Goal: Task Accomplishment & Management: Manage account settings

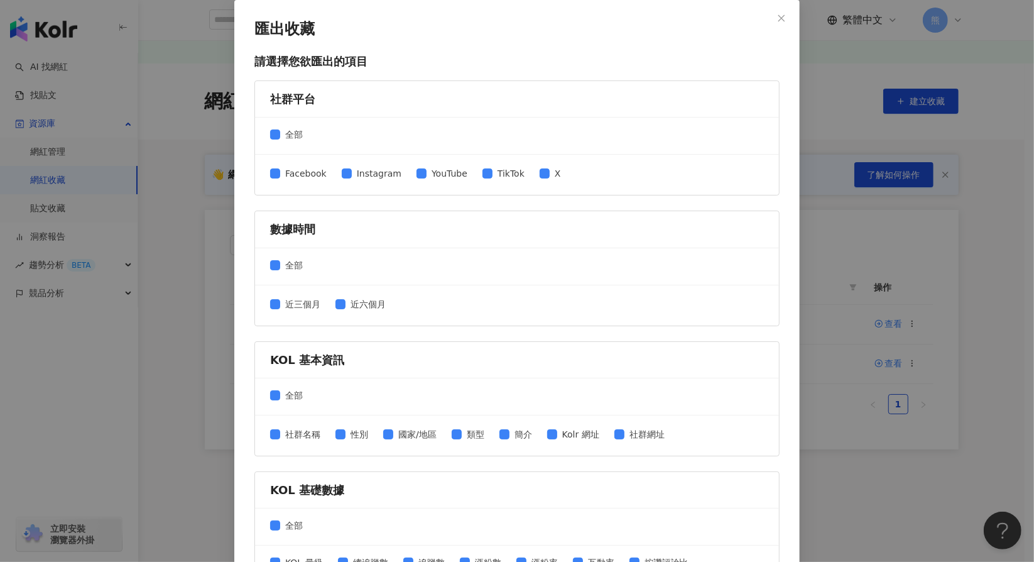
scroll to position [407, 0]
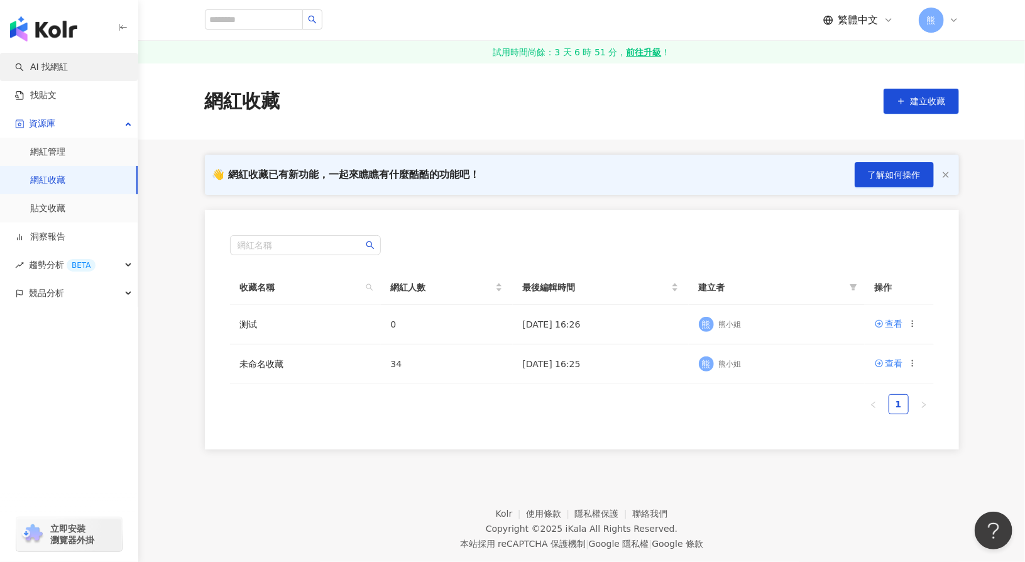
click at [58, 64] on link "AI 找網紅" at bounding box center [41, 67] width 53 height 13
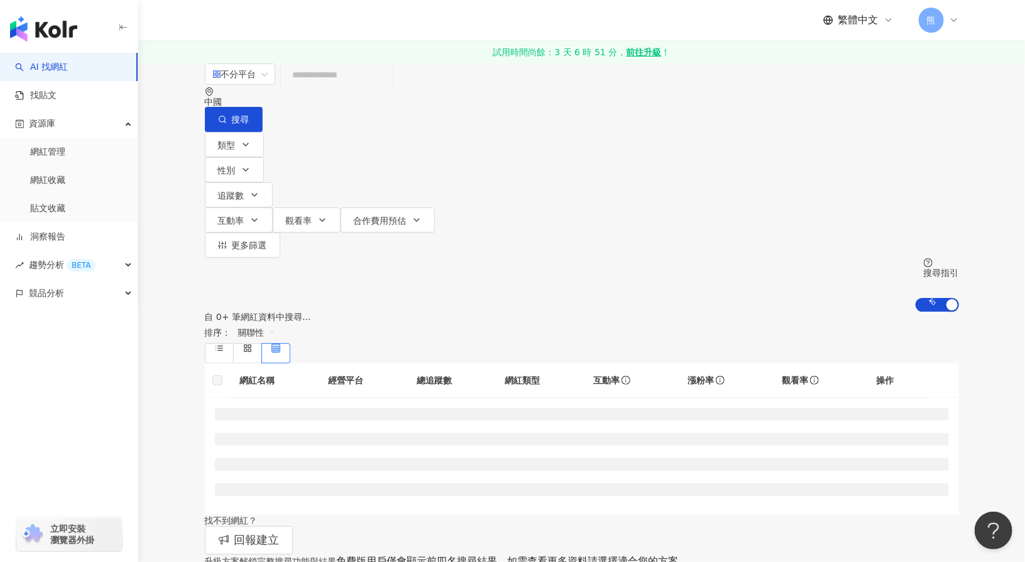
click at [860, 105] on div "中國" at bounding box center [582, 97] width 754 height 20
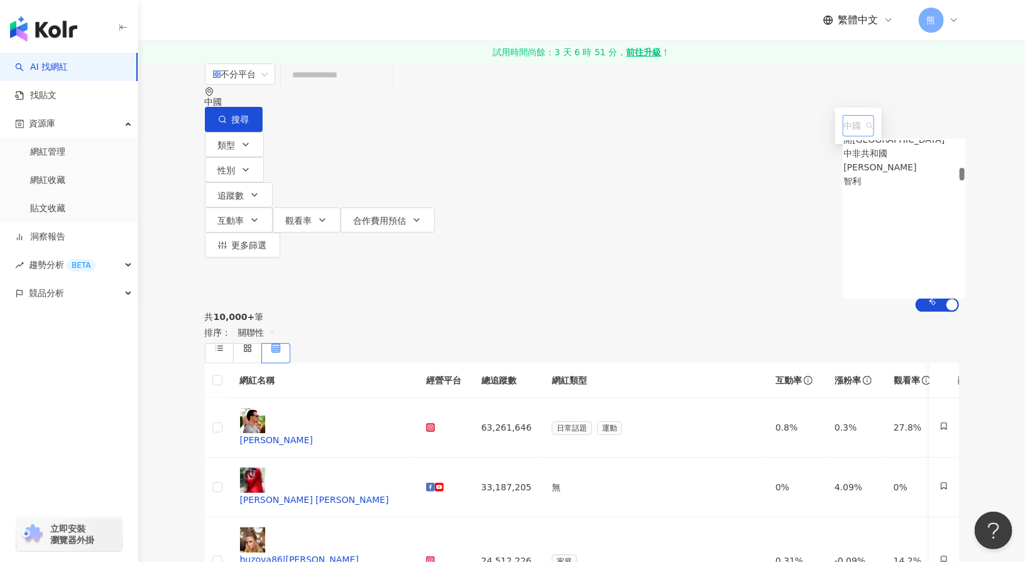
scroll to position [1175, 0]
click at [844, 195] on div "加拿大" at bounding box center [857, 189] width 26 height 14
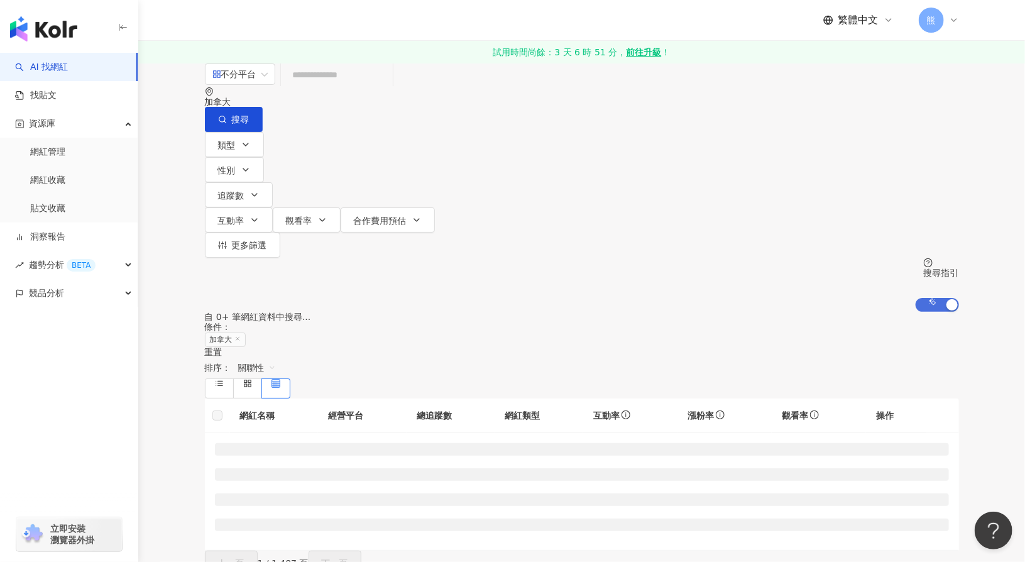
click at [917, 298] on span "AI 開啟 AI 關閉" at bounding box center [937, 305] width 43 height 14
click at [988, 155] on div "不分平台 加拿大 搜尋 類型 性別 追蹤數 互動率 觀看率 合作費用預估 更多篩選 搜尋指引 AI 開啟 AI 關閉" at bounding box center [581, 187] width 887 height 249
click at [241, 336] on icon at bounding box center [237, 339] width 6 height 6
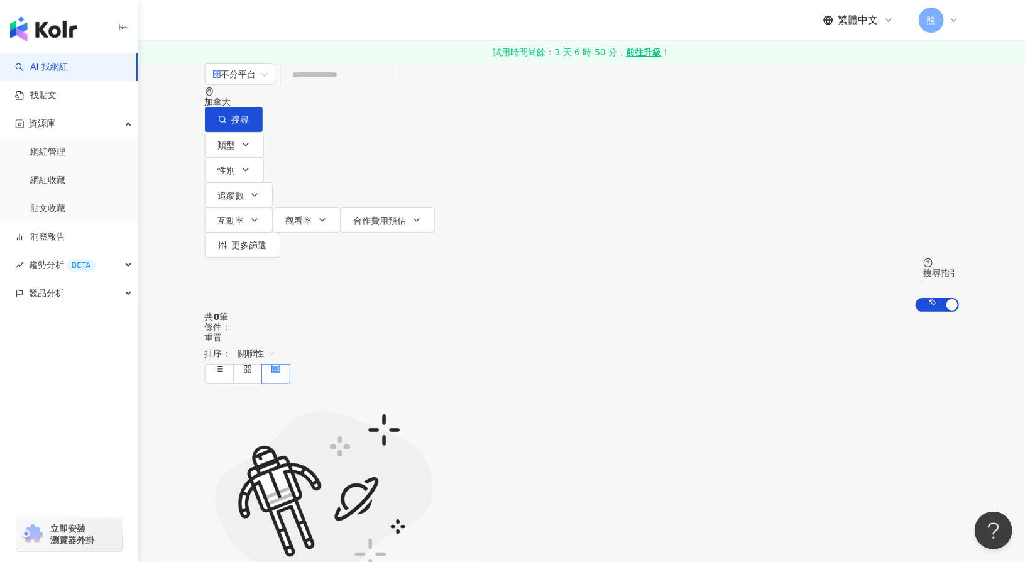
click at [846, 104] on div "加拿大" at bounding box center [582, 97] width 754 height 20
drag, startPoint x: 872, startPoint y: 169, endPoint x: 878, endPoint y: 114, distance: 55.1
click at [878, 107] on div "加拿大 加拿大 ax al dz 不限區域 台灣 日本 香港 馬來西亞 泰國 越南 新加坡" at bounding box center [582, 97] width 754 height 20
click at [851, 102] on div "加拿大" at bounding box center [582, 97] width 754 height 20
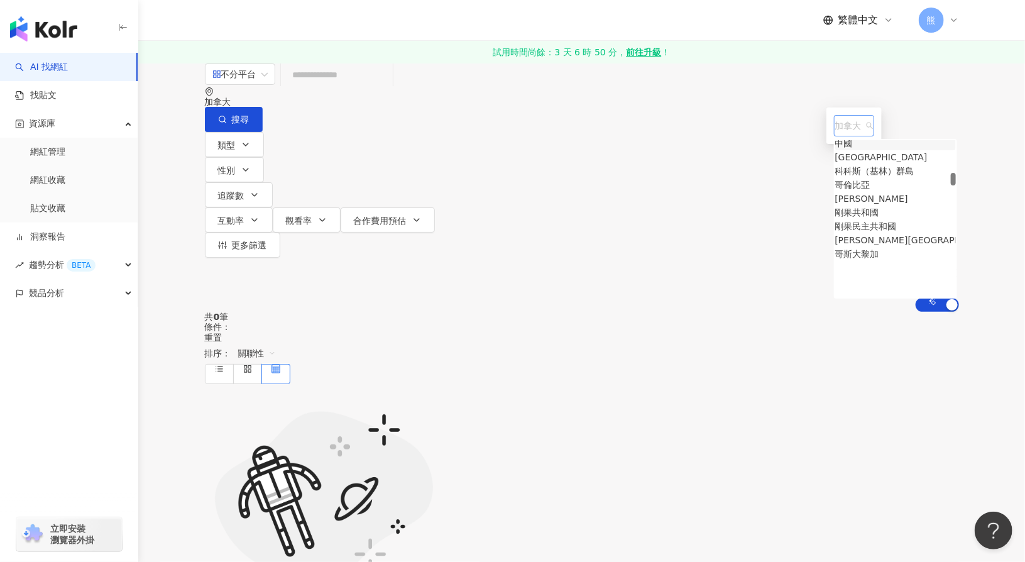
click at [835, 136] on span "加拿大" at bounding box center [854, 126] width 38 height 20
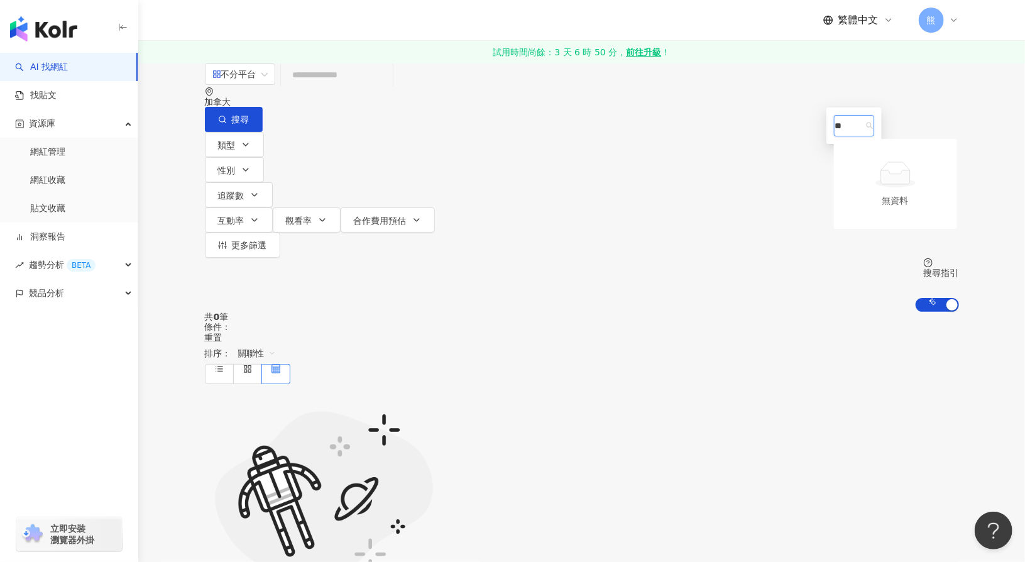
type input "*"
click at [835, 205] on div "新加坡" at bounding box center [848, 199] width 26 height 14
click at [249, 114] on span "搜尋" at bounding box center [241, 119] width 18 height 10
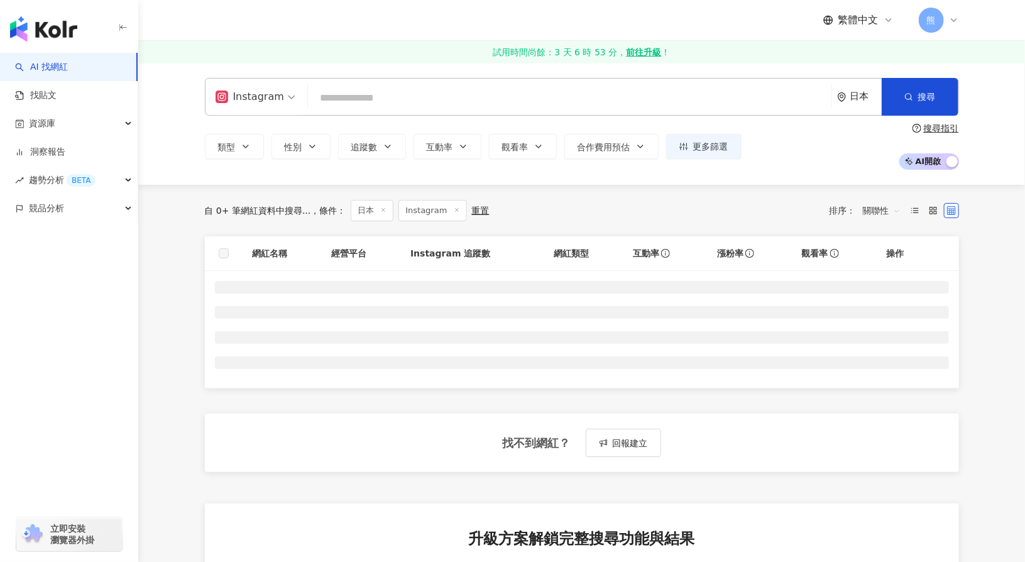
click at [380, 210] on icon at bounding box center [383, 210] width 6 height 6
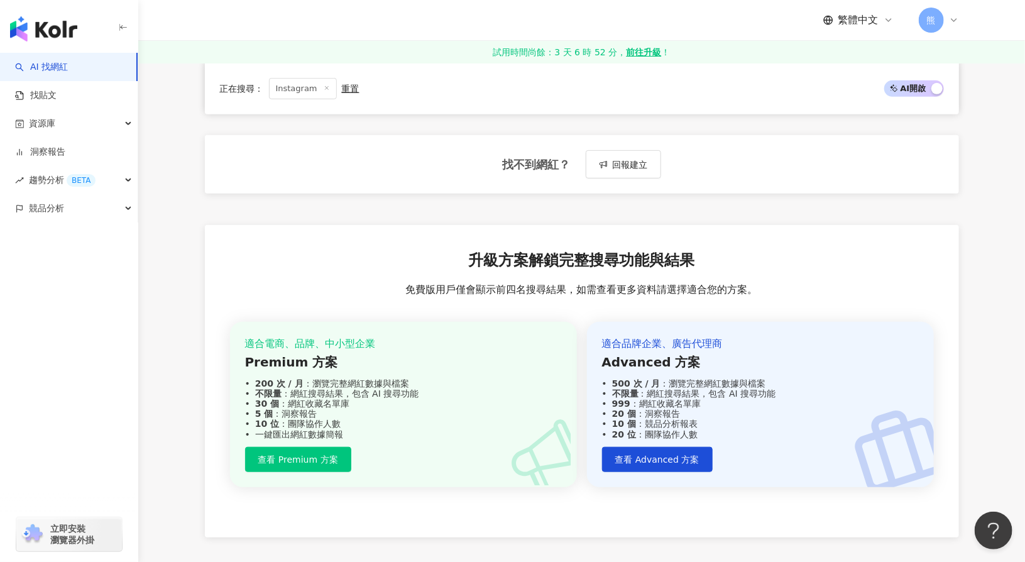
scroll to position [329, 0]
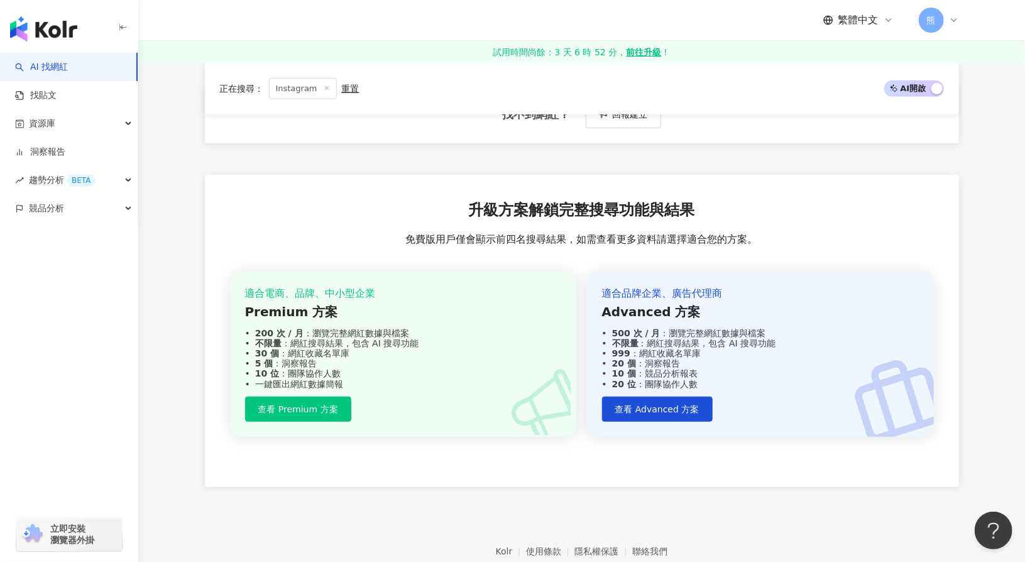
click at [447, 253] on div "升級方案解鎖完整搜尋功能與結果 免費版用戶僅會顯示前四名搜尋結果，如需查看更多資料請選擇適合您的方案。 適合電商、品牌、中小型企業 Premium 方案 20…" at bounding box center [582, 331] width 754 height 312
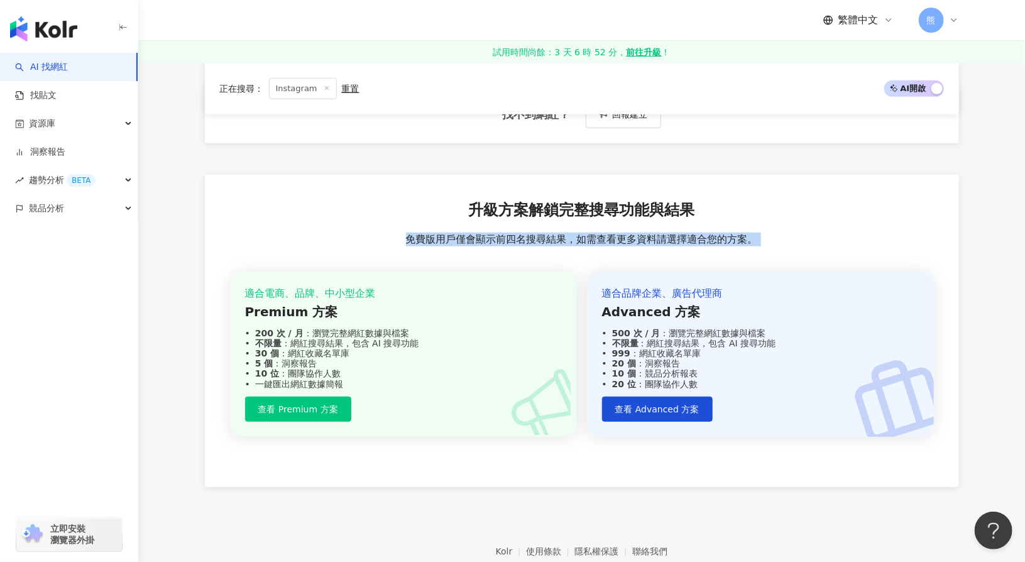
click at [447, 253] on div "升級方案解鎖完整搜尋功能與結果 免費版用戶僅會顯示前四名搜尋結果，如需查看更多資料請選擇適合您的方案。 適合電商、品牌、中小型企業 Premium 方案 20…" at bounding box center [582, 331] width 754 height 312
click at [207, 214] on div "升級方案解鎖完整搜尋功能與結果 免費版用戶僅會顯示前四名搜尋結果，如需查看更多資料請選擇適合您的方案。 適合電商、品牌、中小型企業 Premium 方案 20…" at bounding box center [582, 331] width 754 height 312
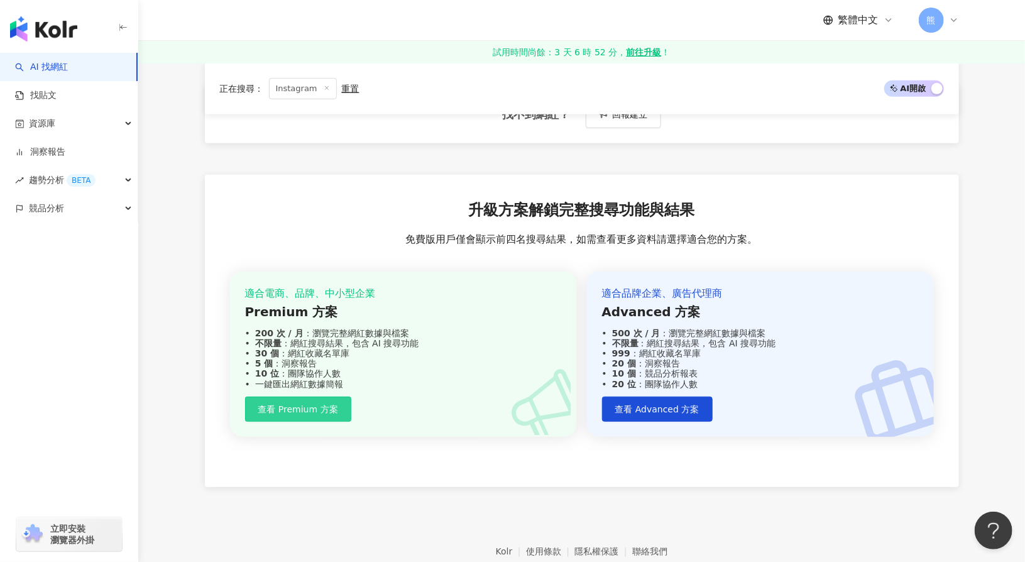
click at [291, 408] on span "查看 Premium 方案" at bounding box center [298, 409] width 80 height 10
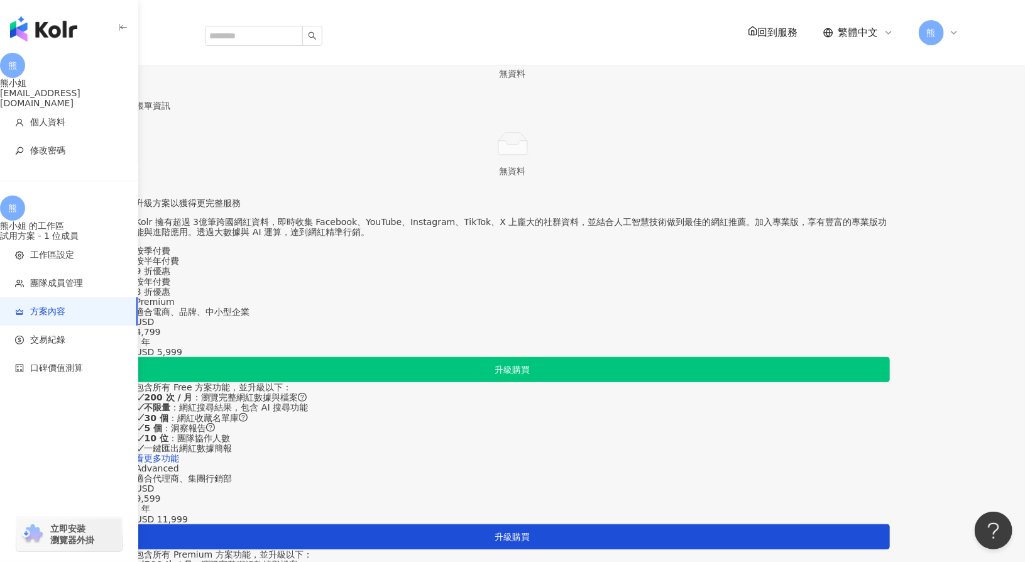
scroll to position [251, 0]
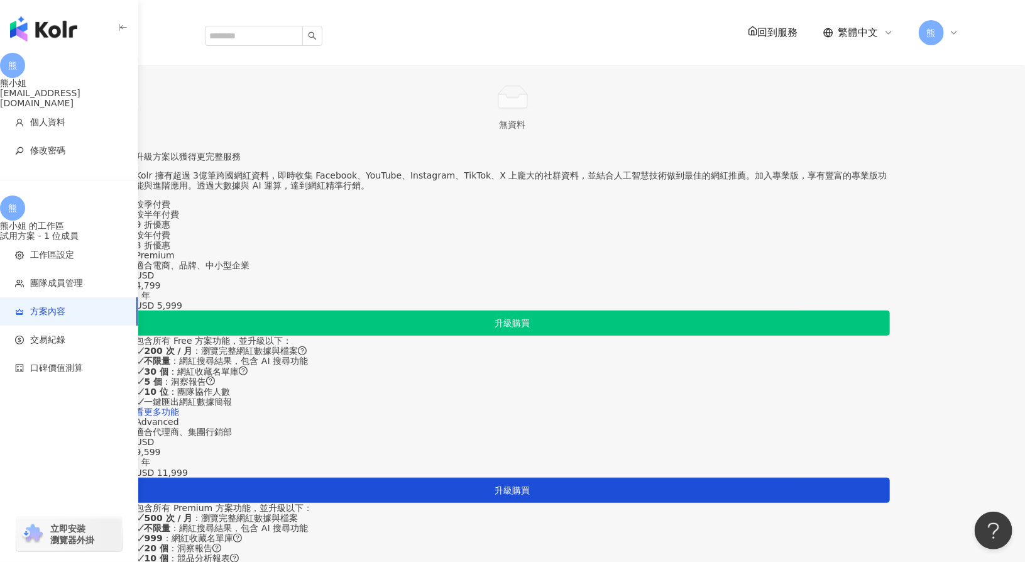
click at [515, 209] on div "按季付費" at bounding box center [513, 204] width 754 height 10
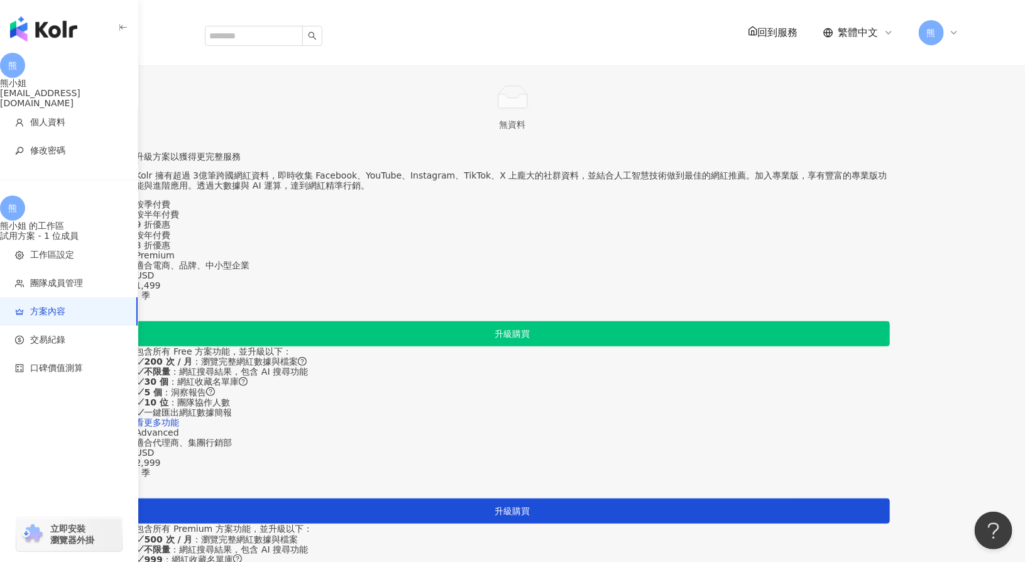
scroll to position [503, 0]
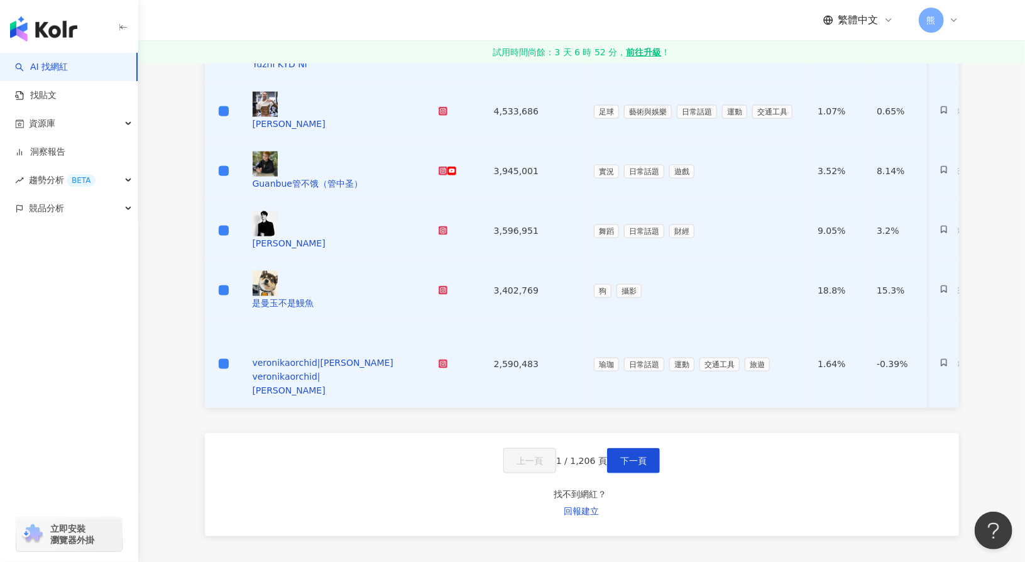
scroll to position [637, 0]
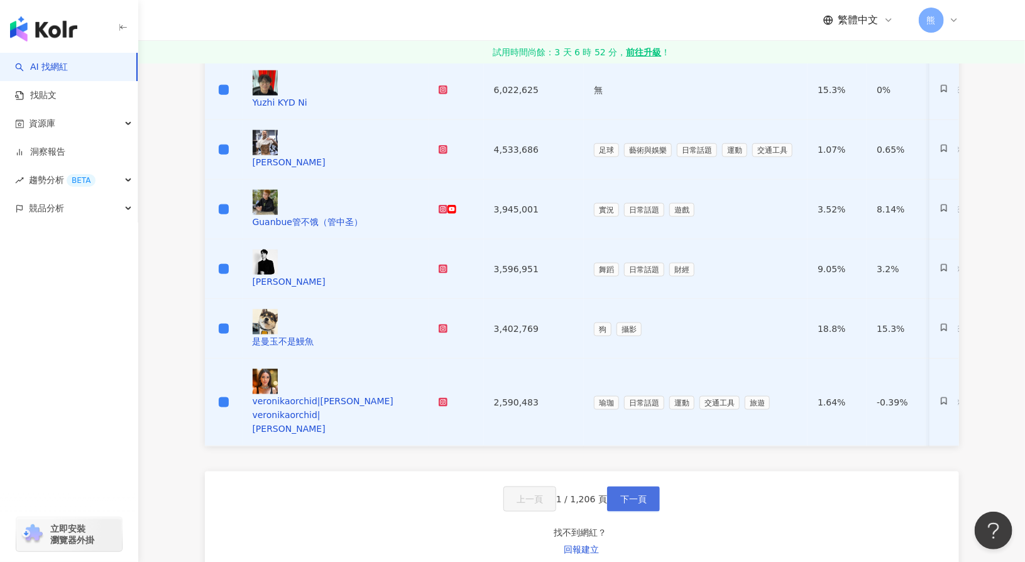
click at [631, 494] on span "下一頁" at bounding box center [633, 499] width 26 height 10
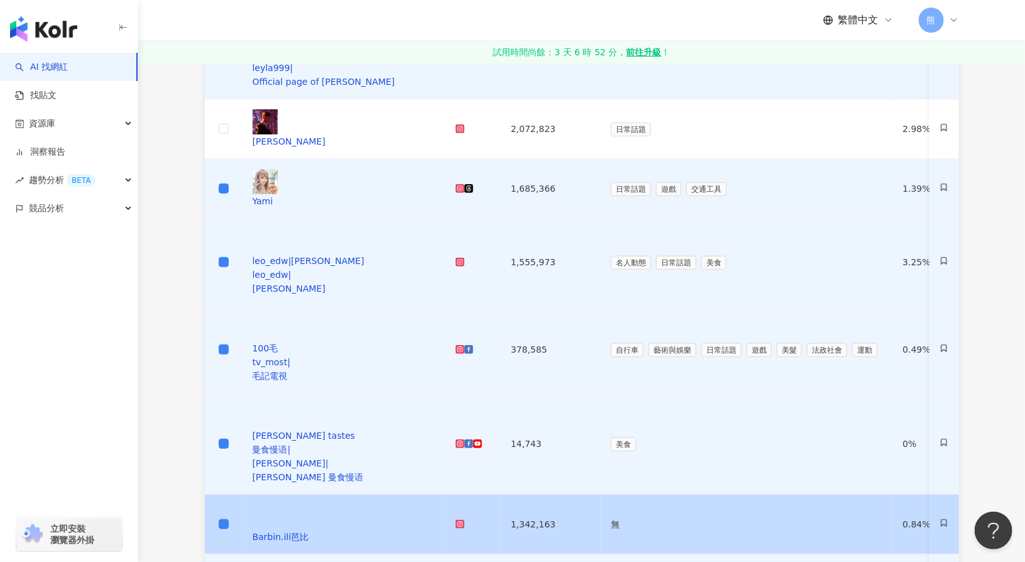
scroll to position [440, 0]
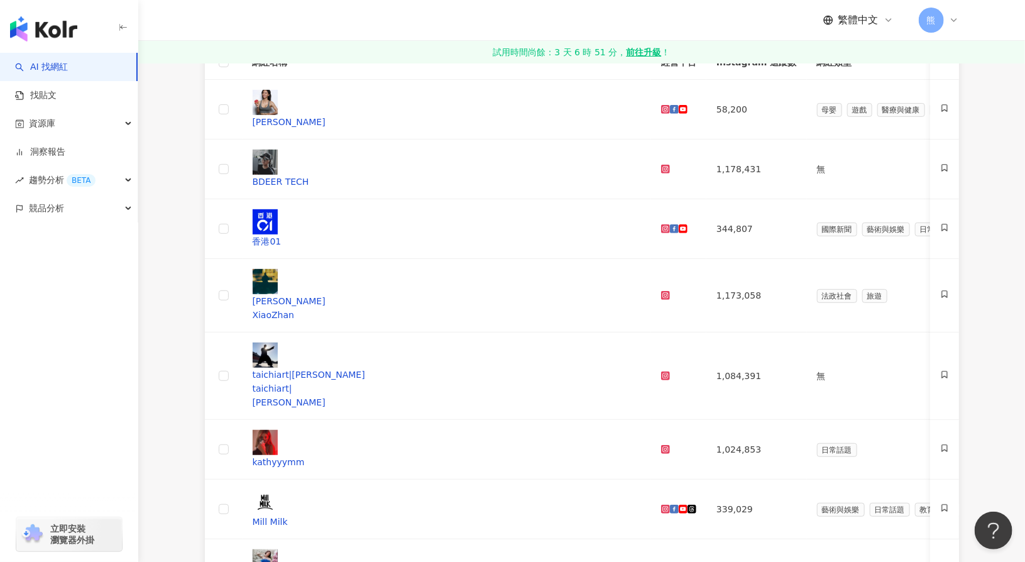
scroll to position [0, 0]
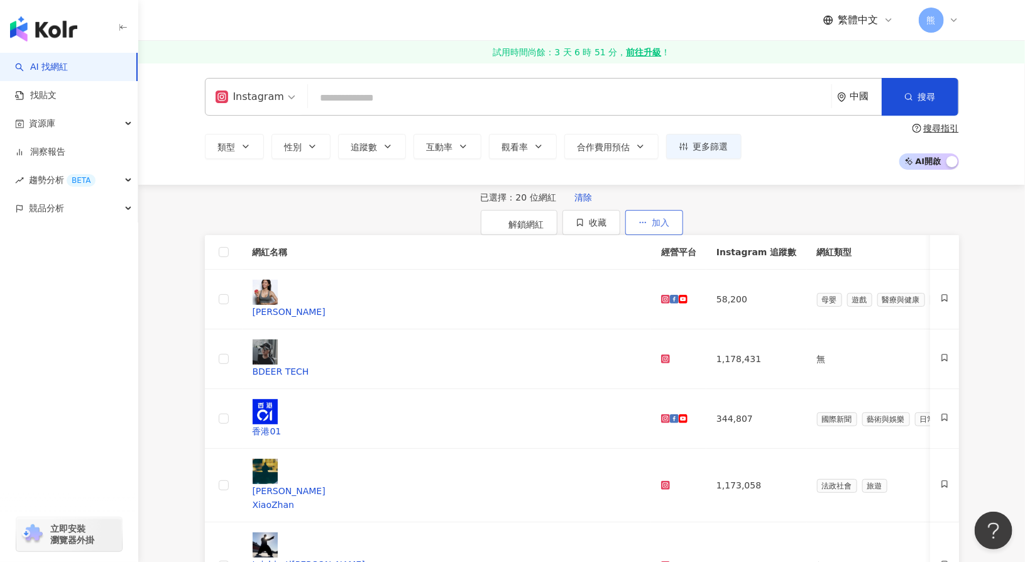
click at [670, 219] on span "加入" at bounding box center [661, 222] width 18 height 10
click at [607, 224] on span "收藏" at bounding box center [598, 222] width 18 height 10
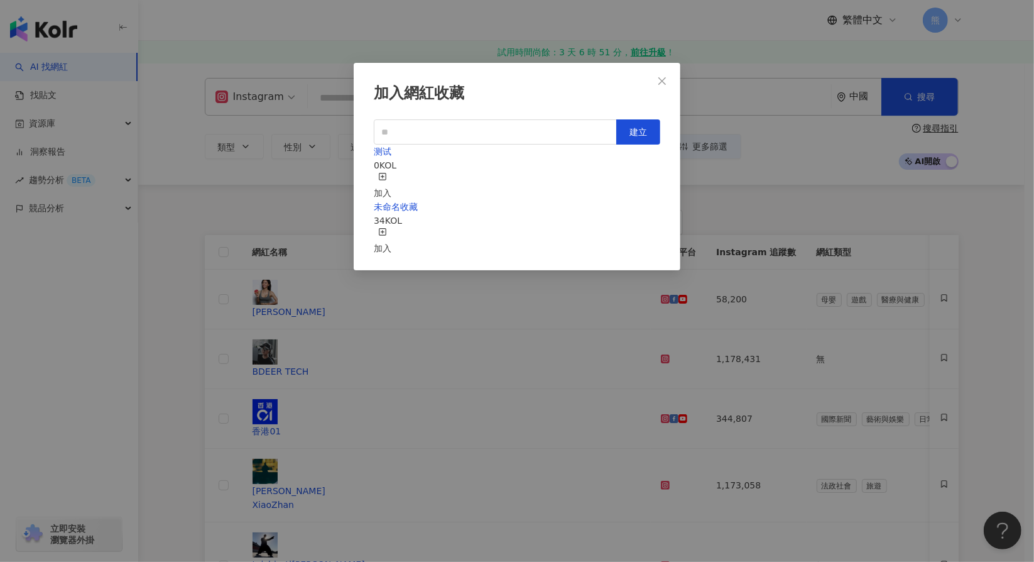
click at [391, 227] on div "加入" at bounding box center [383, 241] width 18 height 28
click at [666, 82] on icon "close" at bounding box center [662, 81] width 10 height 10
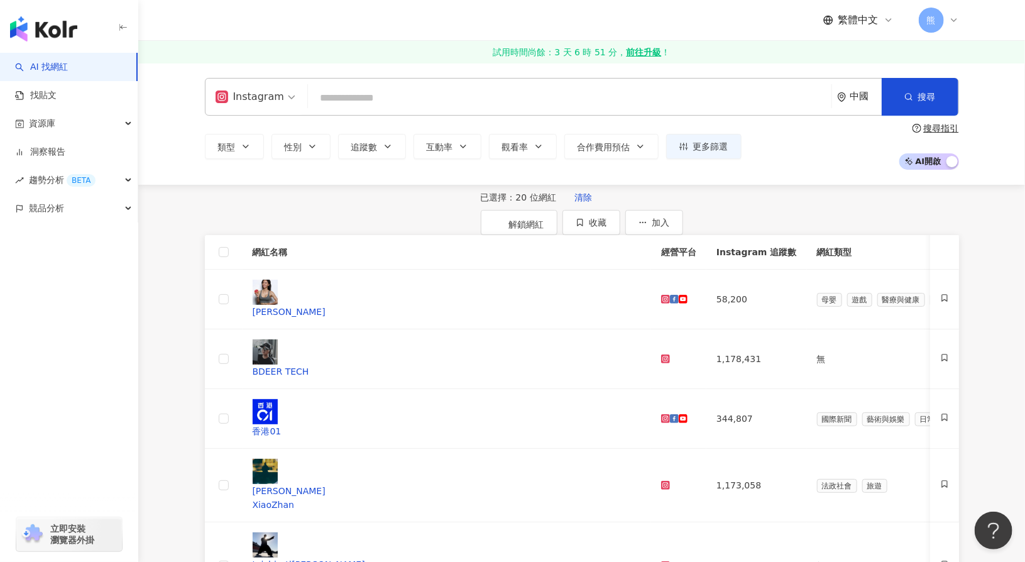
click at [860, 94] on div "中國" at bounding box center [865, 96] width 31 height 11
click at [777, 164] on div "奧地利" at bounding box center [764, 160] width 26 height 14
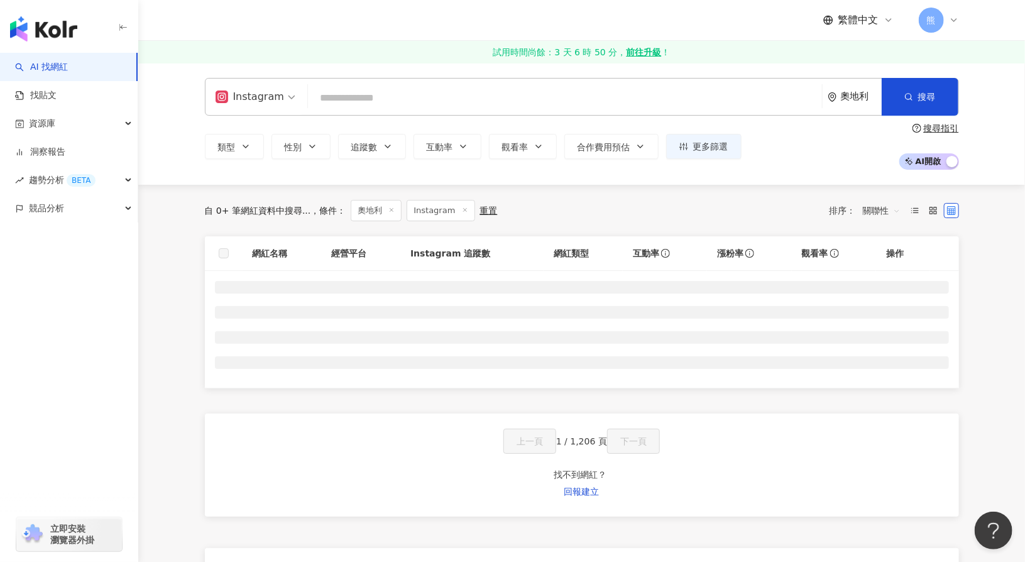
click at [388, 210] on icon at bounding box center [391, 210] width 6 height 6
click at [388, 209] on icon at bounding box center [391, 210] width 6 height 6
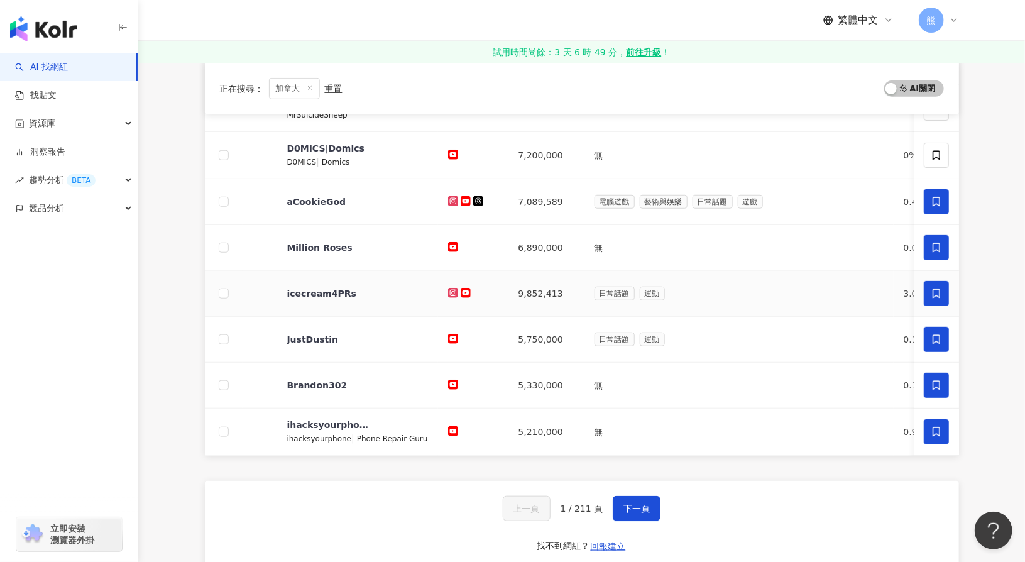
scroll to position [377, 0]
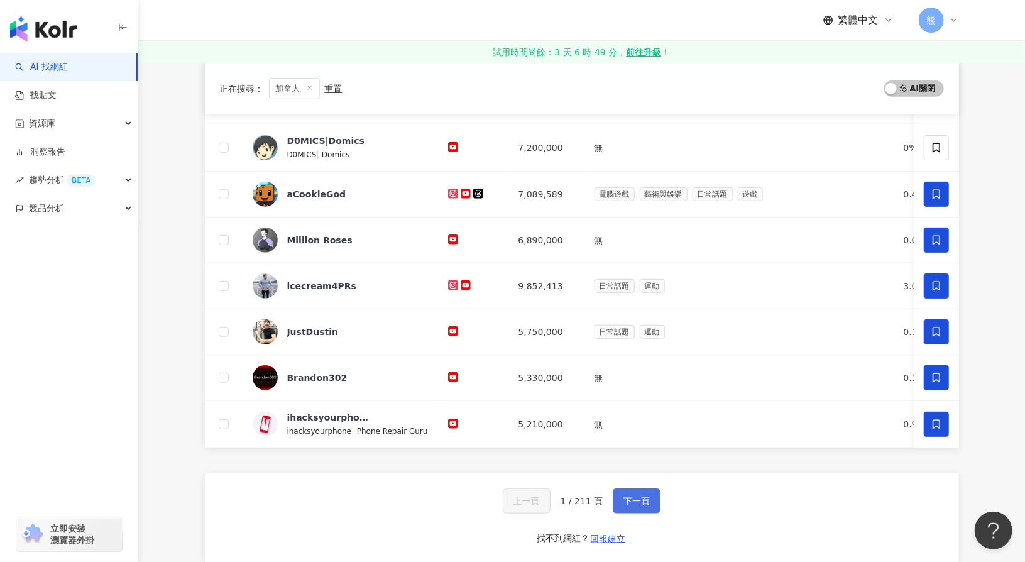
click at [645, 506] on span "下一頁" at bounding box center [636, 501] width 26 height 10
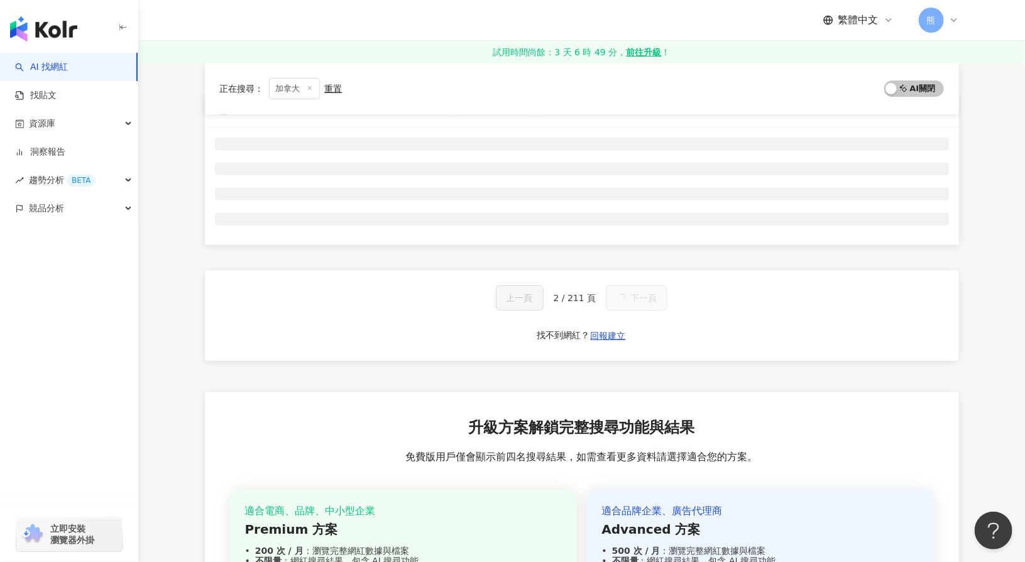
scroll to position [0, 0]
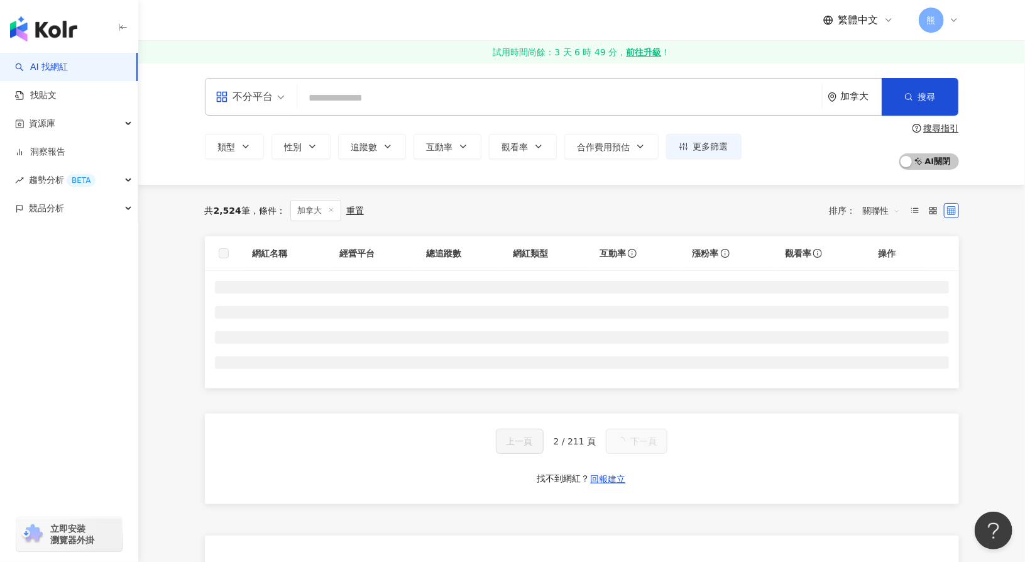
click at [282, 80] on input "search" at bounding box center [250, 89] width 69 height 20
click at [846, 96] on div "加拿大" at bounding box center [861, 96] width 41 height 11
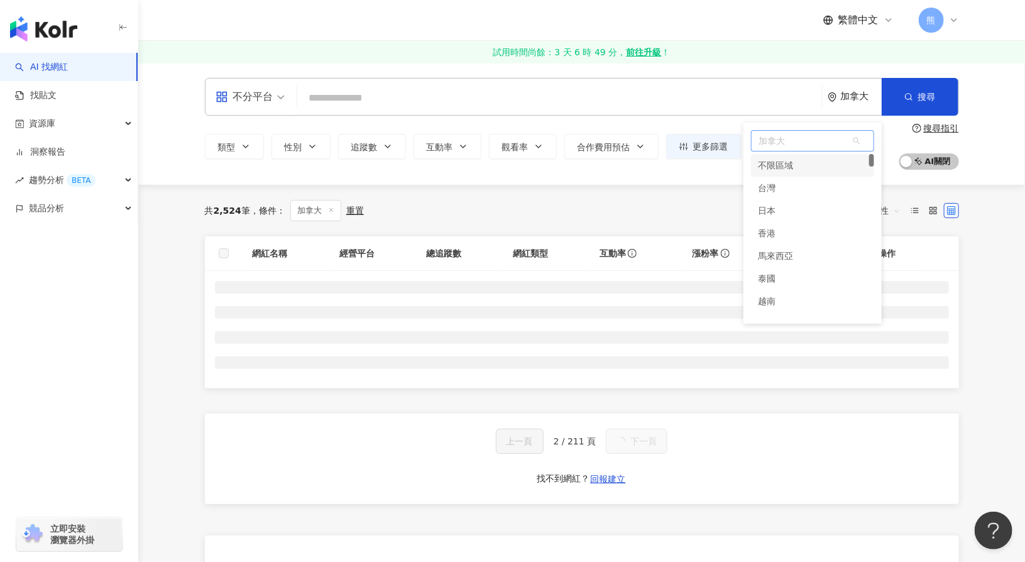
click at [811, 162] on div "不限區域" at bounding box center [812, 165] width 123 height 23
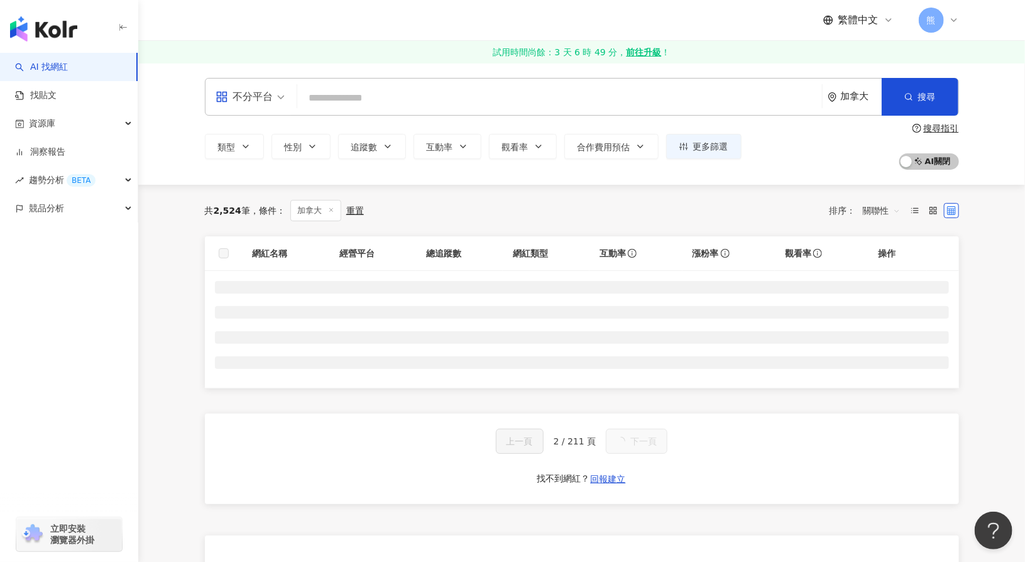
click at [261, 94] on div "不分平台" at bounding box center [245, 97] width 58 height 20
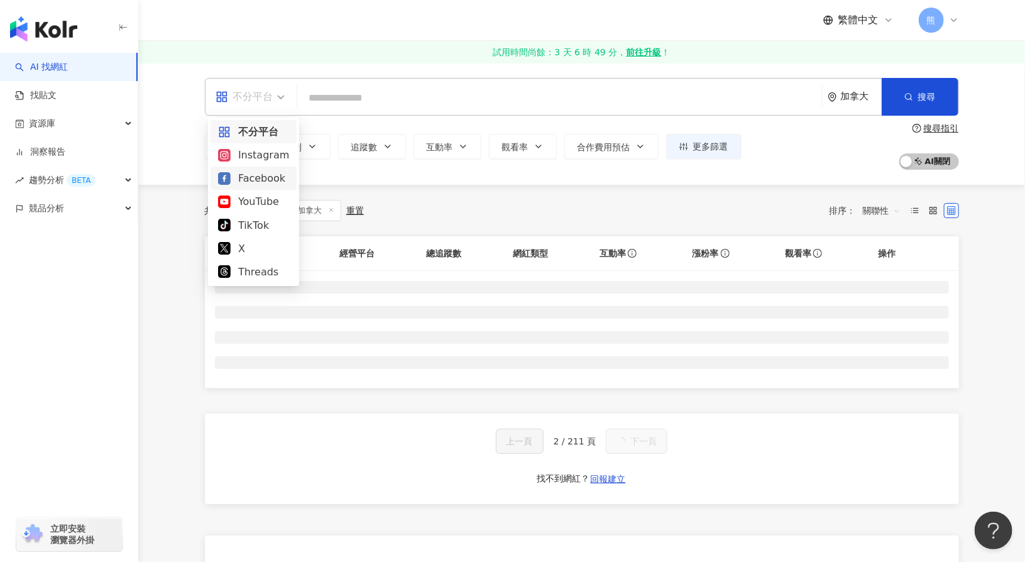
click at [269, 180] on div "Facebook" at bounding box center [253, 178] width 71 height 16
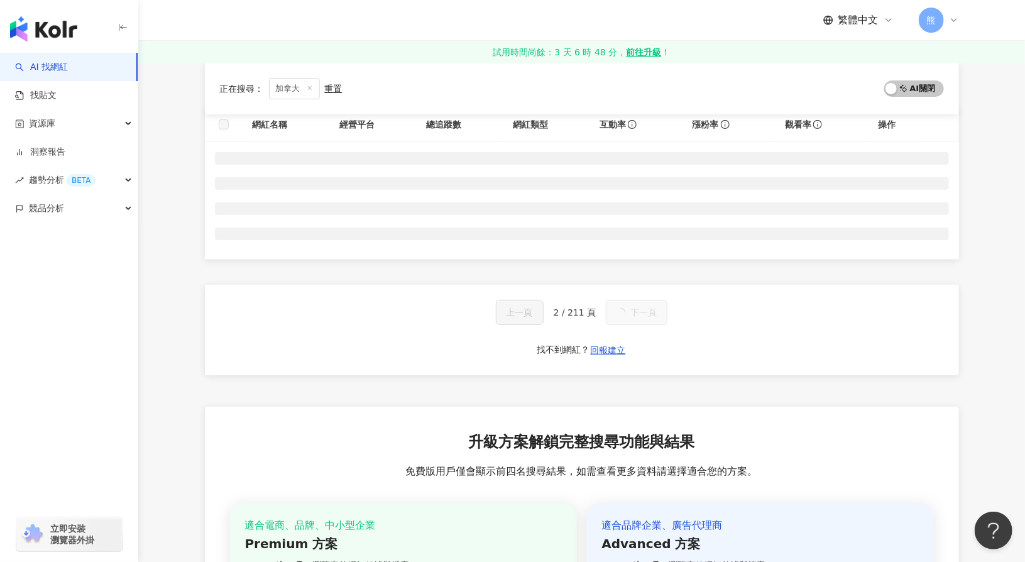
scroll to position [63, 0]
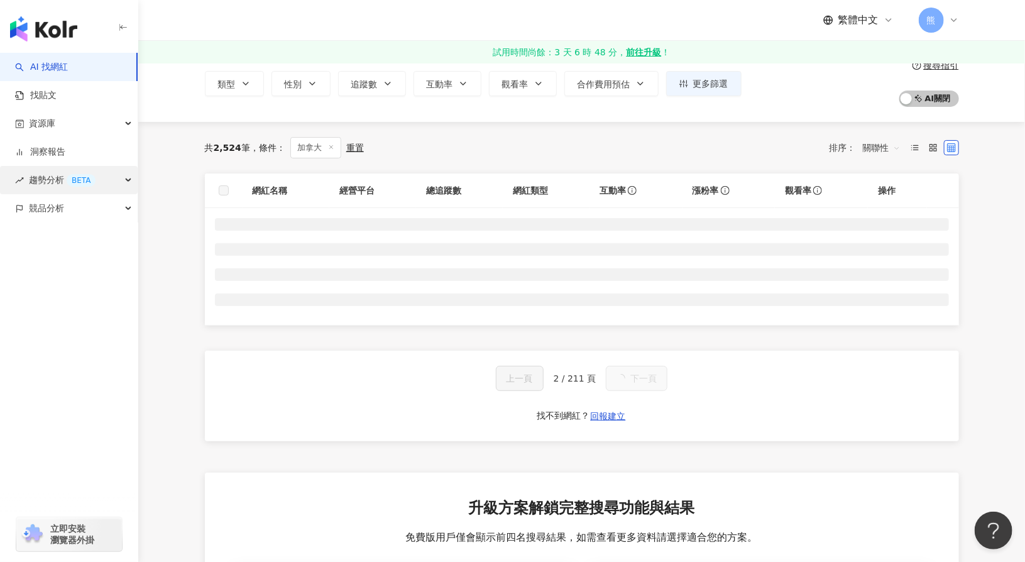
click at [101, 188] on div "趨勢分析 BETA" at bounding box center [69, 180] width 138 height 28
click at [75, 209] on link "Hashtag 排行" at bounding box center [58, 208] width 57 height 13
click at [76, 212] on link "Hashtag 排行" at bounding box center [58, 208] width 57 height 13
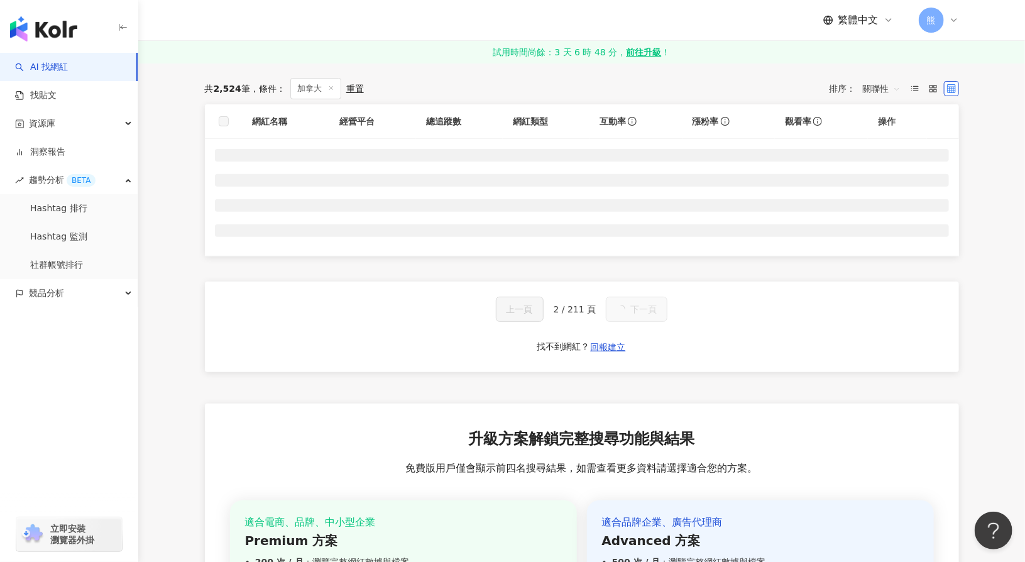
scroll to position [0, 0]
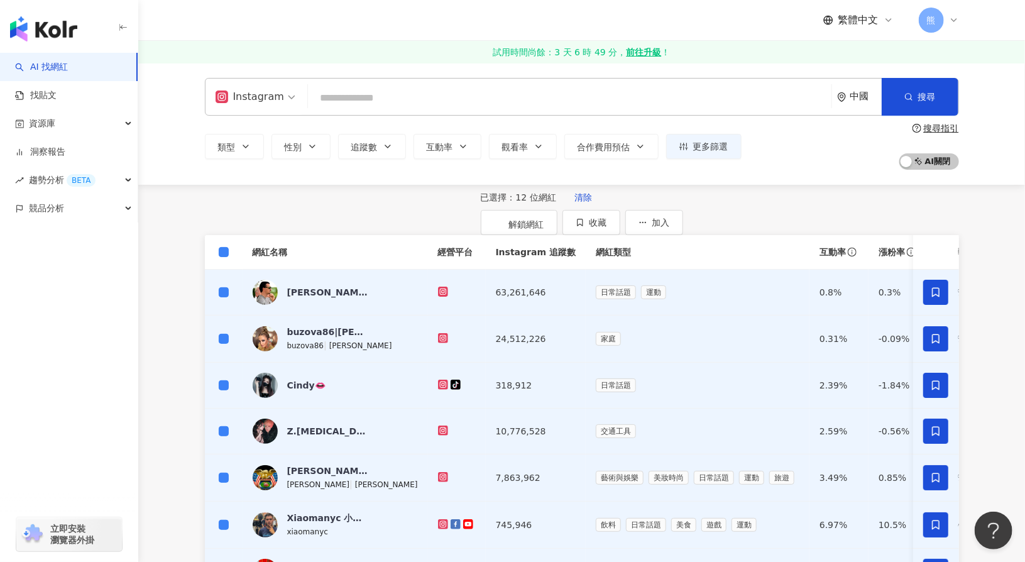
drag, startPoint x: 850, startPoint y: 92, endPoint x: 877, endPoint y: 107, distance: 31.5
click at [850, 91] on div "中國" at bounding box center [859, 97] width 45 height 36
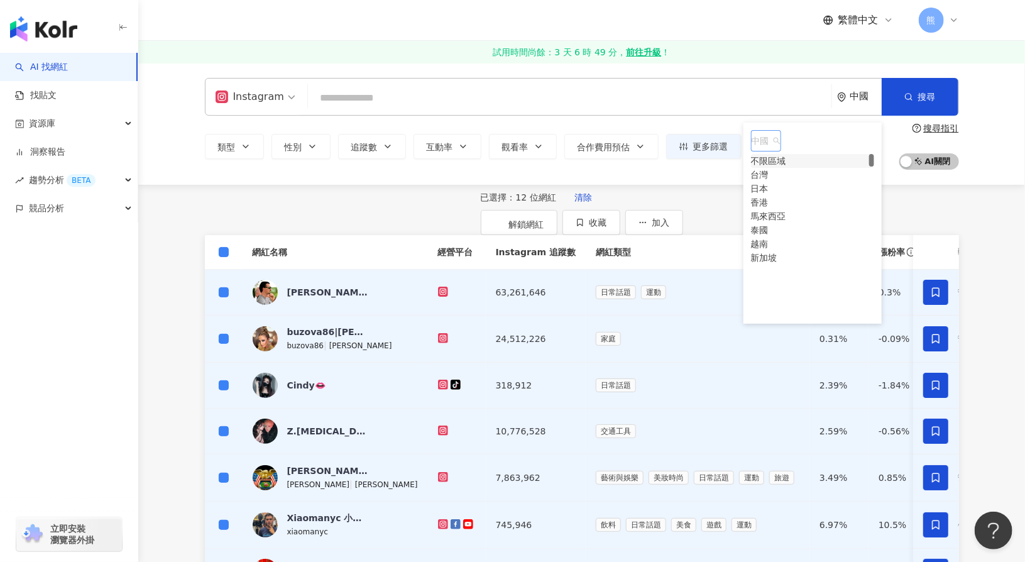
click at [786, 168] on div "不限區域" at bounding box center [768, 161] width 35 height 14
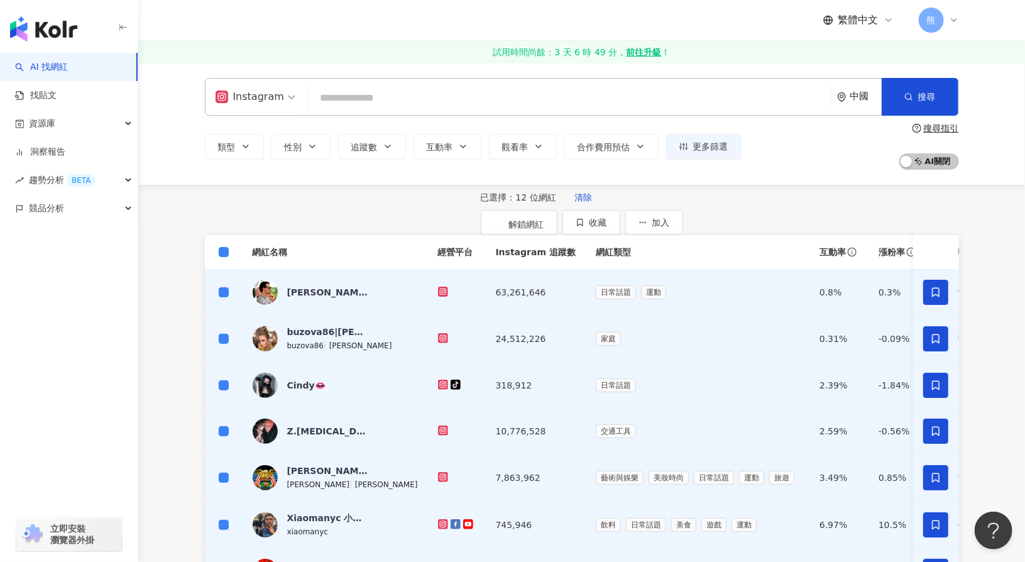
click at [275, 94] on div "Instagram" at bounding box center [250, 97] width 68 height 20
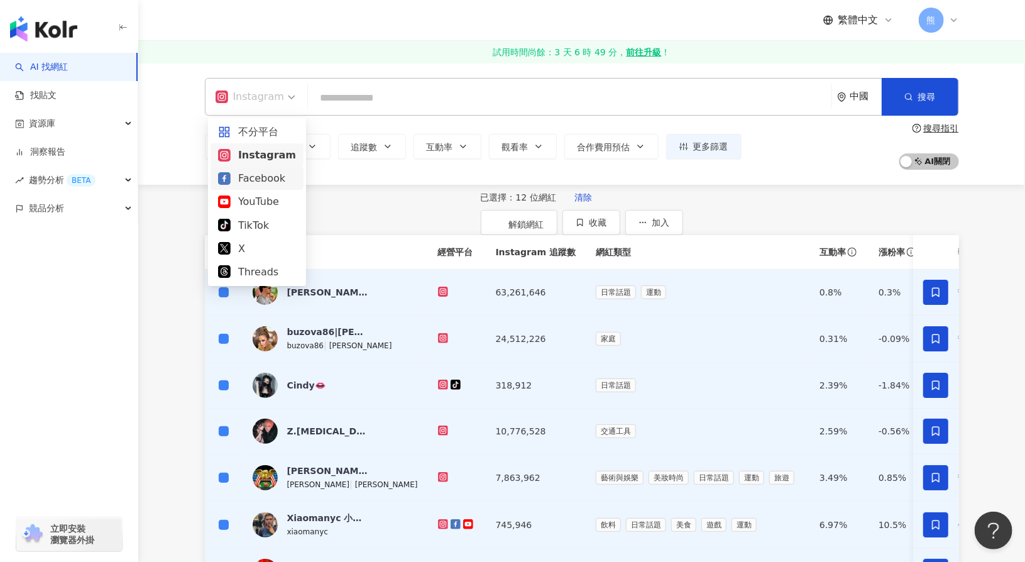
click at [251, 182] on div "Facebook" at bounding box center [257, 178] width 78 height 16
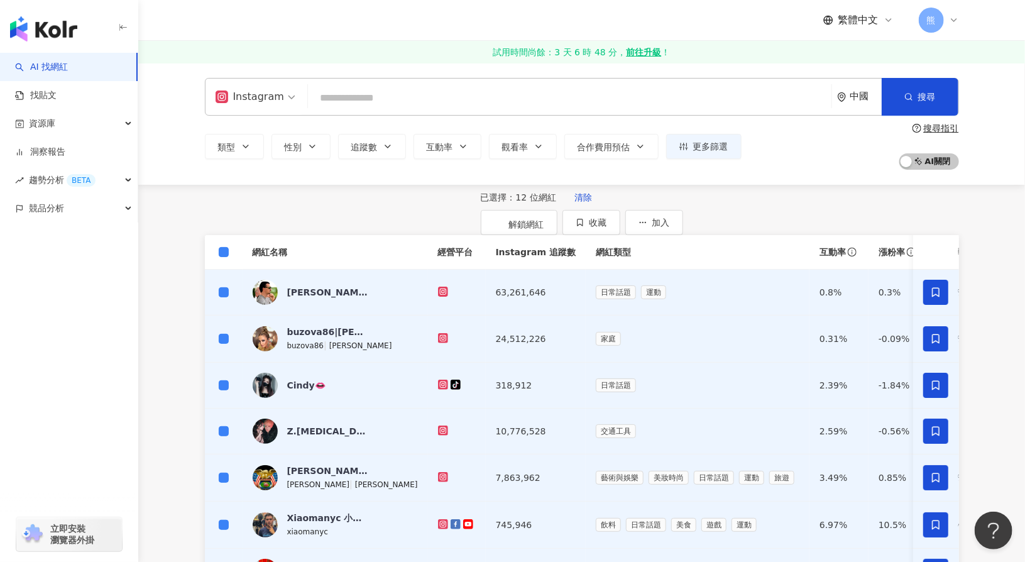
click at [858, 96] on div "中國" at bounding box center [865, 96] width 31 height 11
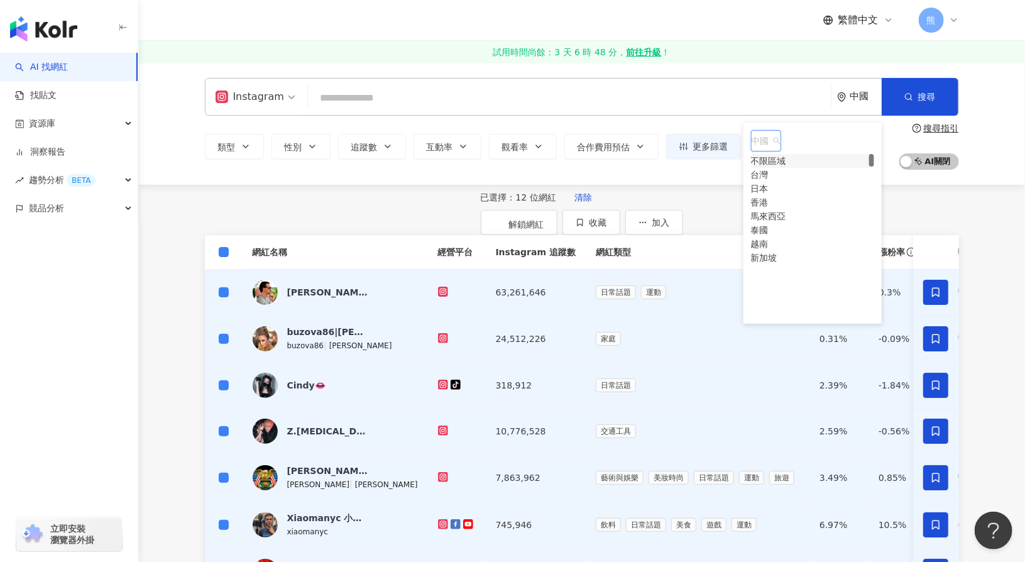
click at [786, 168] on div "不限區域" at bounding box center [768, 161] width 35 height 14
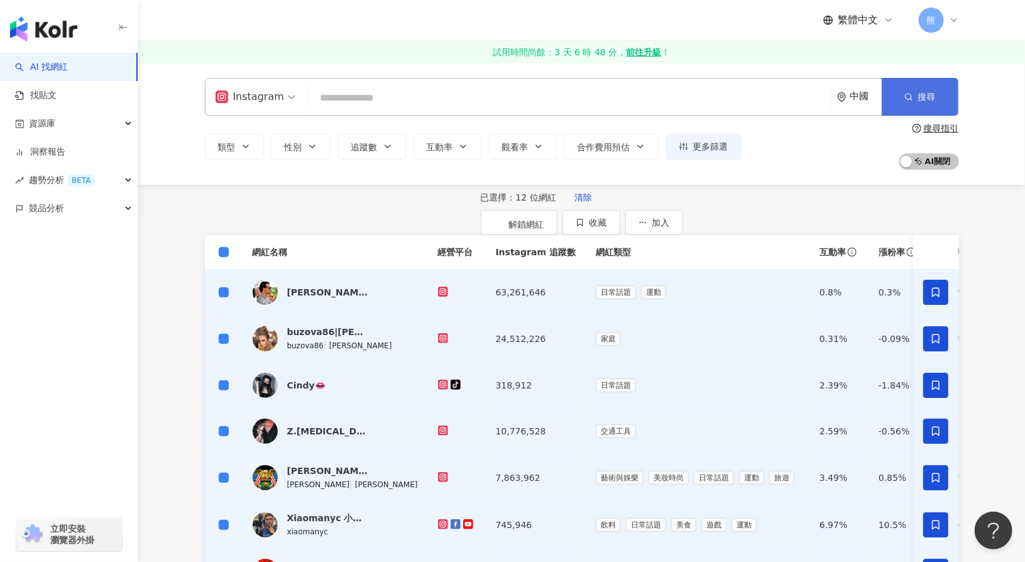
click at [922, 94] on span "搜尋" at bounding box center [927, 97] width 18 height 10
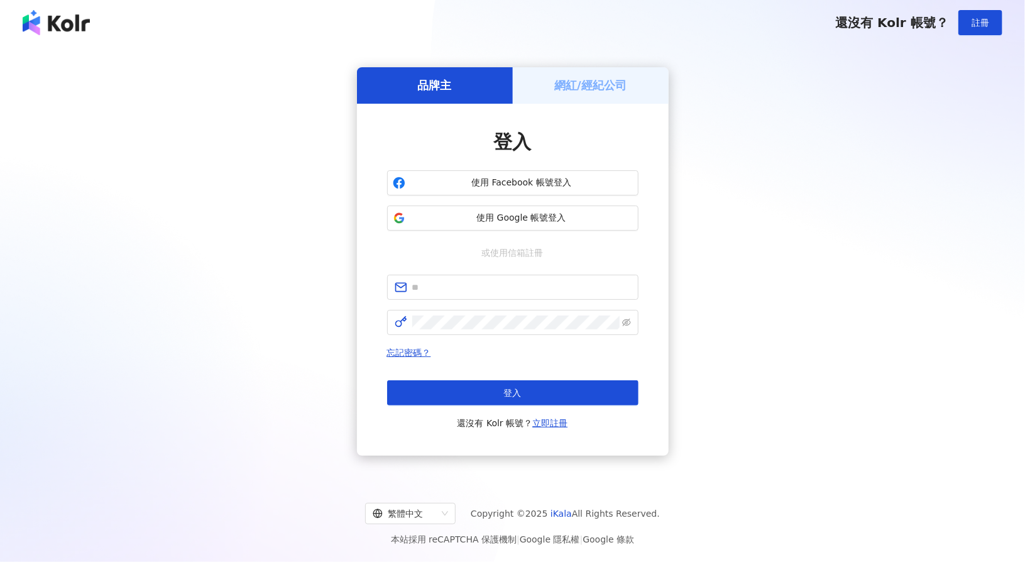
click at [542, 224] on span "使用 Google 帳號登入" at bounding box center [521, 218] width 222 height 13
click at [513, 228] on button "使用 Google 帳號登入" at bounding box center [512, 217] width 251 height 25
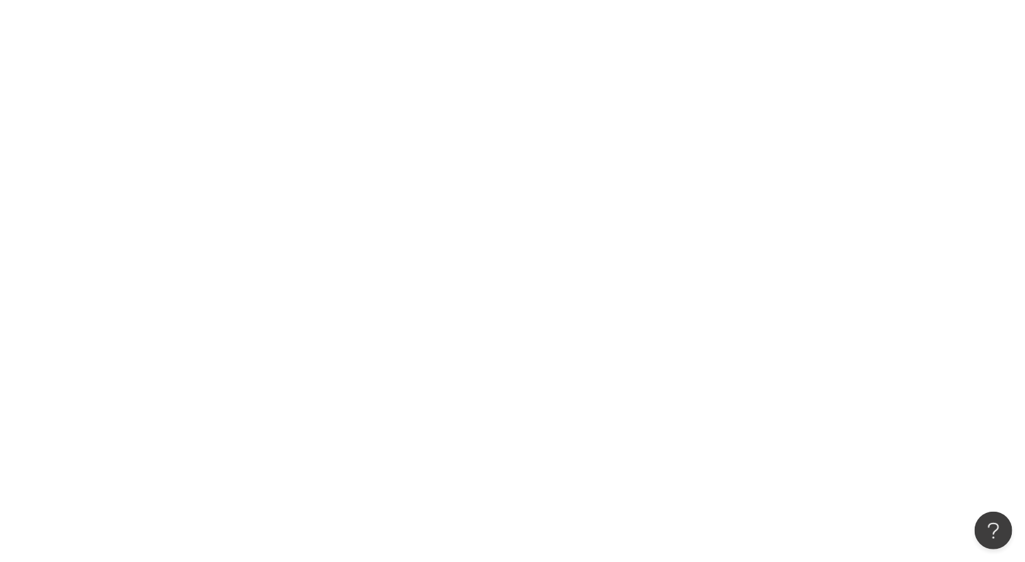
click at [536, 75] on div at bounding box center [512, 281] width 1025 height 562
click at [197, 157] on div at bounding box center [512, 281] width 1025 height 562
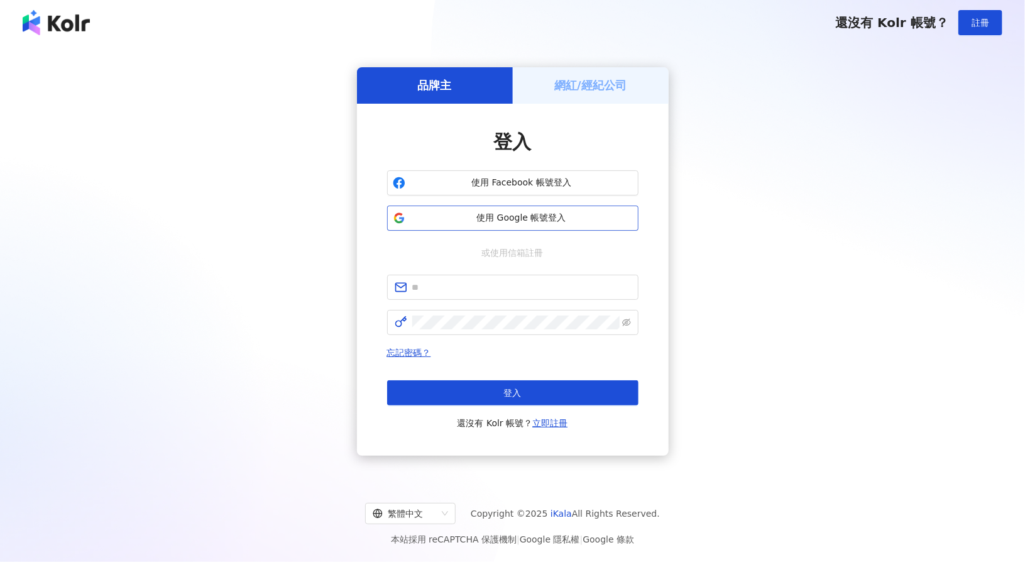
click at [515, 223] on span "使用 Google 帳號登入" at bounding box center [521, 218] width 222 height 13
click at [513, 220] on span "使用 Google 帳號登入" at bounding box center [521, 218] width 222 height 13
click at [713, 386] on div "品牌主 網紅/經紀公司 登入 使用 Facebook 帳號登入 使用 Google 帳號登入 或使用信箱註冊 忘記密碼？ 登入 還沒有 Kolr 帳號？ 立即…" at bounding box center [512, 261] width 995 height 412
click at [574, 222] on span "使用 Google 帳號登入" at bounding box center [521, 218] width 222 height 13
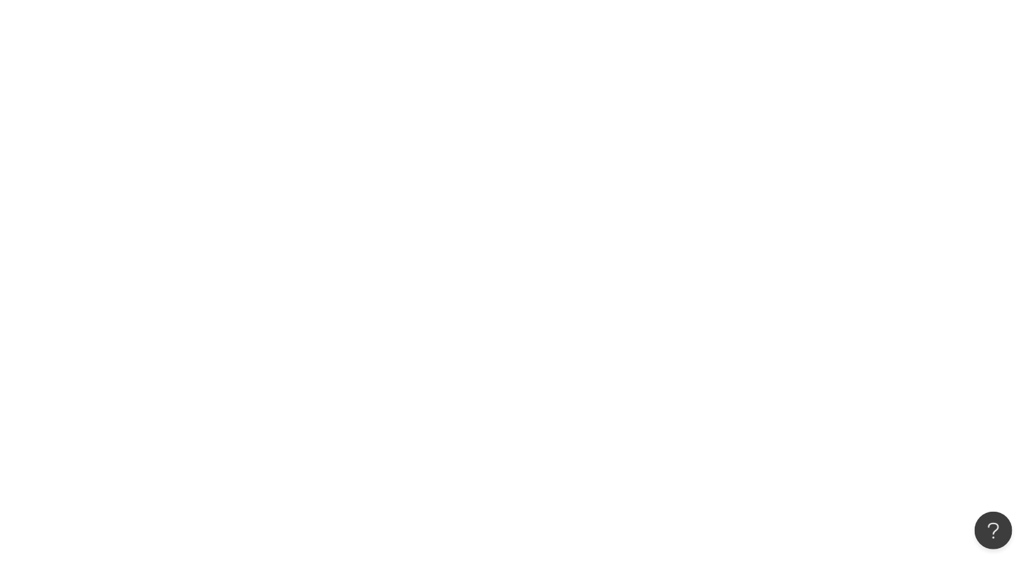
scroll to position [58, 0]
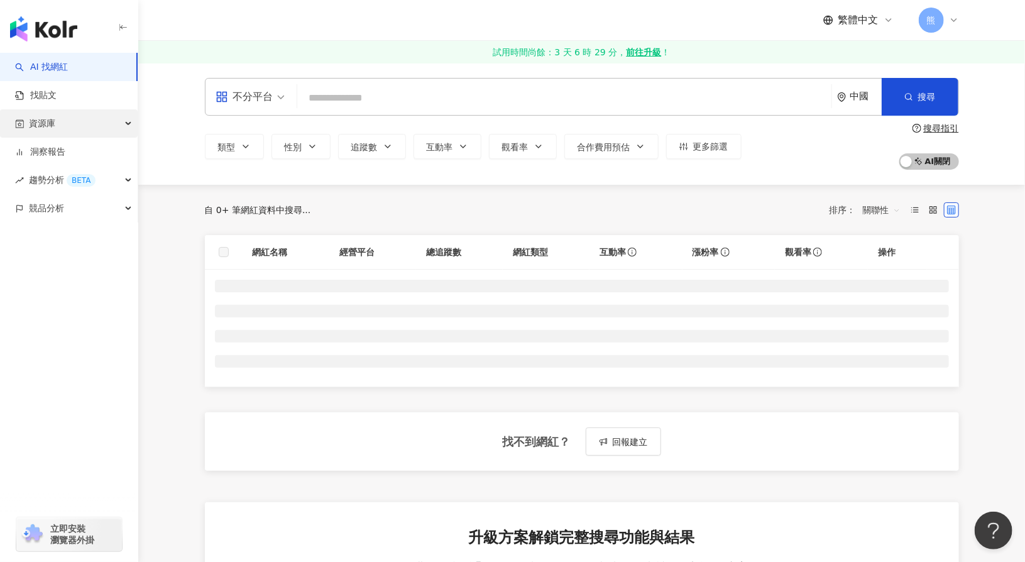
click at [93, 129] on div "資源庫" at bounding box center [69, 123] width 138 height 28
click at [850, 93] on div "中國" at bounding box center [865, 96] width 31 height 11
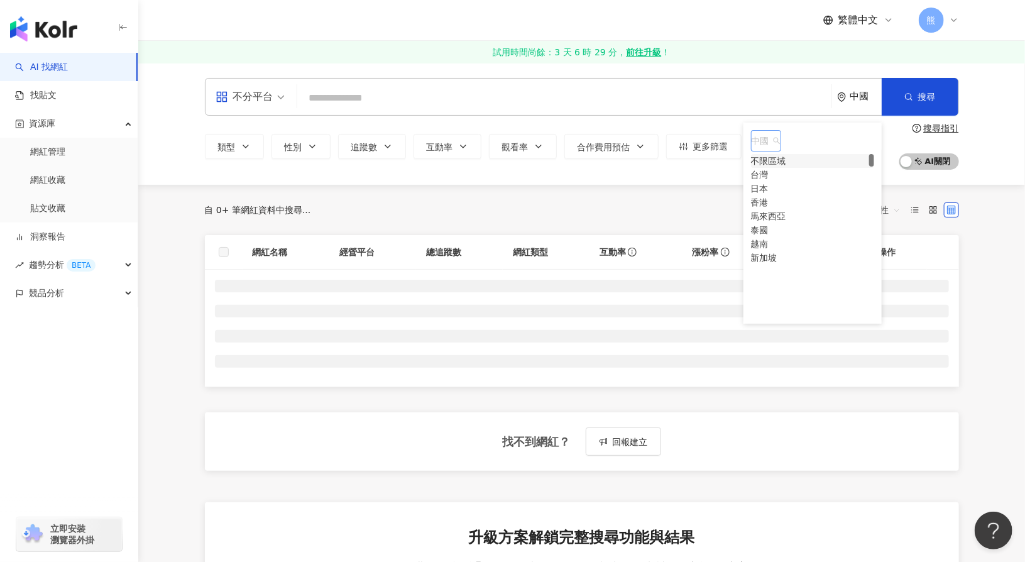
click at [786, 168] on div "不限區域" at bounding box center [768, 161] width 35 height 14
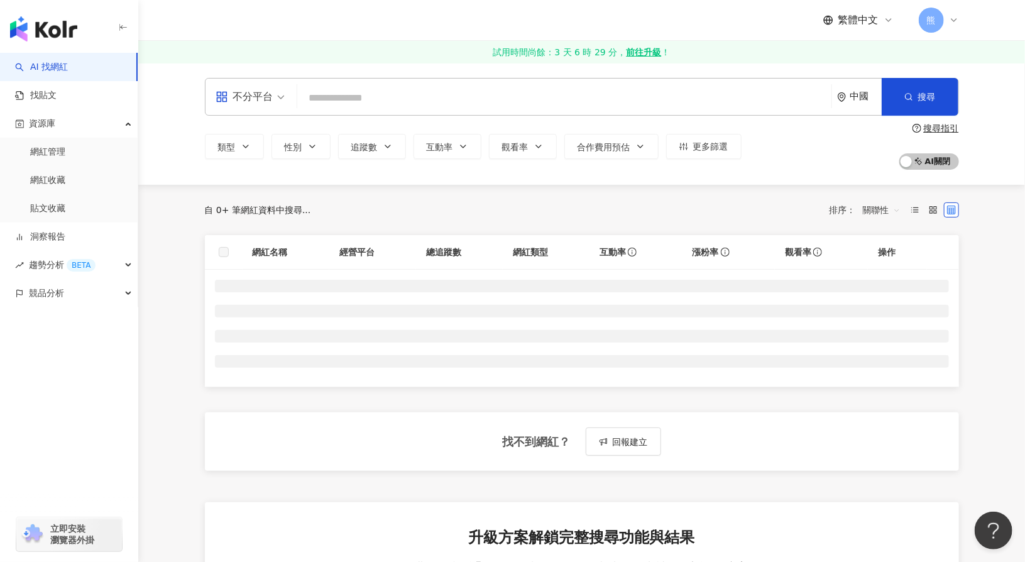
drag, startPoint x: 804, startPoint y: 378, endPoint x: 921, endPoint y: 486, distance: 158.3
click at [921, 484] on div "網紅名稱 經營平台 總追蹤數 網紅類型 互動率 漲粉率 觀看率 操作 找不到網紅？ 回報建立" at bounding box center [582, 368] width 754 height 267
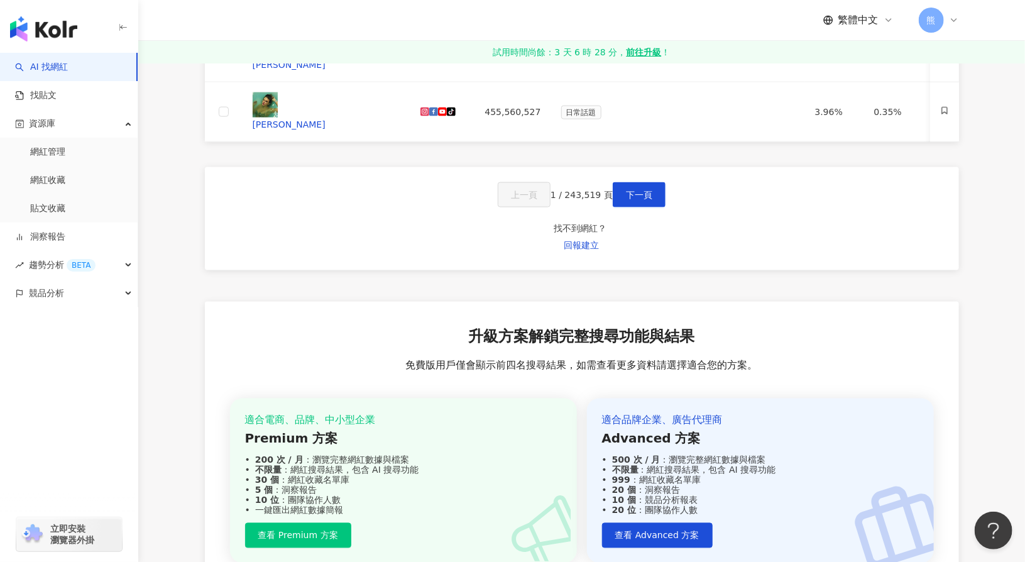
scroll to position [488, 0]
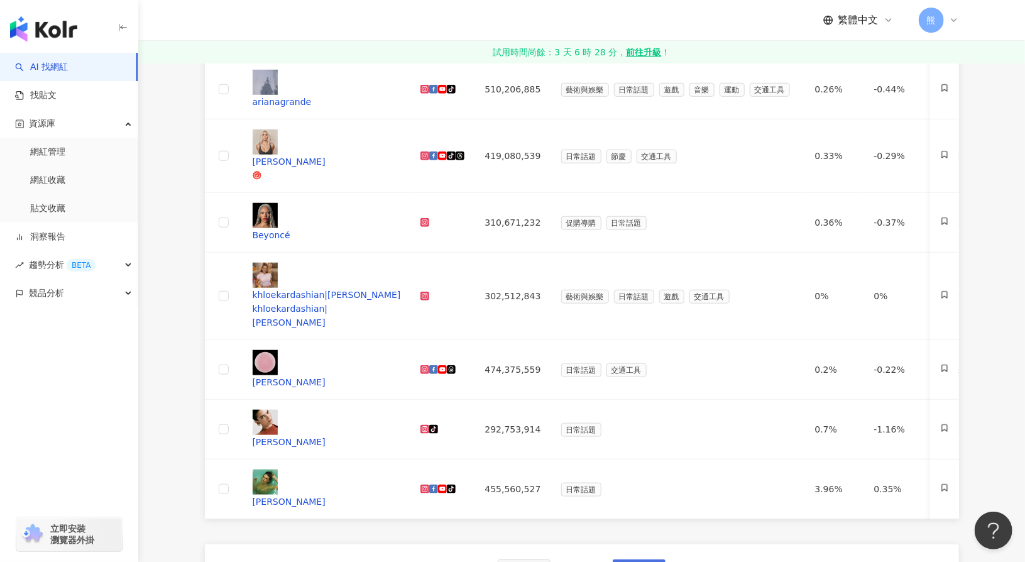
click at [645, 552] on span "下一頁" at bounding box center [639, 572] width 26 height 10
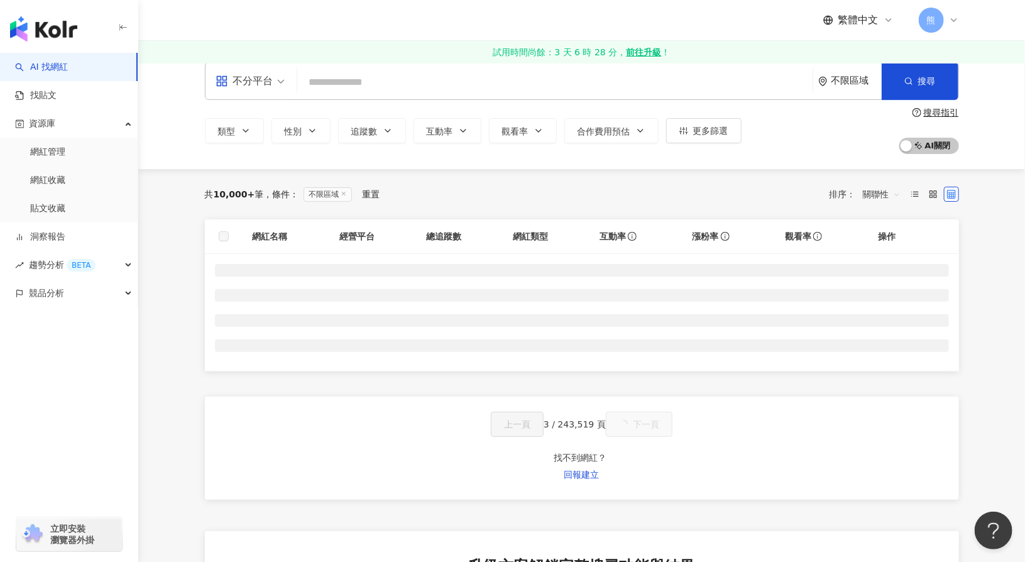
scroll to position [0, 0]
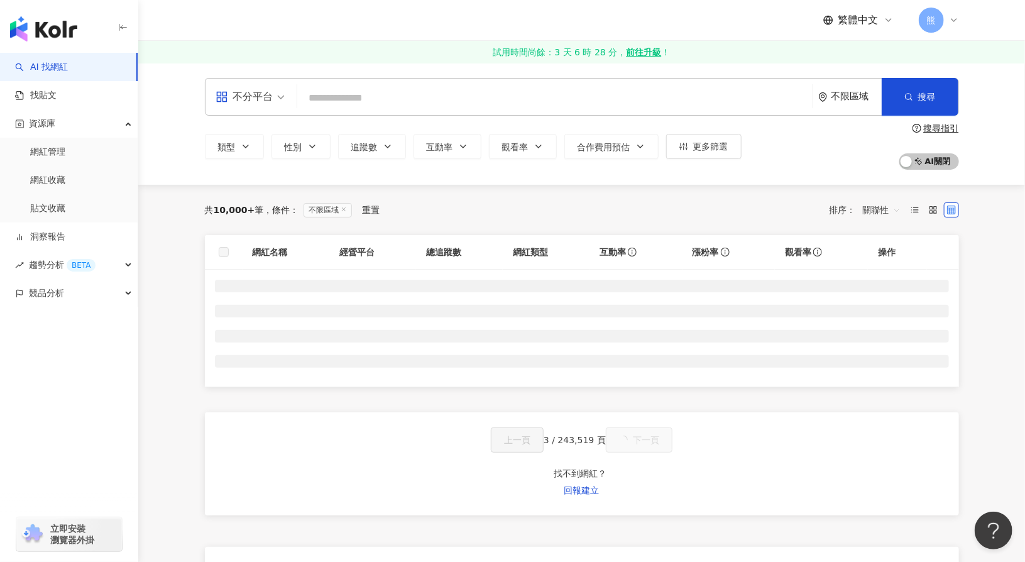
click at [226, 250] on label at bounding box center [224, 252] width 10 height 14
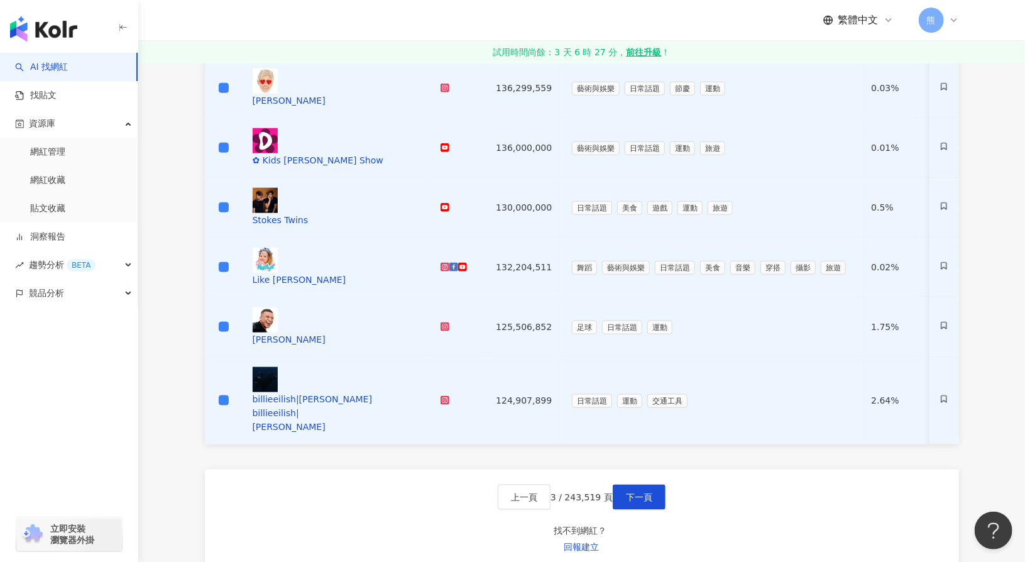
scroll to position [628, 0]
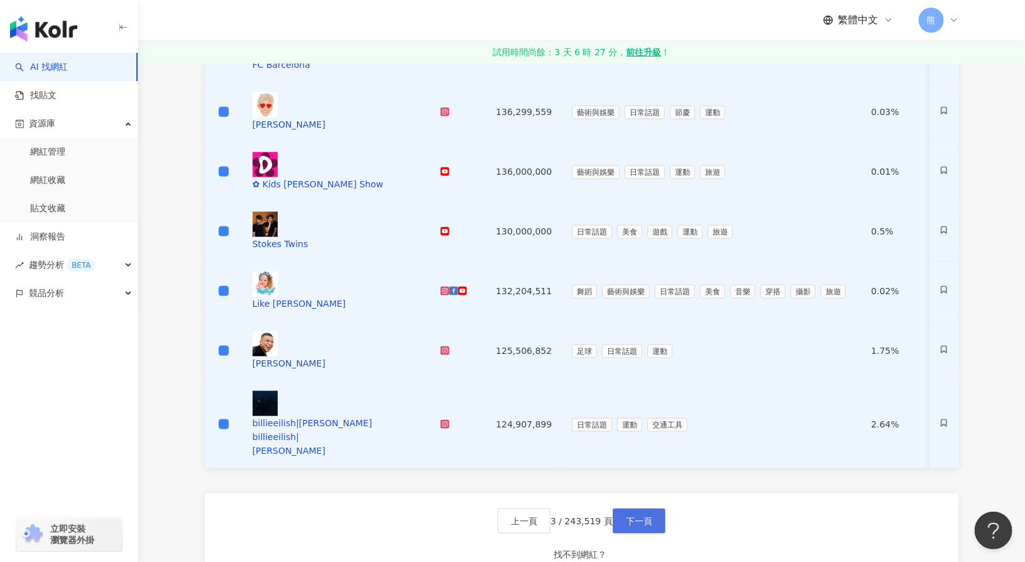
click at [645, 516] on span "下一頁" at bounding box center [639, 521] width 26 height 10
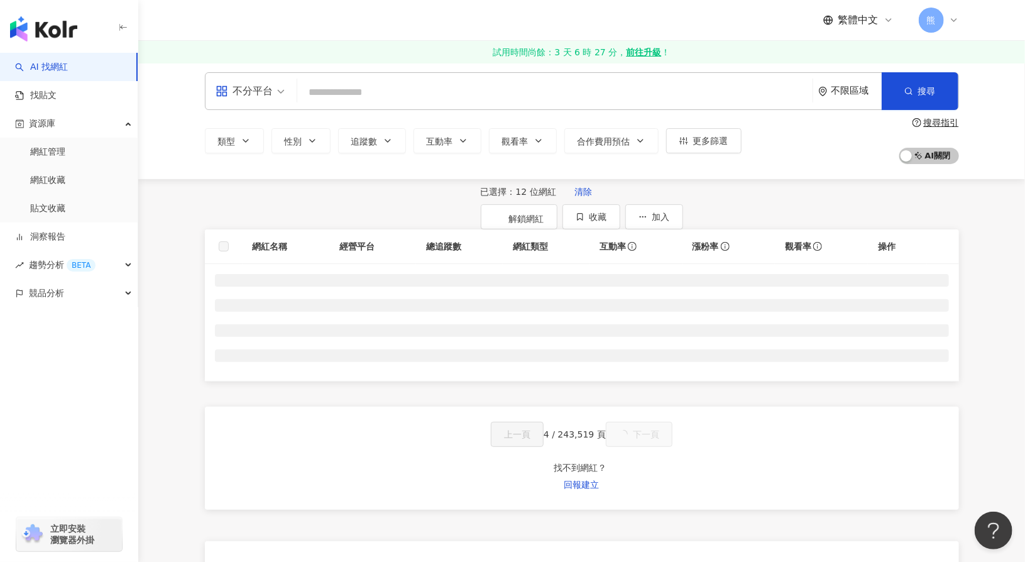
scroll to position [0, 0]
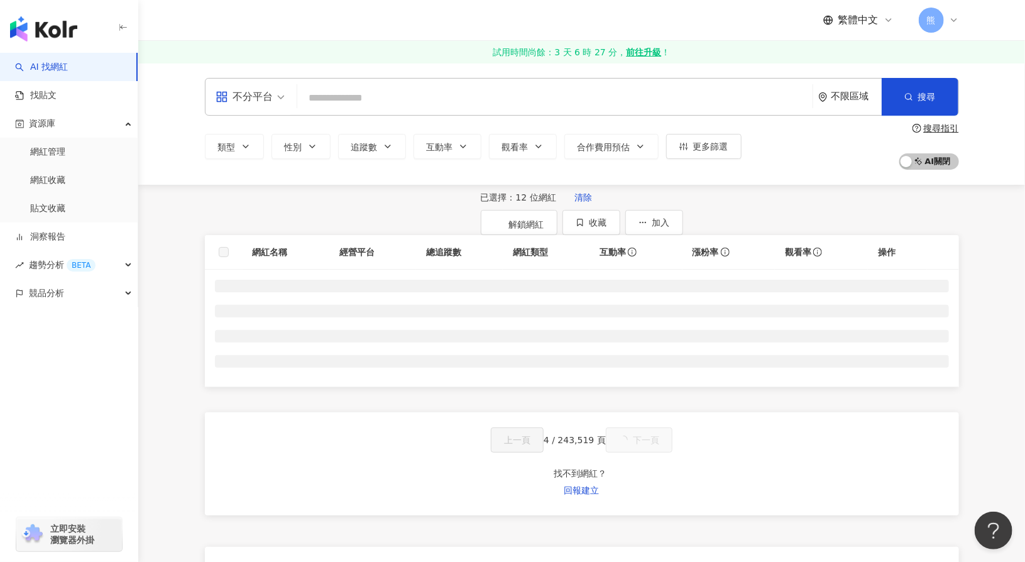
click at [229, 270] on th at bounding box center [224, 252] width 38 height 35
click at [607, 217] on span "收藏" at bounding box center [598, 222] width 18 height 10
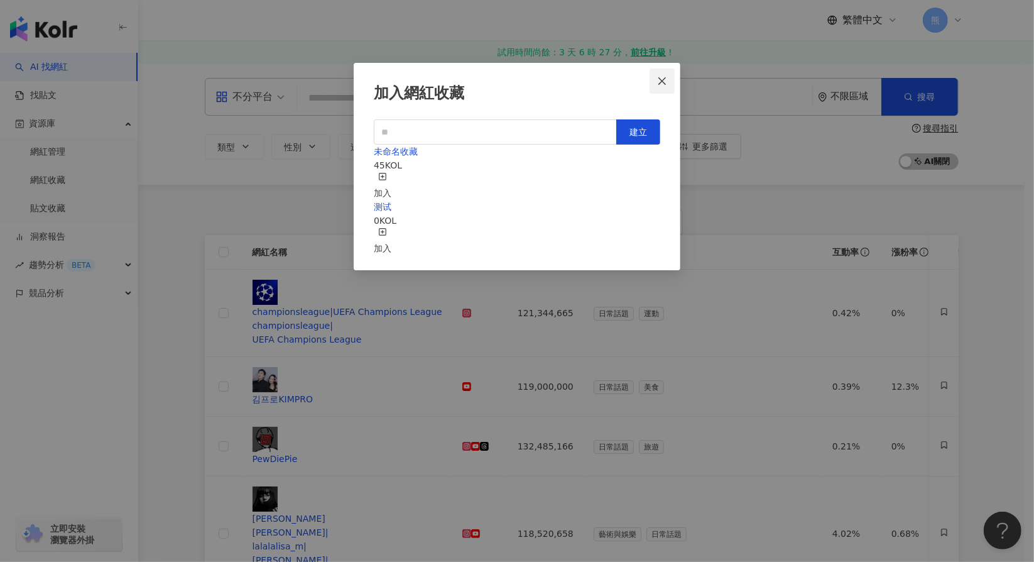
click at [665, 80] on icon "close" at bounding box center [662, 81] width 10 height 10
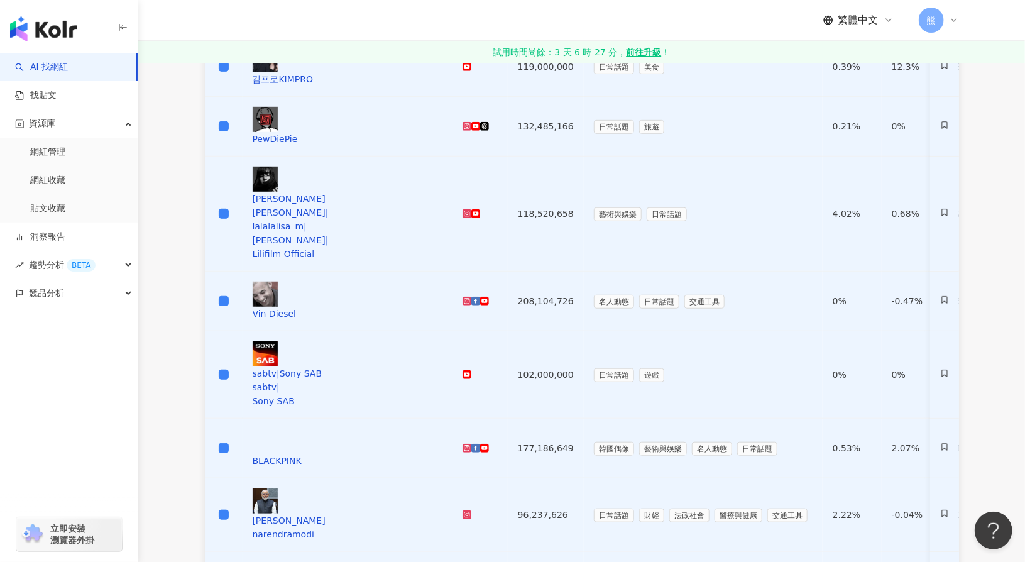
scroll to position [440, 0]
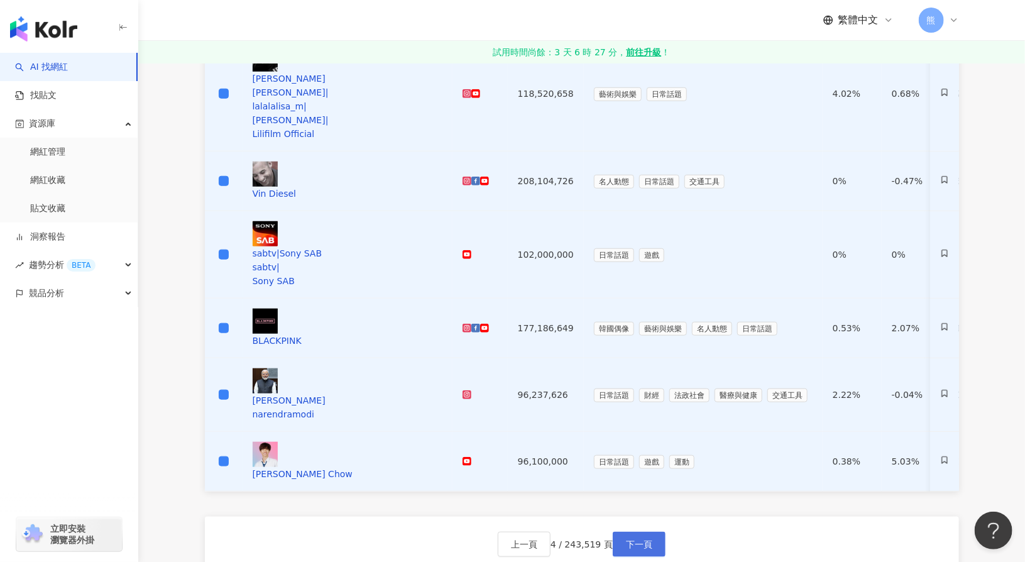
click at [651, 539] on span "下一頁" at bounding box center [639, 544] width 26 height 10
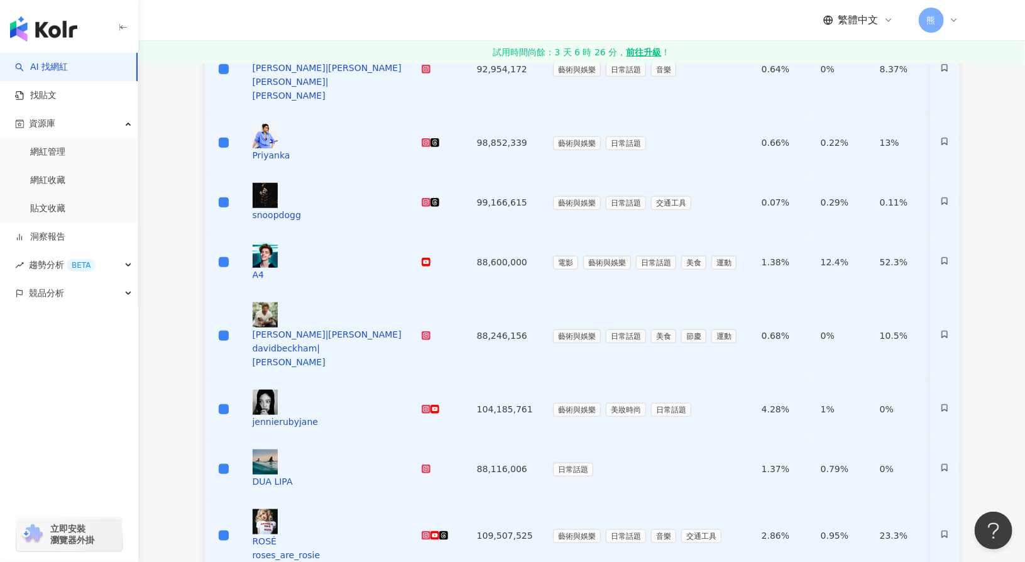
scroll to position [0, 0]
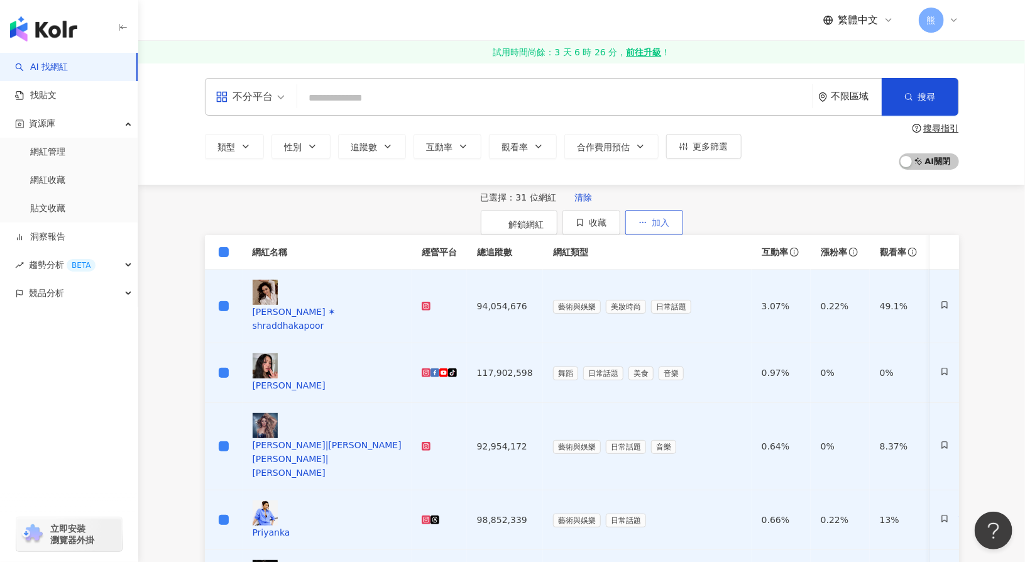
click at [670, 225] on span "加入" at bounding box center [661, 222] width 18 height 10
click at [607, 220] on span "收藏" at bounding box center [598, 222] width 18 height 10
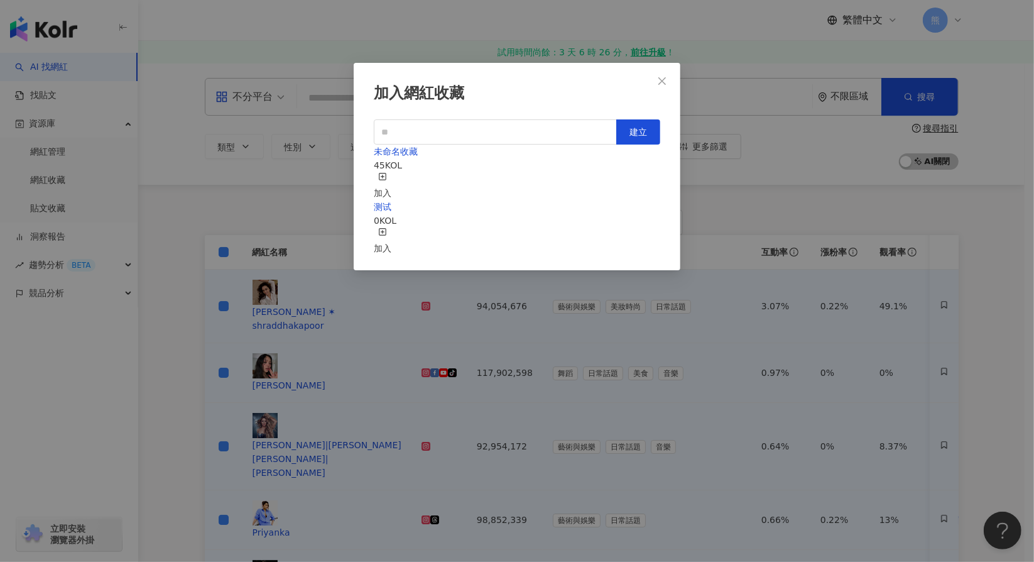
click at [391, 172] on div "加入" at bounding box center [383, 186] width 18 height 28
click at [666, 79] on icon "close" at bounding box center [662, 81] width 10 height 10
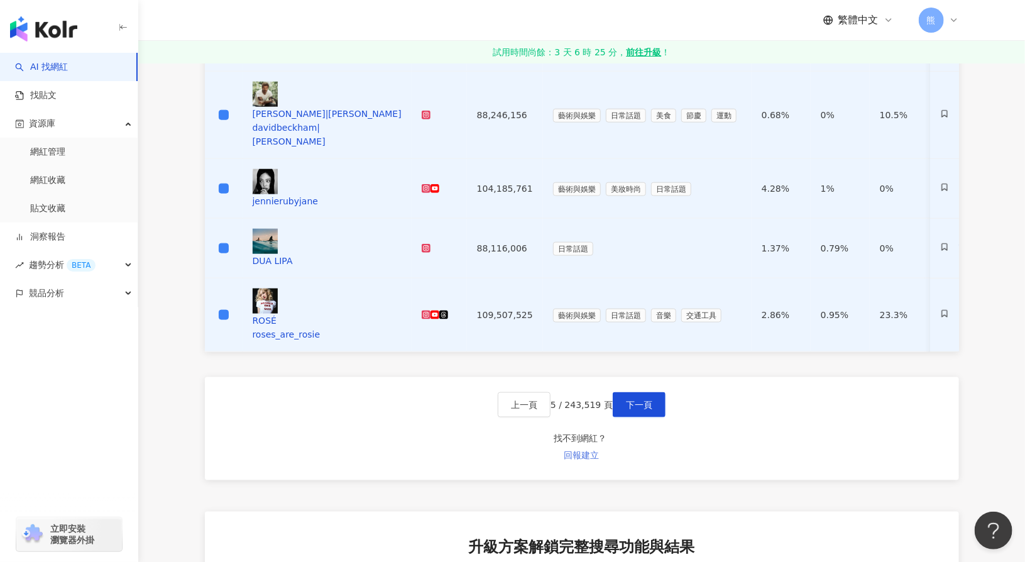
scroll to position [545, 0]
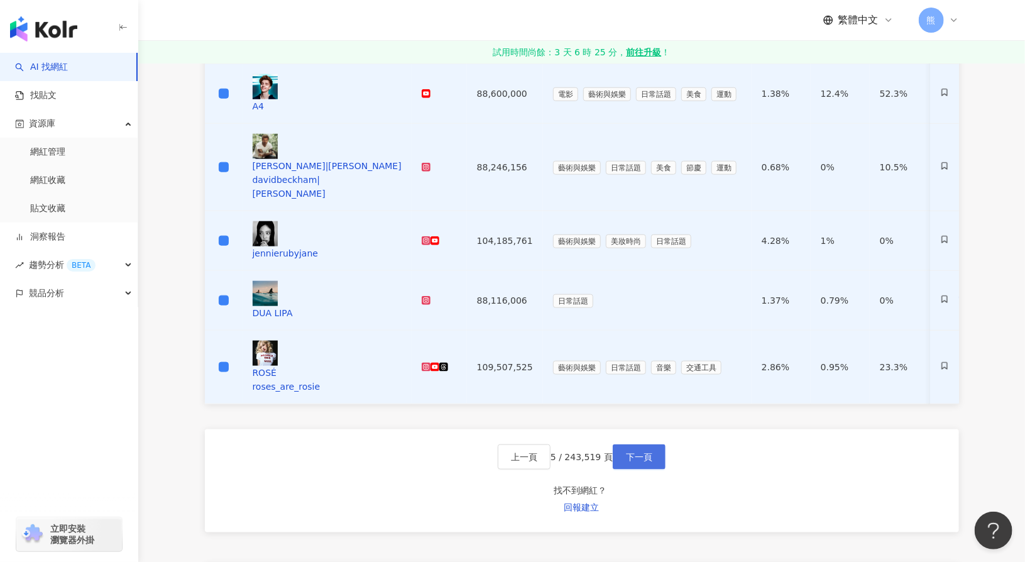
click at [642, 452] on span "下一頁" at bounding box center [639, 457] width 26 height 10
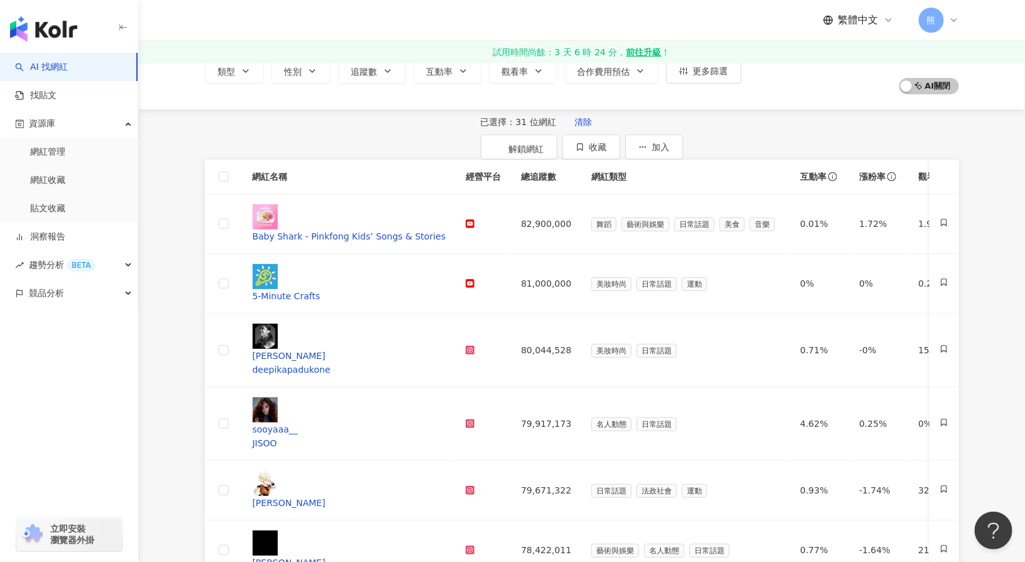
scroll to position [0, 0]
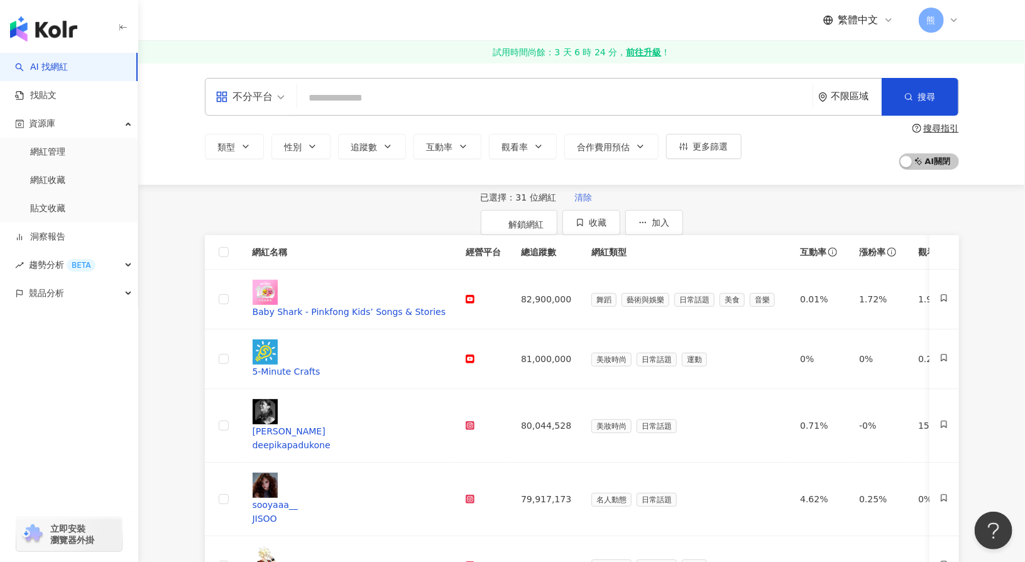
click at [574, 202] on span "清除" at bounding box center [583, 197] width 18 height 10
click at [229, 253] on th at bounding box center [224, 252] width 38 height 35
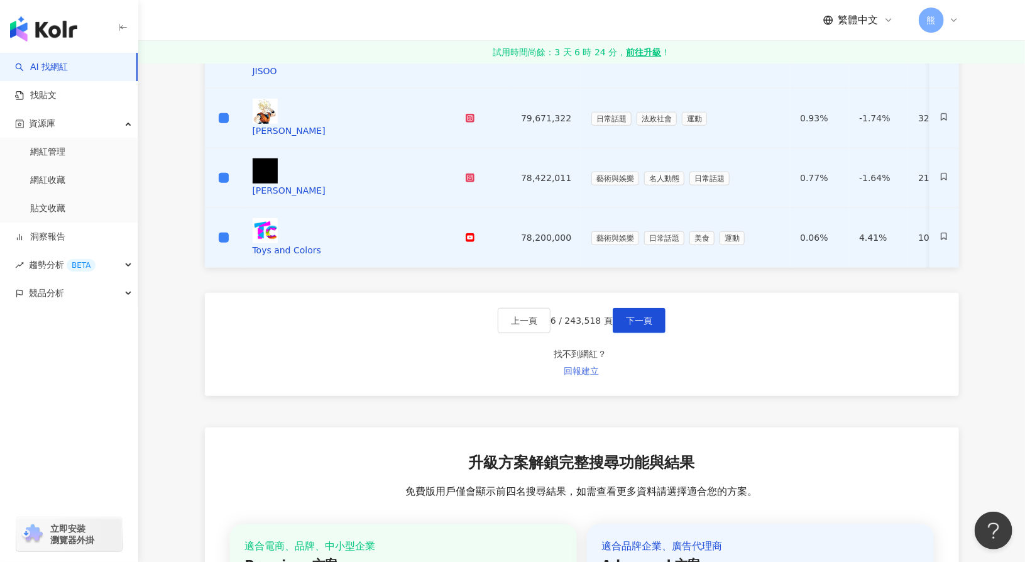
scroll to position [406, 0]
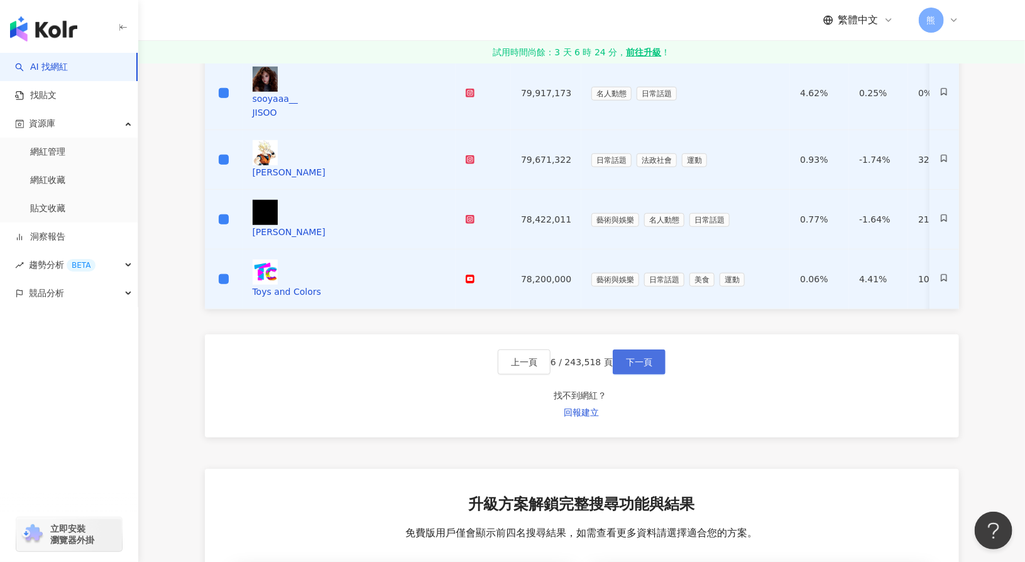
click at [644, 357] on span "下一頁" at bounding box center [639, 362] width 26 height 10
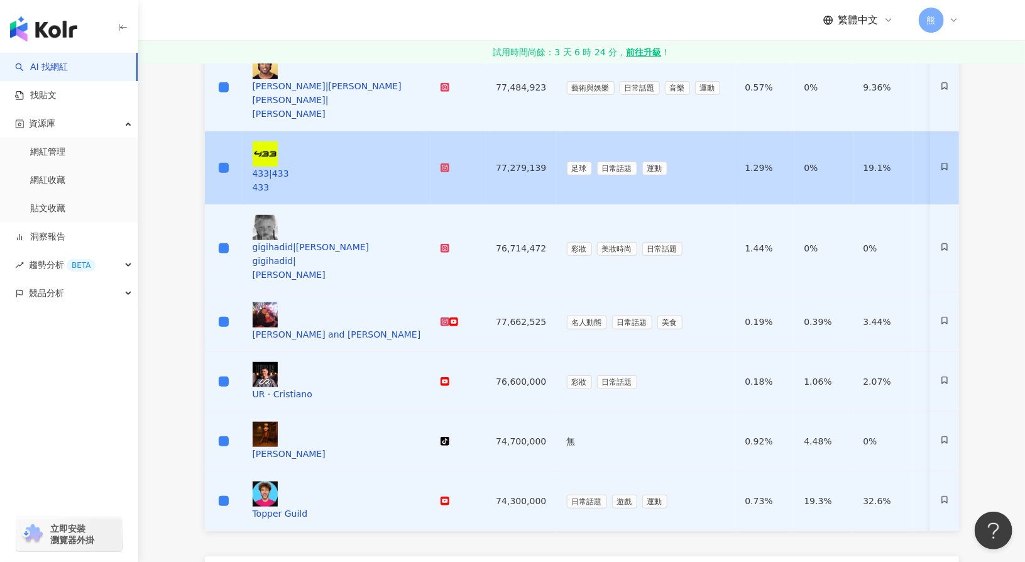
scroll to position [440, 0]
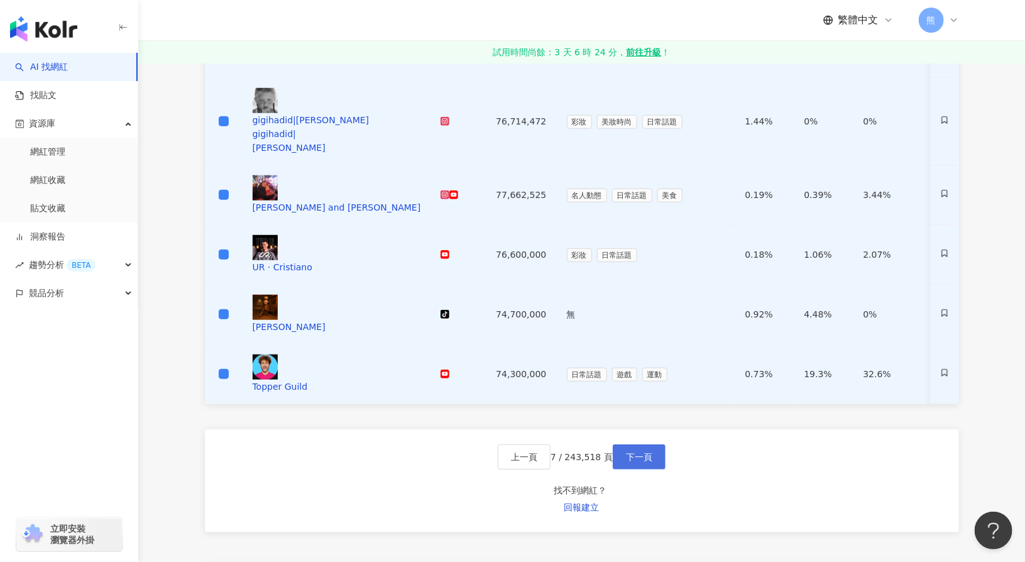
click at [638, 452] on span "下一頁" at bounding box center [639, 457] width 26 height 10
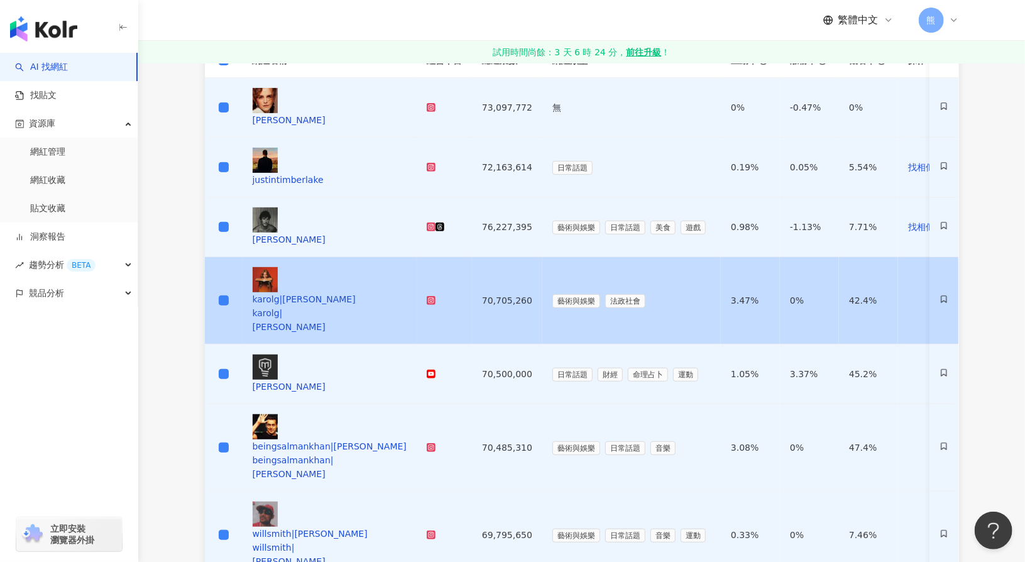
scroll to position [503, 0]
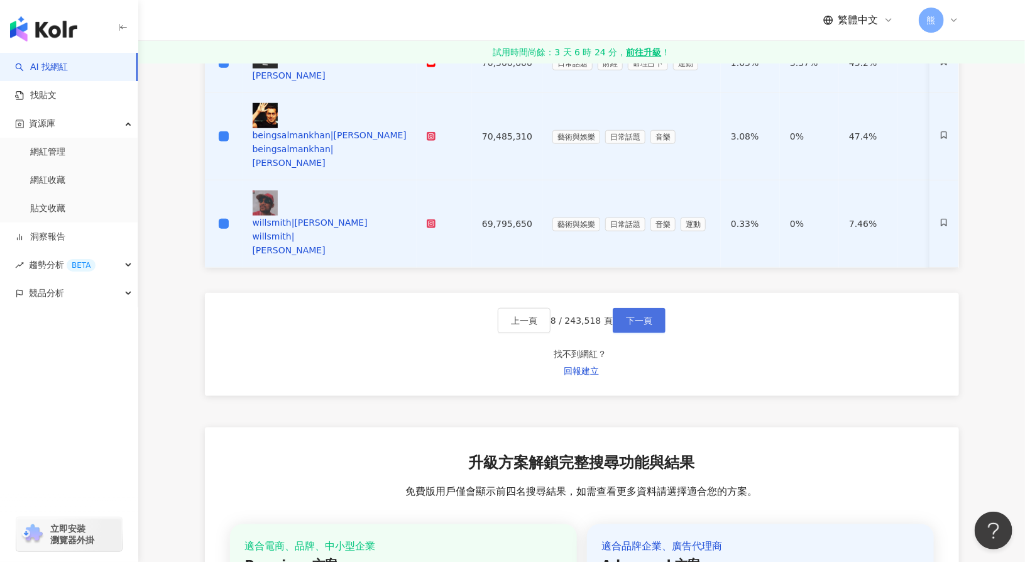
click at [642, 315] on span "下一頁" at bounding box center [639, 320] width 26 height 10
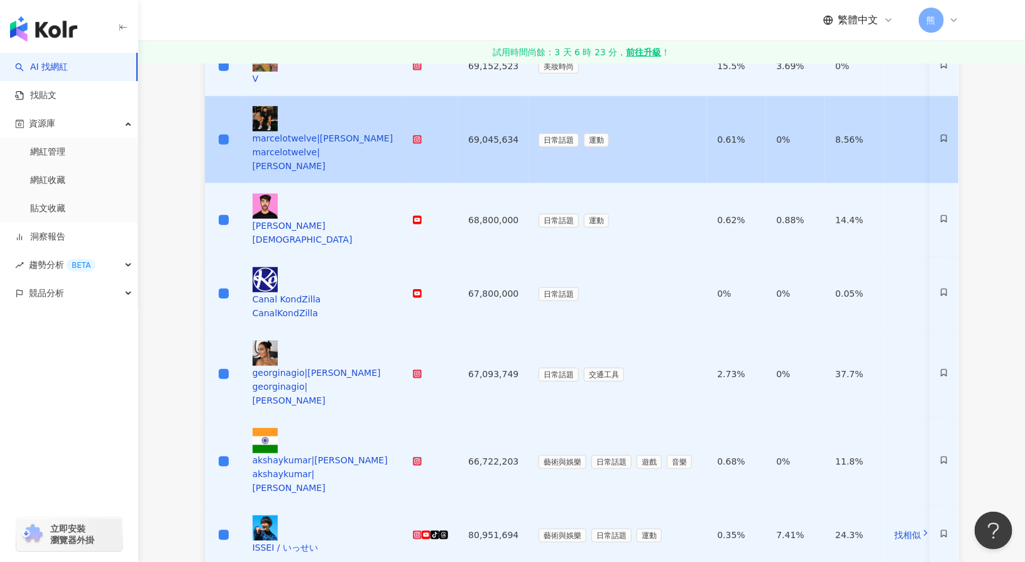
scroll to position [440, 0]
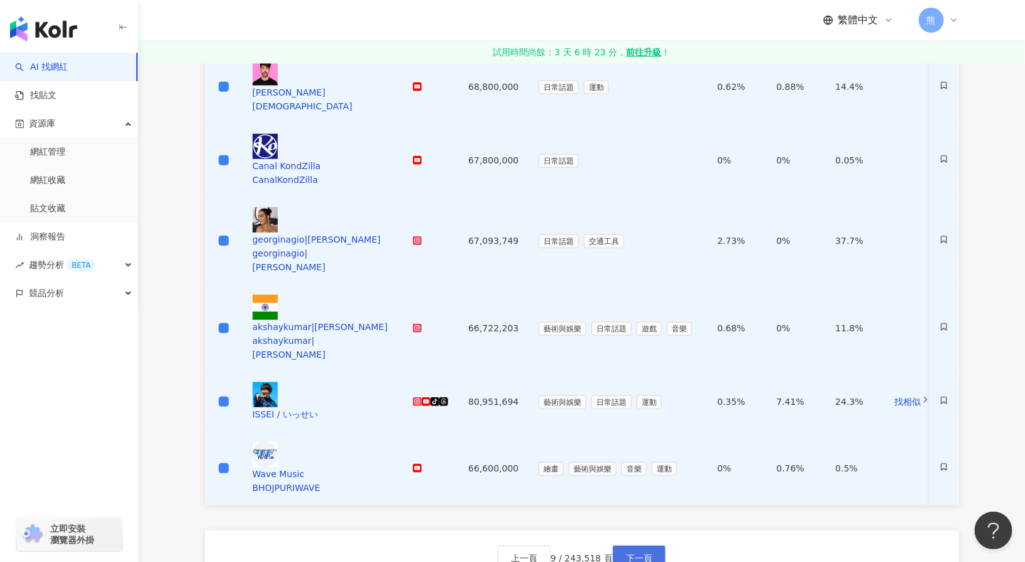
click at [636, 552] on span "下一頁" at bounding box center [639, 558] width 26 height 10
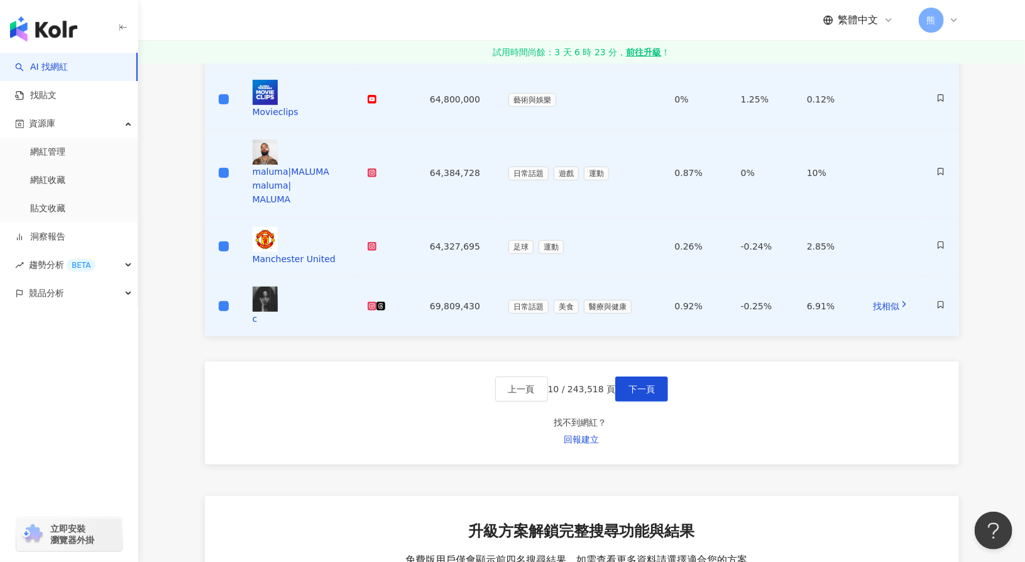
scroll to position [314, 0]
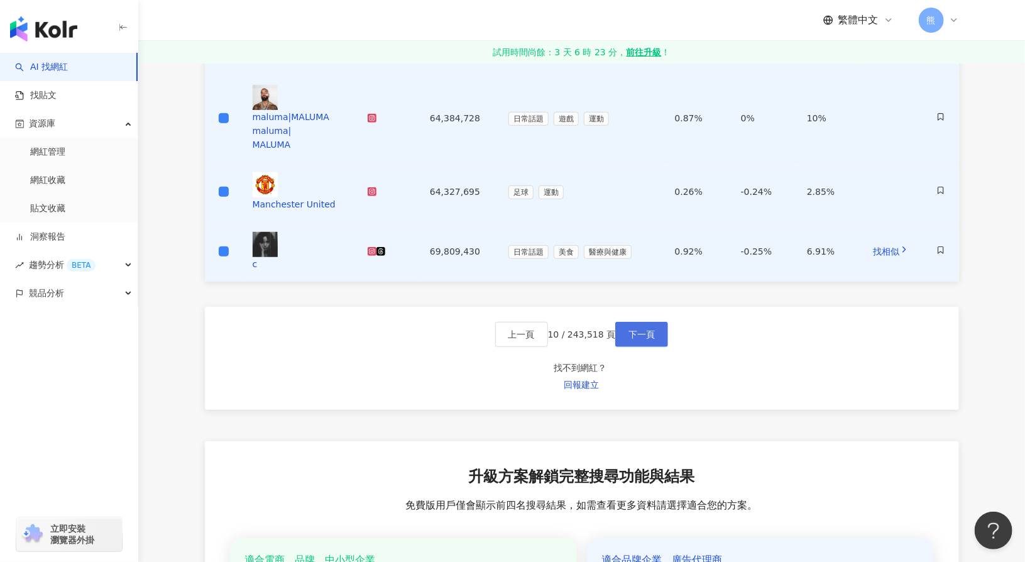
click at [650, 322] on button "下一頁" at bounding box center [641, 334] width 53 height 25
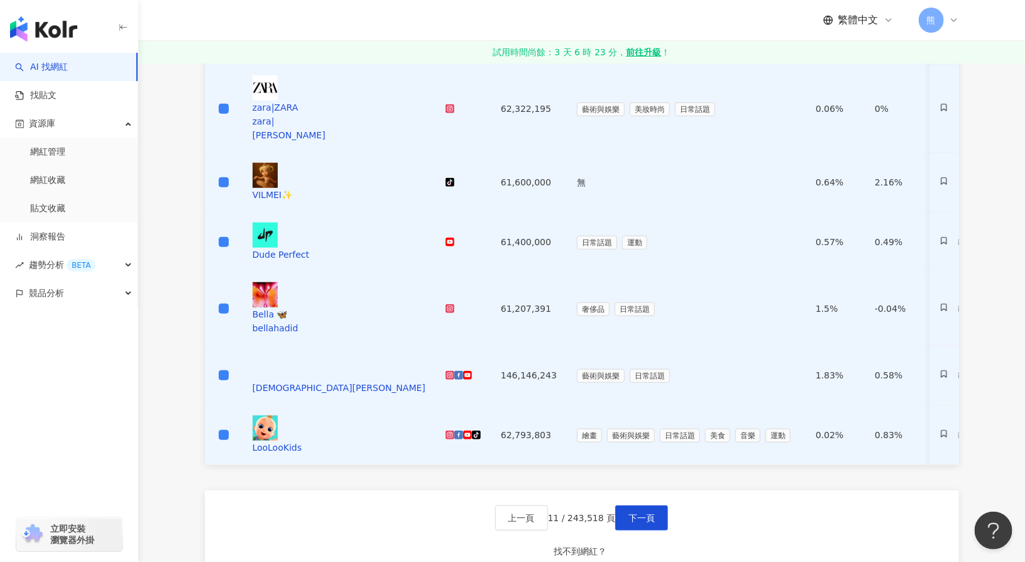
scroll to position [440, 0]
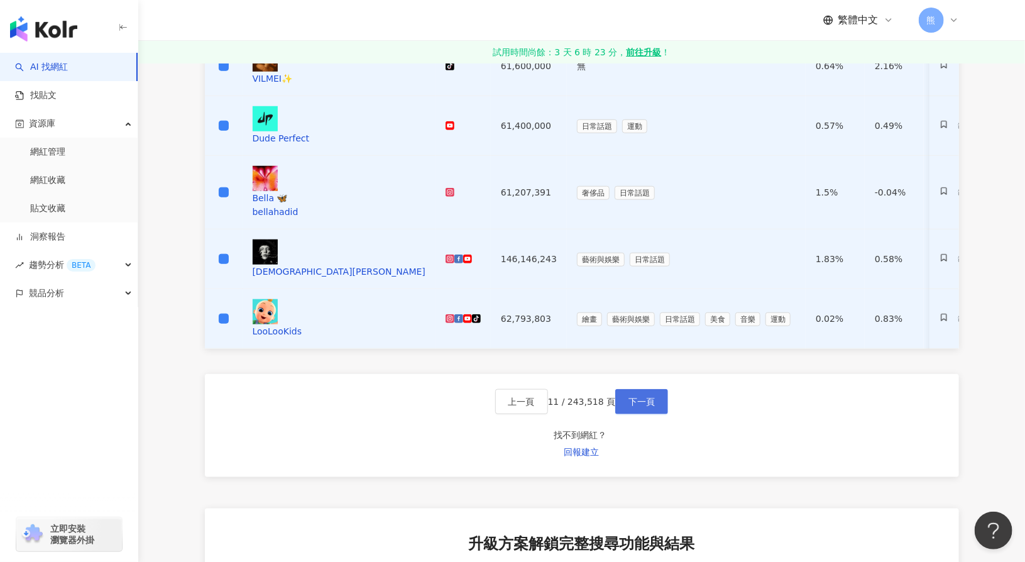
click at [633, 389] on button "下一頁" at bounding box center [641, 401] width 53 height 25
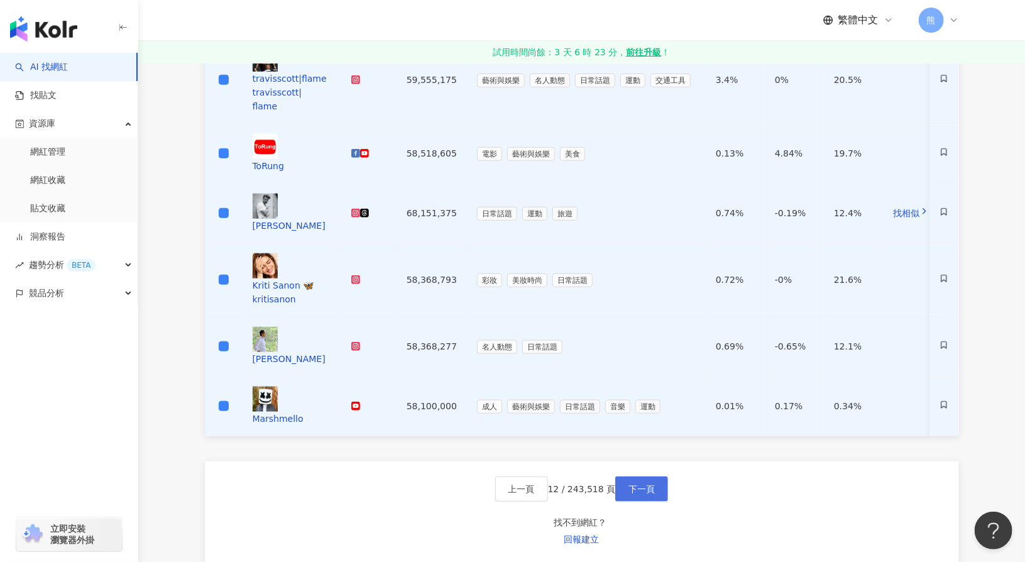
click at [650, 476] on button "下一頁" at bounding box center [641, 488] width 53 height 25
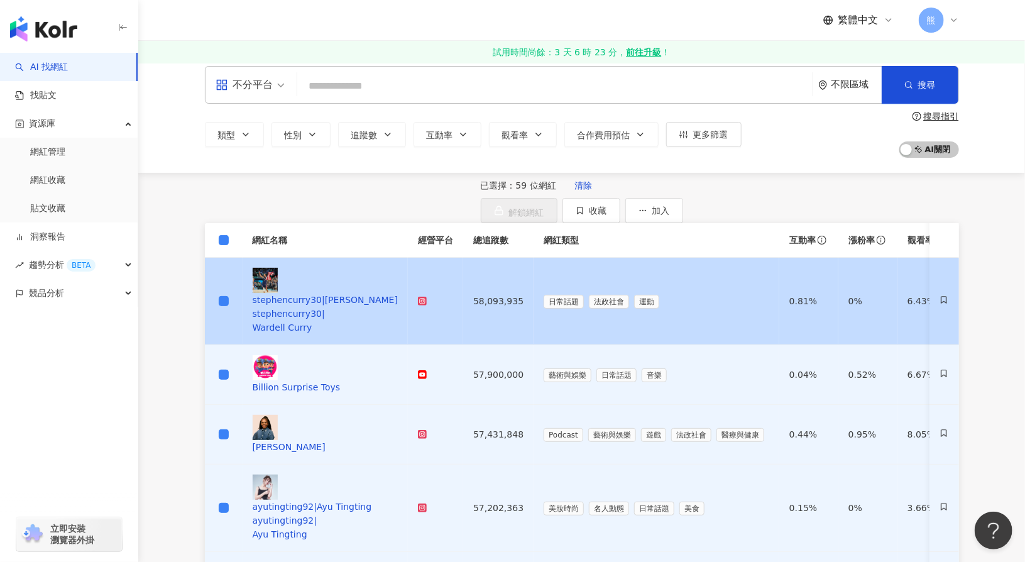
scroll to position [377, 0]
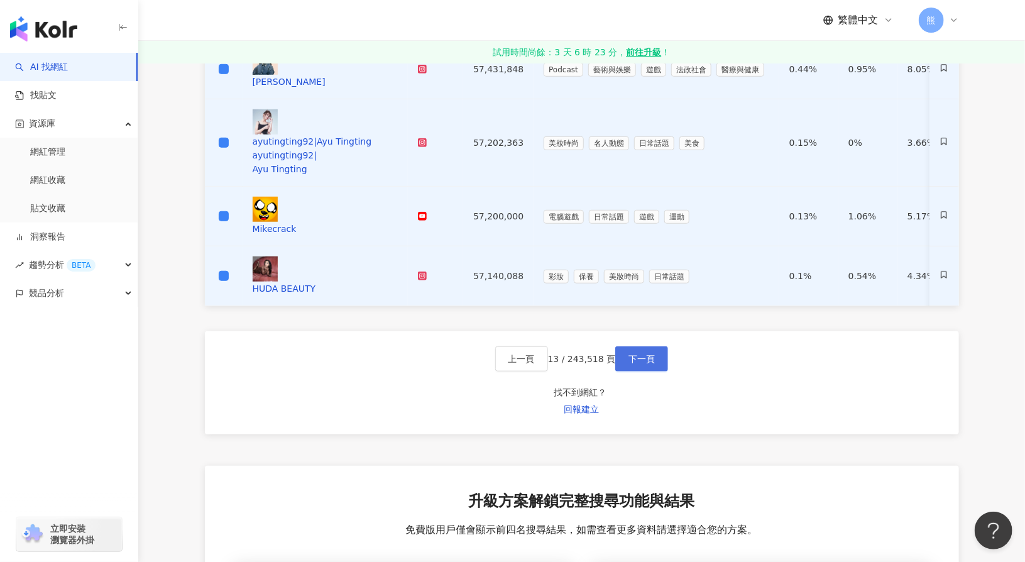
click at [650, 346] on button "下一頁" at bounding box center [641, 358] width 53 height 25
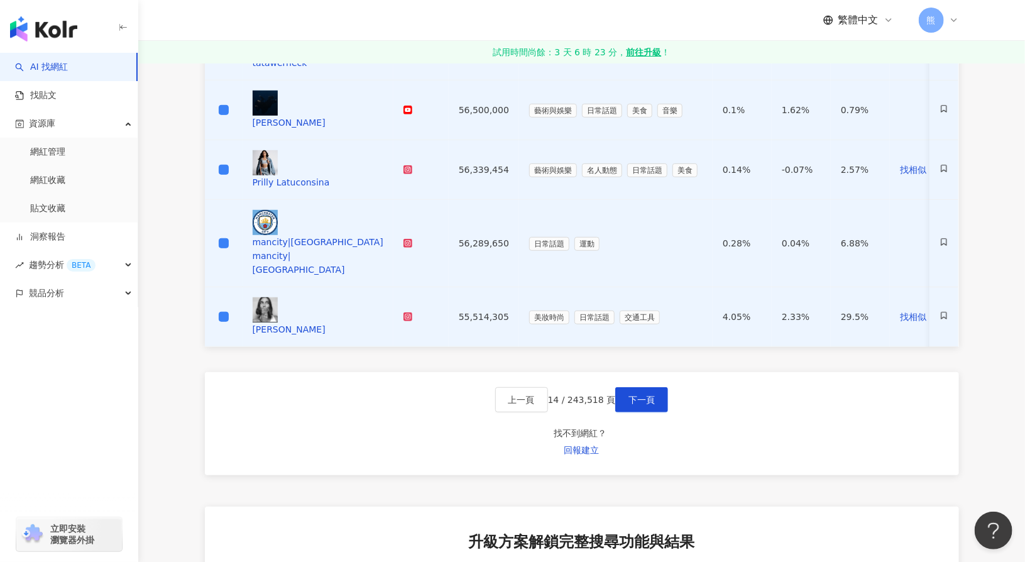
scroll to position [314, 0]
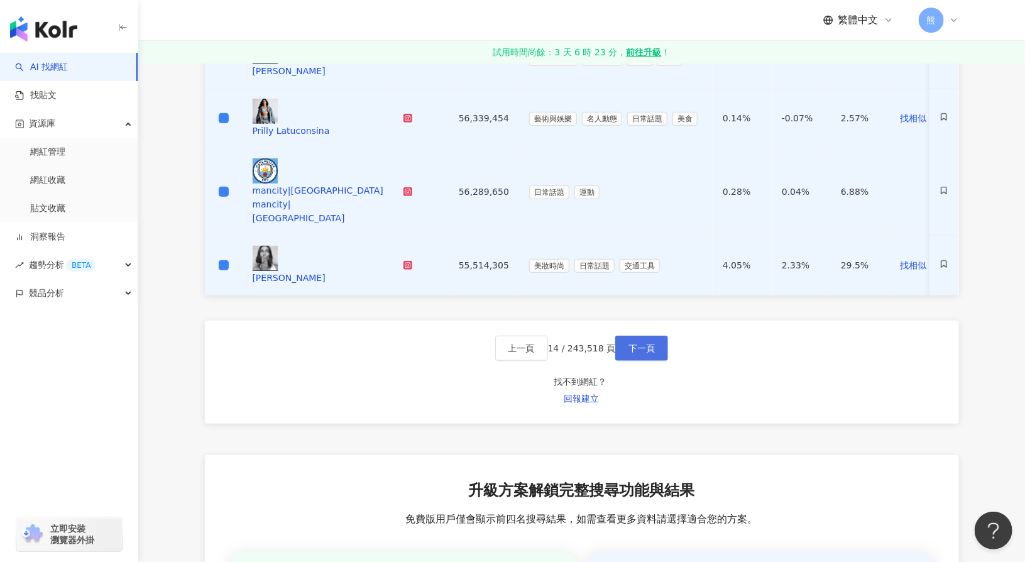
click at [652, 343] on span "下一頁" at bounding box center [641, 348] width 26 height 10
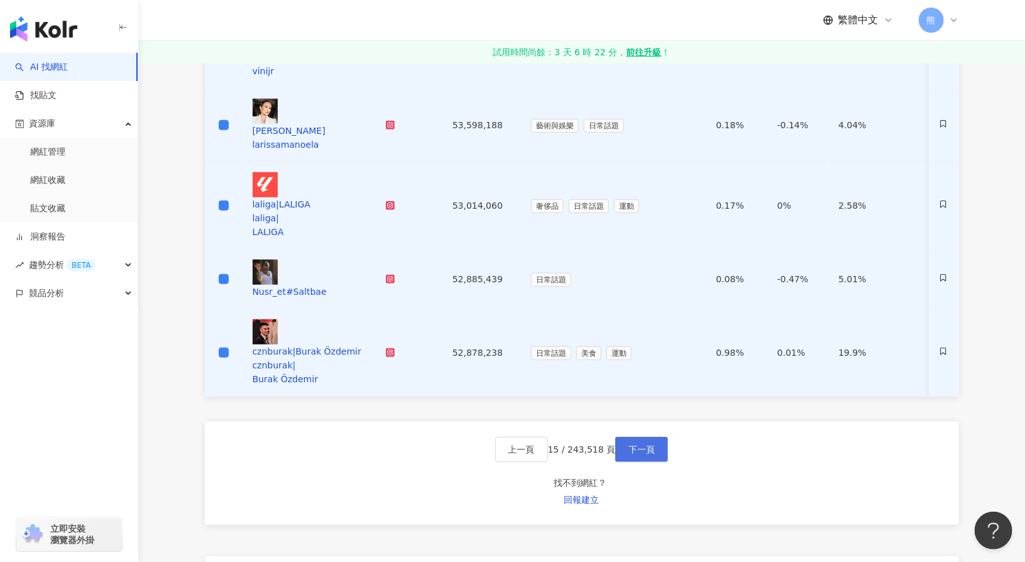
click at [648, 444] on span "下一頁" at bounding box center [641, 449] width 26 height 10
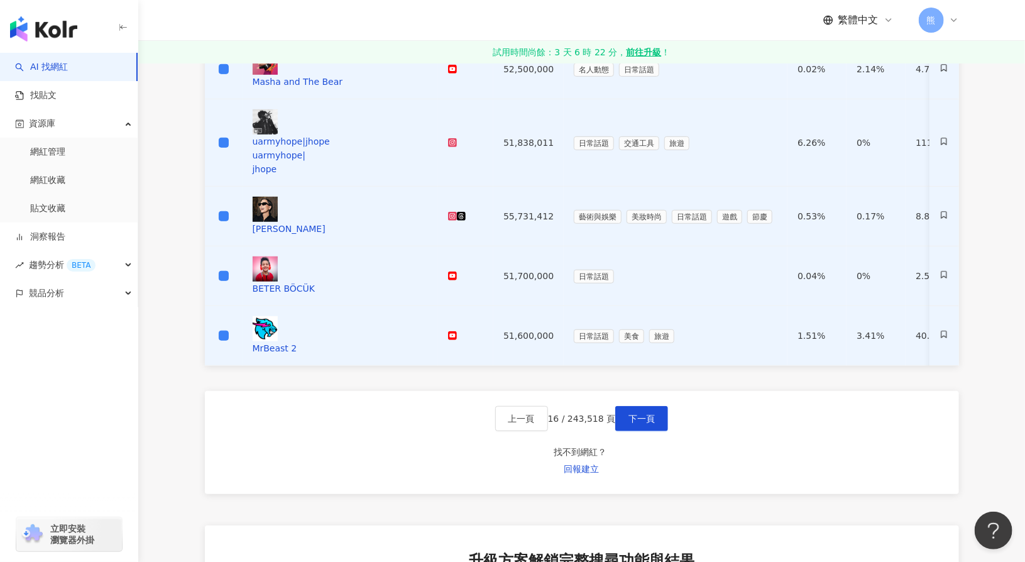
scroll to position [377, 0]
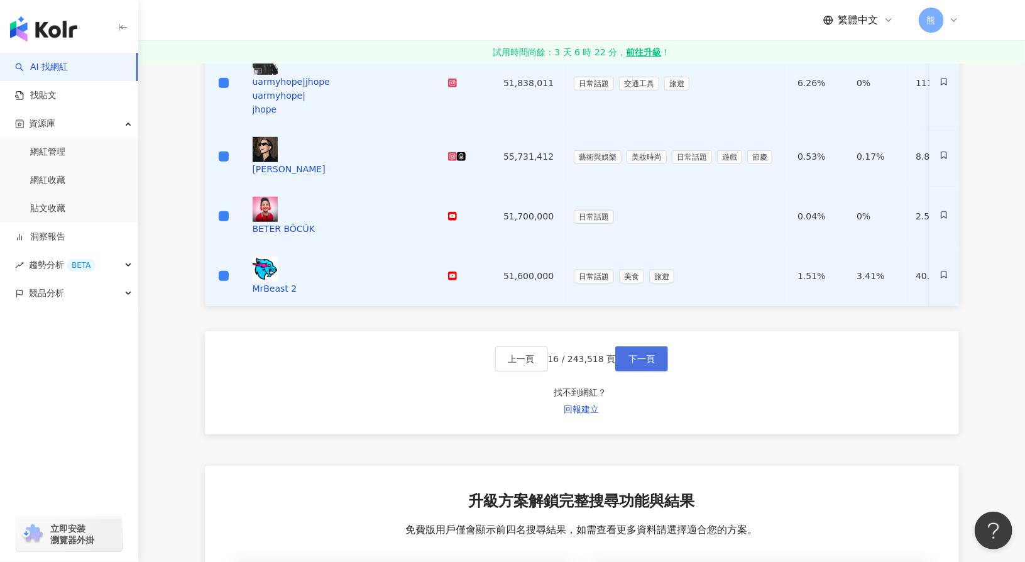
click at [653, 354] on span "下一頁" at bounding box center [641, 359] width 26 height 10
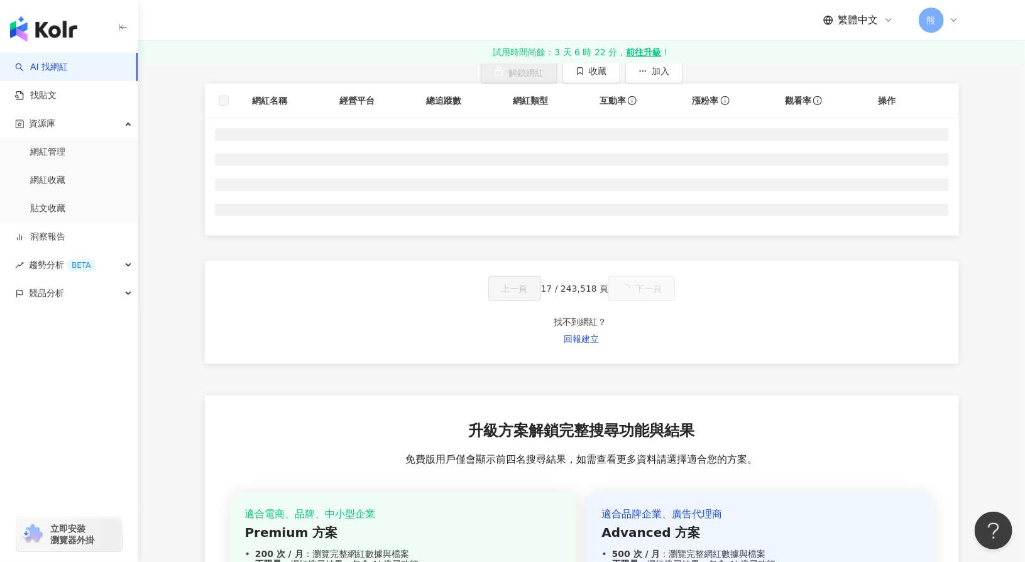
scroll to position [0, 0]
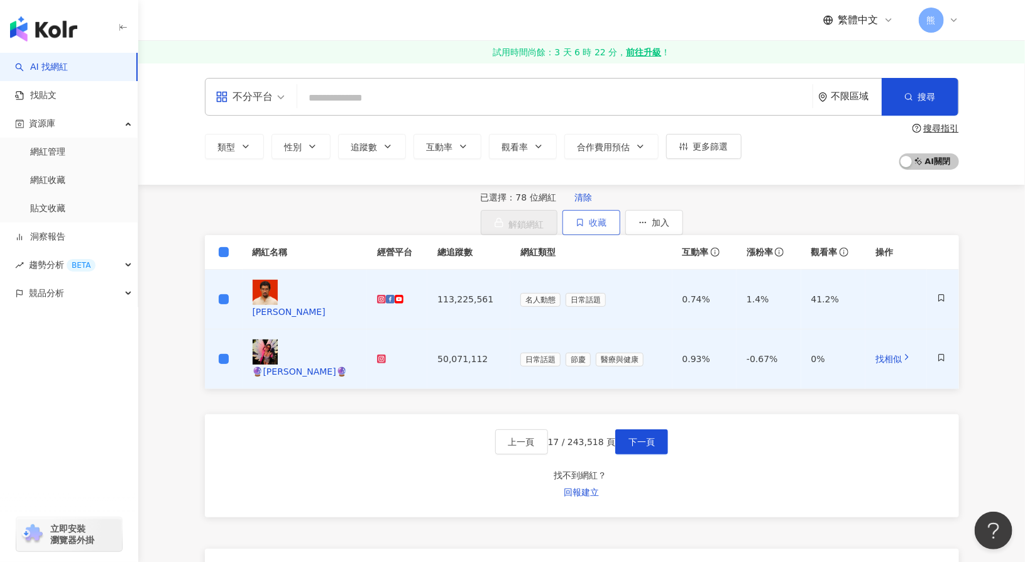
click at [620, 226] on button "收藏" at bounding box center [591, 222] width 58 height 25
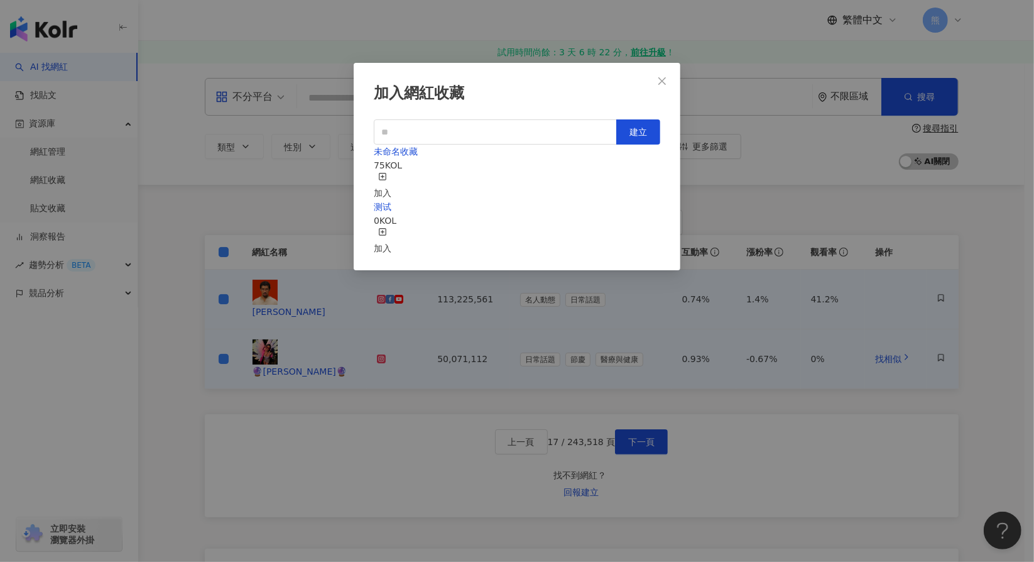
click at [391, 172] on div "加入" at bounding box center [383, 186] width 18 height 28
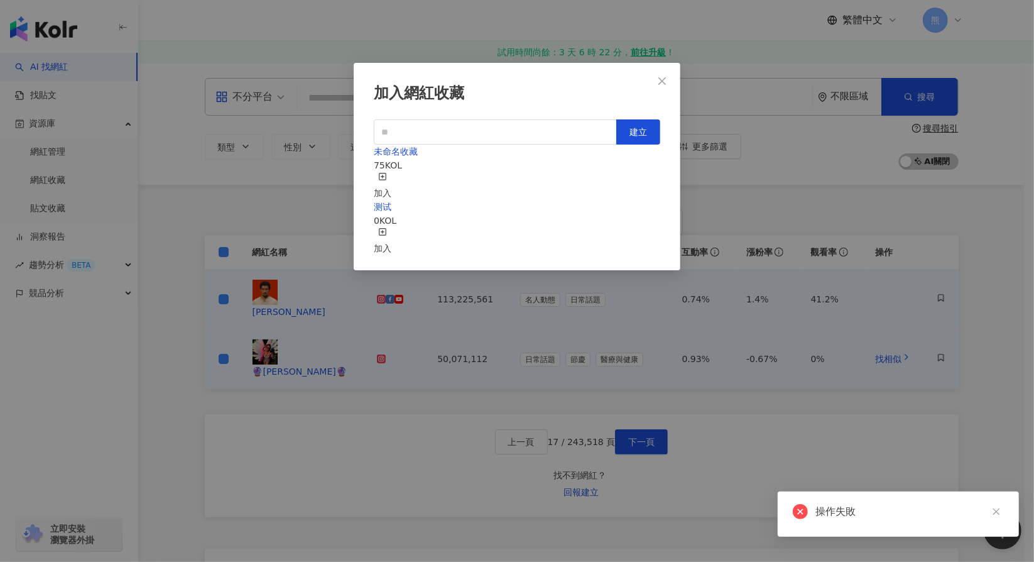
click at [387, 172] on icon "button" at bounding box center [382, 176] width 9 height 9
click at [554, 254] on div "未命名收藏 75 KOL 加入 测试 0 KOL 加入" at bounding box center [517, 200] width 287 height 111
click at [665, 77] on icon "close" at bounding box center [662, 81] width 10 height 10
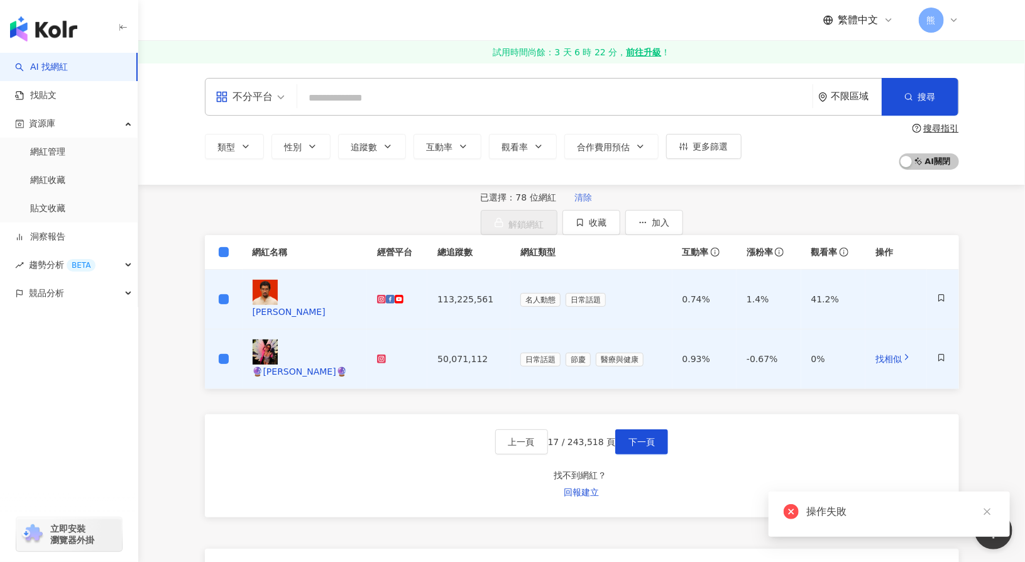
click at [574, 202] on span "清除" at bounding box center [583, 197] width 18 height 10
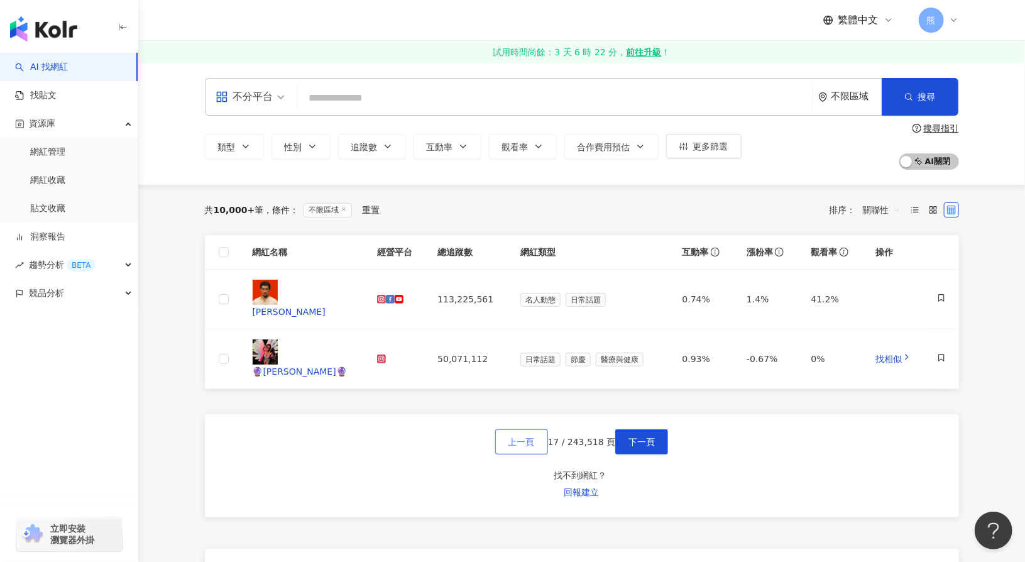
click at [522, 437] on span "上一頁" at bounding box center [521, 442] width 26 height 10
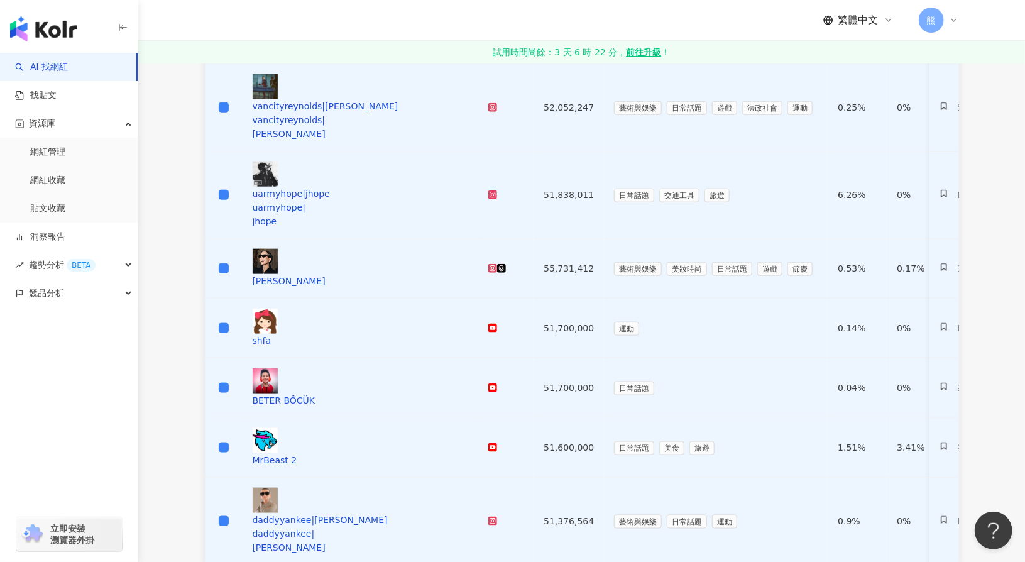
scroll to position [691, 0]
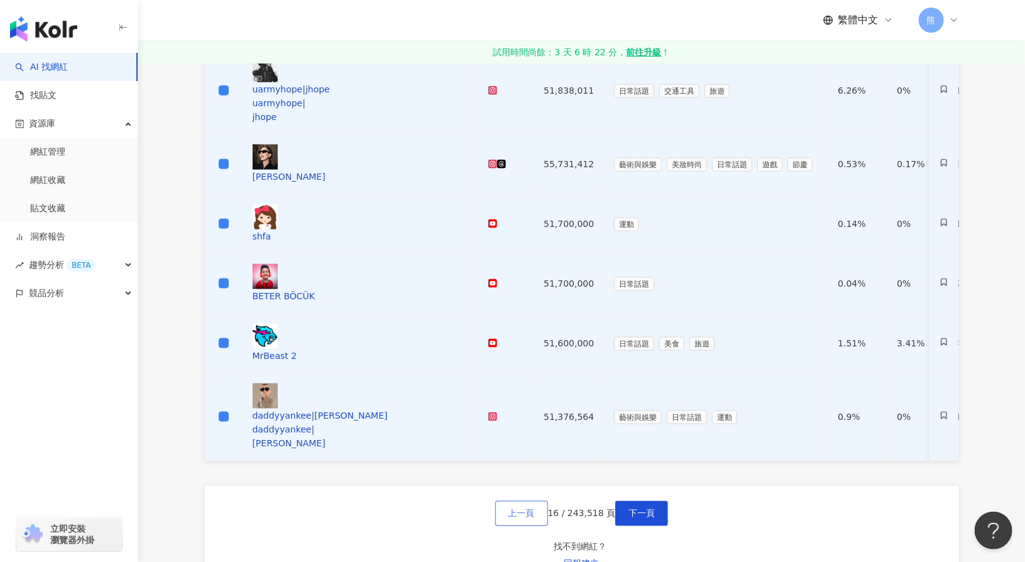
click at [508, 508] on span "上一頁" at bounding box center [521, 513] width 26 height 10
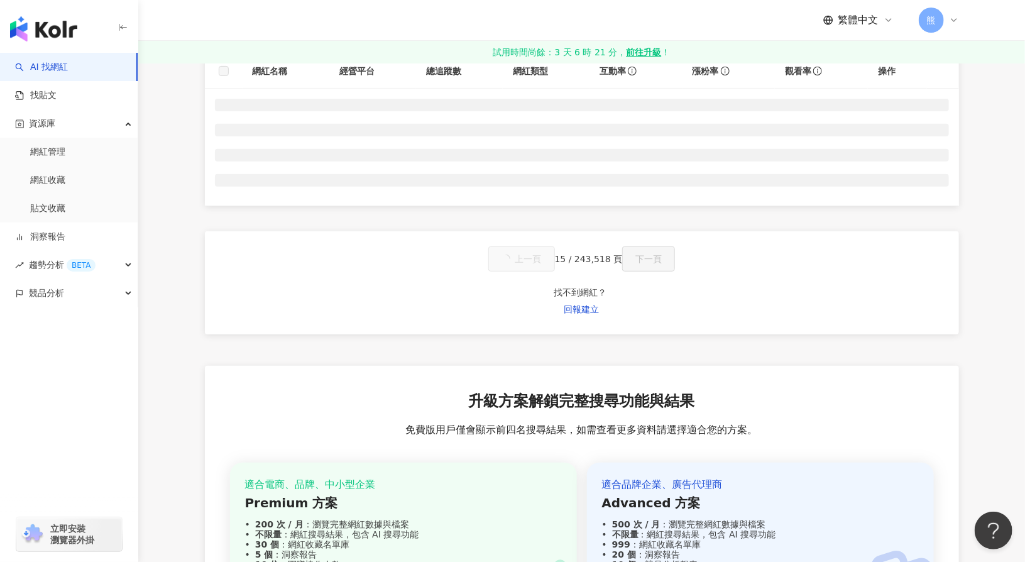
scroll to position [67, 0]
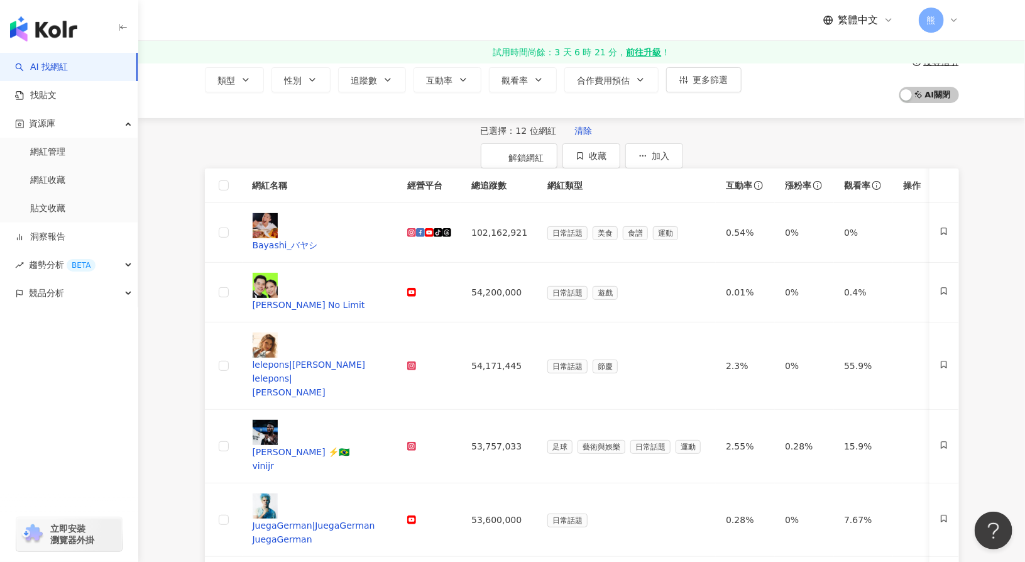
click at [217, 203] on th at bounding box center [224, 185] width 38 height 35
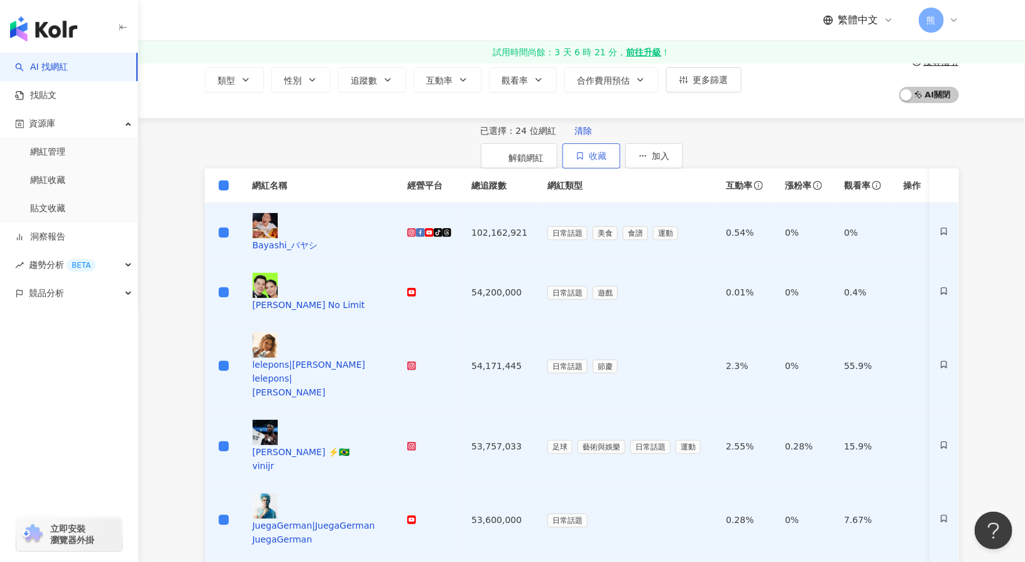
click at [607, 155] on span "收藏" at bounding box center [598, 156] width 18 height 10
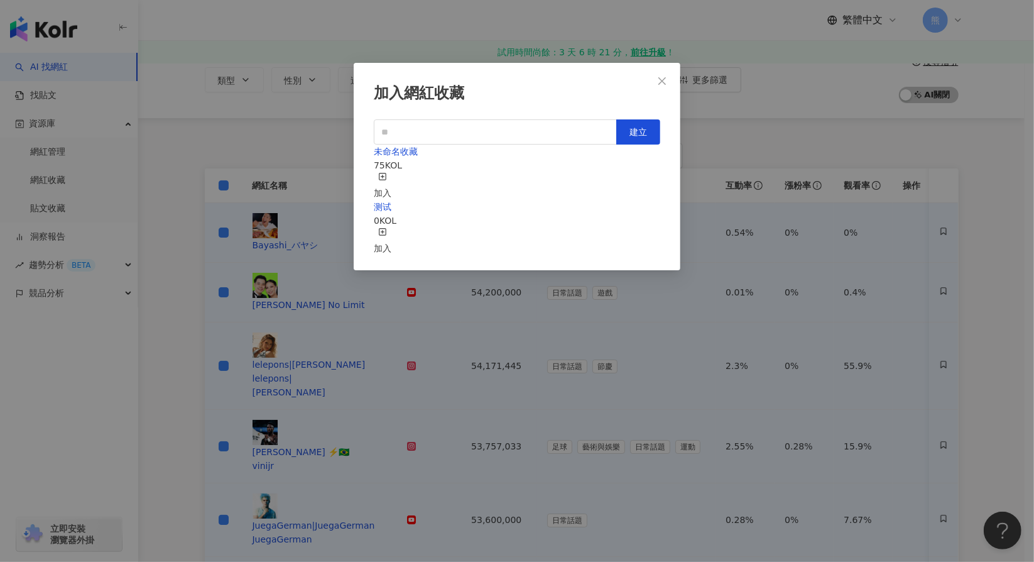
click at [391, 172] on div "加入" at bounding box center [383, 186] width 18 height 28
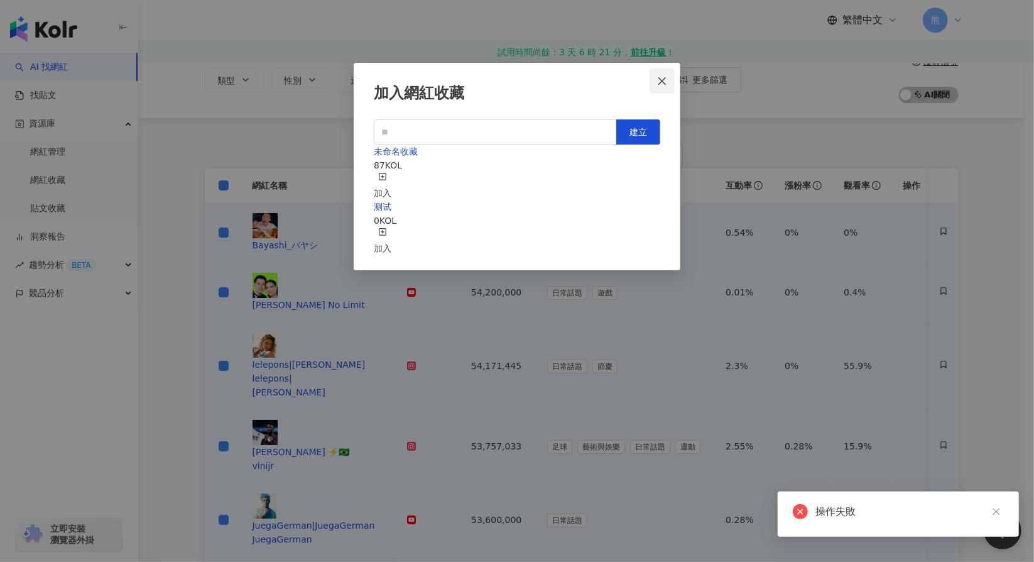
click at [665, 82] on icon "close" at bounding box center [662, 81] width 10 height 10
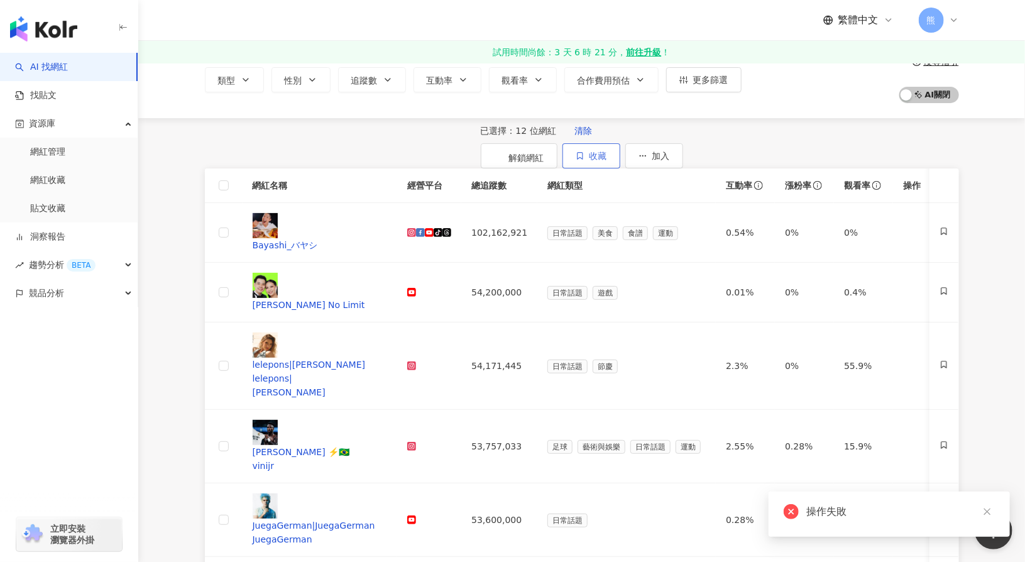
click at [607, 151] on span "收藏" at bounding box center [598, 156] width 18 height 10
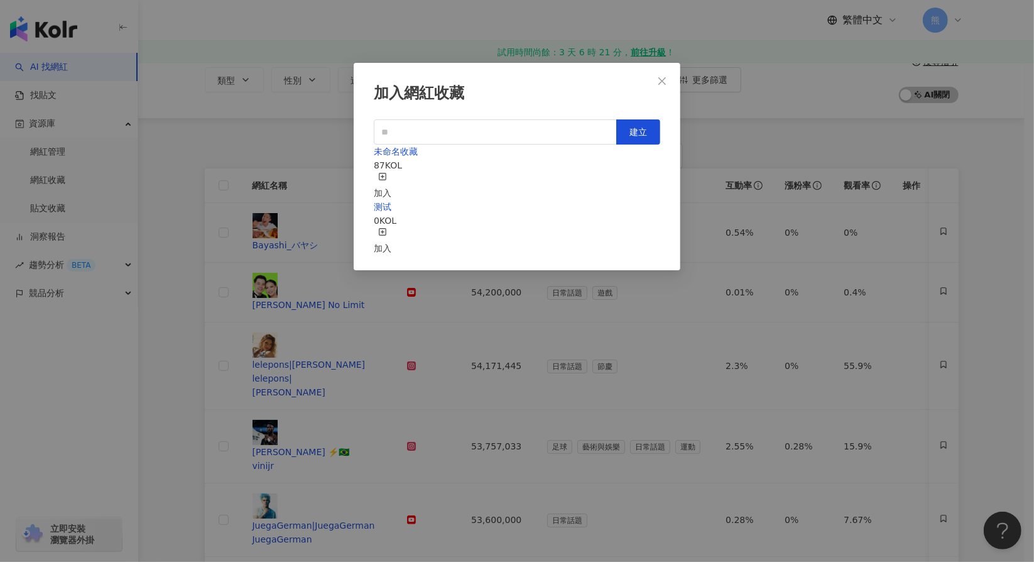
click at [387, 172] on icon "button" at bounding box center [382, 176] width 9 height 9
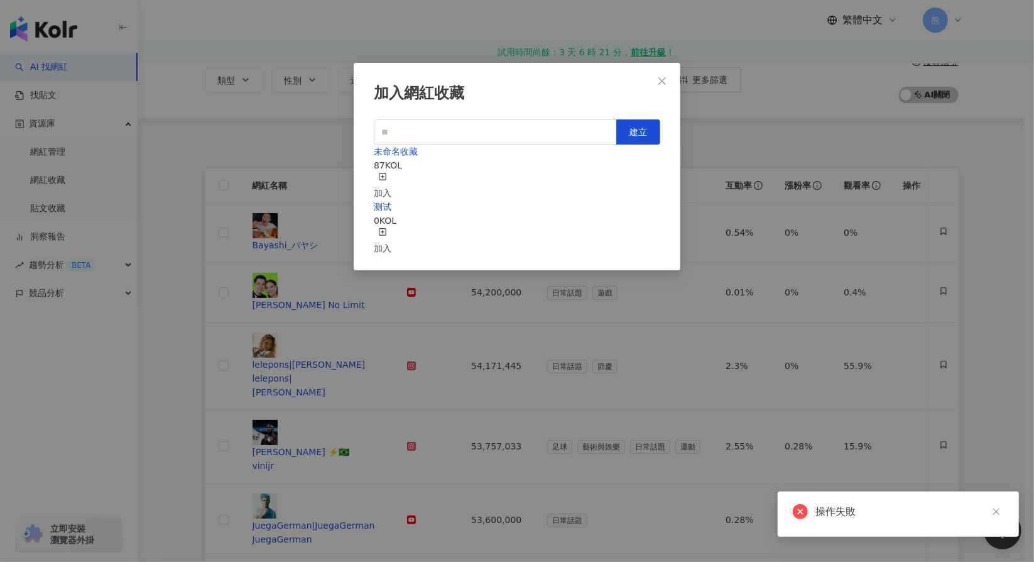
click at [572, 233] on div "测试 0 KOL 加入" at bounding box center [517, 227] width 287 height 55
click at [391, 227] on div "加入" at bounding box center [383, 241] width 18 height 28
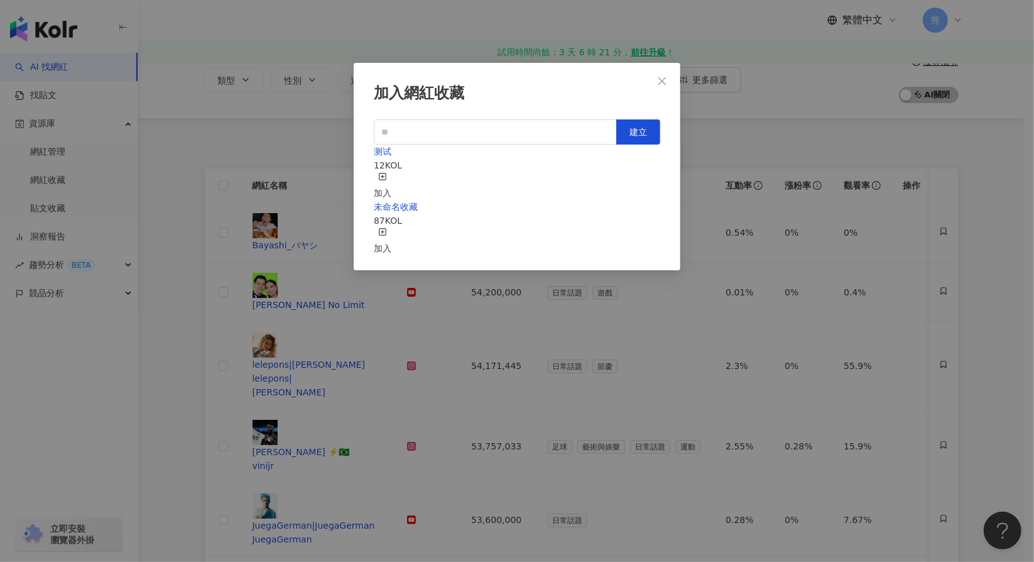
click at [778, 48] on div "加入網紅收藏 建立 测试 12 KOL 加入 未命名收藏 87 KOL 加入" at bounding box center [517, 281] width 1034 height 562
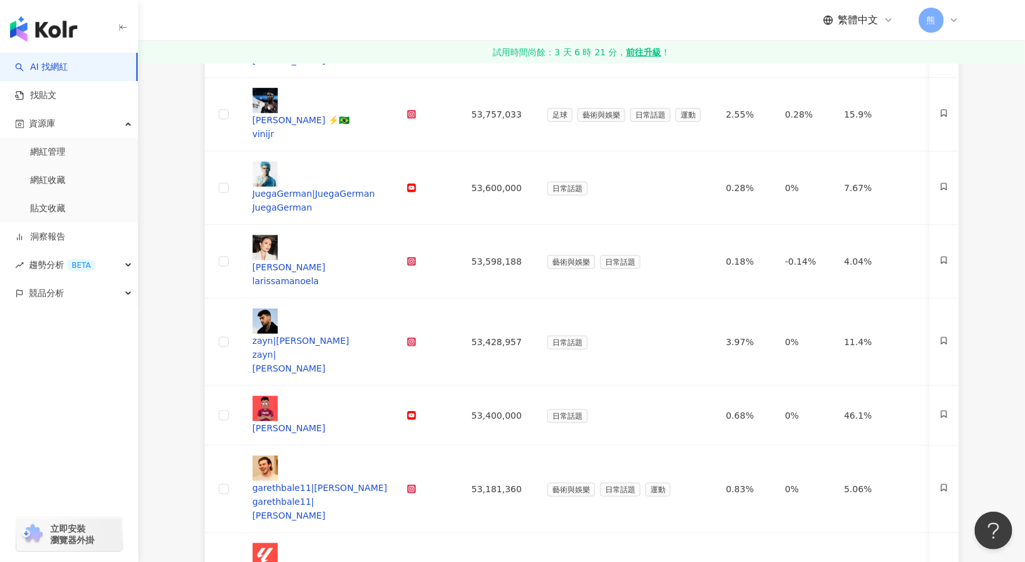
scroll to position [444, 0]
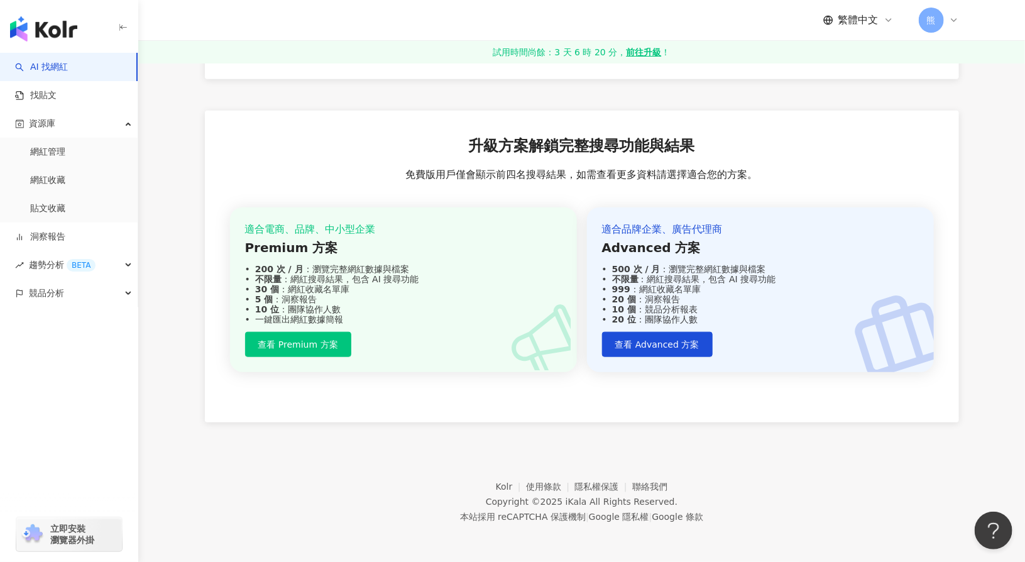
scroll to position [129, 0]
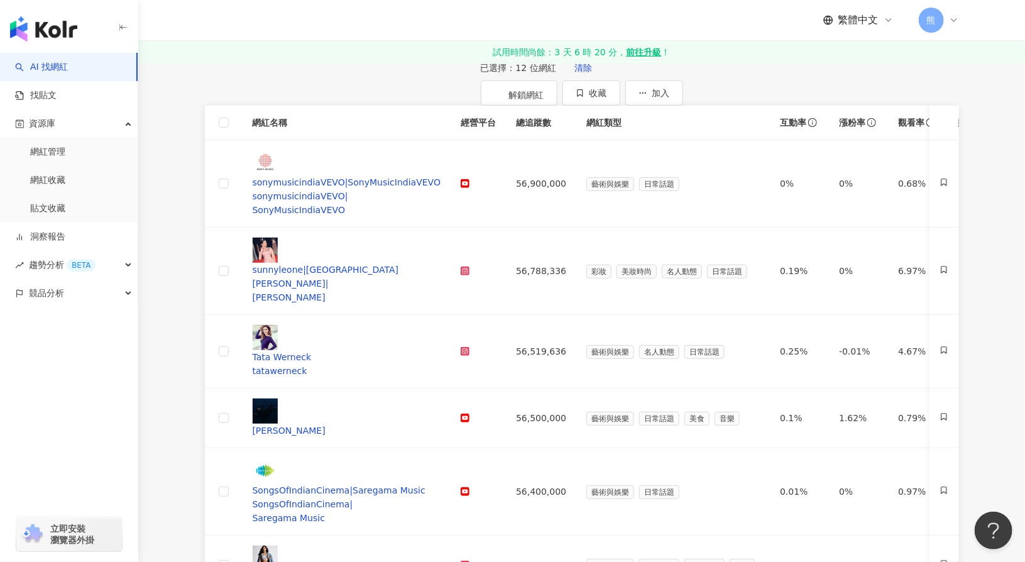
click at [229, 139] on th at bounding box center [224, 123] width 38 height 35
click at [561, 80] on button "清除" at bounding box center [583, 67] width 44 height 25
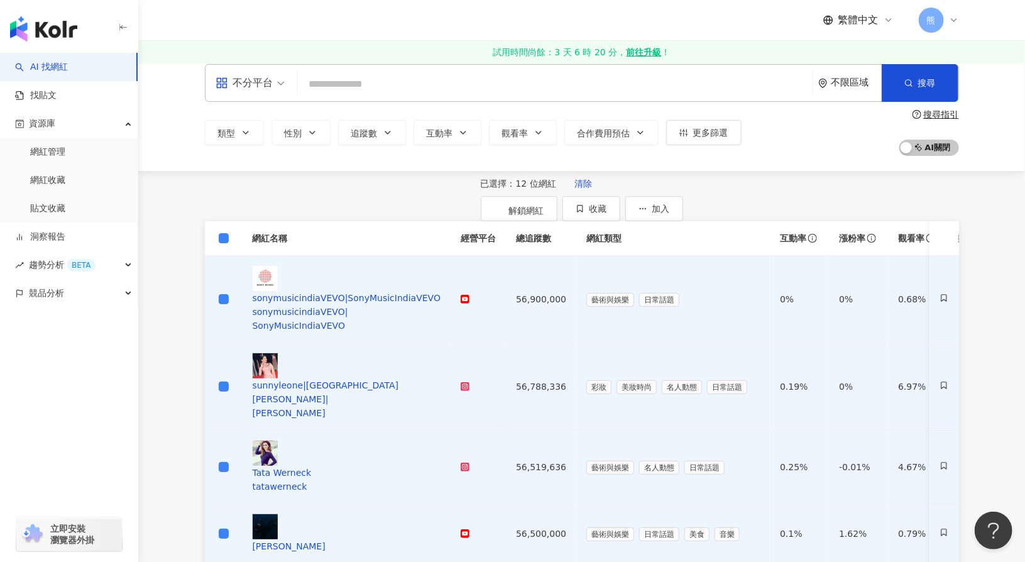
scroll to position [0, 0]
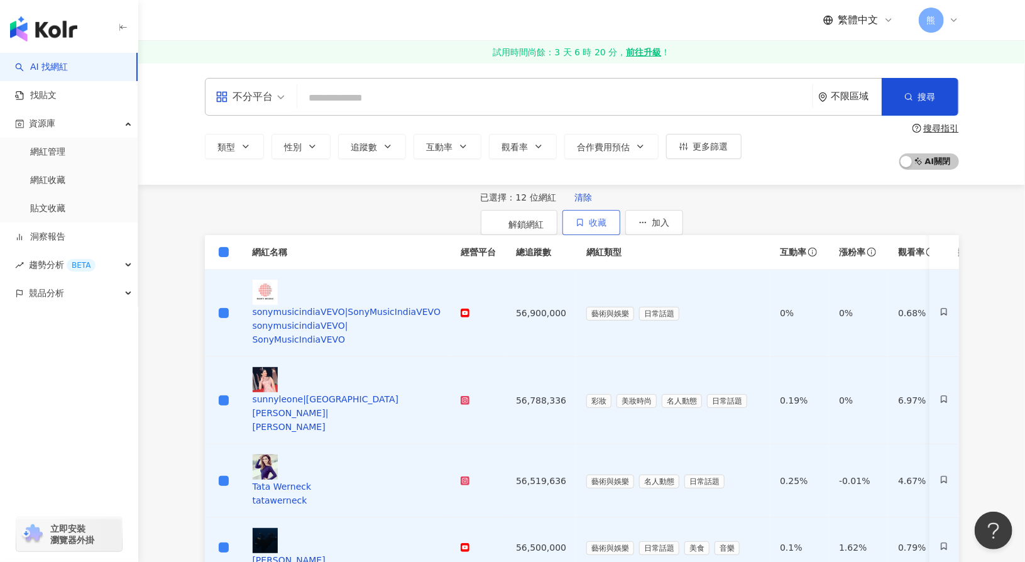
click at [620, 224] on button "收藏" at bounding box center [591, 222] width 58 height 25
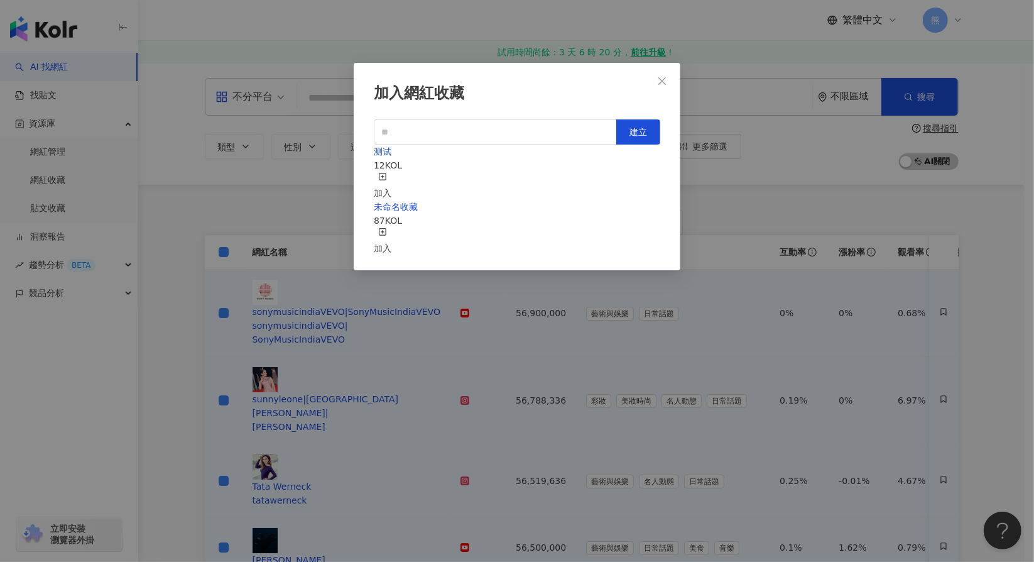
click at [391, 172] on div "加入" at bounding box center [383, 186] width 18 height 28
click at [391, 177] on div "加入" at bounding box center [383, 186] width 18 height 28
drag, startPoint x: 659, startPoint y: 75, endPoint x: 695, endPoint y: 112, distance: 52.4
click at [659, 75] on button "Close" at bounding box center [662, 80] width 25 height 25
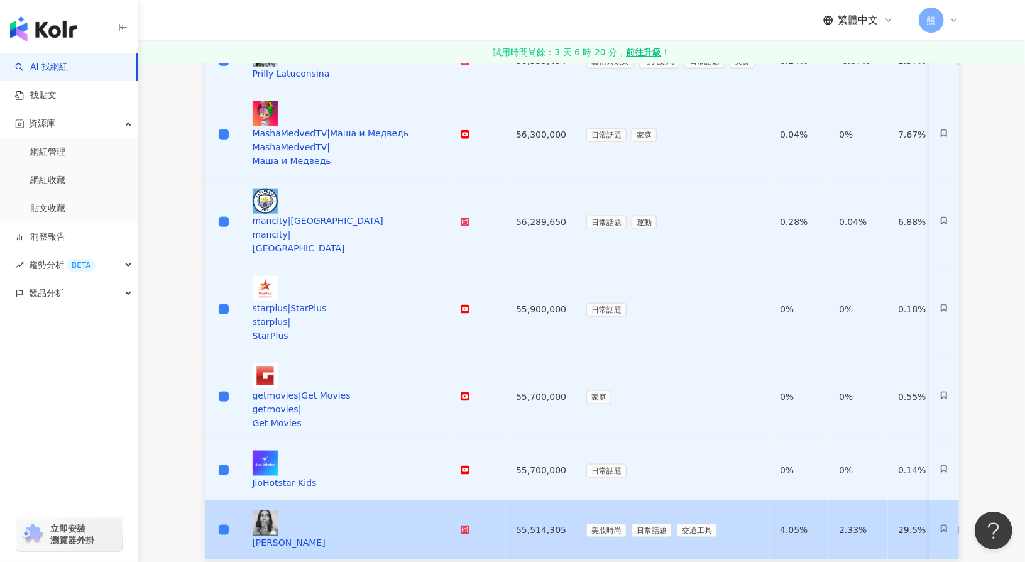
scroll to position [628, 0]
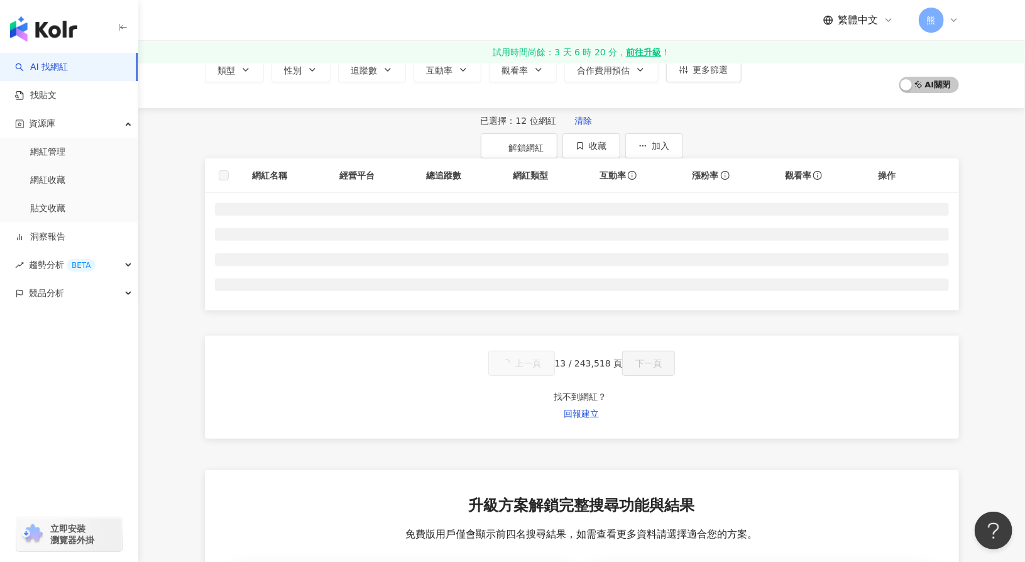
scroll to position [0, 0]
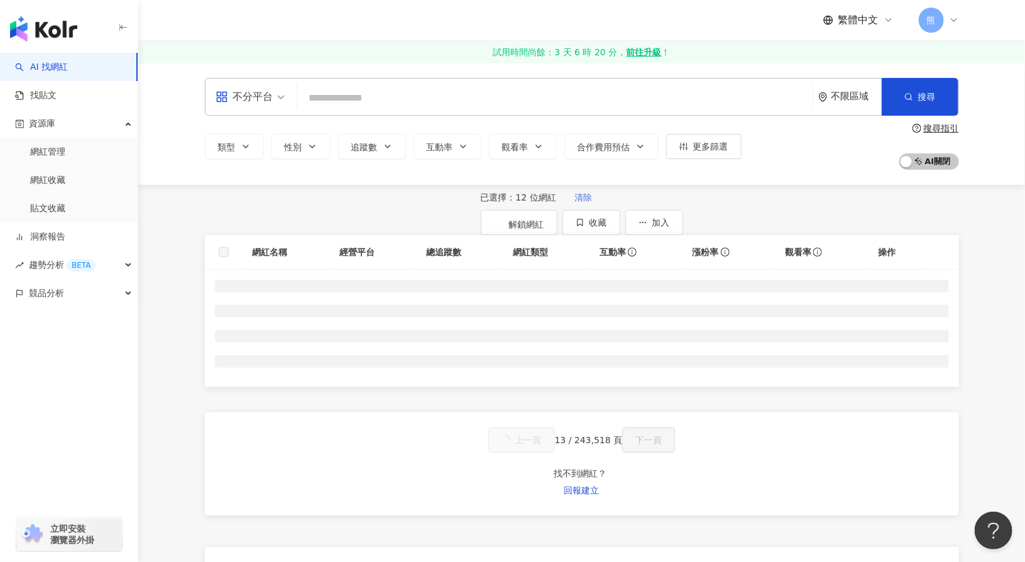
click at [574, 202] on span "清除" at bounding box center [583, 197] width 18 height 10
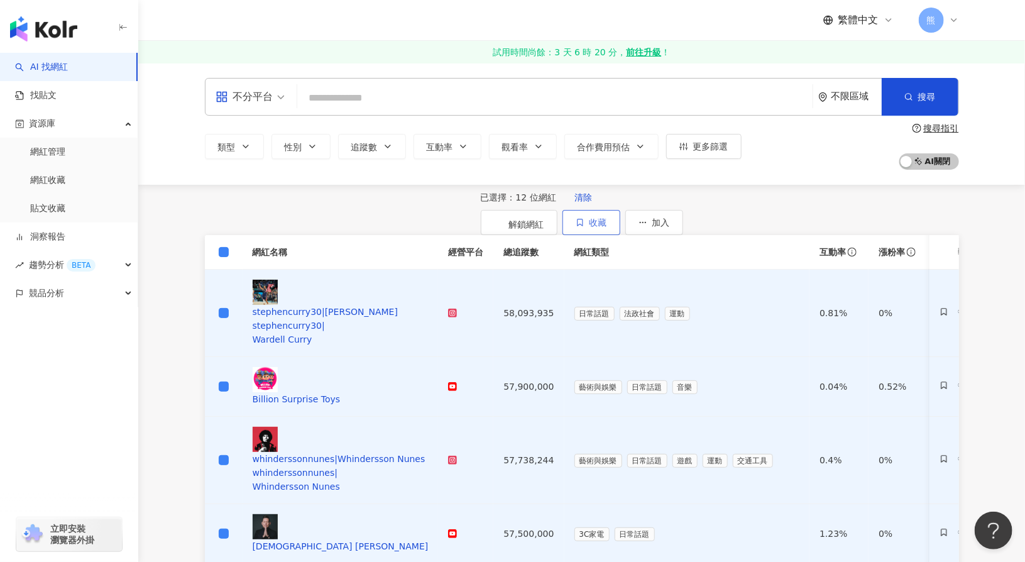
click at [607, 221] on span "收藏" at bounding box center [598, 222] width 18 height 10
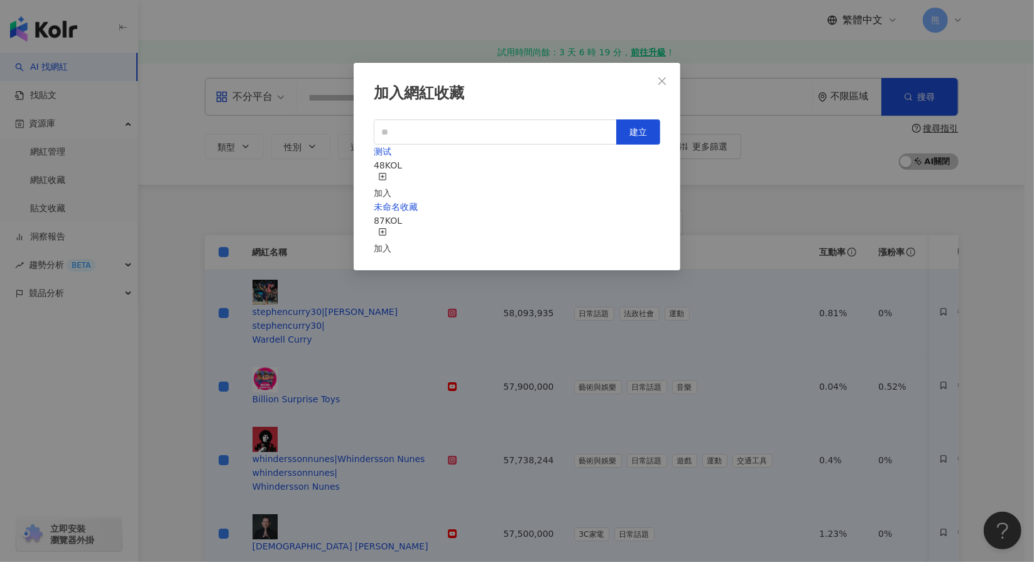
click at [391, 173] on div "加入" at bounding box center [383, 186] width 18 height 28
click at [662, 89] on button "Close" at bounding box center [662, 80] width 25 height 25
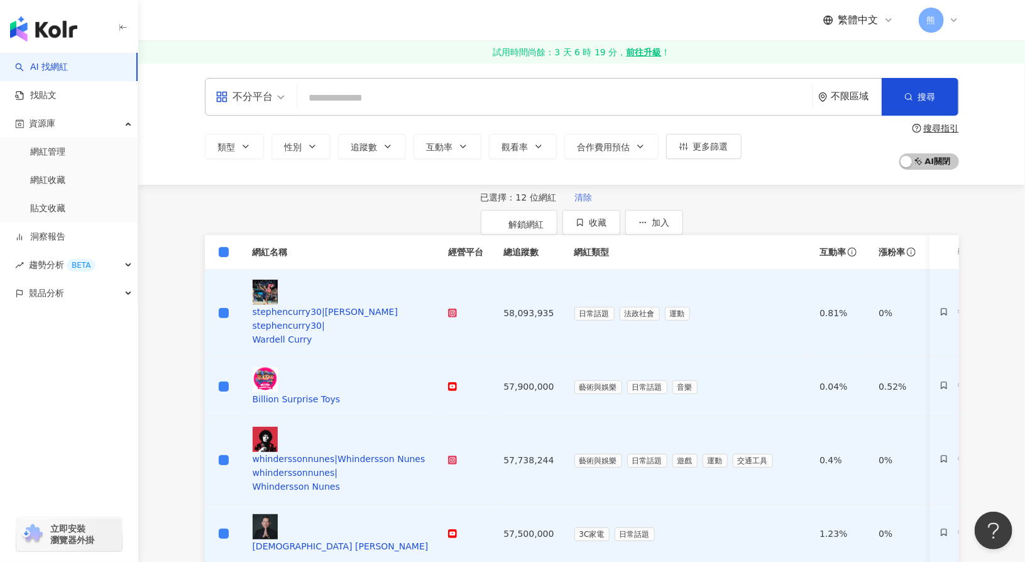
click at [574, 202] on span "清除" at bounding box center [583, 197] width 18 height 10
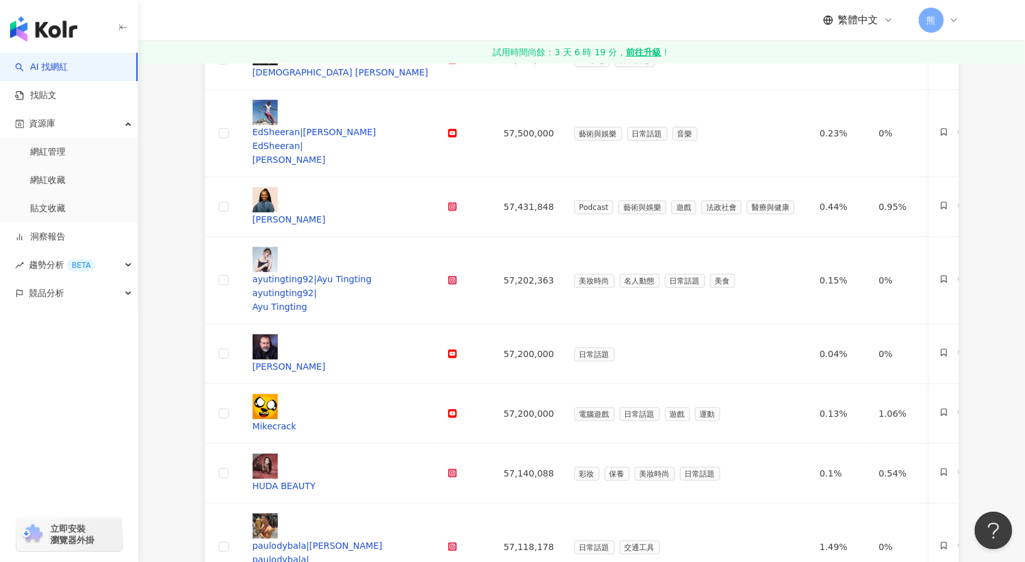
scroll to position [566, 0]
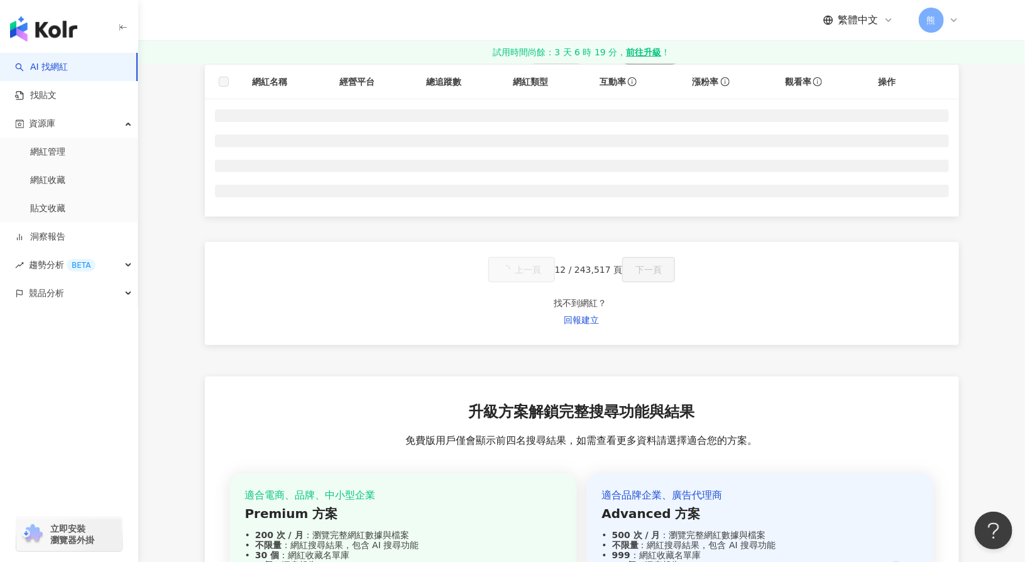
scroll to position [172, 0]
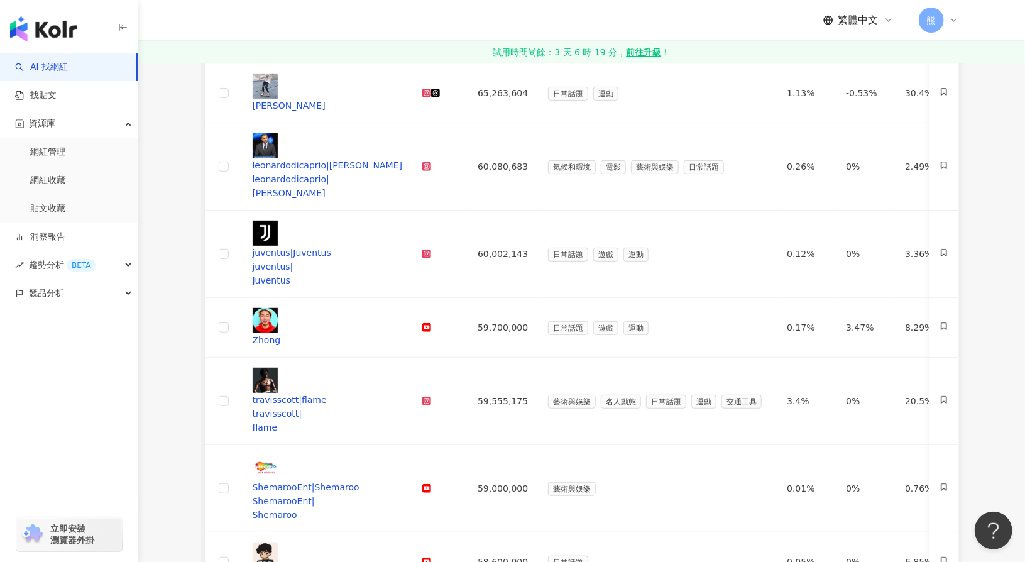
click at [0, 439] on div "AI 找網紅 找貼文 資源庫 網紅管理 網紅收藏 貼文收藏 洞察報告 趨勢分析 BETA 競品分析 立即安裝 瀏覽器外掛" at bounding box center [69, 307] width 138 height 509
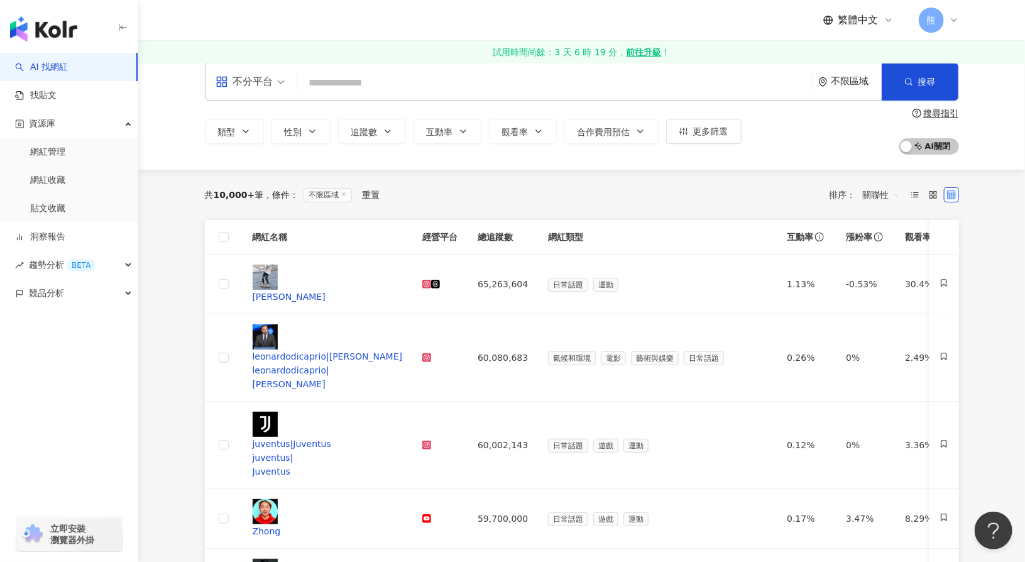
scroll to position [0, 0]
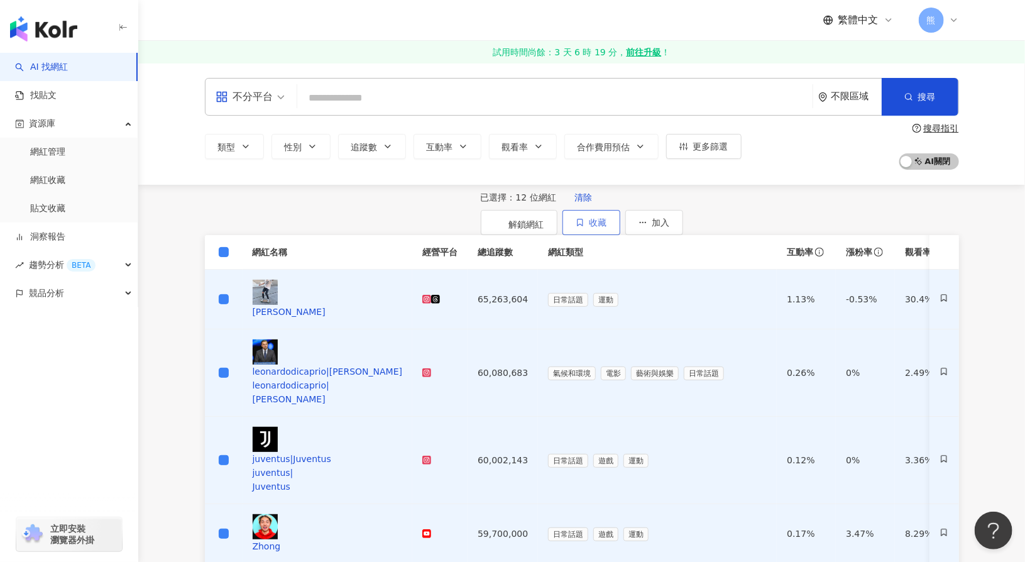
click at [607, 224] on span "收藏" at bounding box center [598, 222] width 18 height 10
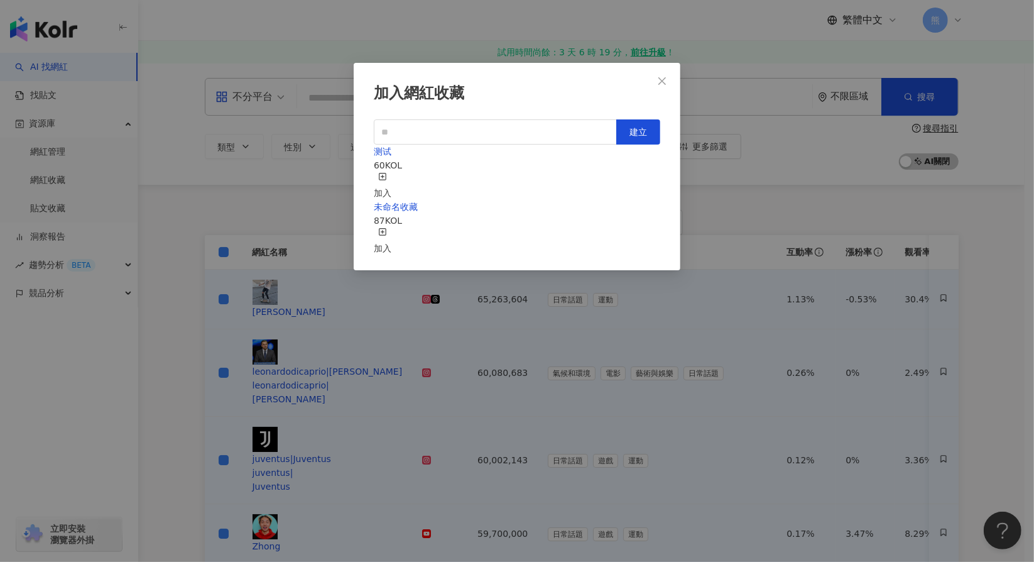
click at [391, 172] on div "加入" at bounding box center [383, 186] width 18 height 28
click at [387, 177] on icon "button" at bounding box center [382, 176] width 9 height 9
click at [391, 175] on div "加入" at bounding box center [383, 186] width 18 height 28
click at [627, 129] on button "建立" at bounding box center [638, 131] width 44 height 25
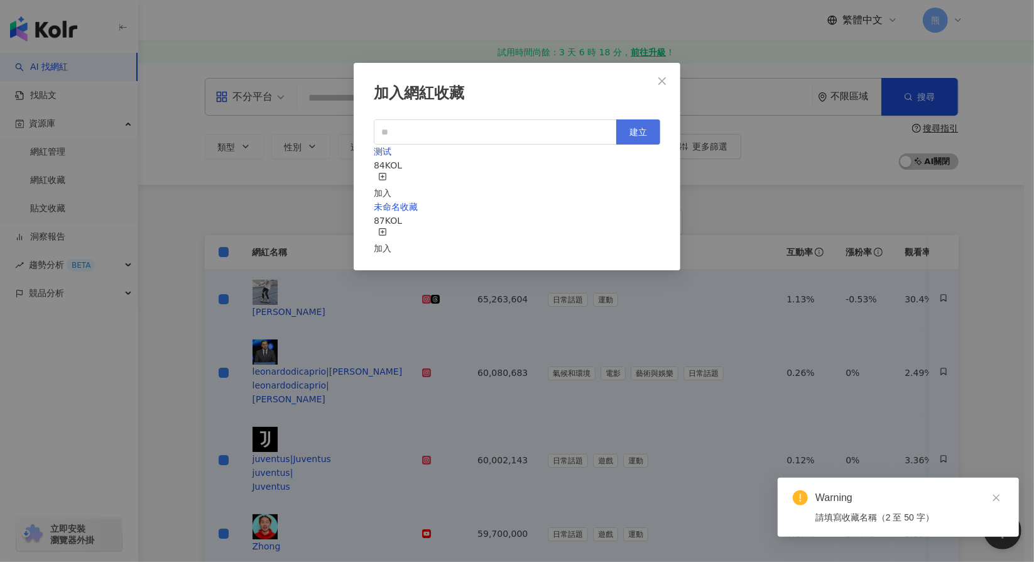
click at [642, 127] on span "建立" at bounding box center [639, 132] width 18 height 10
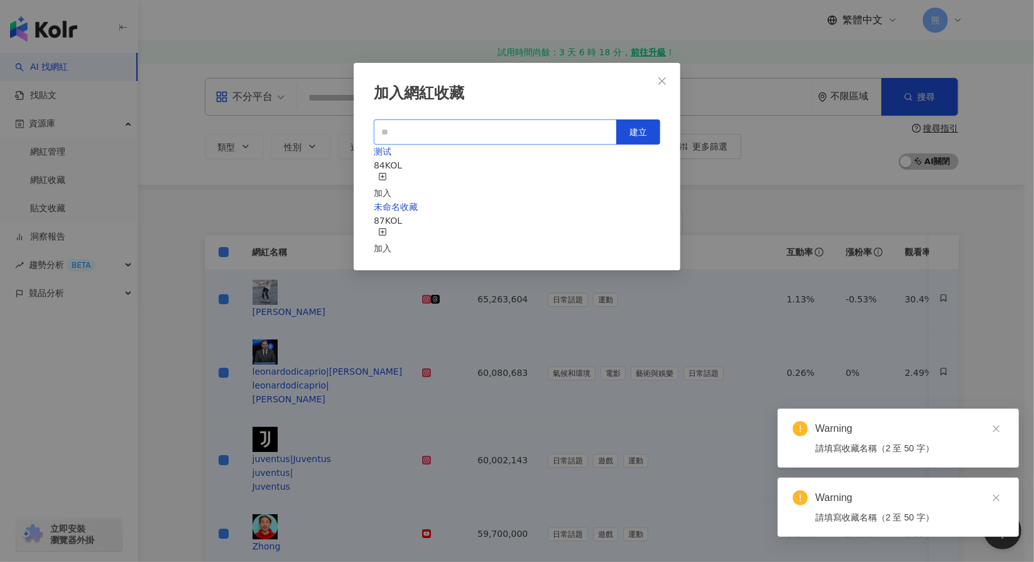
click at [551, 130] on input "text" at bounding box center [495, 131] width 243 height 25
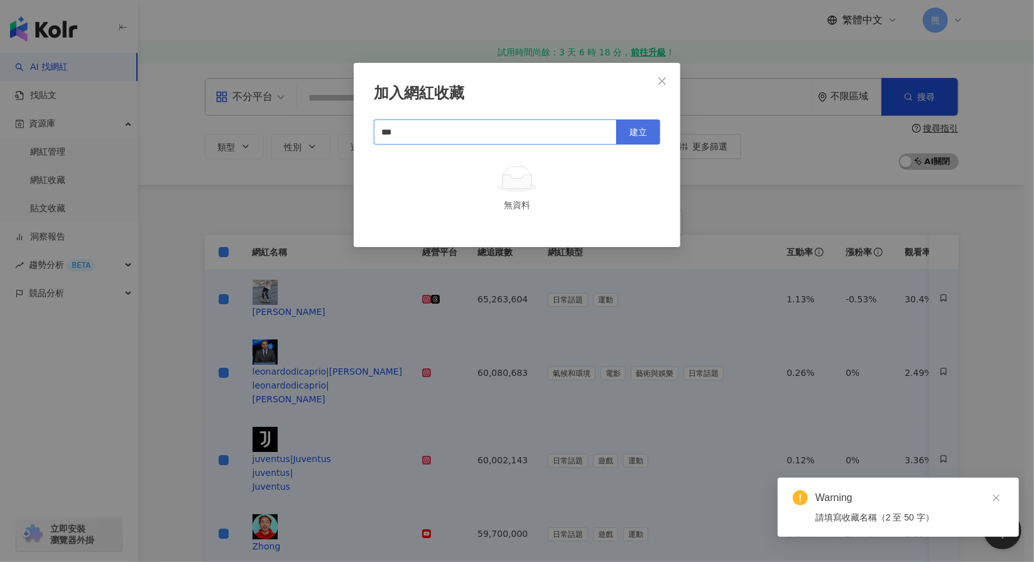
click at [651, 131] on button "建立" at bounding box center [638, 131] width 44 height 25
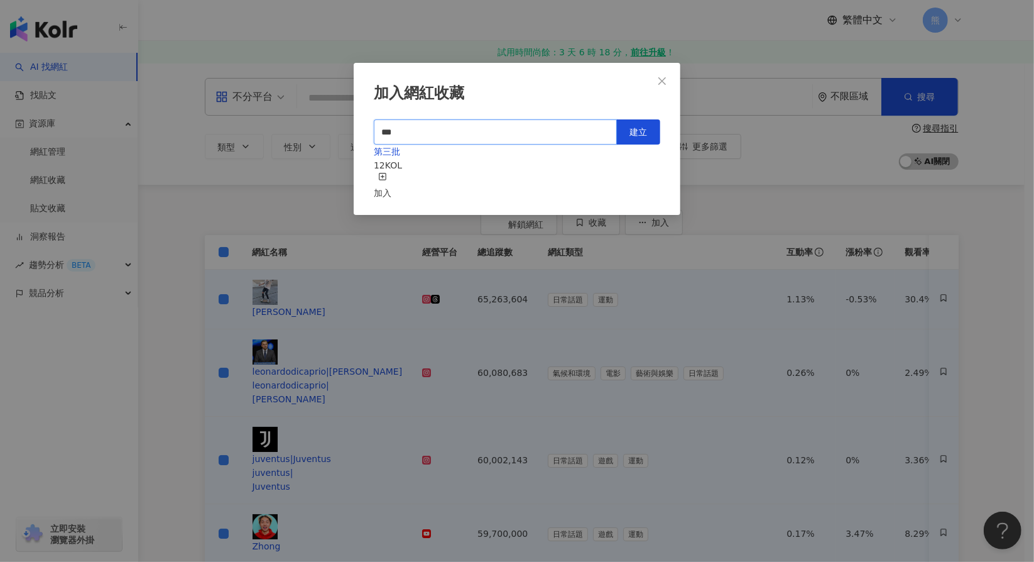
type input "***"
click at [391, 172] on div "加入" at bounding box center [383, 186] width 18 height 28
click at [662, 80] on icon "close" at bounding box center [663, 81] width 8 height 8
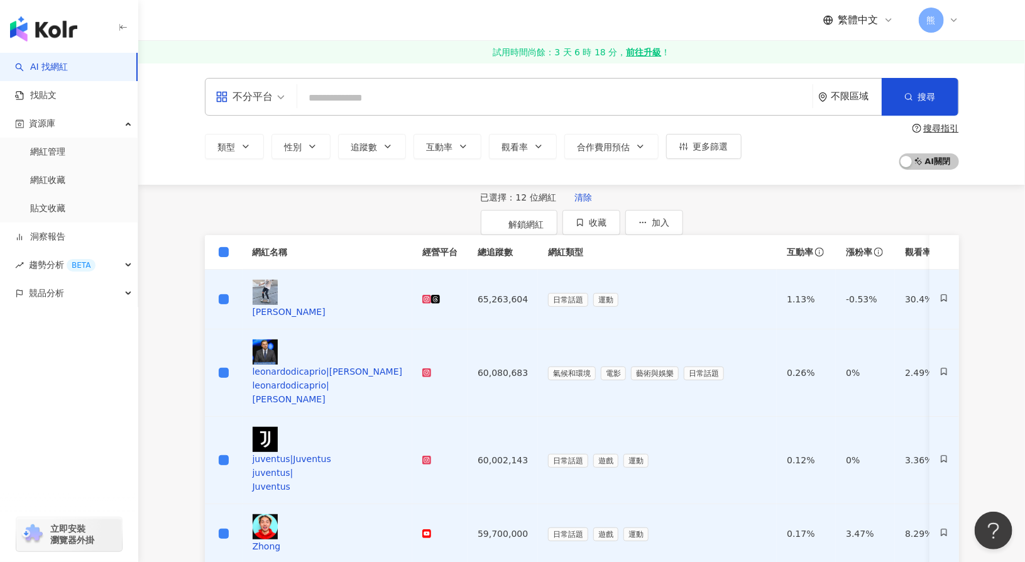
click at [481, 210] on div "已選擇：12 位網紅 清除" at bounding box center [543, 197] width 124 height 25
click at [574, 202] on span "清除" at bounding box center [583, 197] width 18 height 10
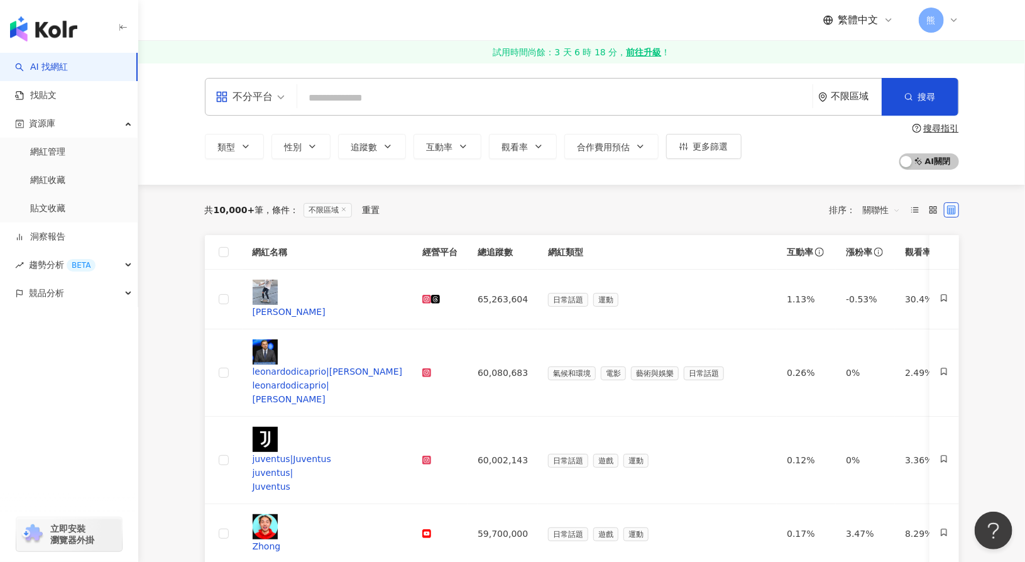
click at [254, 99] on div "不分平台" at bounding box center [245, 97] width 58 height 20
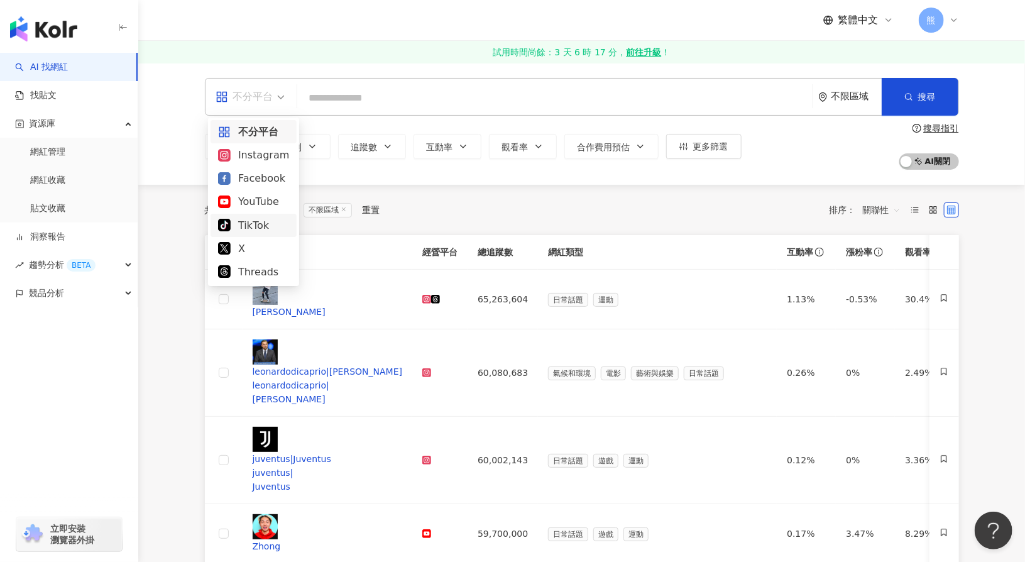
click at [249, 229] on div "TikTok" at bounding box center [253, 225] width 71 height 16
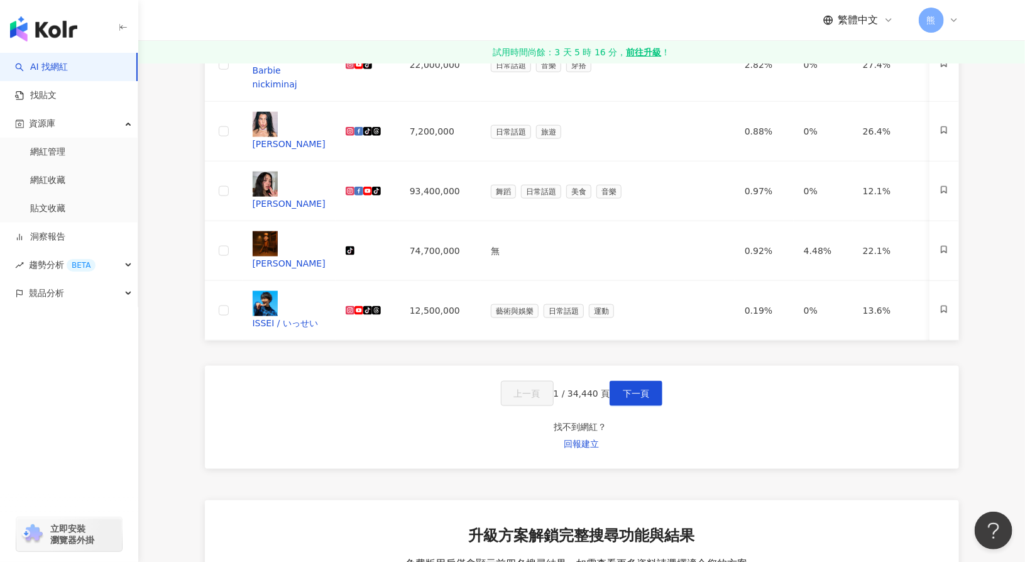
scroll to position [628, 0]
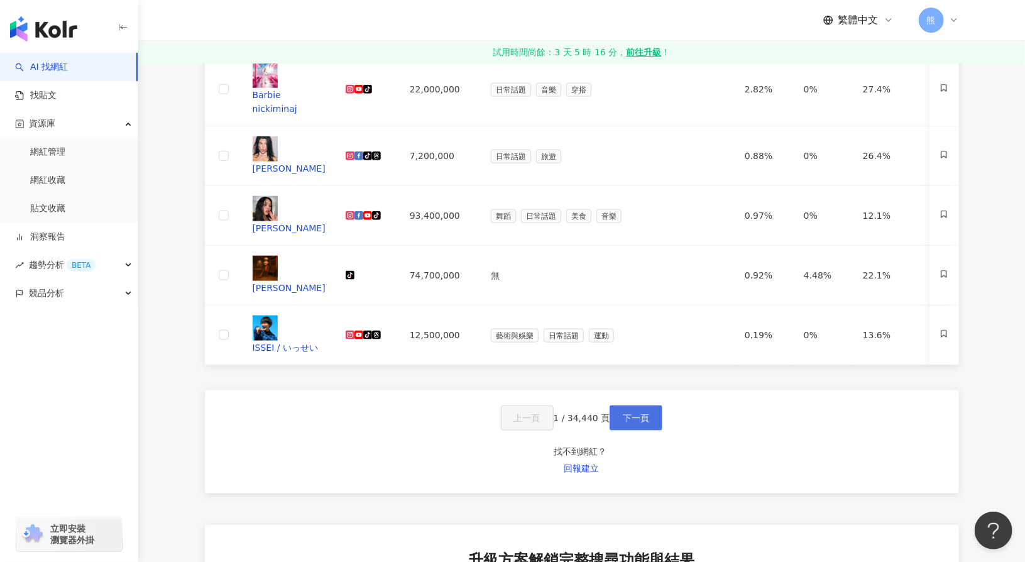
click at [637, 413] on span "下一頁" at bounding box center [636, 418] width 26 height 10
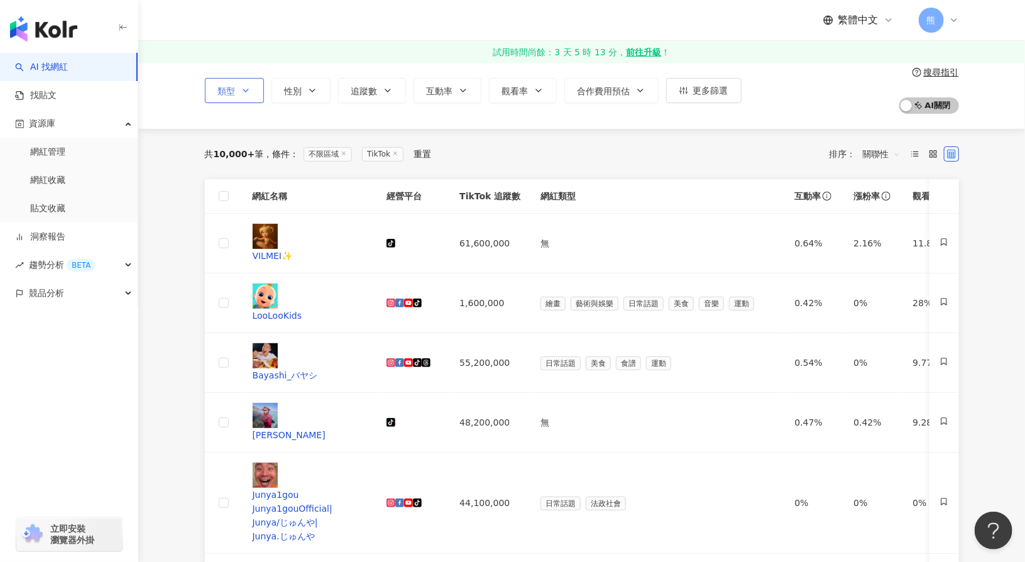
scroll to position [0, 0]
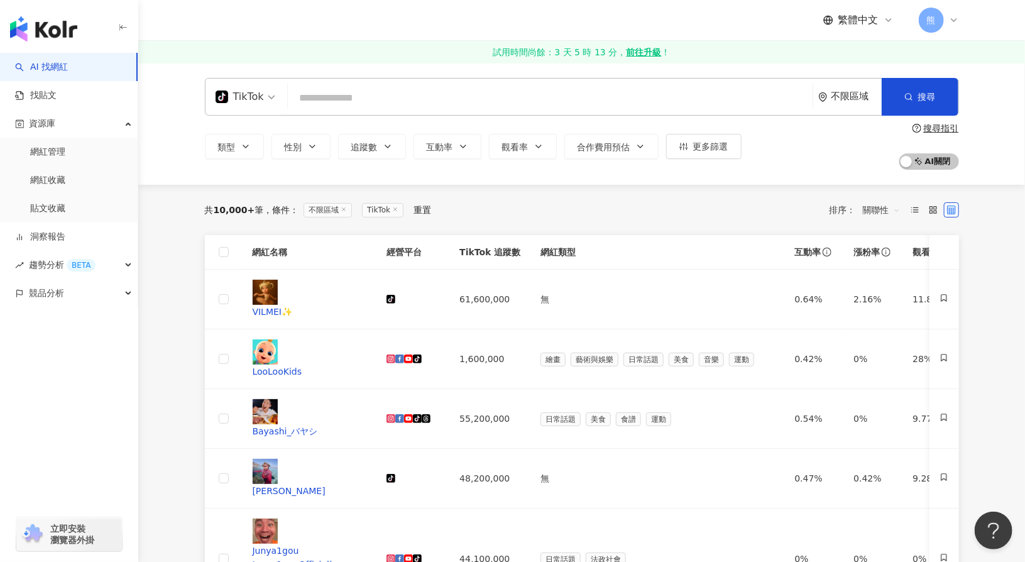
click at [261, 97] on div "TikTok" at bounding box center [240, 97] width 48 height 20
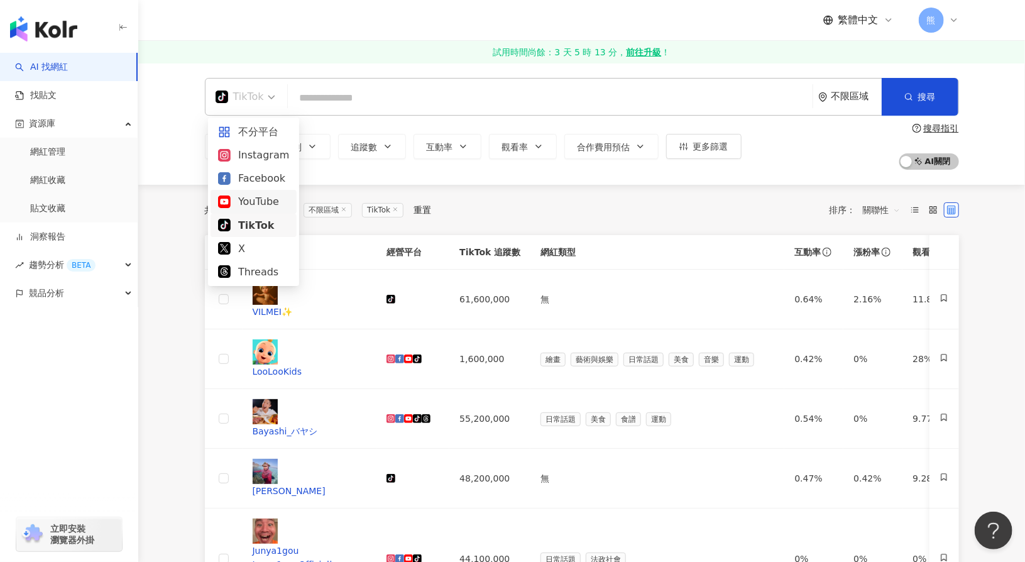
click at [263, 200] on div "YouTube" at bounding box center [253, 202] width 71 height 16
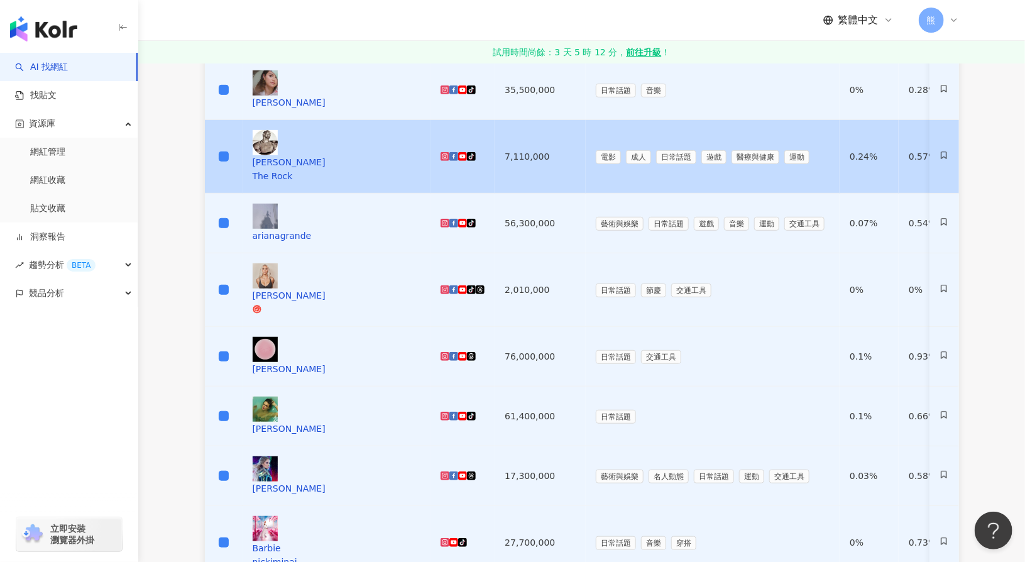
scroll to position [377, 0]
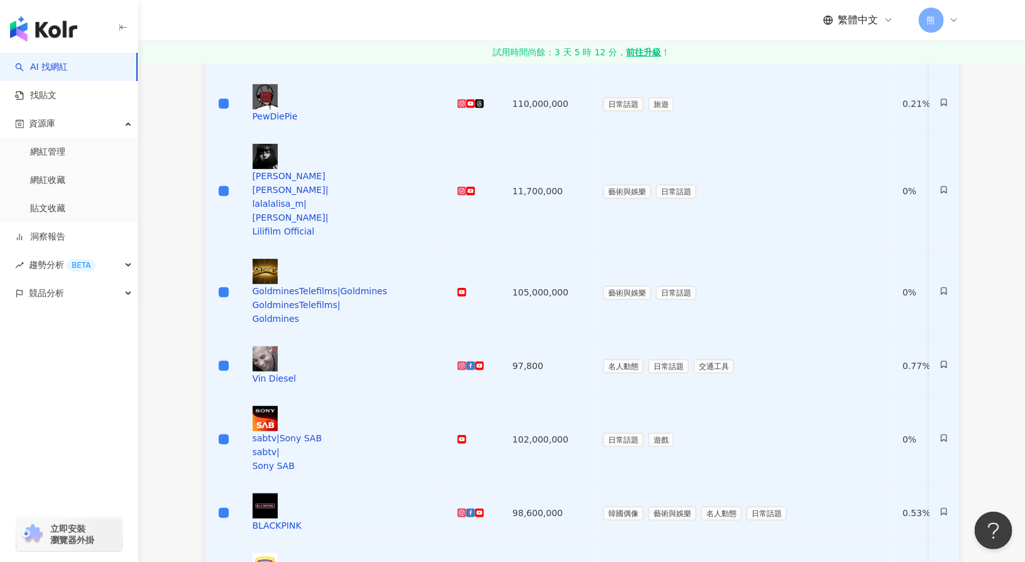
scroll to position [440, 0]
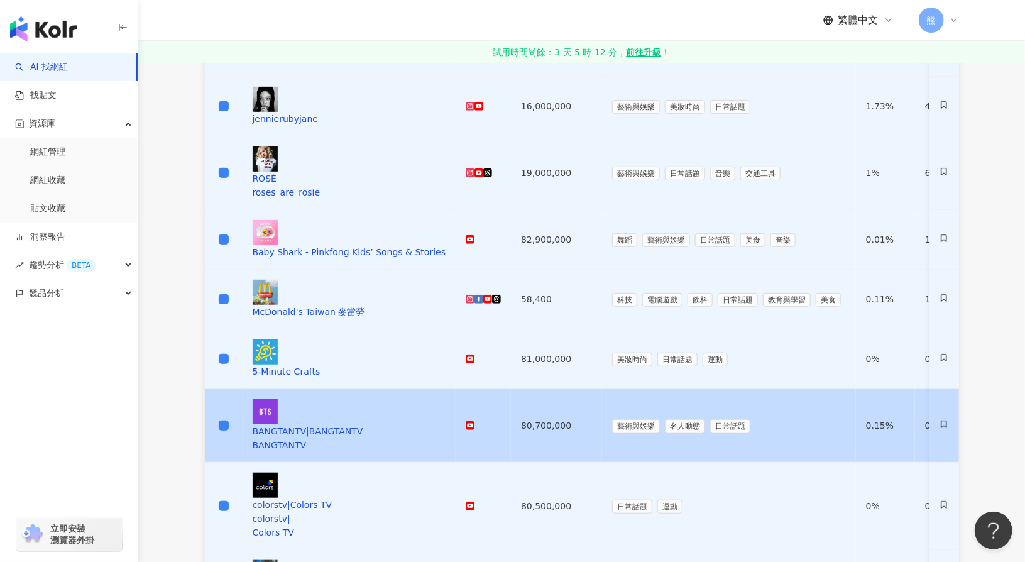
scroll to position [377, 0]
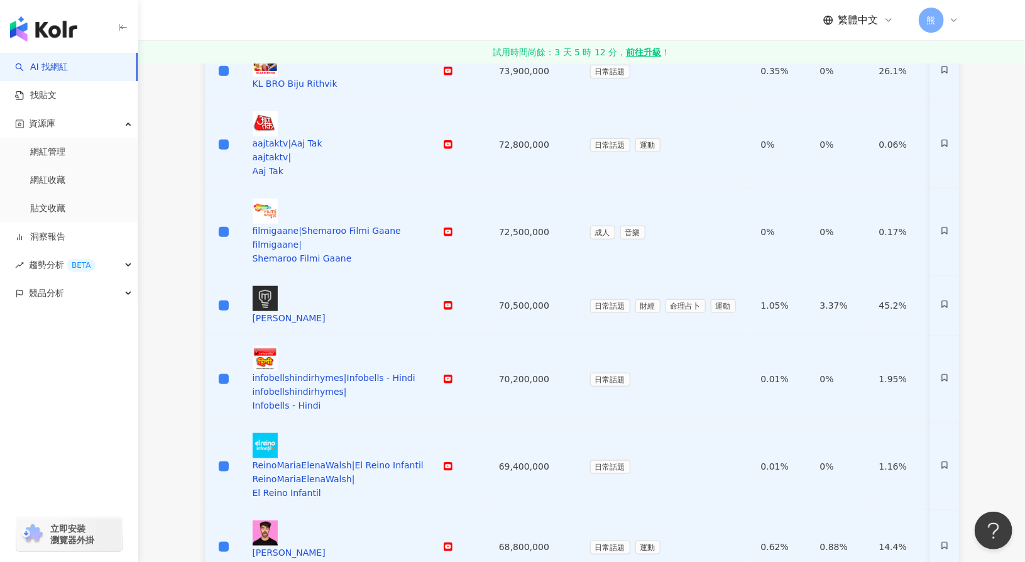
scroll to position [566, 0]
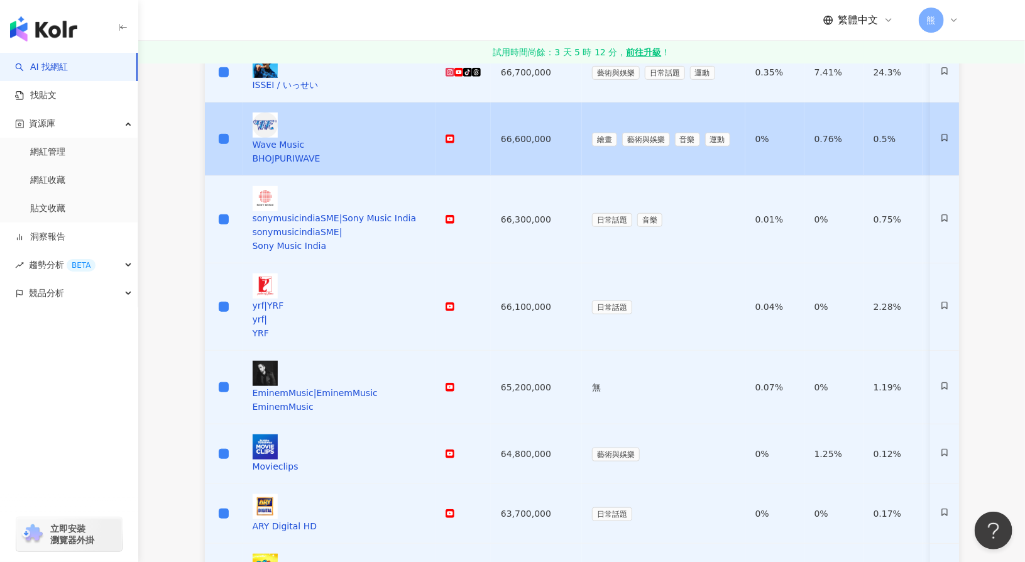
scroll to position [440, 0]
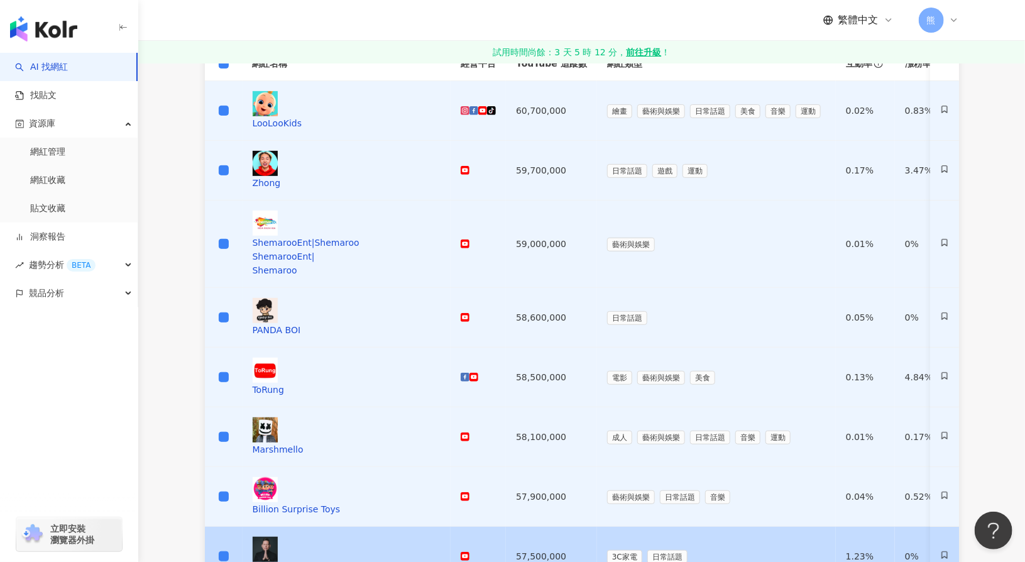
scroll to position [503, 0]
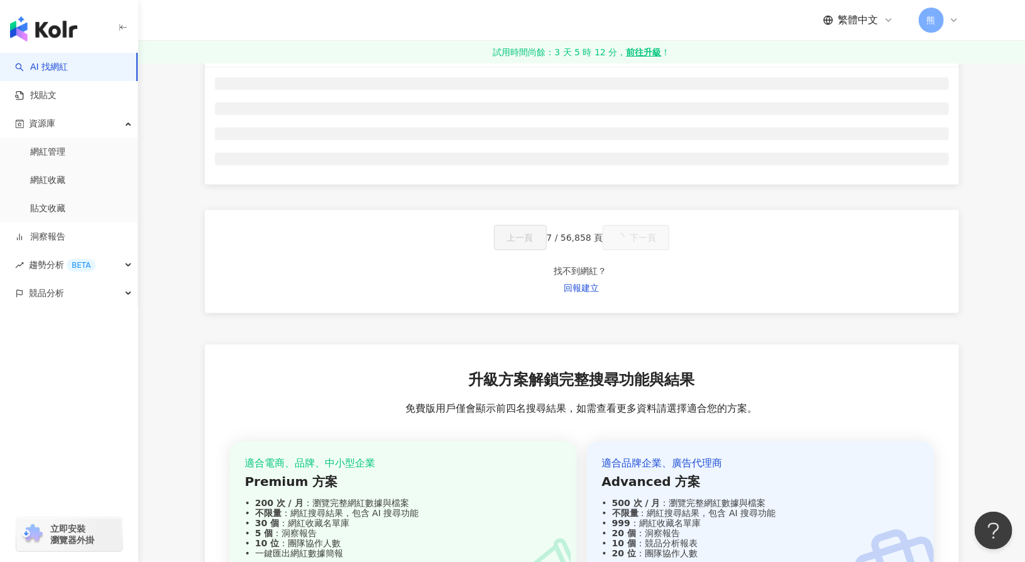
scroll to position [67, 0]
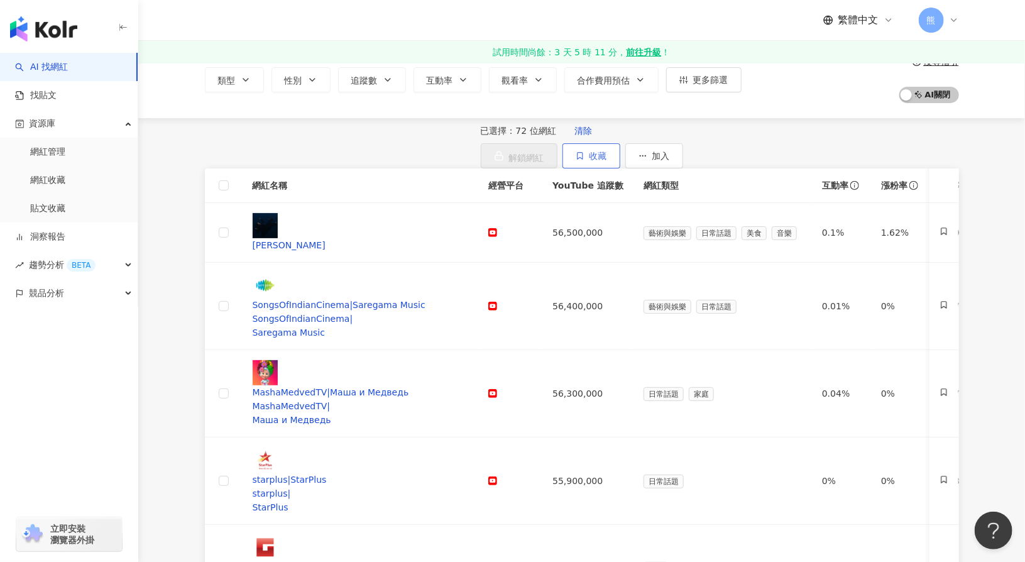
click at [607, 152] on span "收藏" at bounding box center [598, 156] width 18 height 10
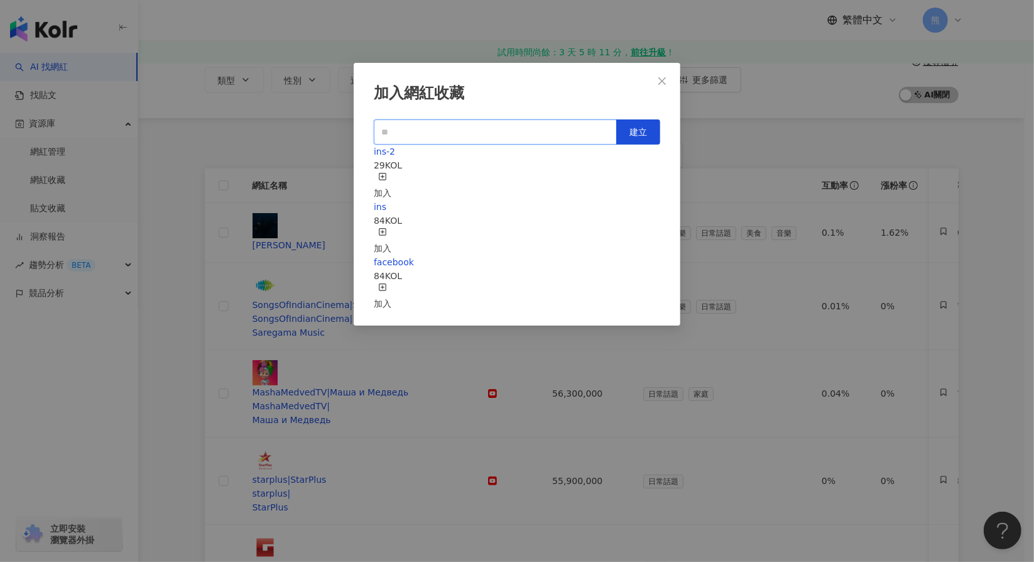
click at [436, 133] on input "text" at bounding box center [495, 131] width 243 height 25
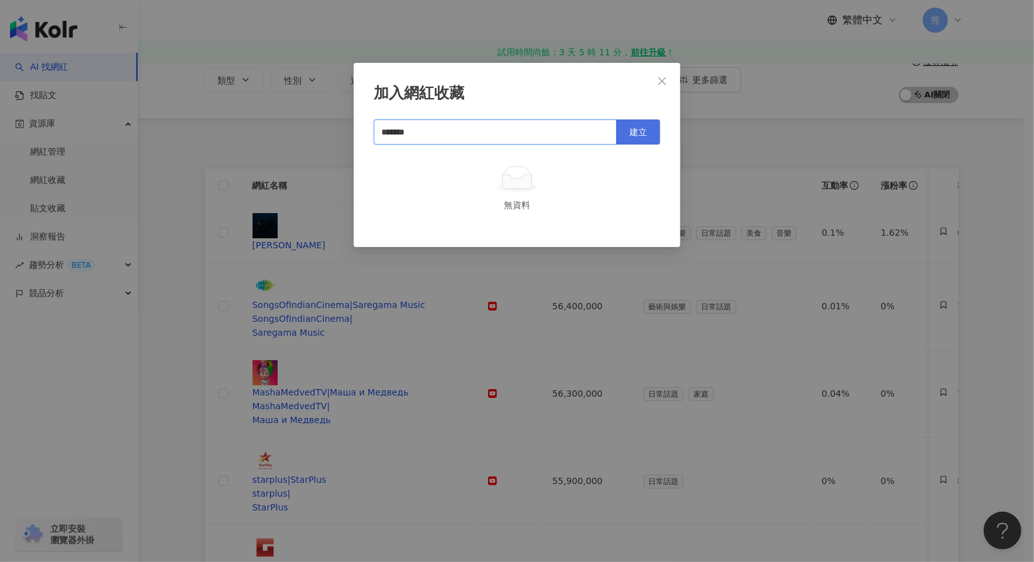
click at [642, 128] on span "建立" at bounding box center [639, 132] width 18 height 10
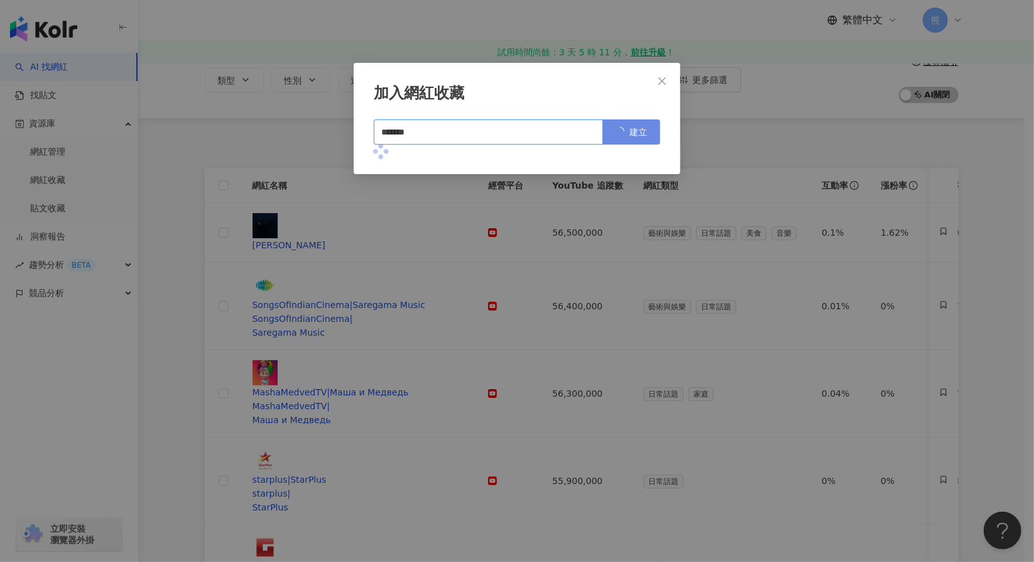
type input "*******"
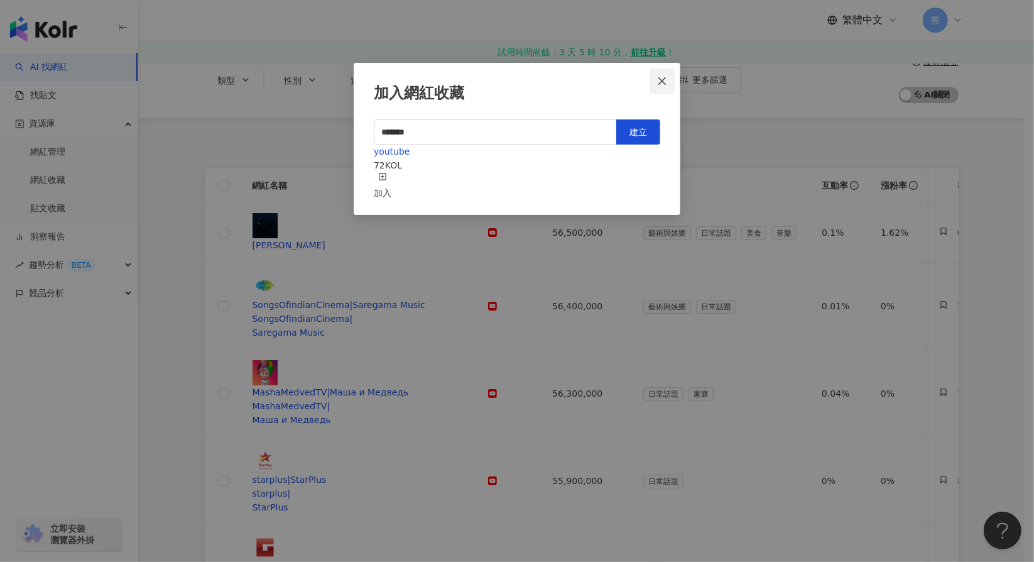
click at [657, 78] on span "Close" at bounding box center [662, 81] width 25 height 10
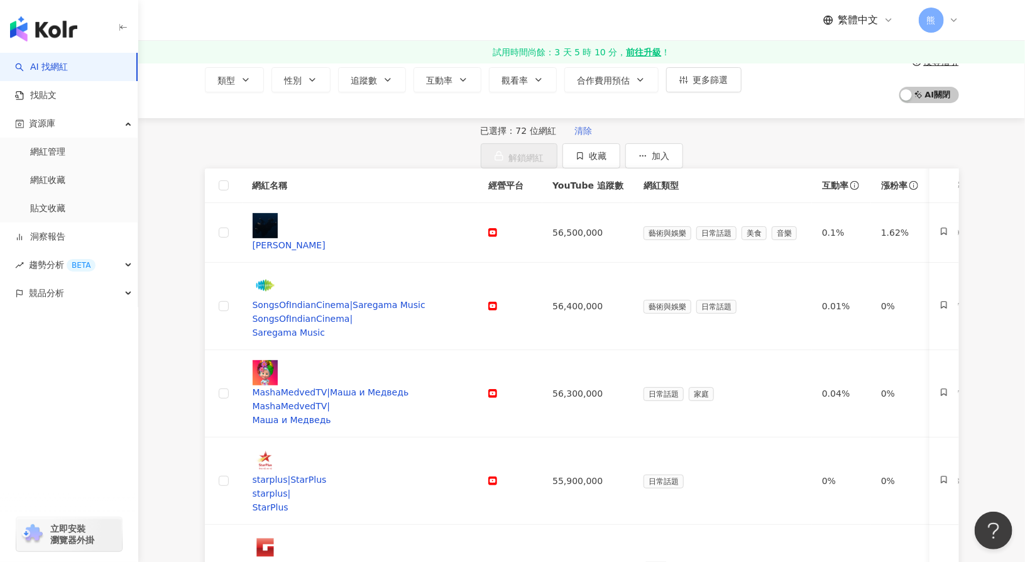
click at [574, 136] on span "清除" at bounding box center [583, 131] width 18 height 10
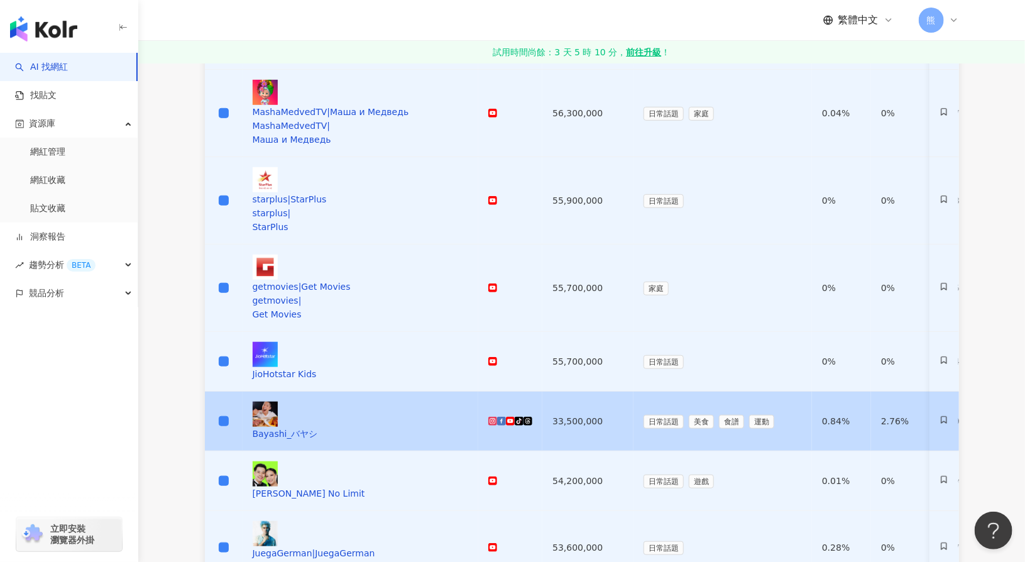
scroll to position [506, 0]
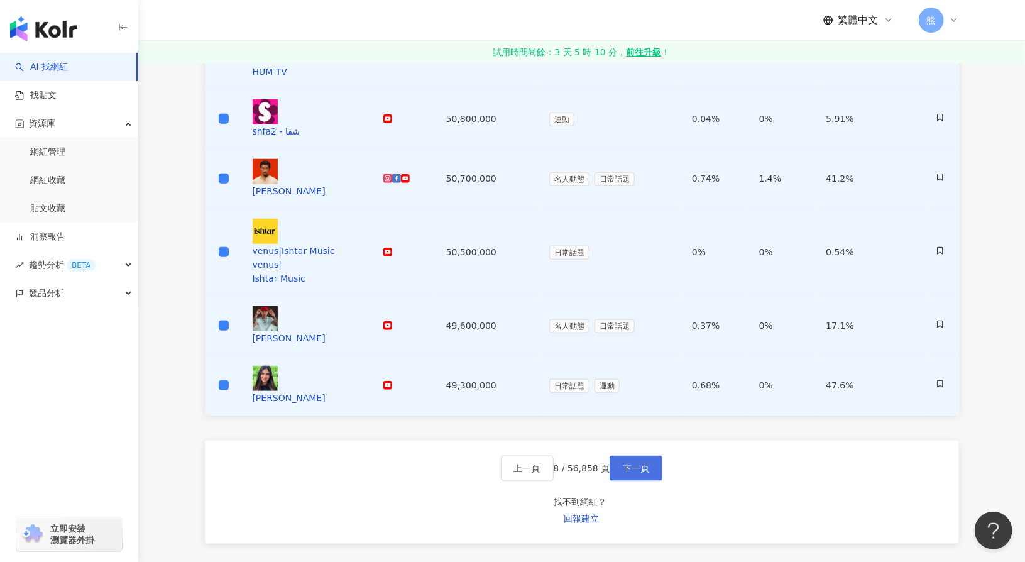
click at [647, 456] on button "下一頁" at bounding box center [636, 468] width 53 height 25
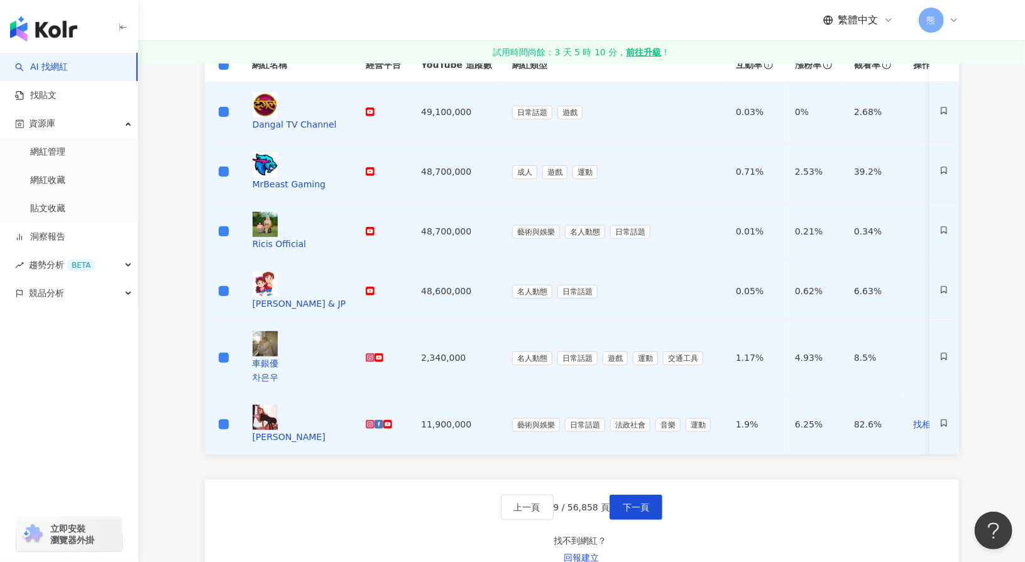
scroll to position [251, 0]
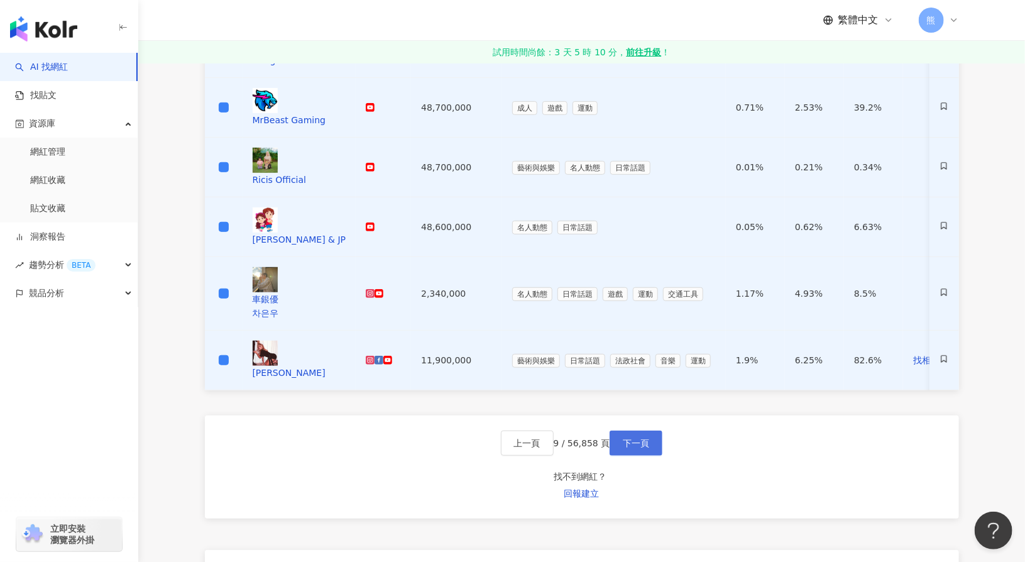
click at [642, 438] on span "下一頁" at bounding box center [636, 443] width 26 height 10
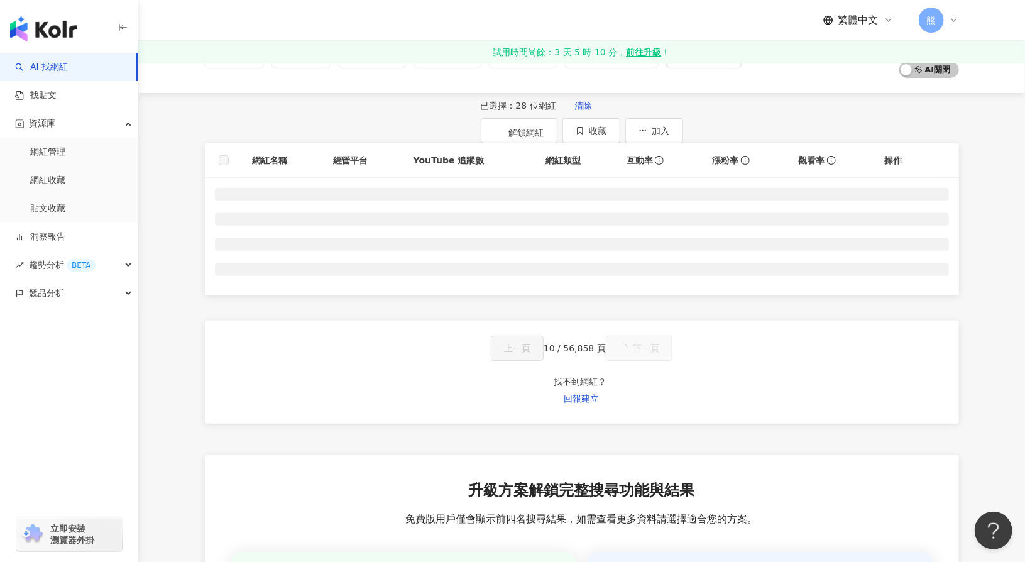
scroll to position [0, 0]
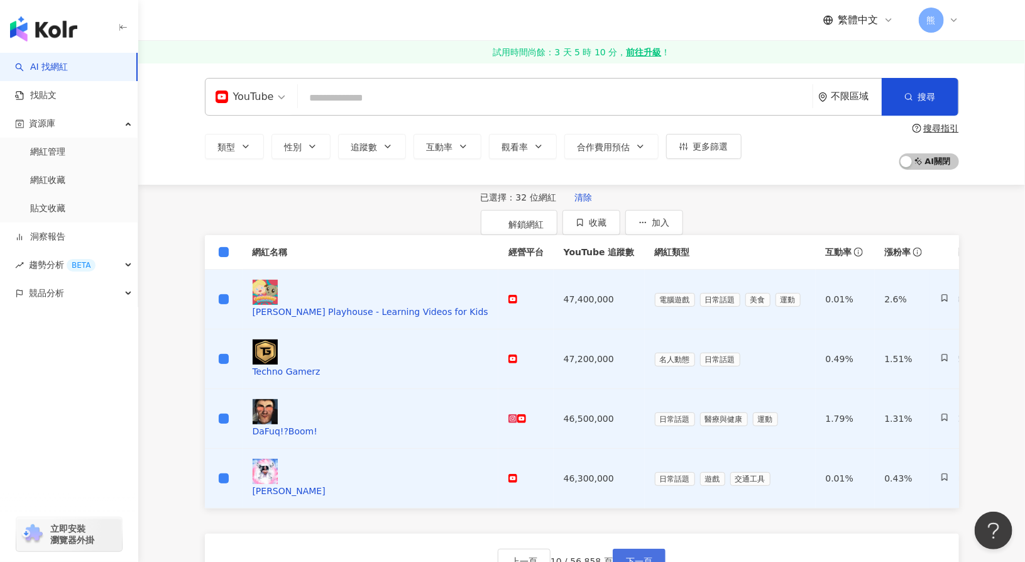
click at [652, 552] on span "下一頁" at bounding box center [639, 561] width 26 height 10
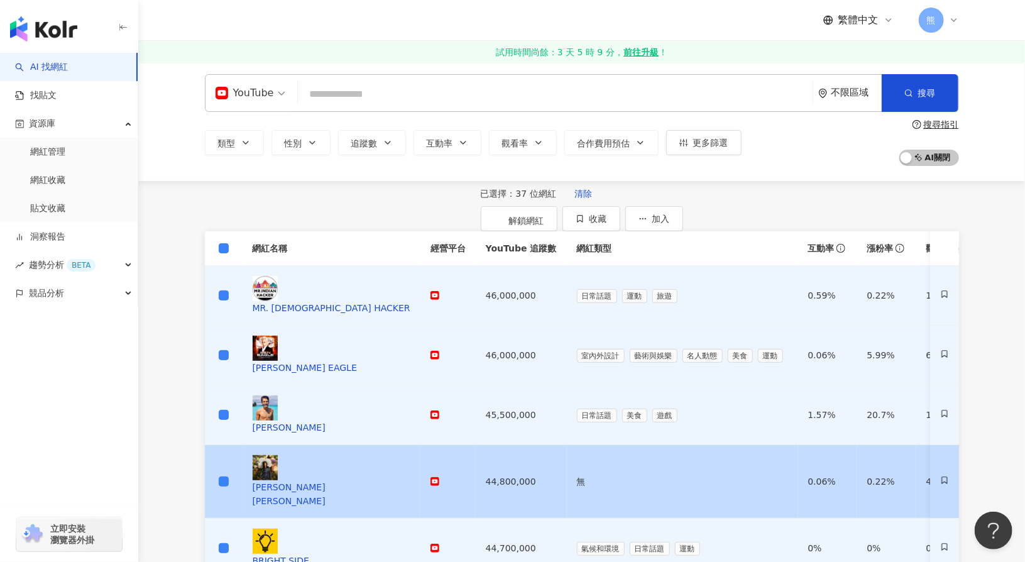
scroll to position [126, 0]
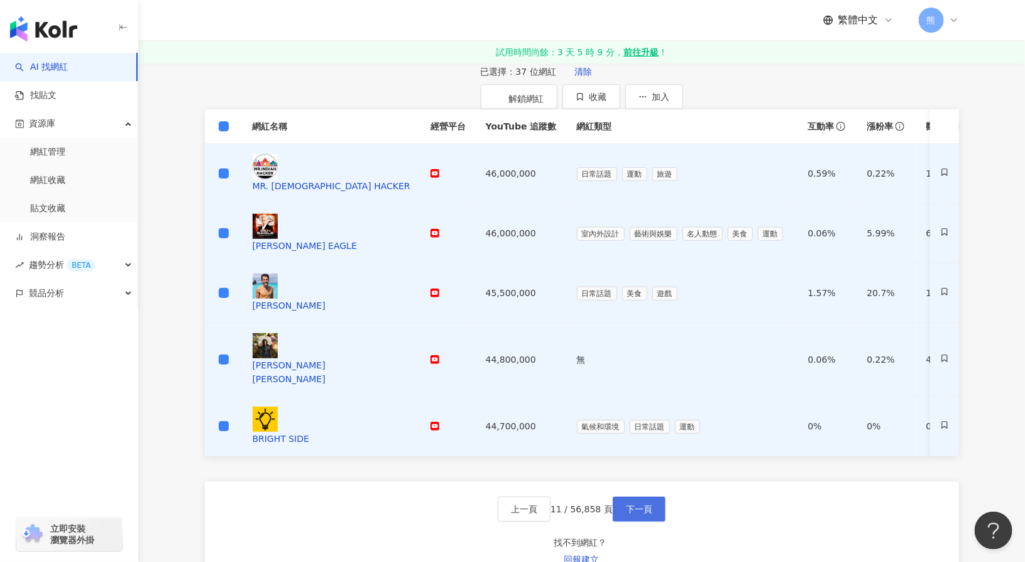
click at [651, 504] on span "下一頁" at bounding box center [639, 509] width 26 height 10
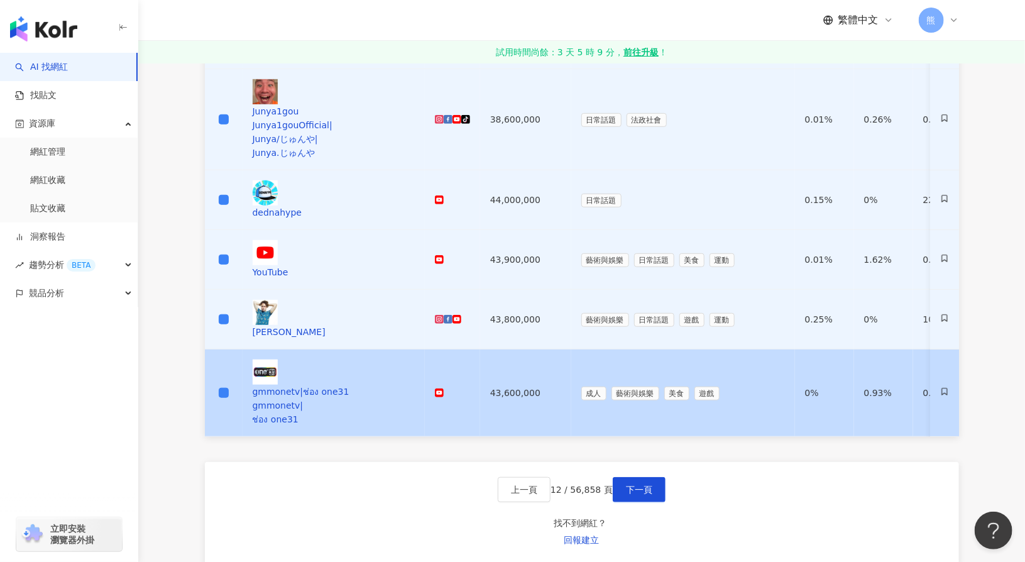
scroll to position [440, 0]
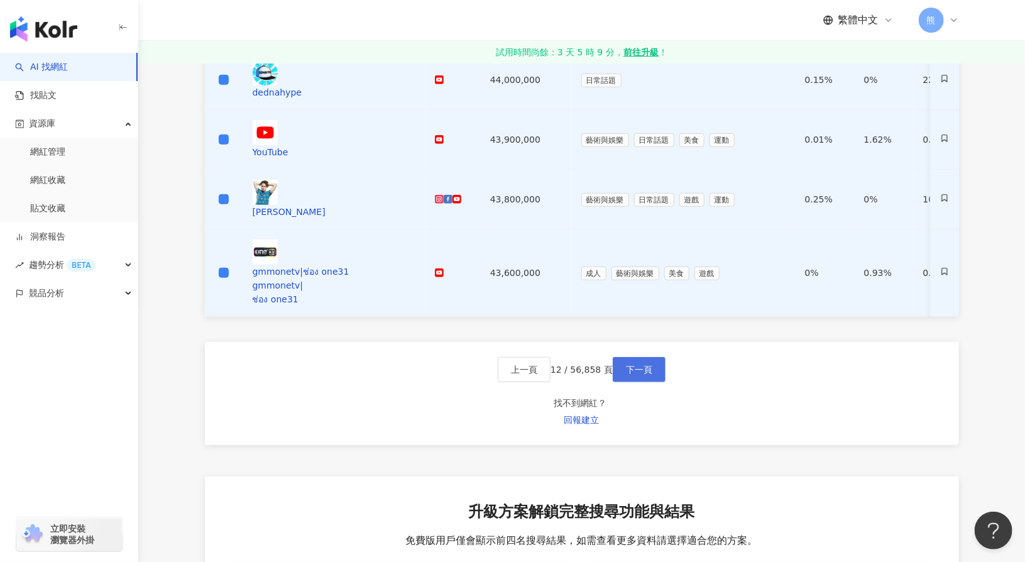
click at [644, 364] on span "下一頁" at bounding box center [639, 369] width 26 height 10
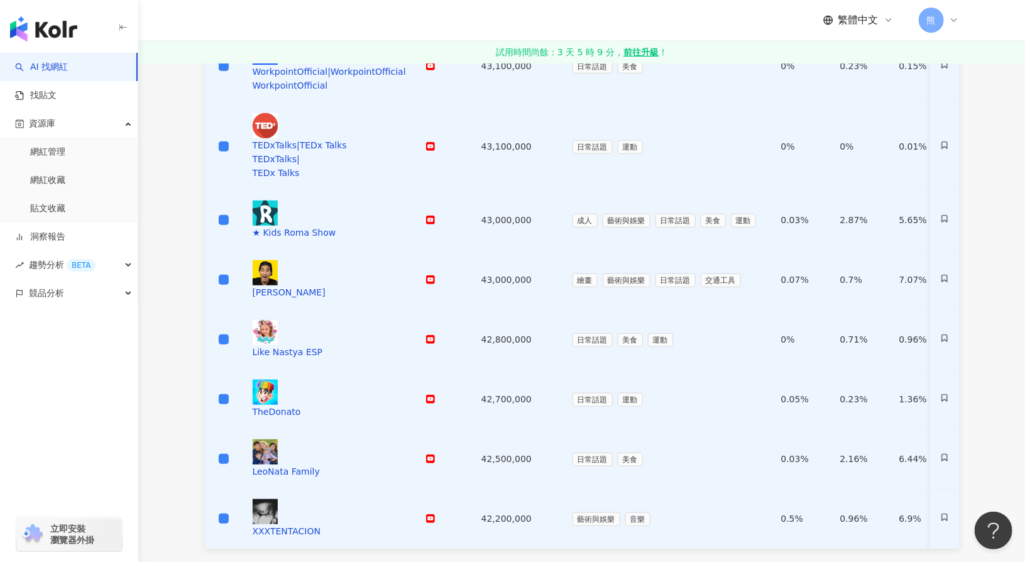
scroll to position [314, 0]
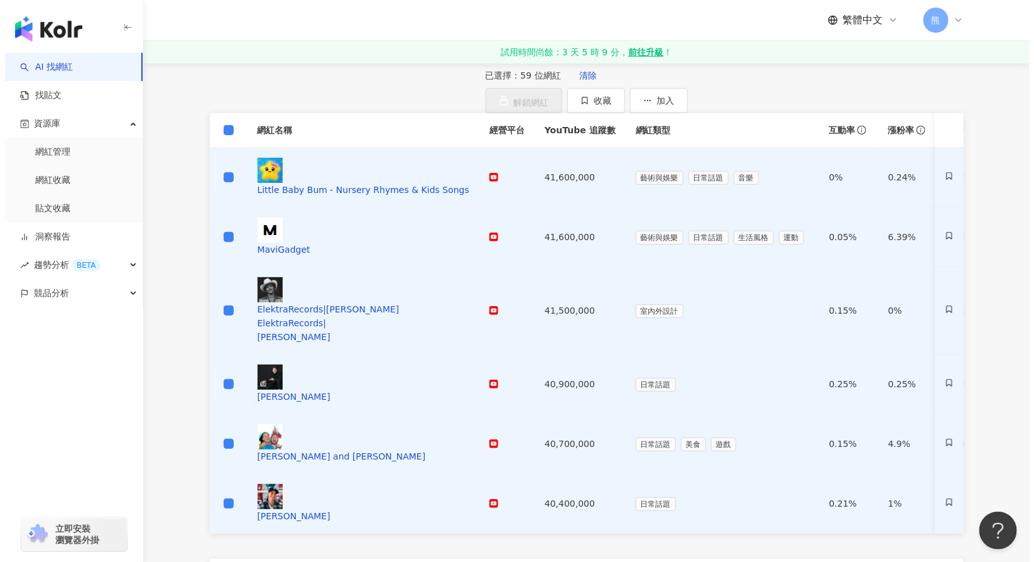
scroll to position [63, 0]
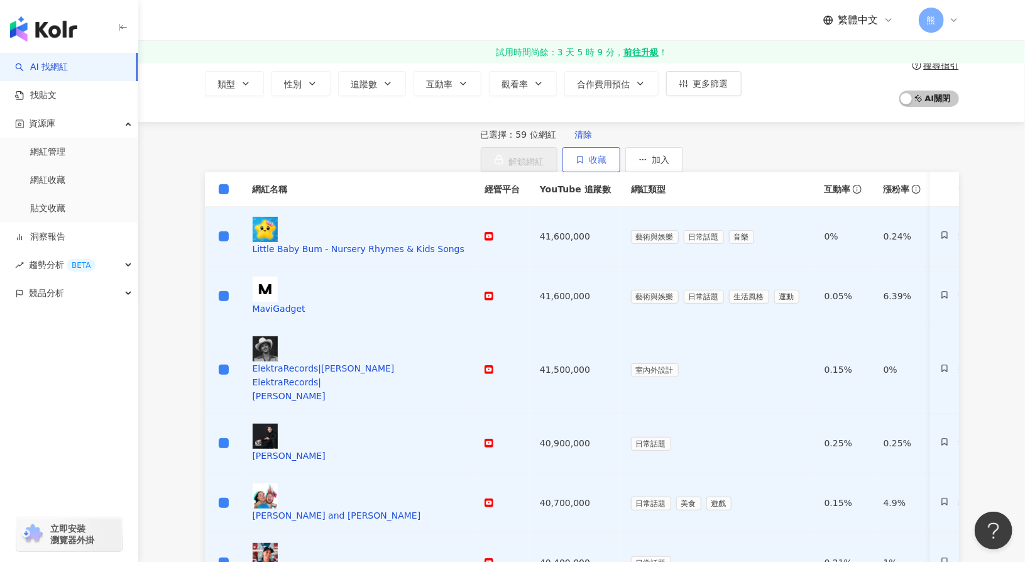
click at [607, 158] on span "收藏" at bounding box center [598, 160] width 18 height 10
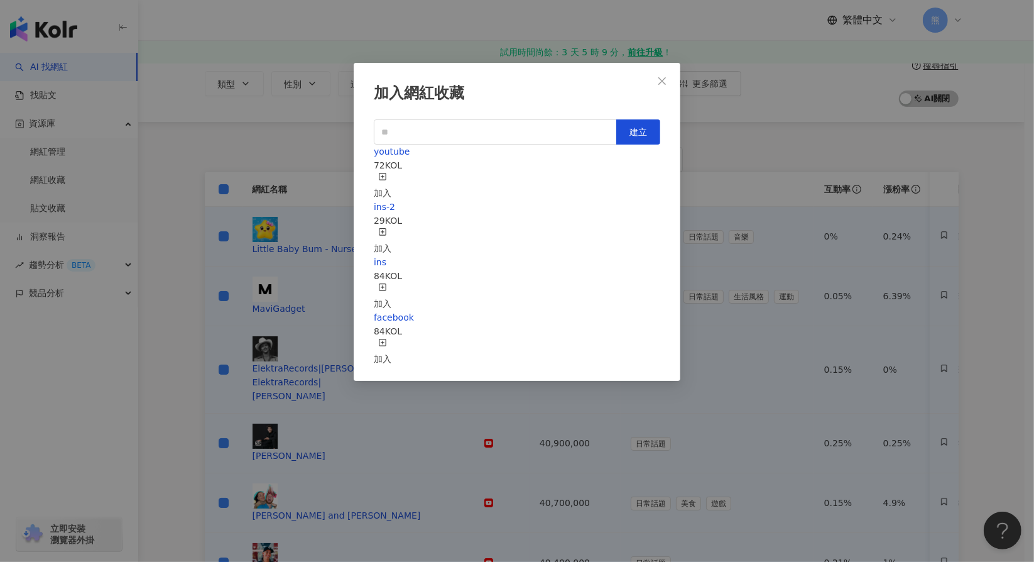
click at [479, 118] on div "加入網紅收藏 建立 youtube 72 KOL 加入 ins-2 29 KOL 加入 ins 84 KOL 加入 facebook 84 KOL 加入" at bounding box center [517, 222] width 327 height 318
click at [474, 126] on input "text" at bounding box center [495, 131] width 243 height 25
type input "*"
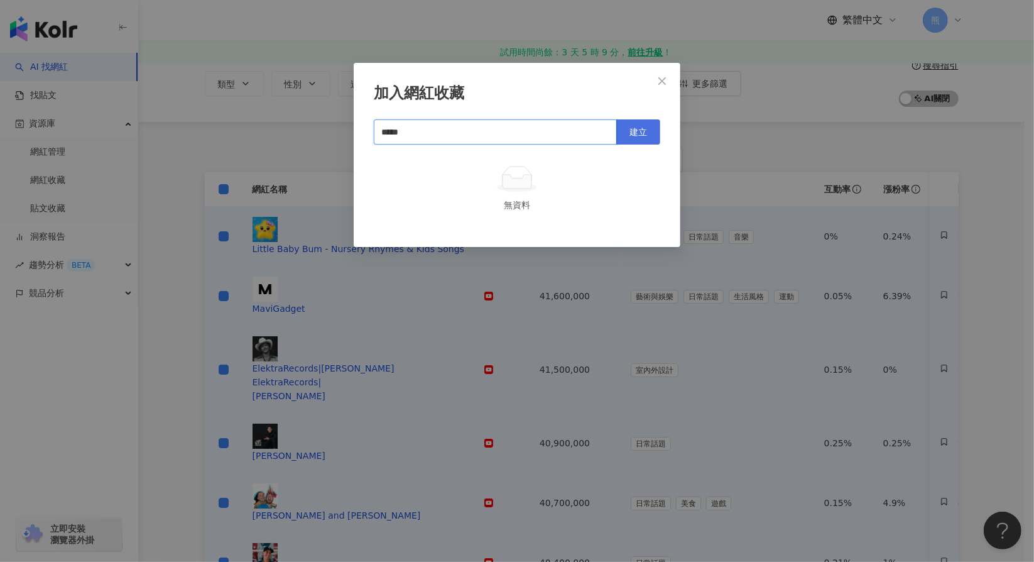
click at [633, 127] on span "建立" at bounding box center [639, 132] width 18 height 10
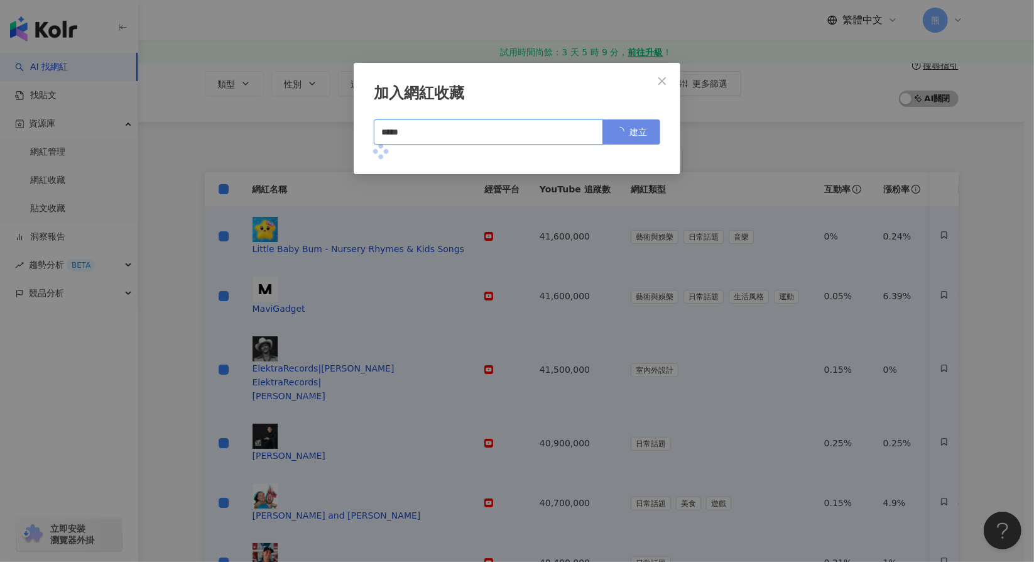
type input "*****"
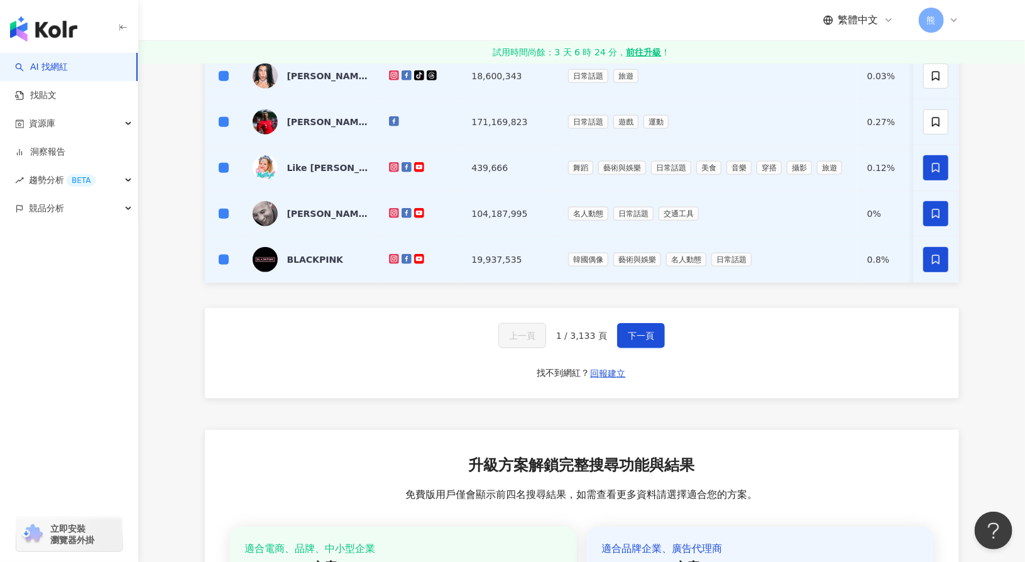
scroll to position [503, 0]
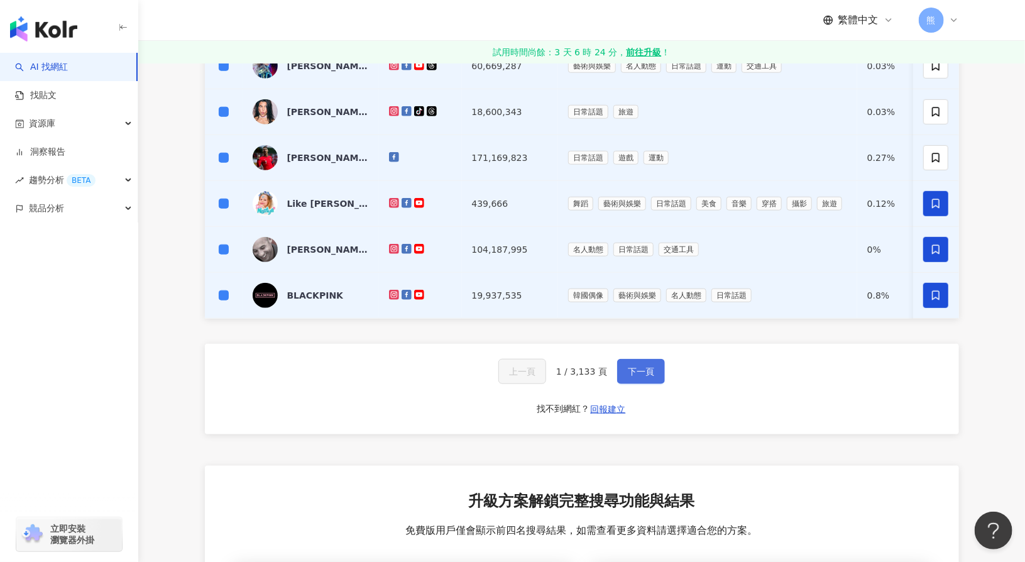
click at [639, 376] on span "下一頁" at bounding box center [641, 371] width 26 height 10
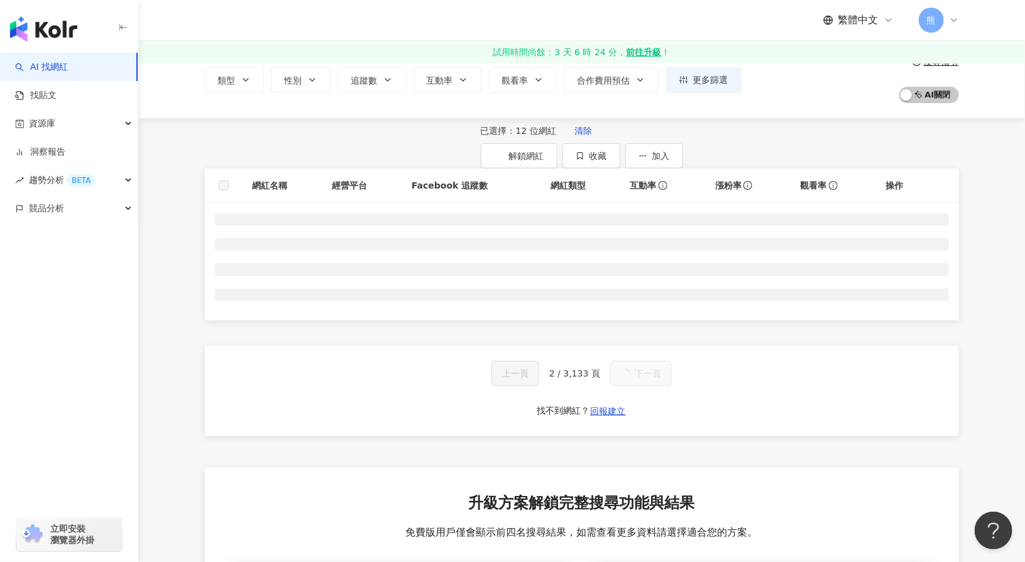
scroll to position [0, 0]
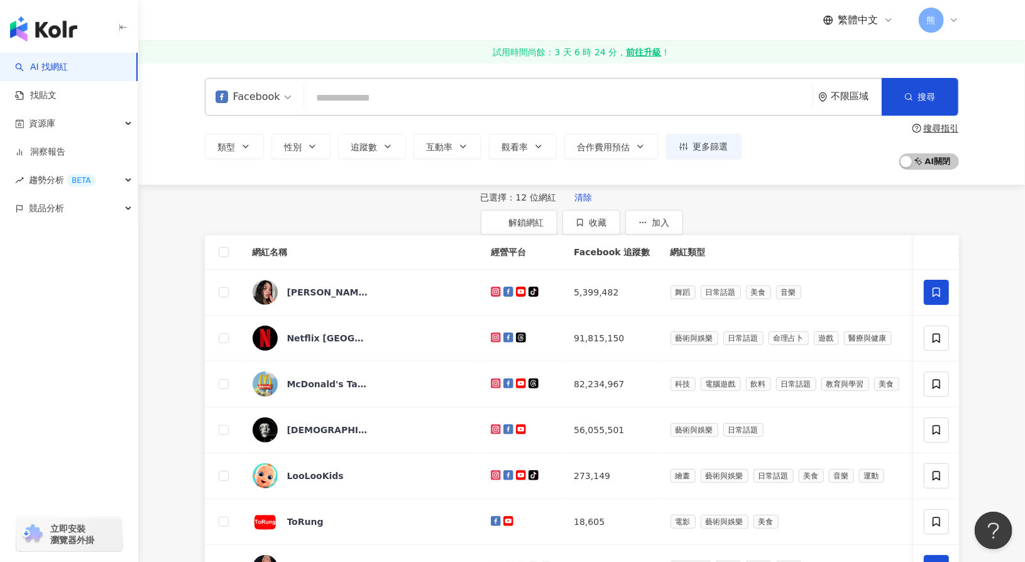
click at [215, 270] on th at bounding box center [224, 252] width 38 height 35
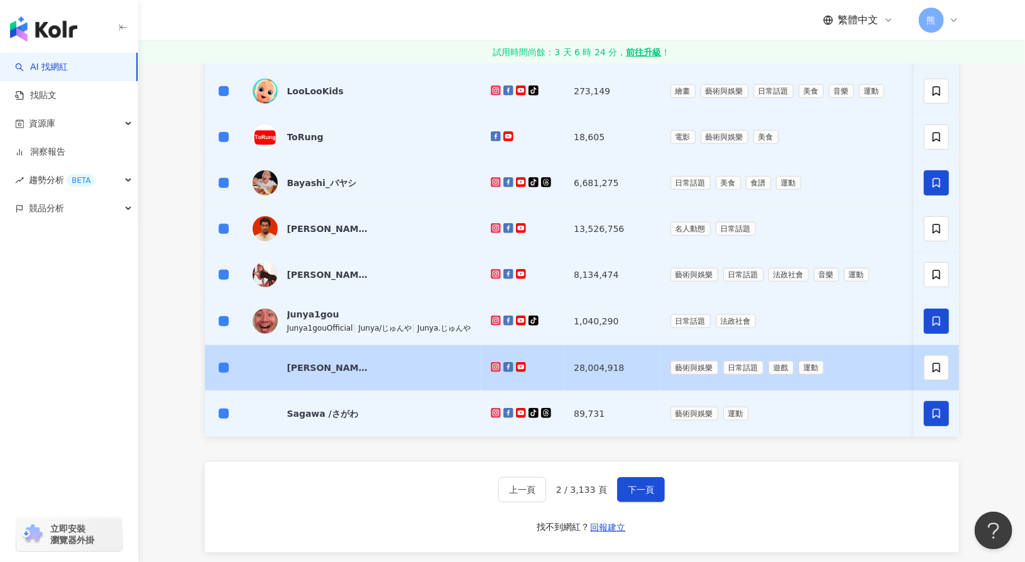
scroll to position [440, 0]
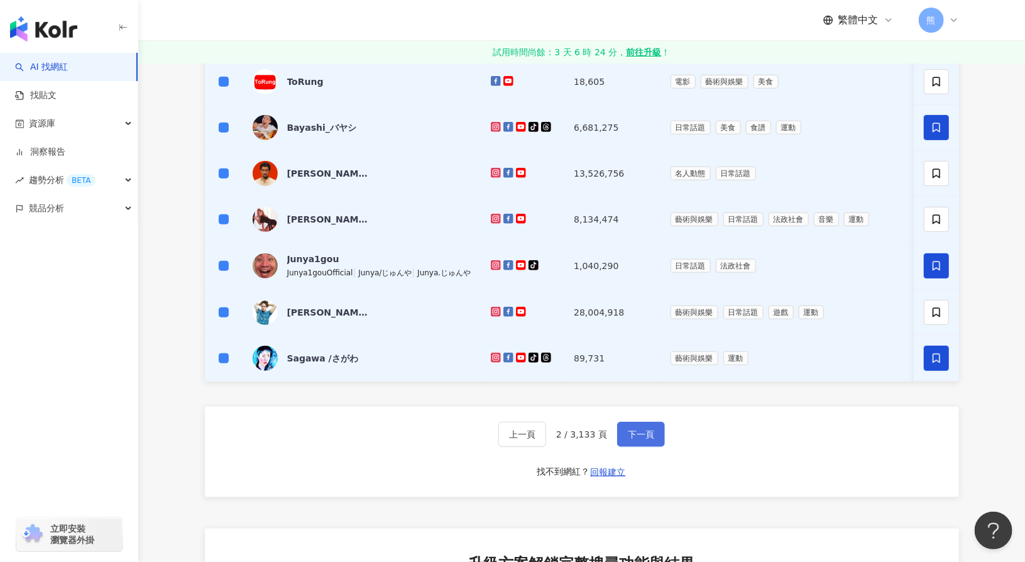
click at [654, 447] on button "下一頁" at bounding box center [641, 434] width 48 height 25
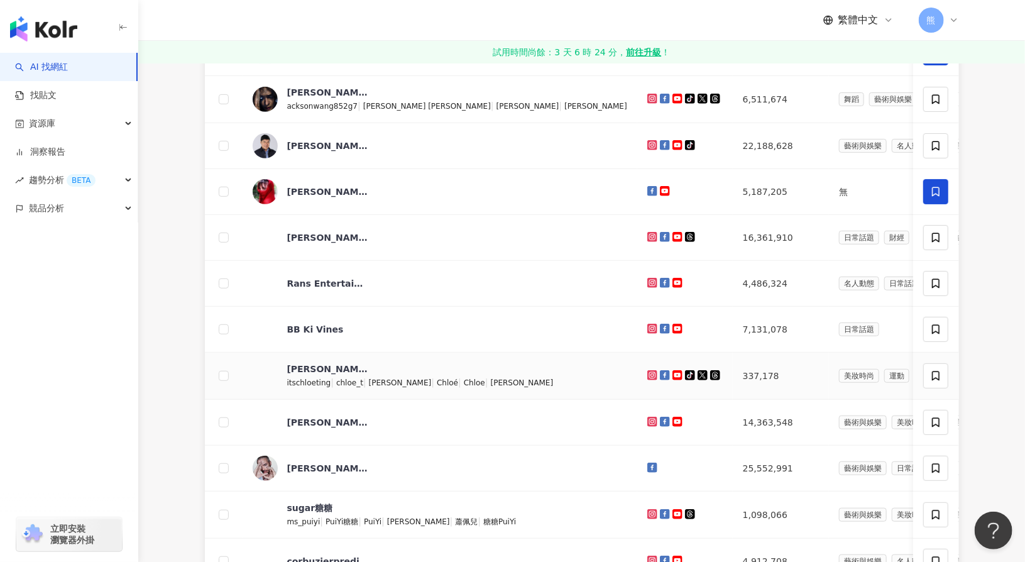
scroll to position [63, 0]
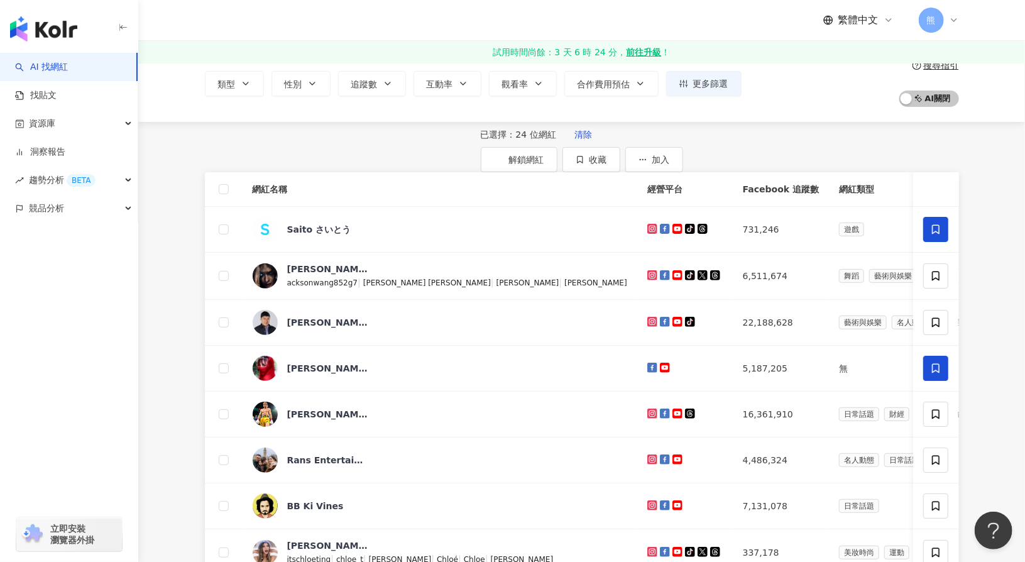
click at [229, 207] on th at bounding box center [224, 189] width 38 height 35
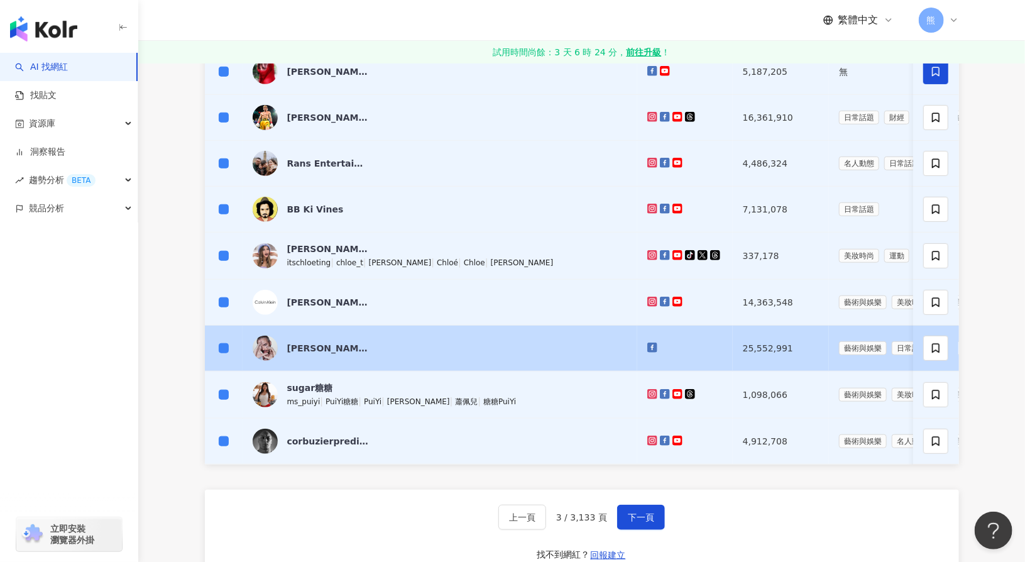
scroll to position [440, 0]
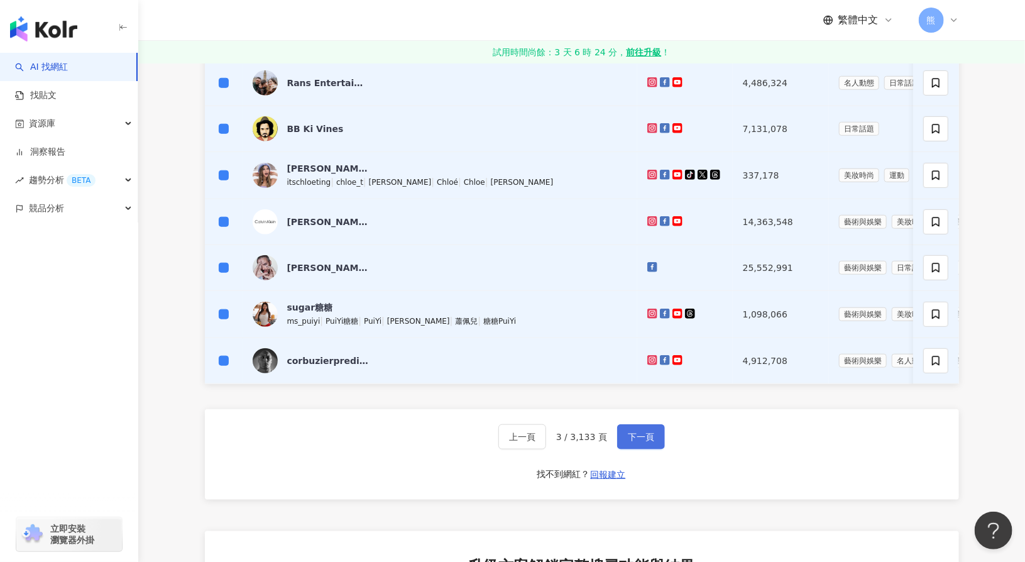
click at [641, 442] on span "下一頁" at bounding box center [641, 437] width 26 height 10
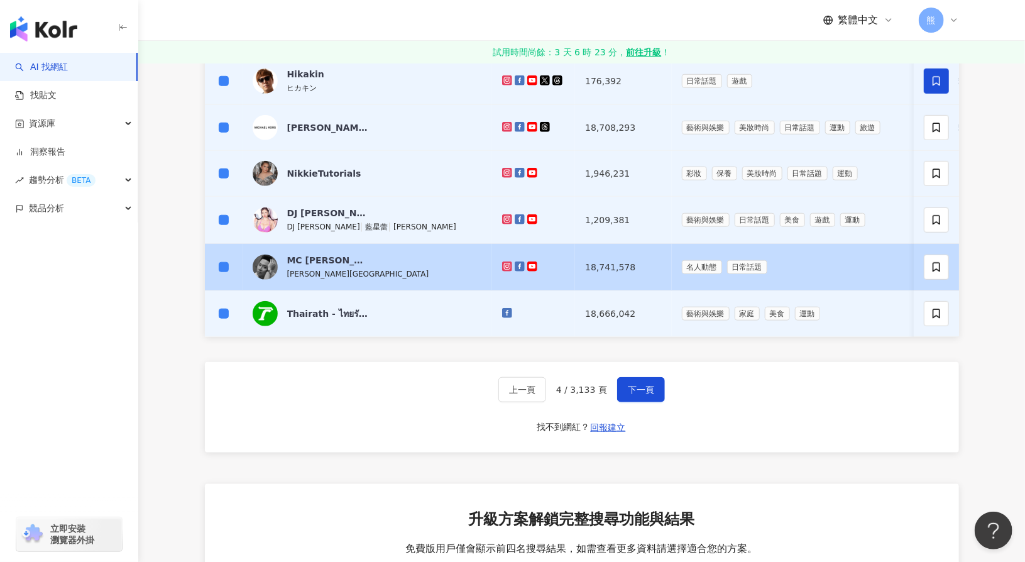
scroll to position [566, 0]
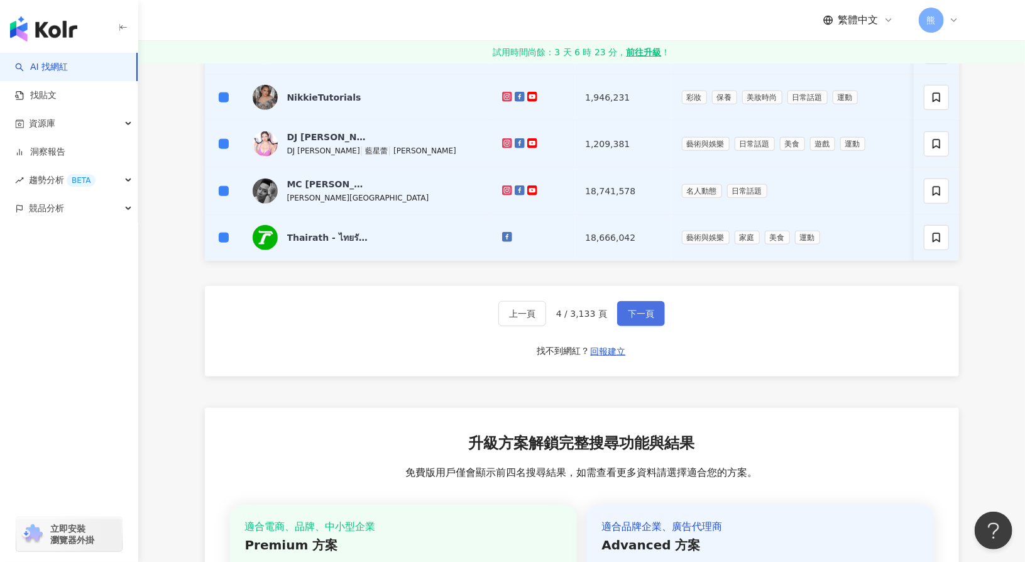
click at [628, 319] on span "下一頁" at bounding box center [641, 314] width 26 height 10
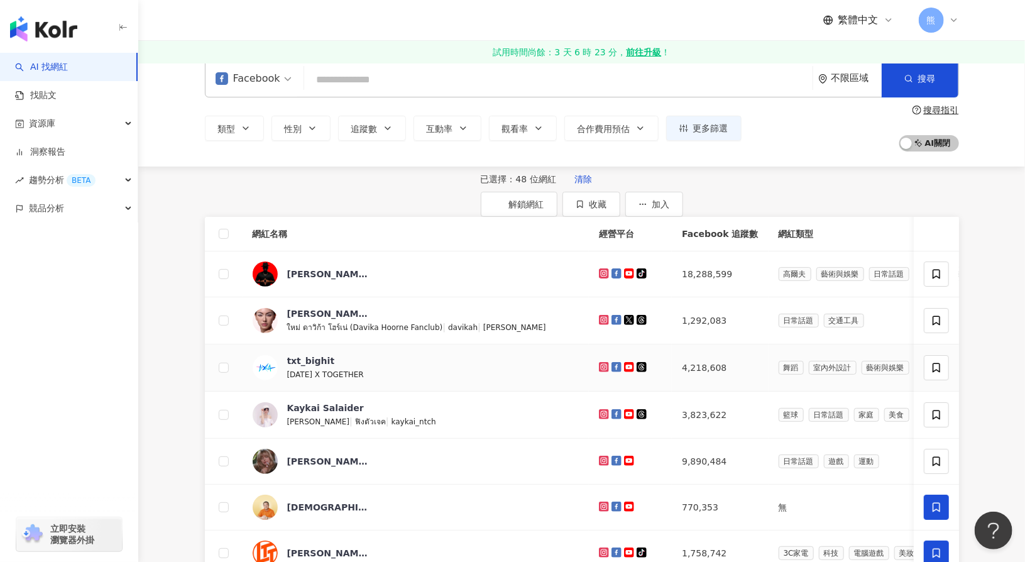
scroll to position [0, 0]
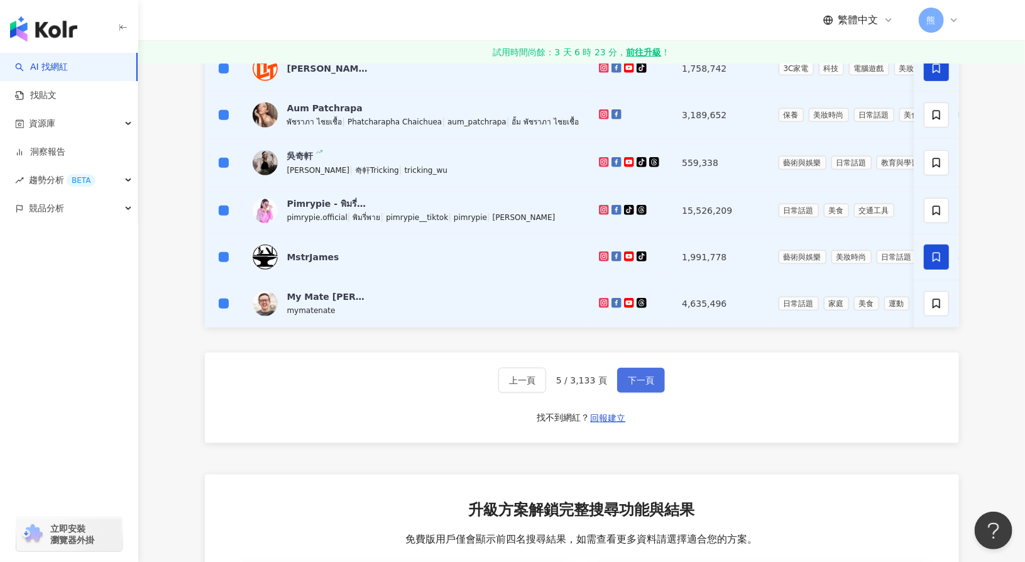
click at [645, 393] on button "下一頁" at bounding box center [641, 380] width 48 height 25
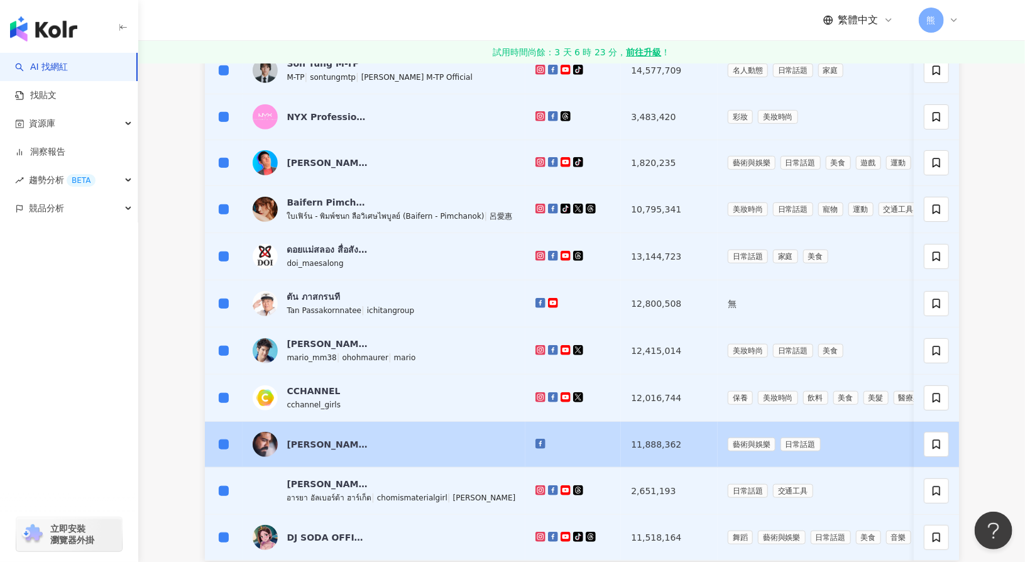
scroll to position [381, 0]
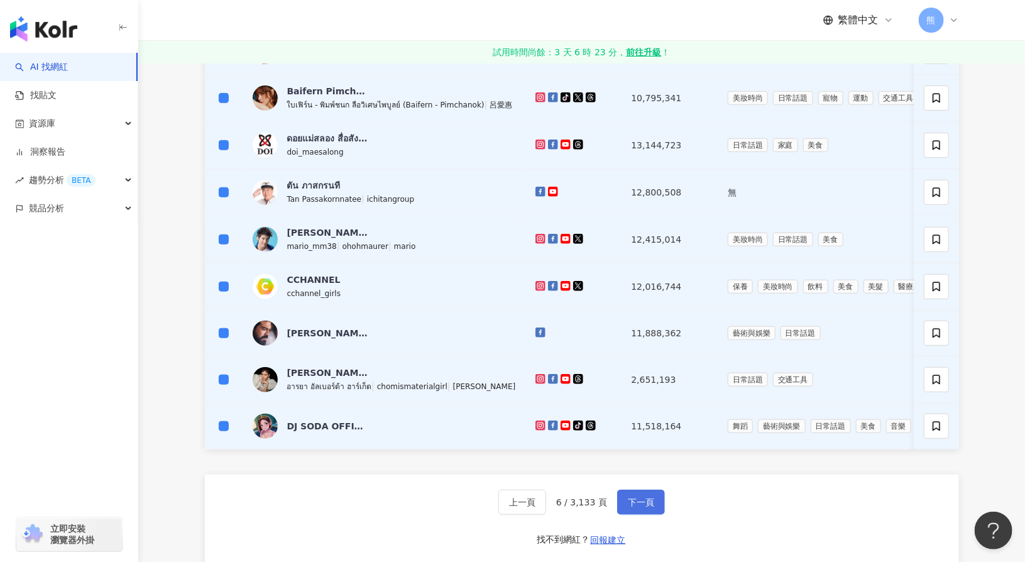
click at [660, 515] on button "下一頁" at bounding box center [641, 501] width 48 height 25
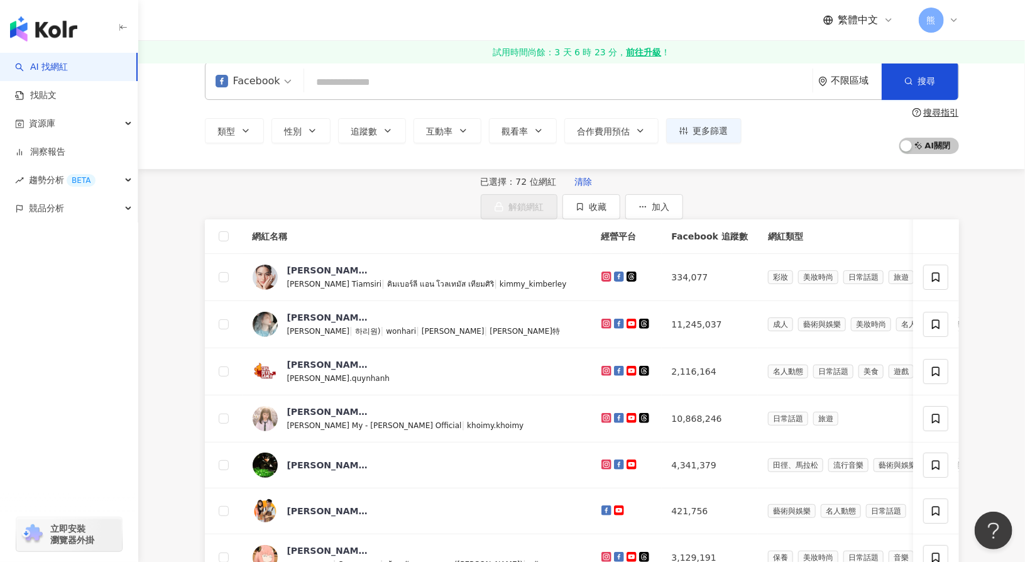
scroll to position [4, 0]
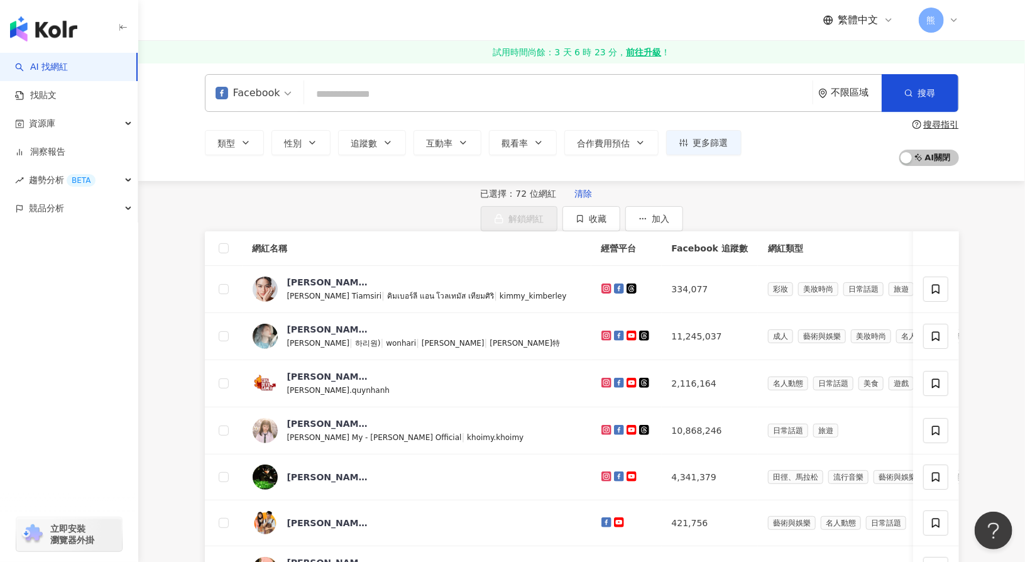
click at [217, 266] on th at bounding box center [224, 248] width 38 height 35
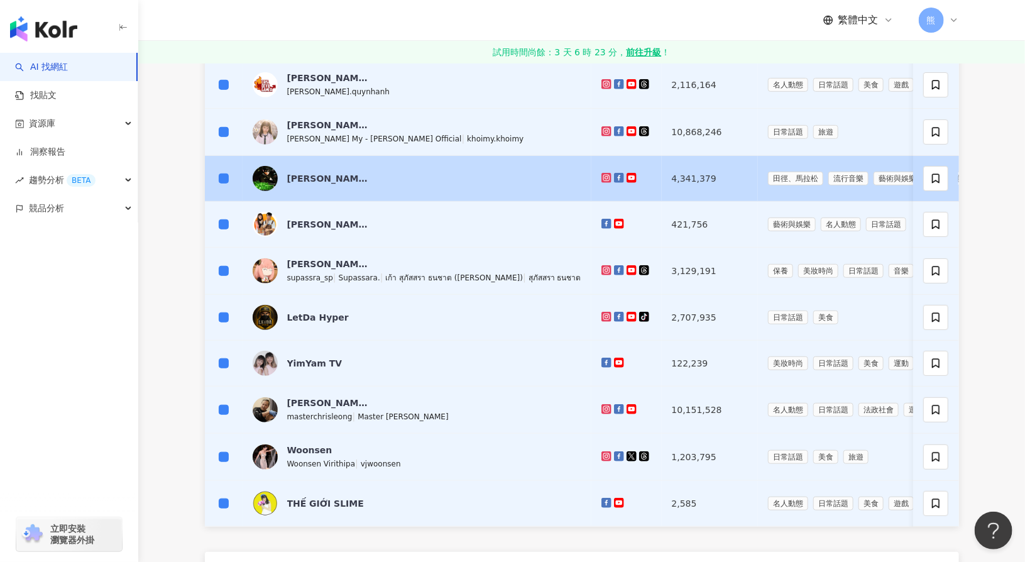
scroll to position [381, 0]
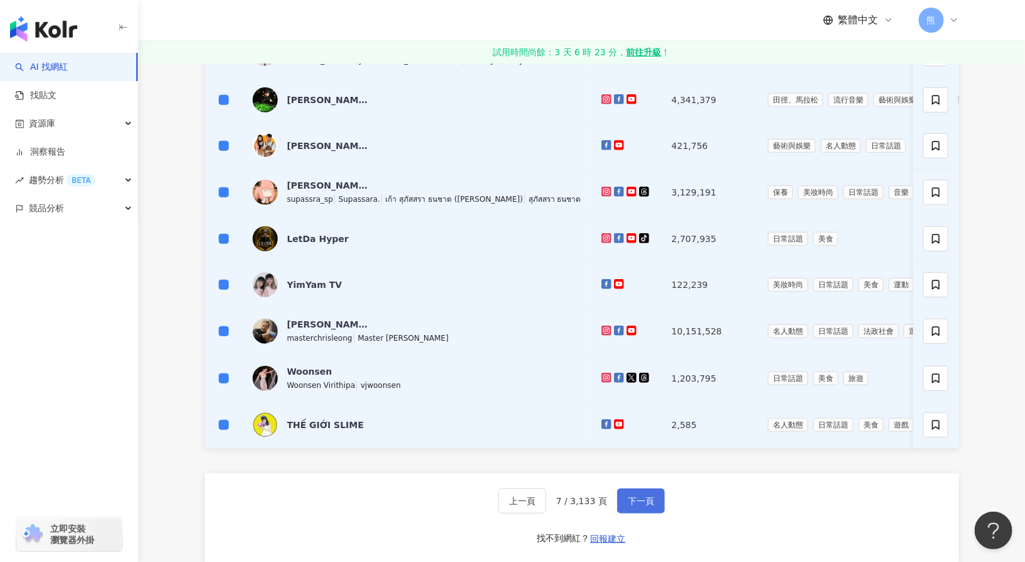
click at [651, 506] on span "下一頁" at bounding box center [641, 501] width 26 height 10
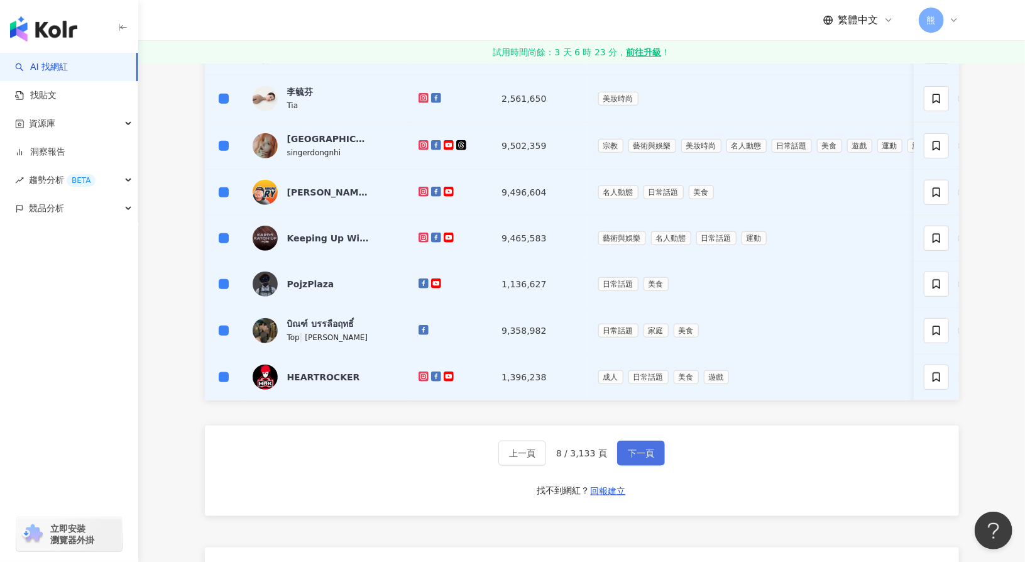
scroll to position [444, 0]
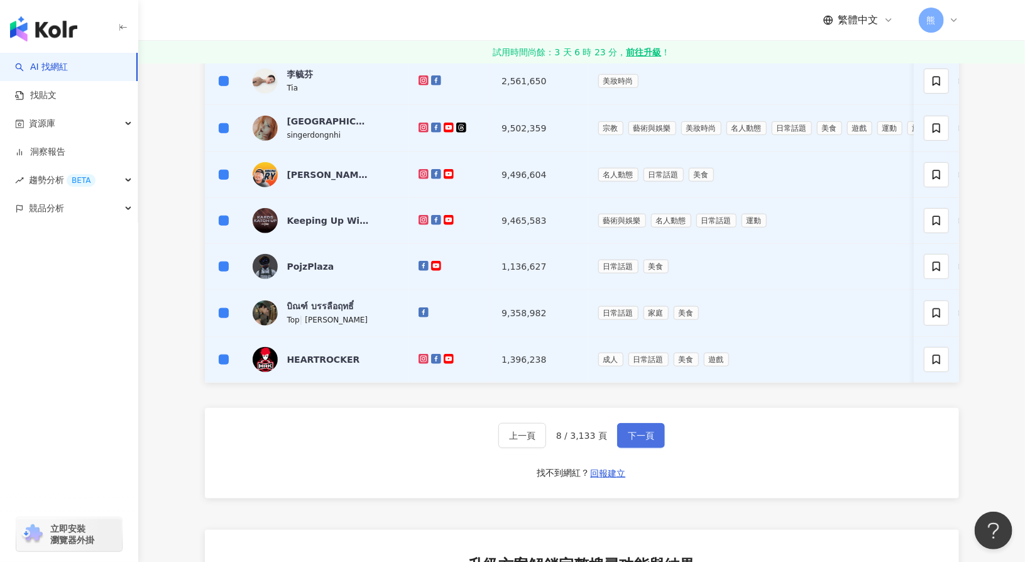
click at [631, 440] on span "下一頁" at bounding box center [641, 435] width 26 height 10
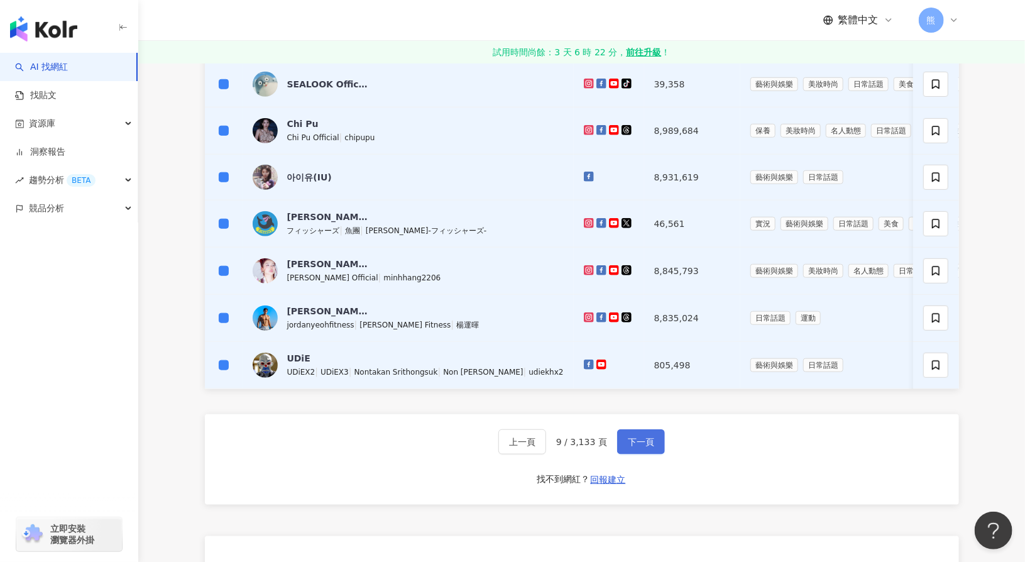
click at [643, 447] on span "下一頁" at bounding box center [641, 442] width 26 height 10
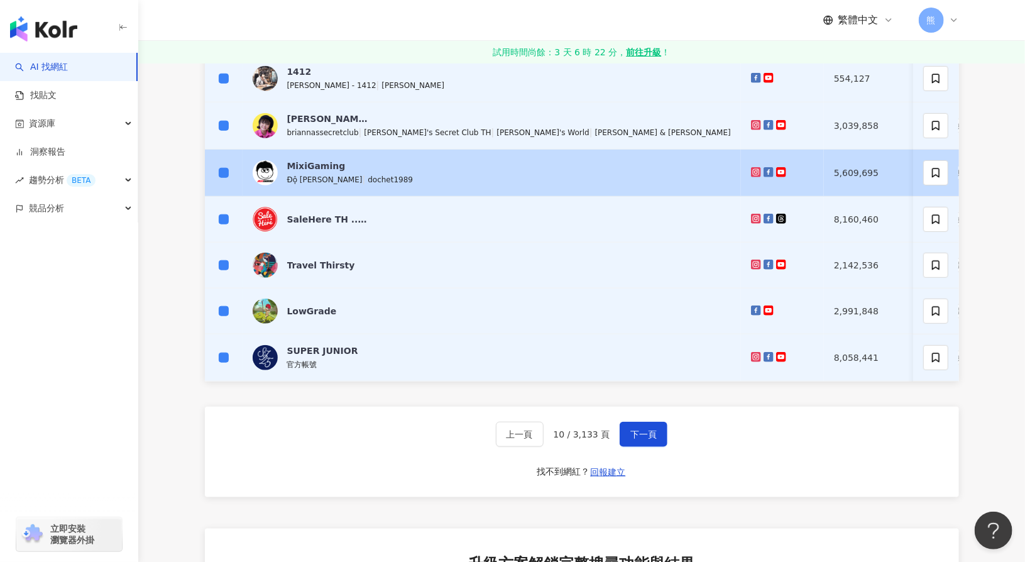
scroll to position [506, 0]
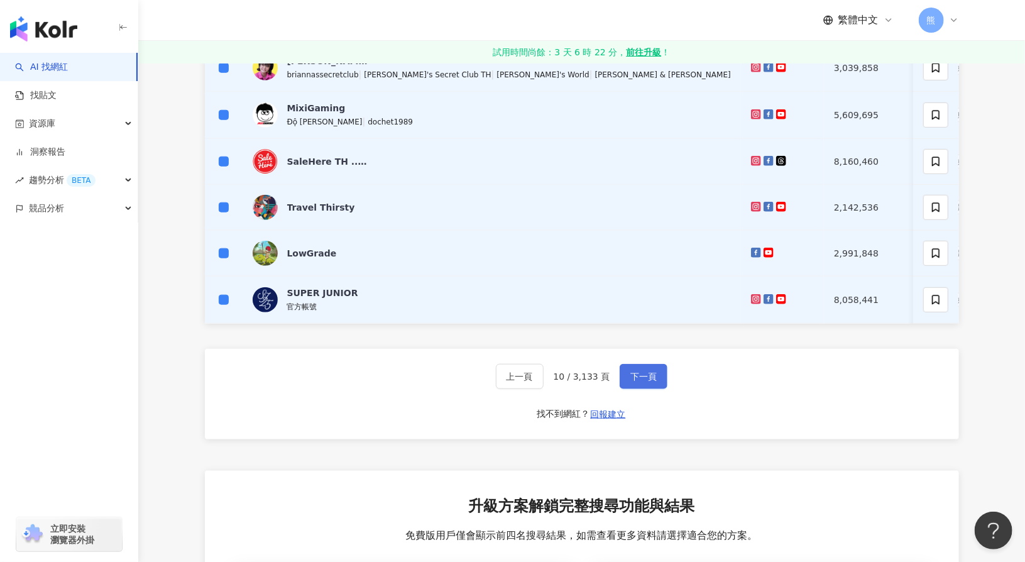
click at [649, 381] on span "下一頁" at bounding box center [643, 376] width 26 height 10
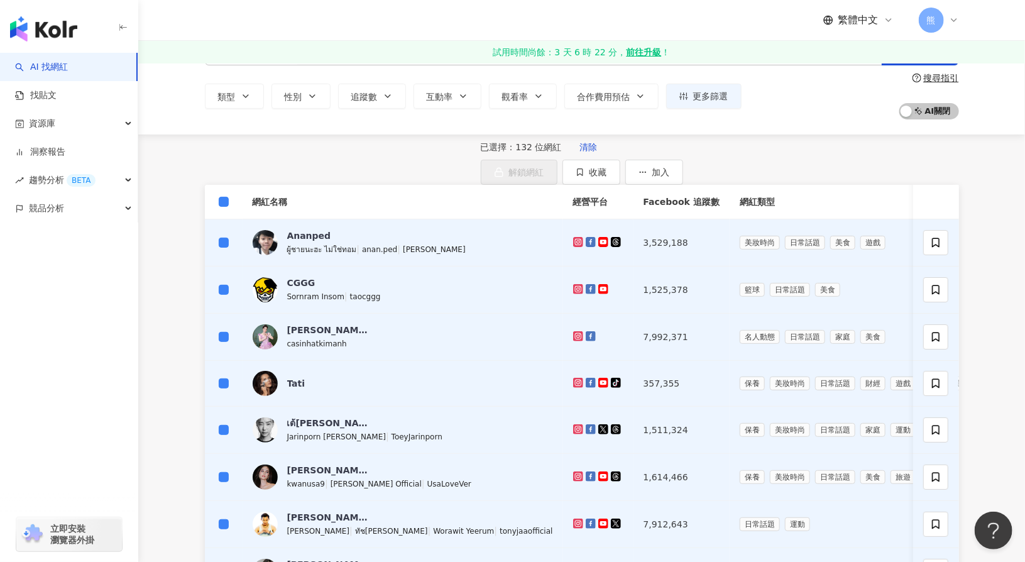
scroll to position [0, 0]
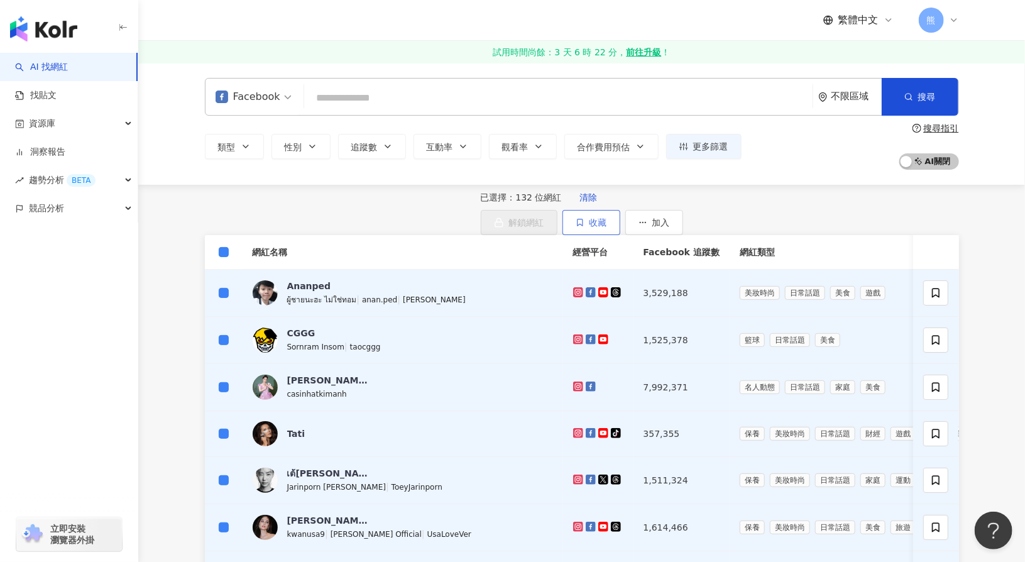
click at [607, 220] on span "收藏" at bounding box center [598, 222] width 18 height 10
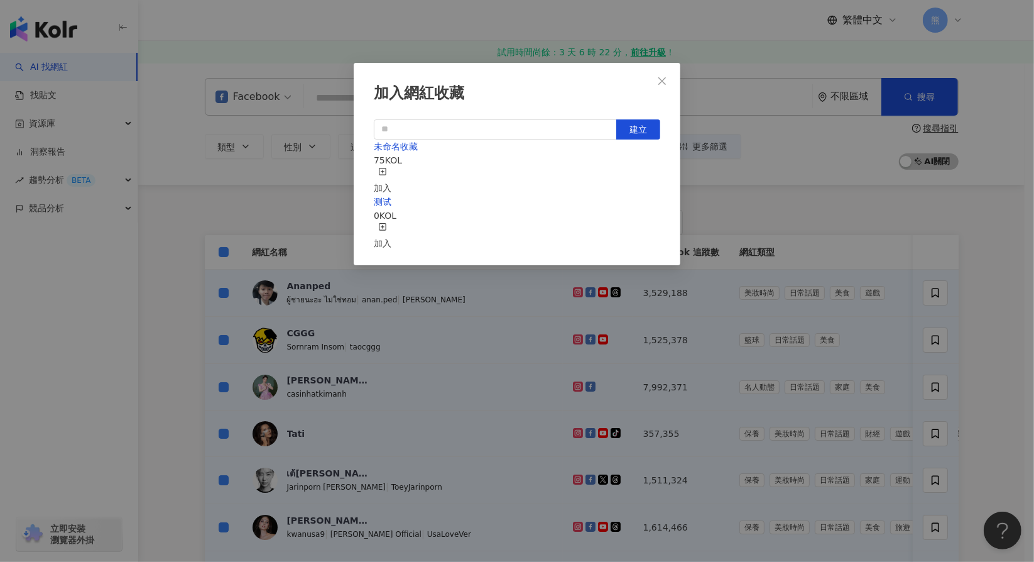
click at [391, 170] on div "加入" at bounding box center [383, 181] width 18 height 28
click at [665, 82] on icon "close" at bounding box center [662, 81] width 10 height 10
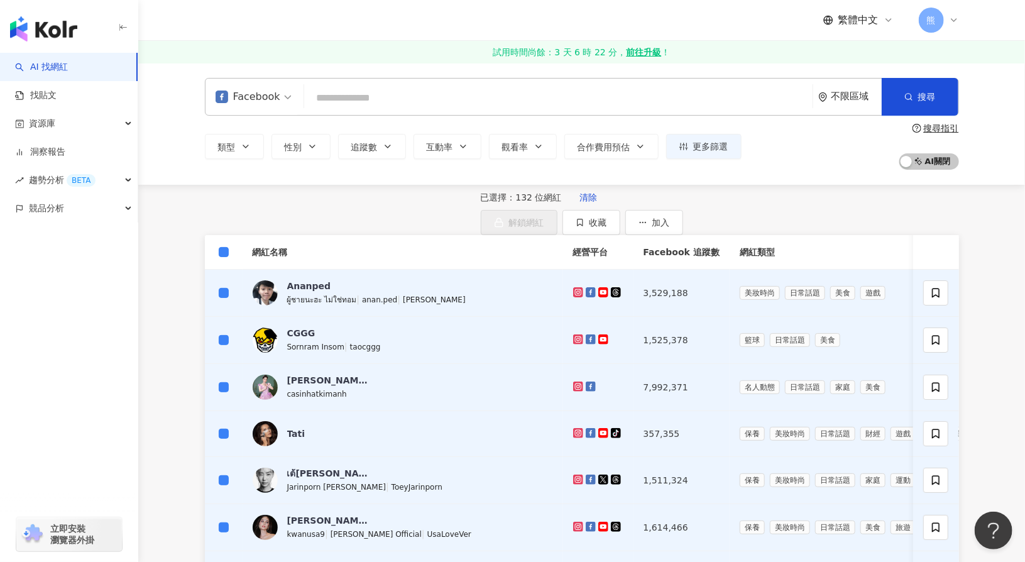
drag, startPoint x: 323, startPoint y: 217, endPoint x: 227, endPoint y: 264, distance: 106.8
click at [580, 202] on span "清除" at bounding box center [589, 197] width 18 height 10
click at [620, 228] on button "收藏" at bounding box center [591, 222] width 58 height 25
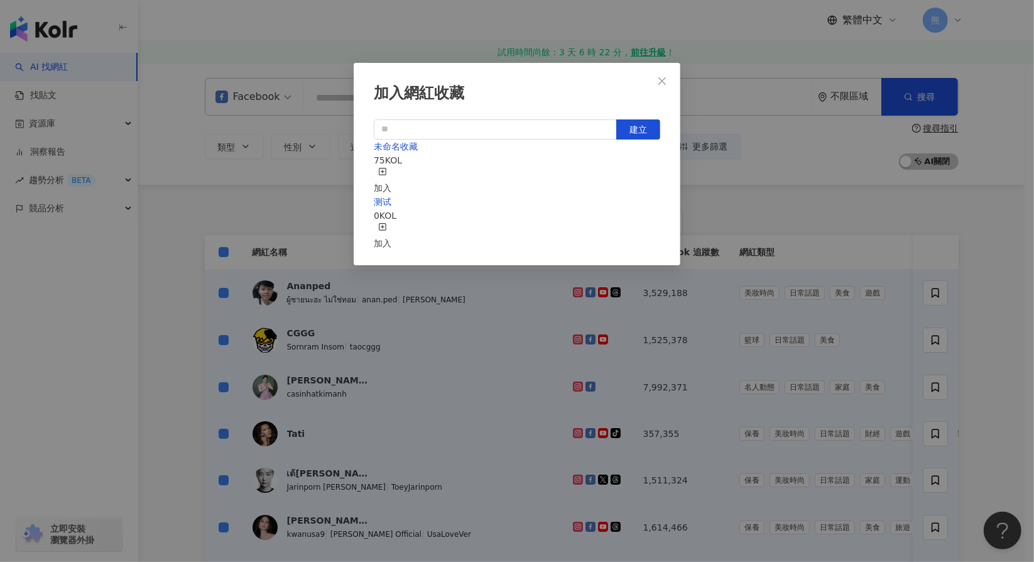
click at [391, 176] on div "加入" at bounding box center [383, 181] width 18 height 28
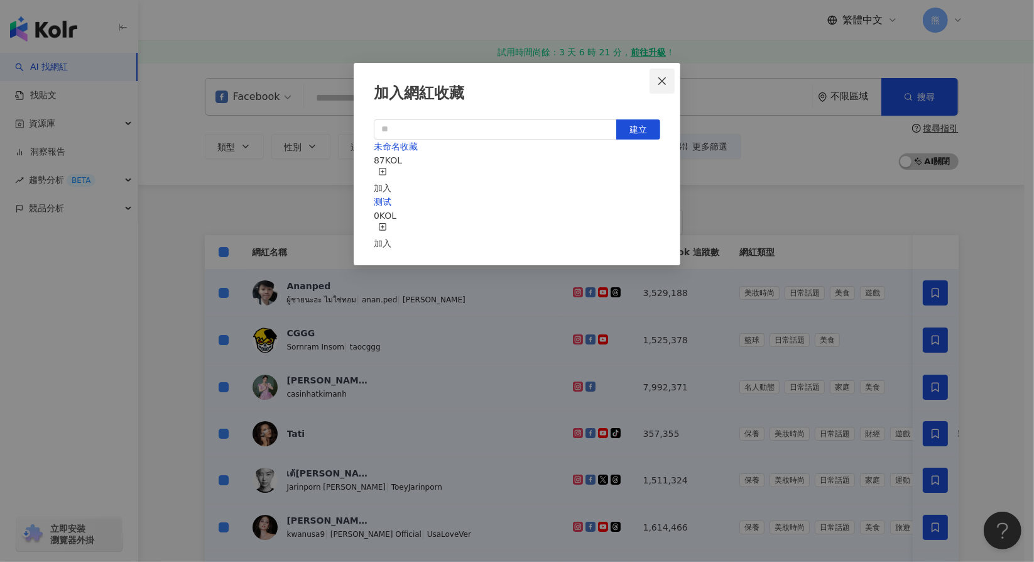
click at [674, 79] on span "Close" at bounding box center [662, 81] width 25 height 10
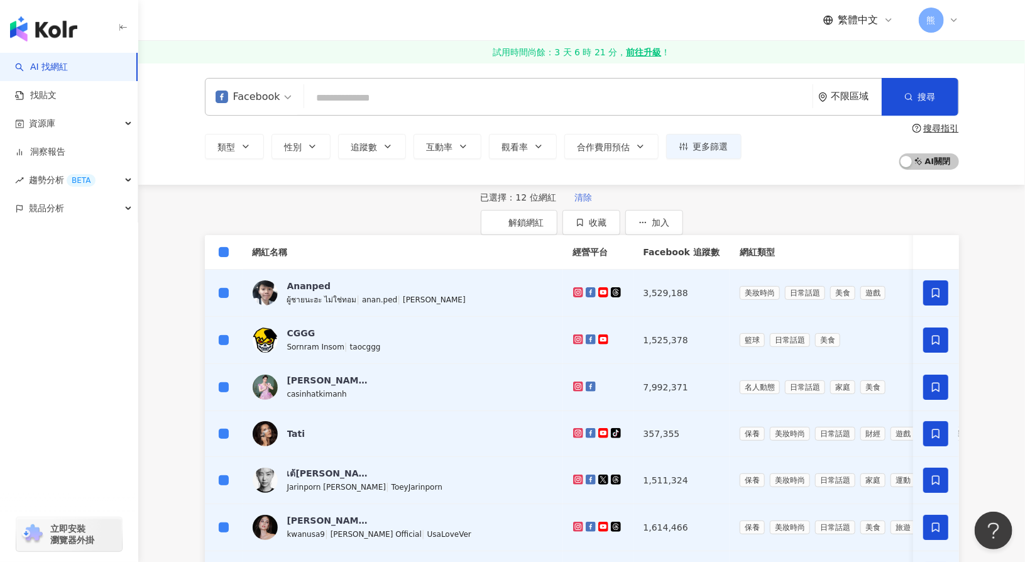
click at [574, 202] on span "清除" at bounding box center [583, 197] width 18 height 10
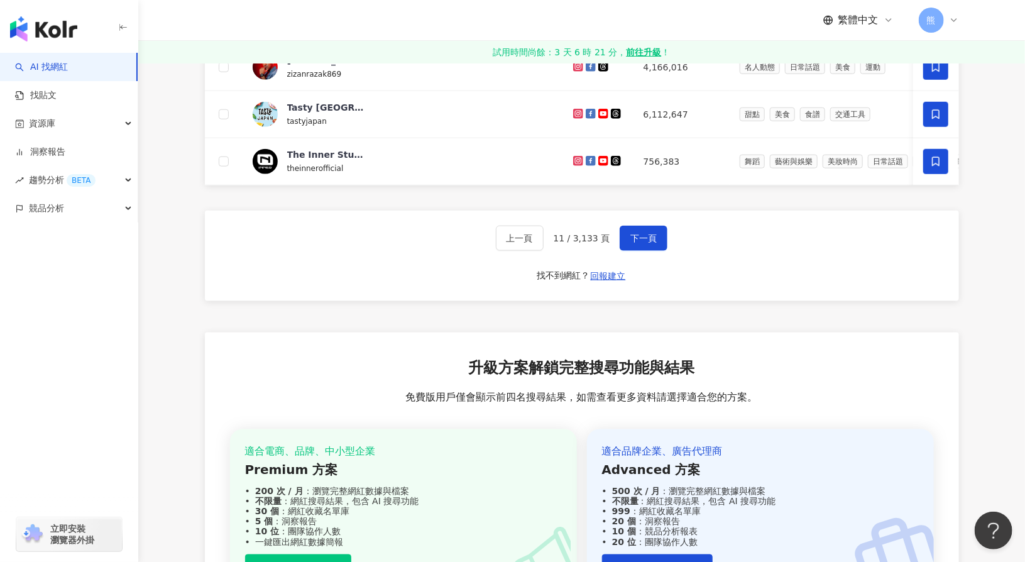
scroll to position [500, 0]
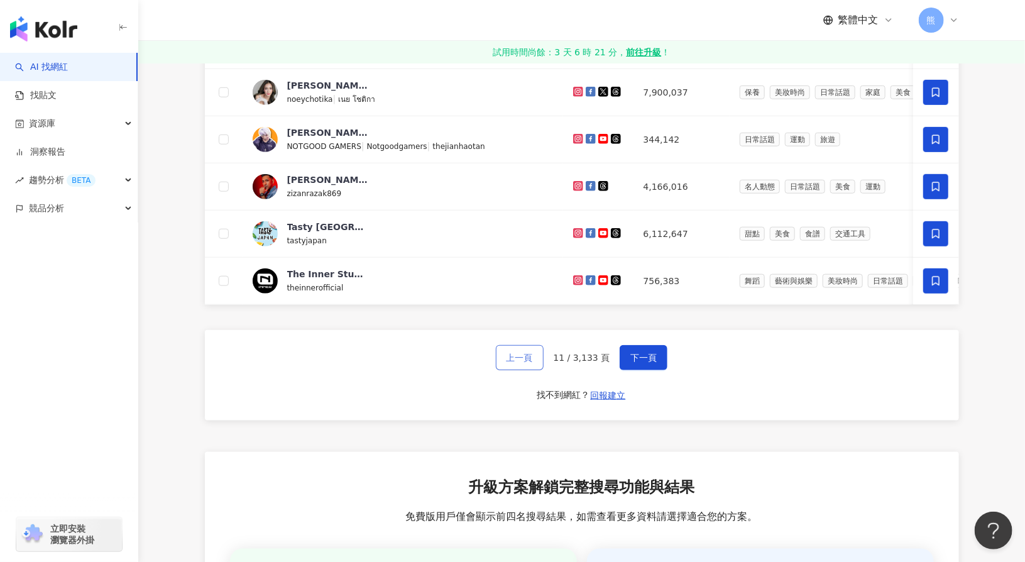
click at [515, 363] on span "上一頁" at bounding box center [519, 358] width 26 height 10
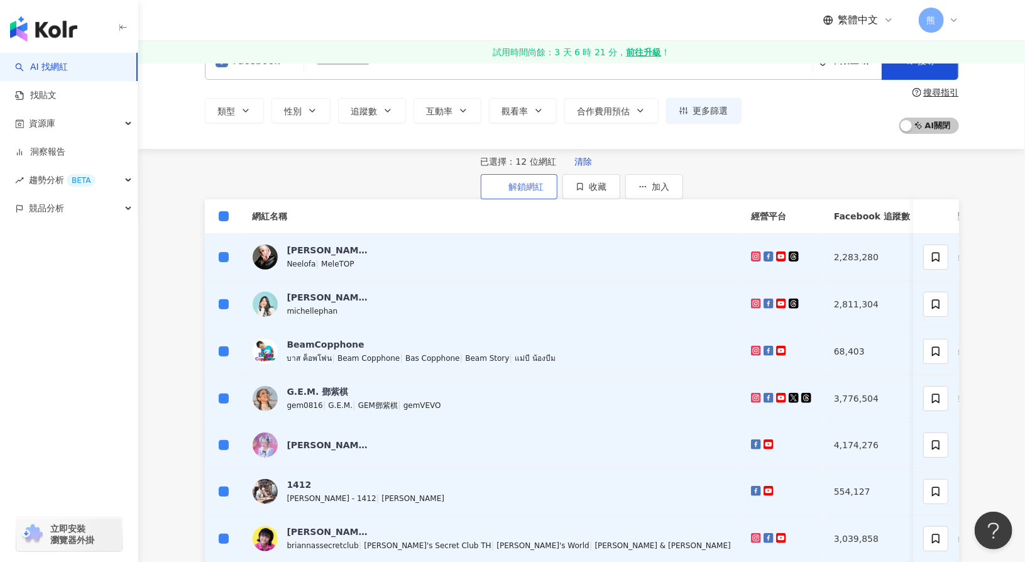
scroll to position [0, 0]
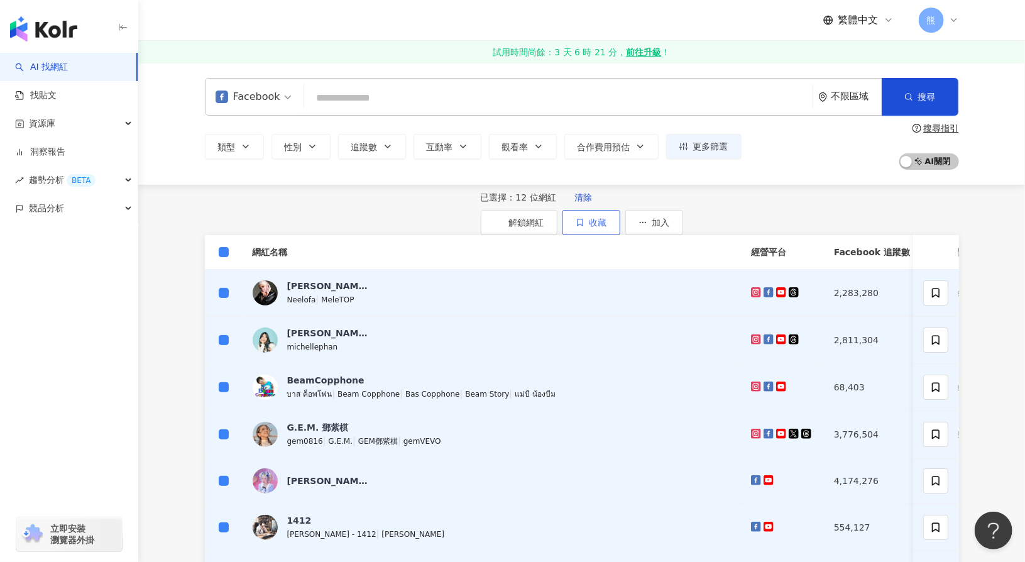
click at [620, 216] on button "收藏" at bounding box center [591, 222] width 58 height 25
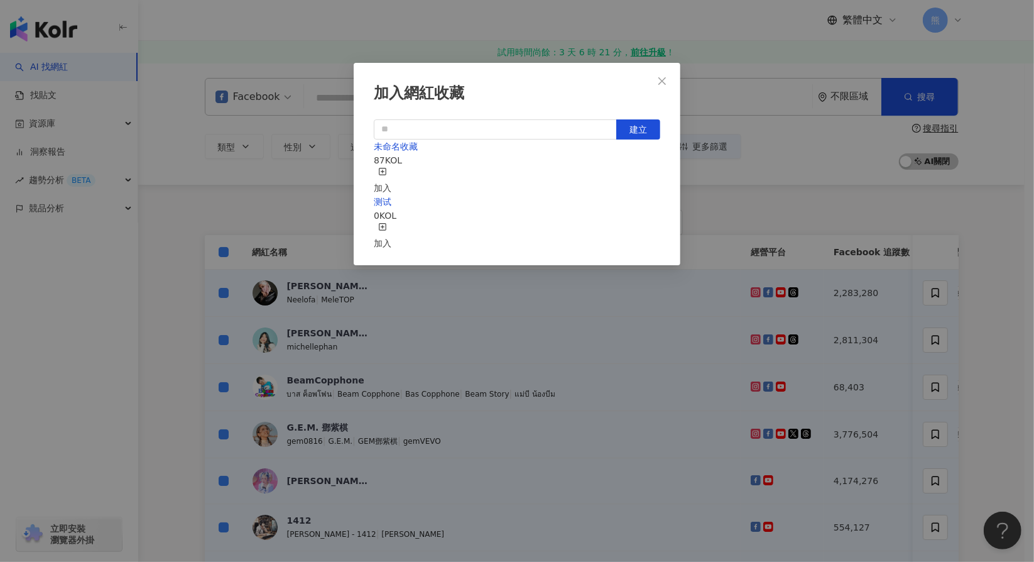
click at [391, 173] on div "加入" at bounding box center [383, 181] width 18 height 28
click at [664, 80] on icon "close" at bounding box center [662, 81] width 10 height 10
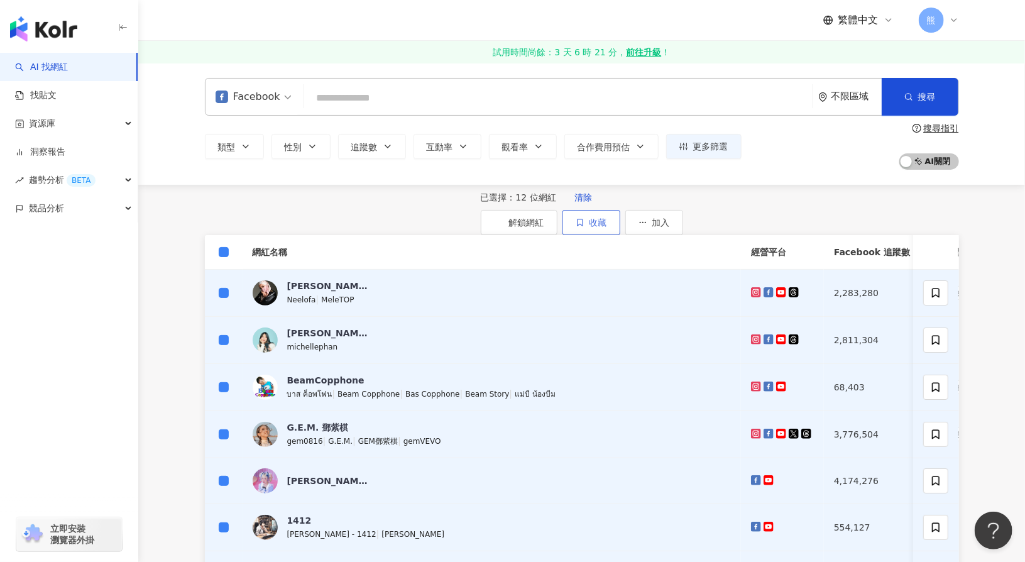
click at [607, 218] on span "收藏" at bounding box center [598, 222] width 18 height 10
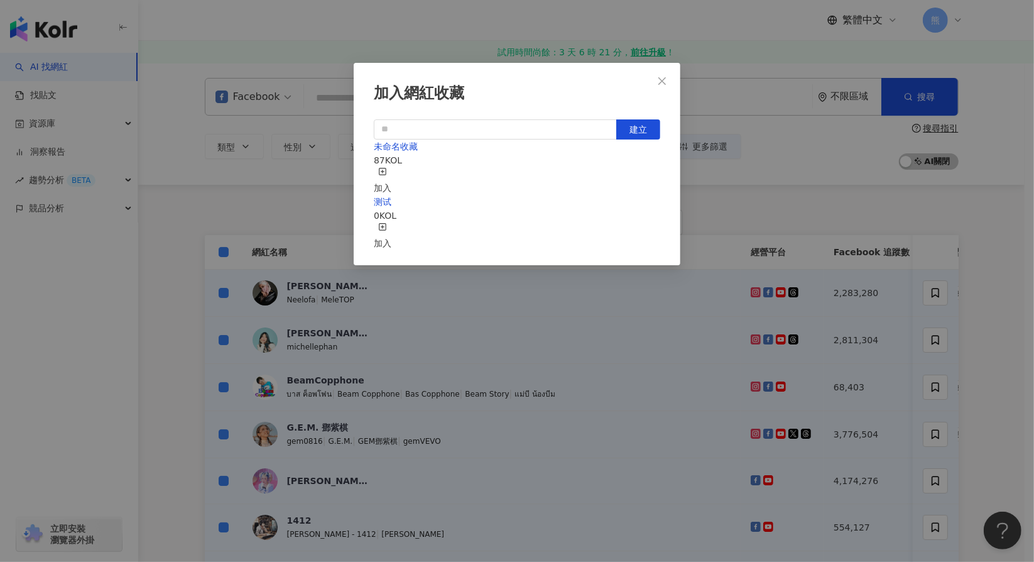
click at [391, 178] on div "加入" at bounding box center [383, 181] width 18 height 28
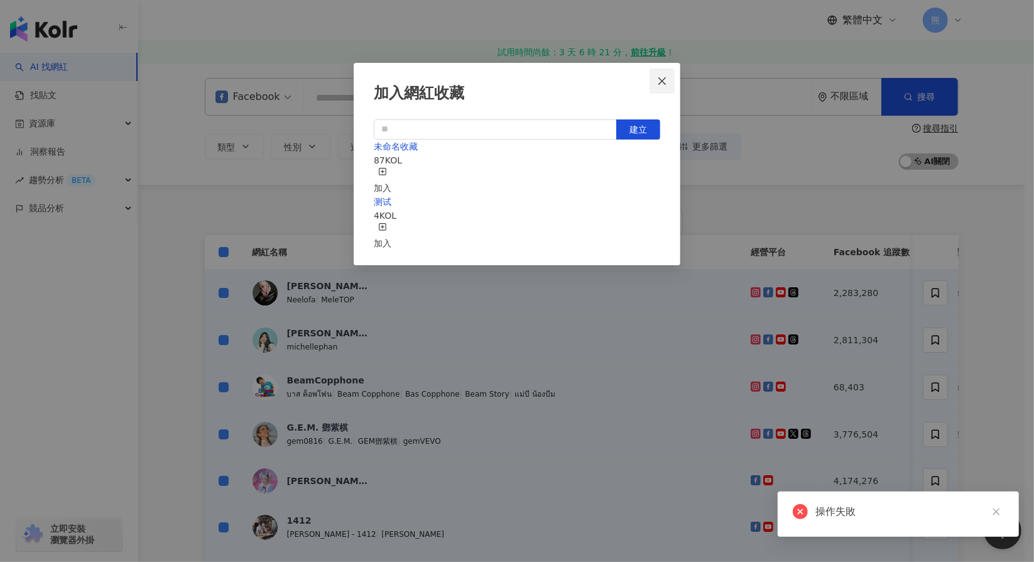
click at [667, 76] on icon "close" at bounding box center [662, 81] width 10 height 10
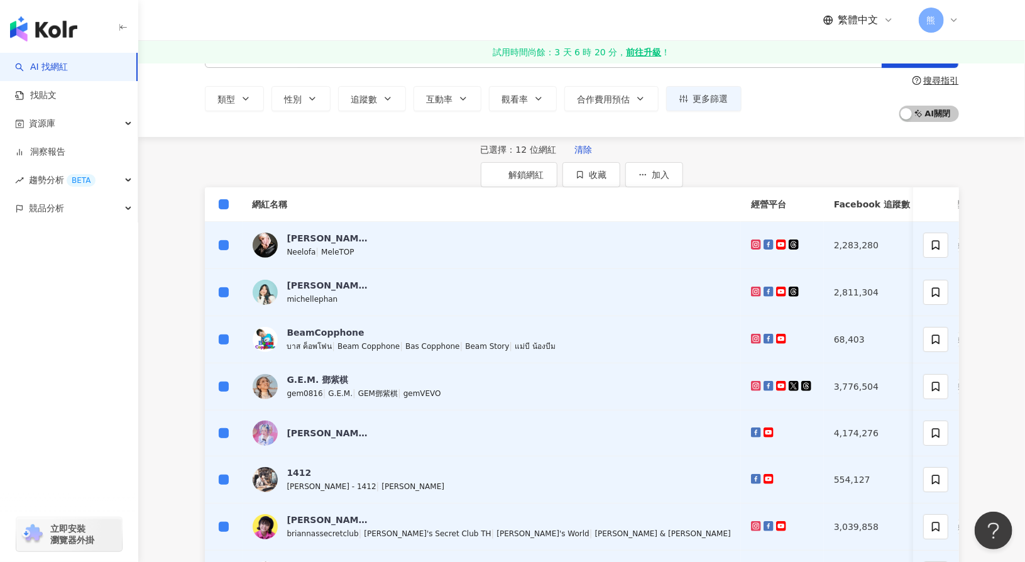
scroll to position [63, 0]
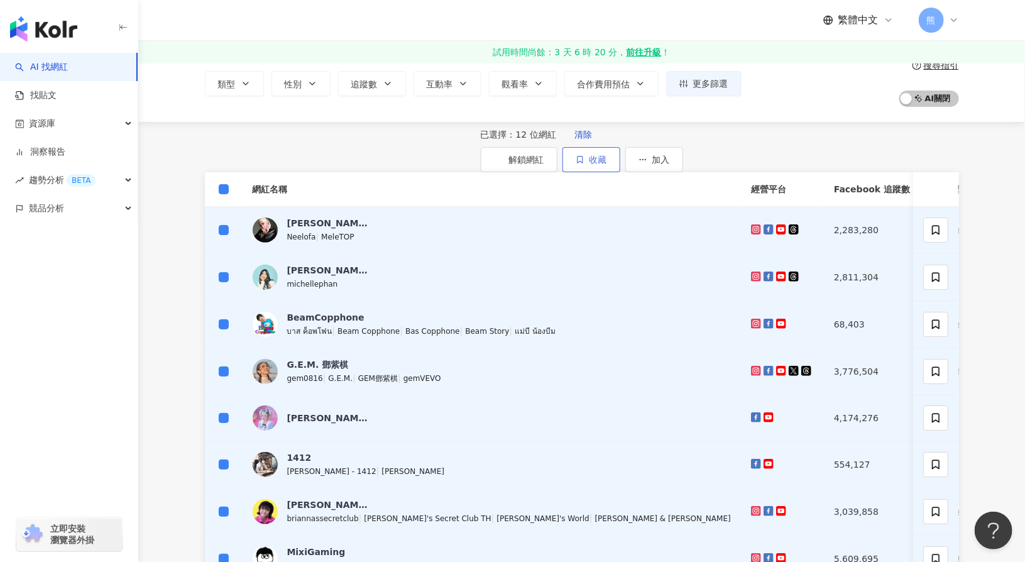
click at [620, 148] on button "收藏" at bounding box center [591, 159] width 58 height 25
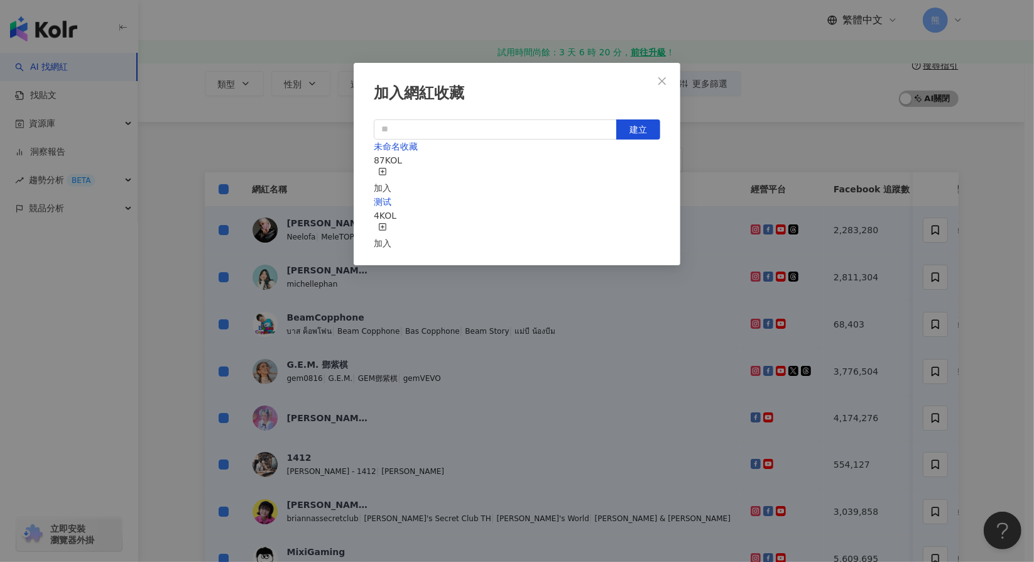
click at [391, 222] on div "加入" at bounding box center [383, 236] width 18 height 28
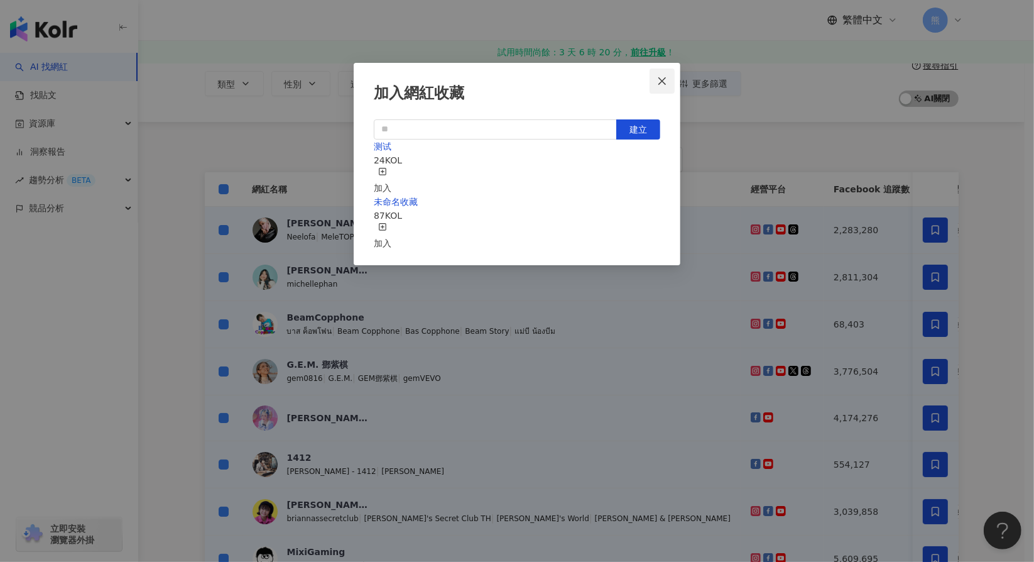
click at [662, 83] on icon "close" at bounding box center [662, 81] width 10 height 10
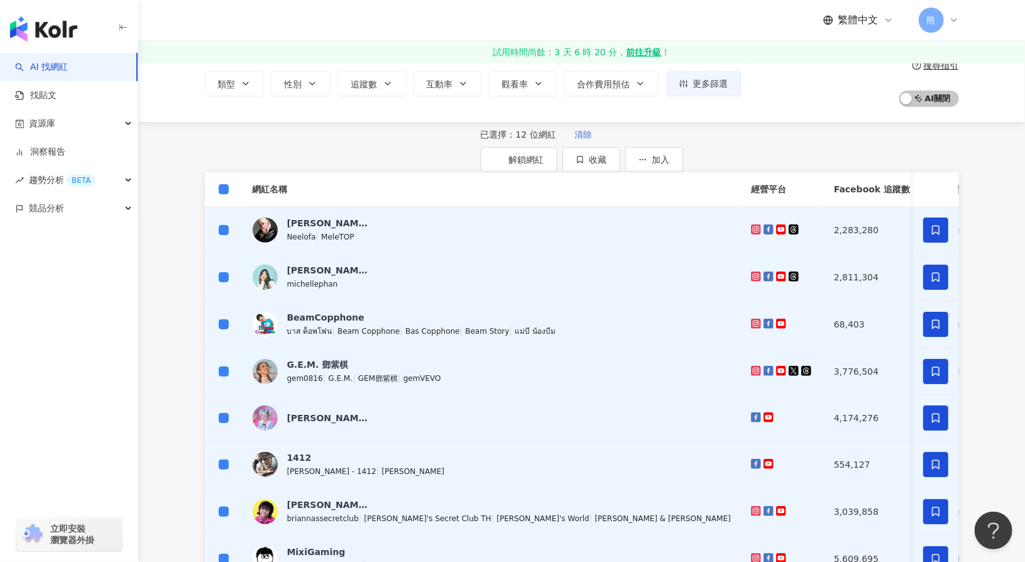
click at [574, 139] on span "清除" at bounding box center [583, 134] width 18 height 10
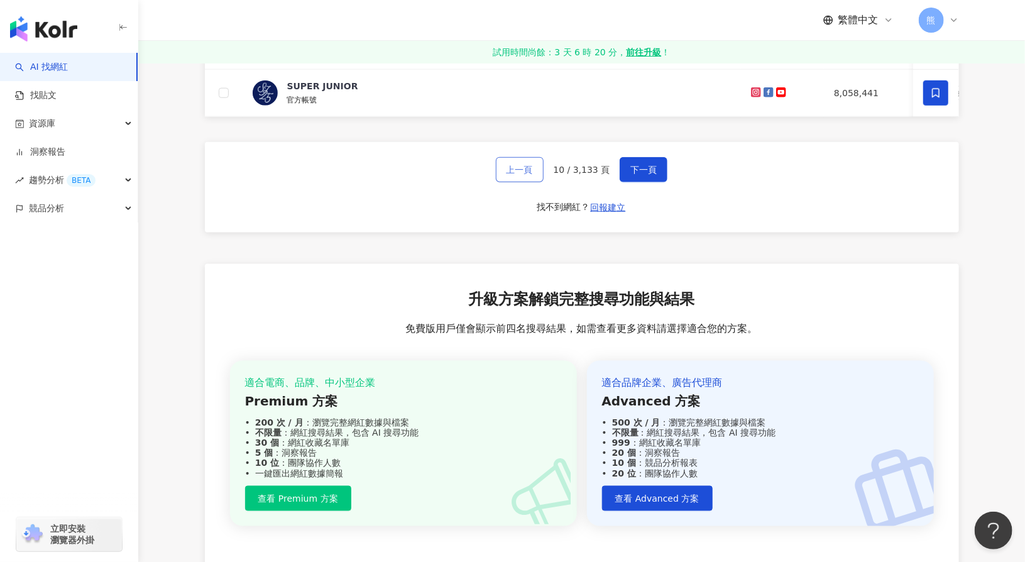
click at [521, 175] on span "上一頁" at bounding box center [519, 170] width 26 height 10
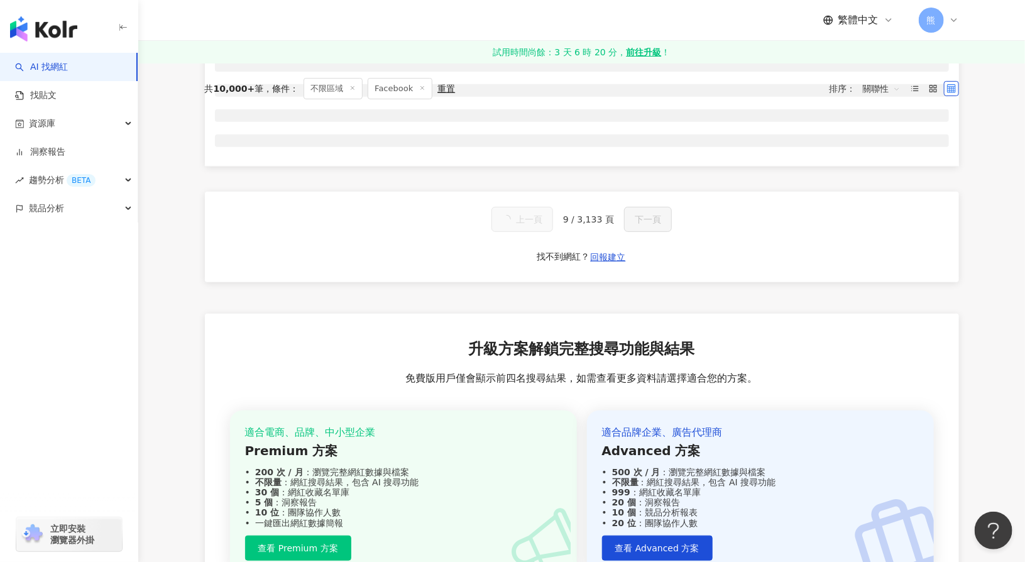
scroll to position [109, 0]
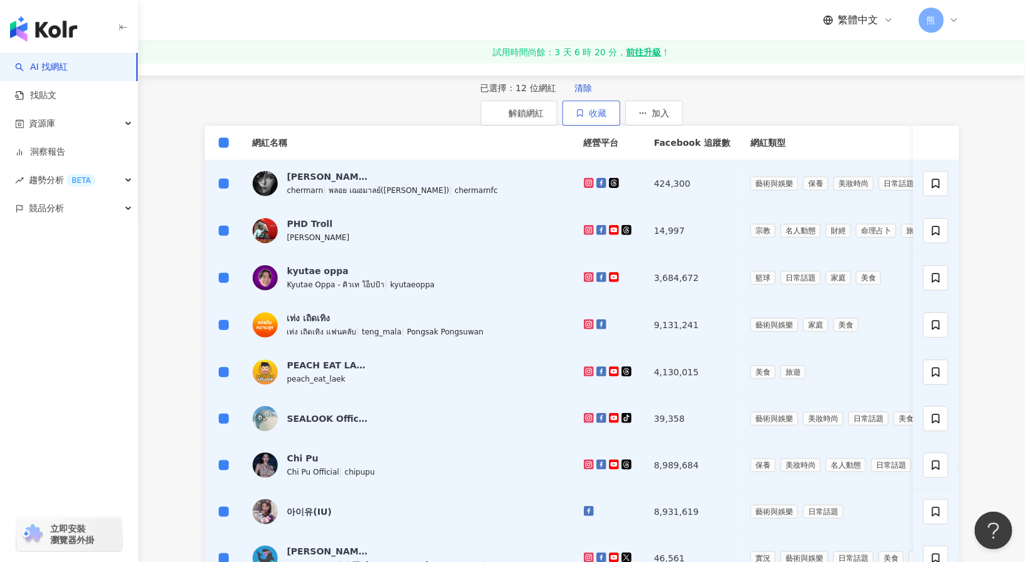
click at [607, 109] on span "收藏" at bounding box center [598, 113] width 18 height 10
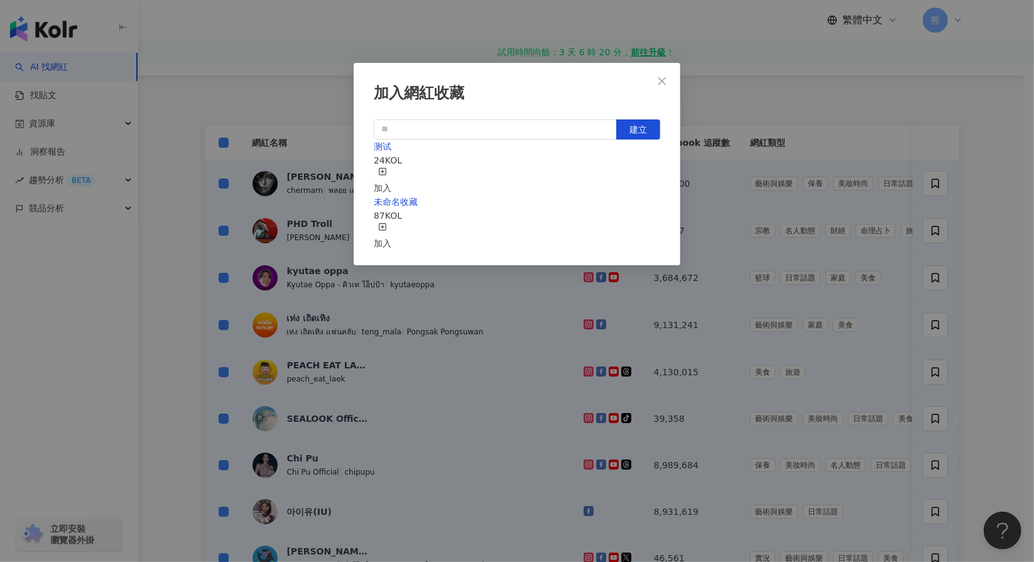
click at [391, 222] on div "加入" at bounding box center [383, 236] width 18 height 28
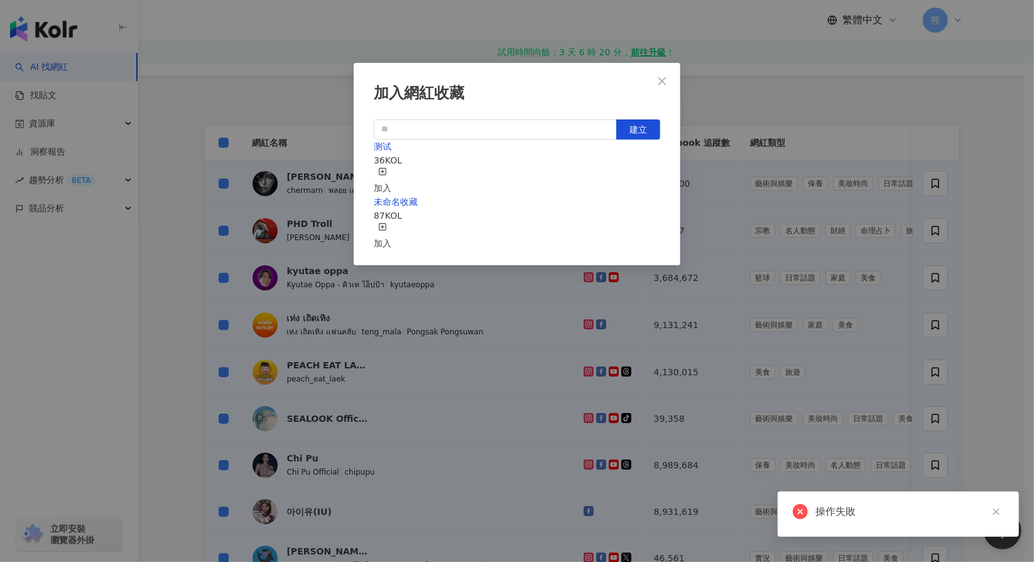
click at [391, 169] on div "加入" at bounding box center [383, 181] width 18 height 28
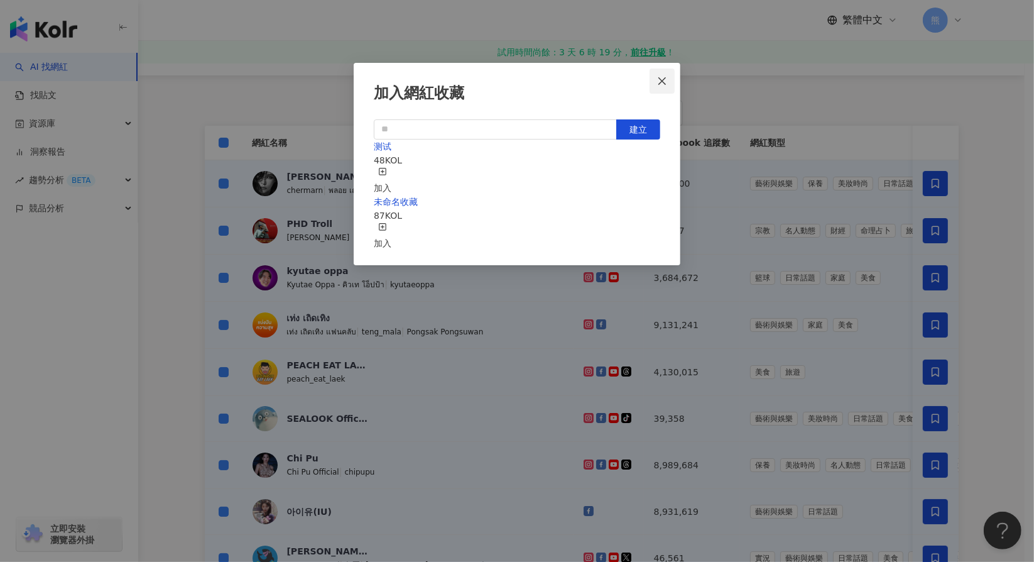
click at [662, 82] on icon "close" at bounding box center [662, 81] width 10 height 10
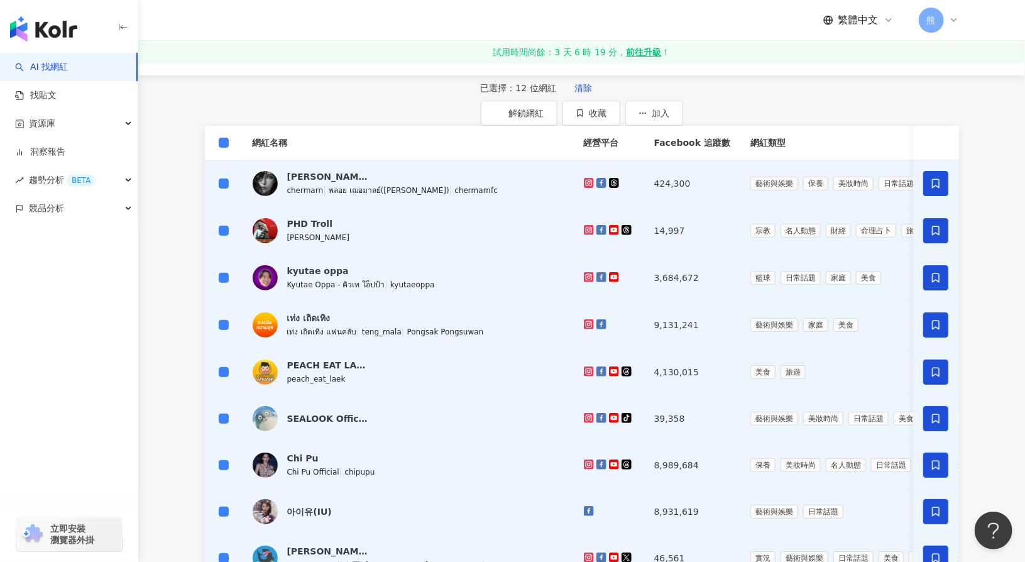
click at [574, 93] on span "清除" at bounding box center [583, 88] width 18 height 10
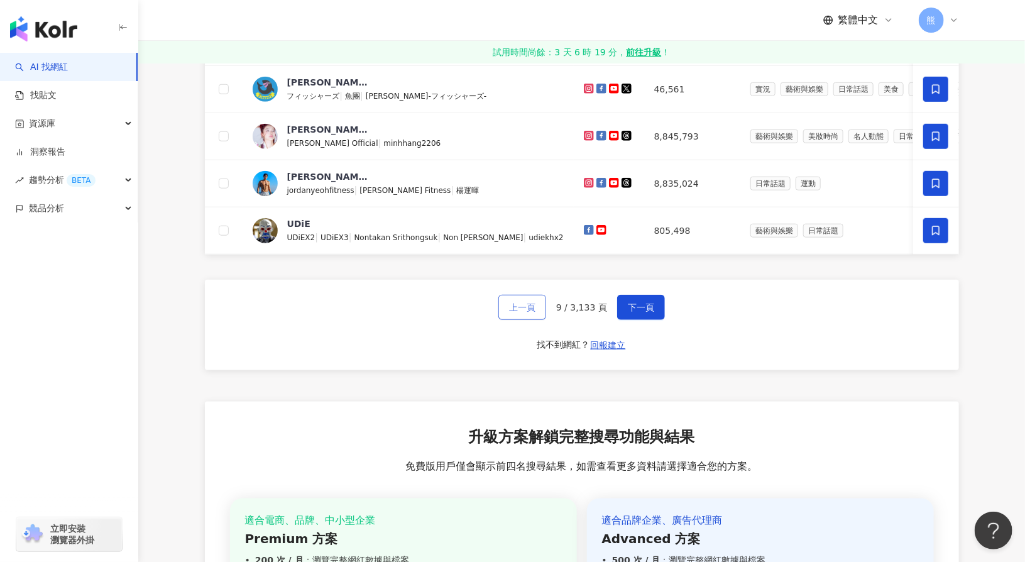
click at [526, 320] on button "上一頁" at bounding box center [522, 307] width 48 height 25
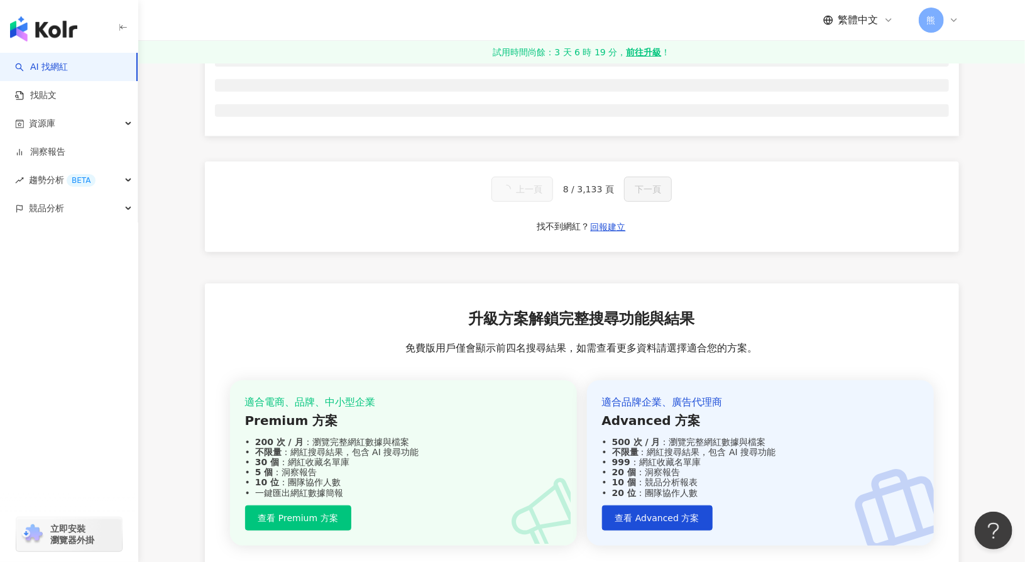
scroll to position [46, 0]
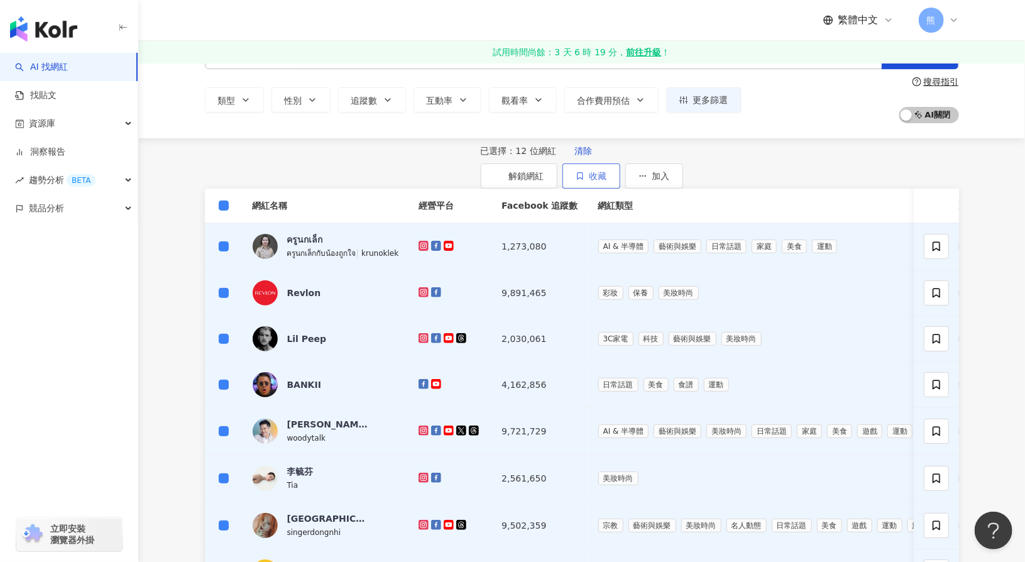
click at [620, 175] on button "收藏" at bounding box center [591, 175] width 58 height 25
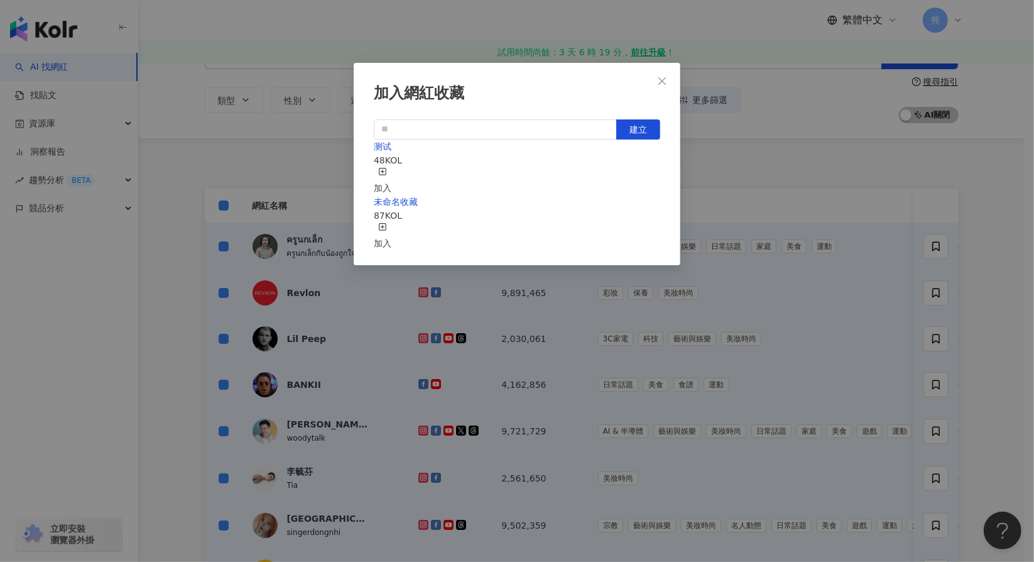
drag, startPoint x: 630, startPoint y: 210, endPoint x: 633, endPoint y: 222, distance: 12.5
click at [391, 222] on button "加入" at bounding box center [383, 236] width 18 height 28
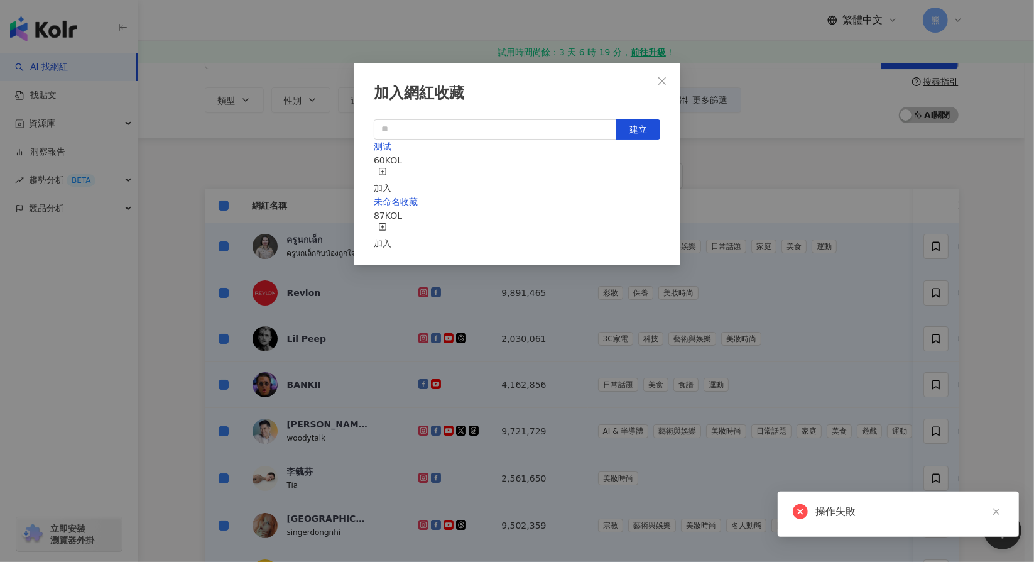
click at [391, 177] on div "加入" at bounding box center [383, 181] width 18 height 28
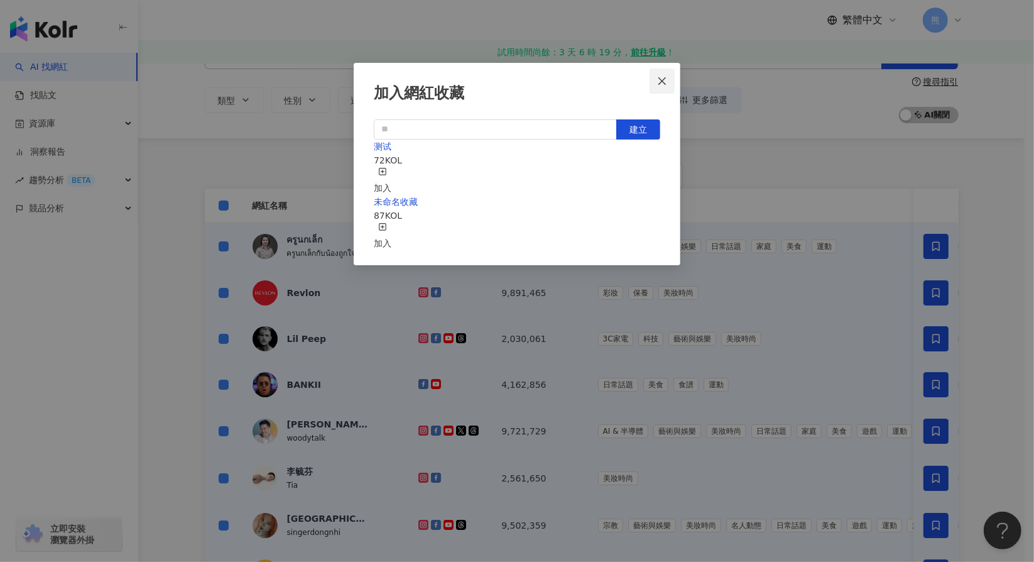
click at [665, 80] on icon "close" at bounding box center [662, 81] width 10 height 10
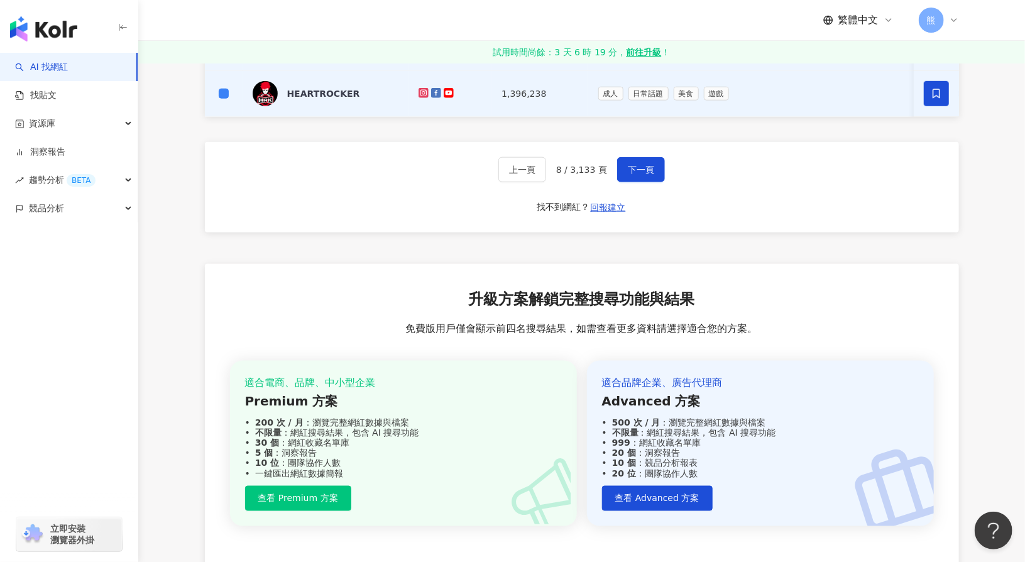
scroll to position [675, 0]
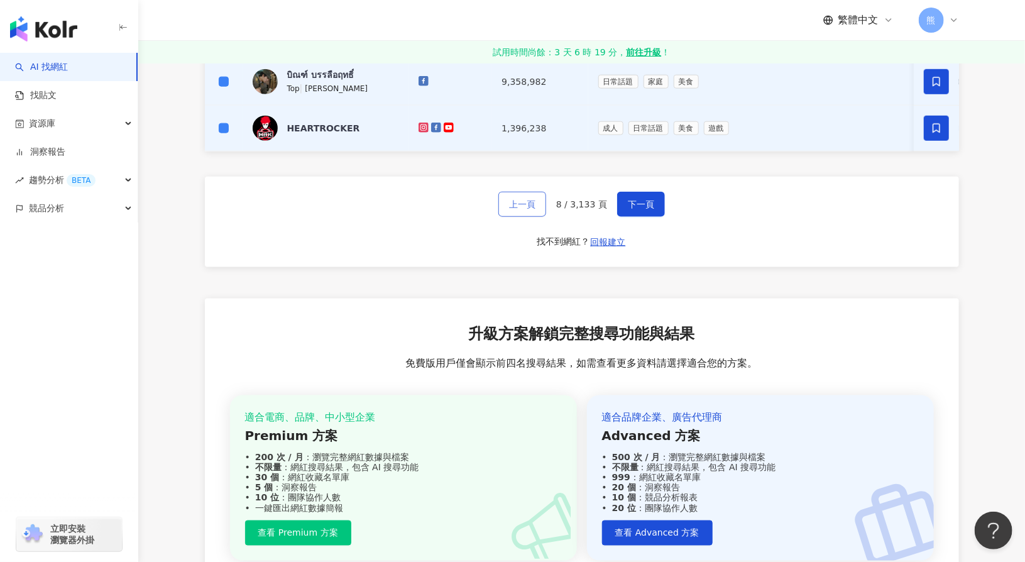
click at [534, 209] on span "上一頁" at bounding box center [522, 204] width 26 height 10
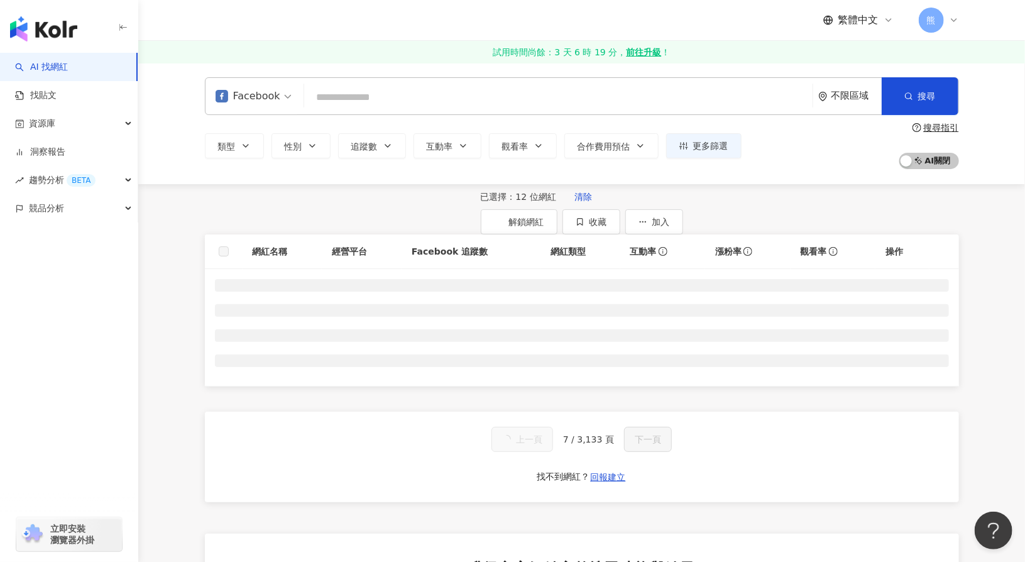
scroll to position [0, 0]
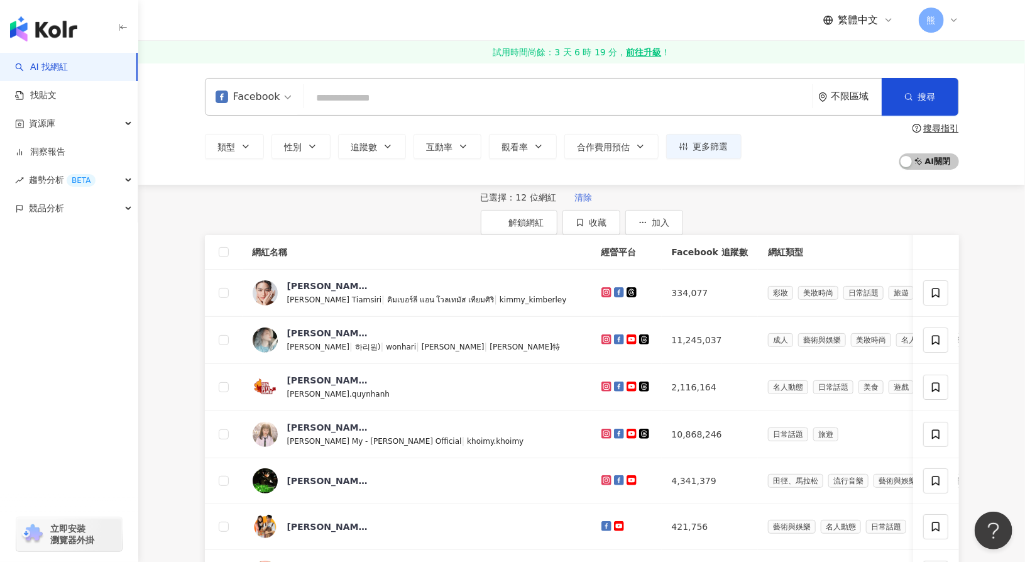
click at [574, 202] on span "清除" at bounding box center [583, 197] width 18 height 10
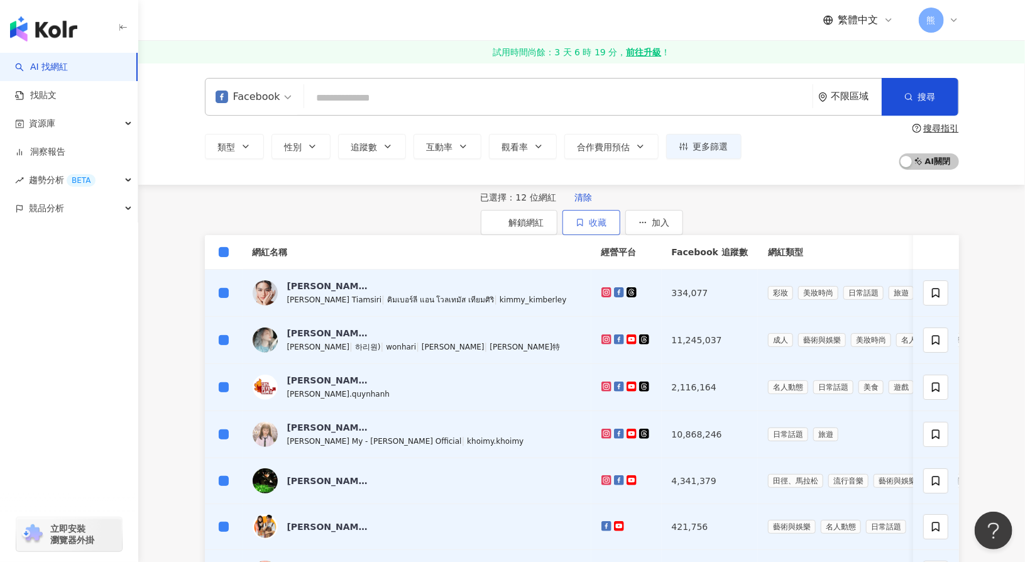
click at [620, 224] on button "收藏" at bounding box center [591, 222] width 58 height 25
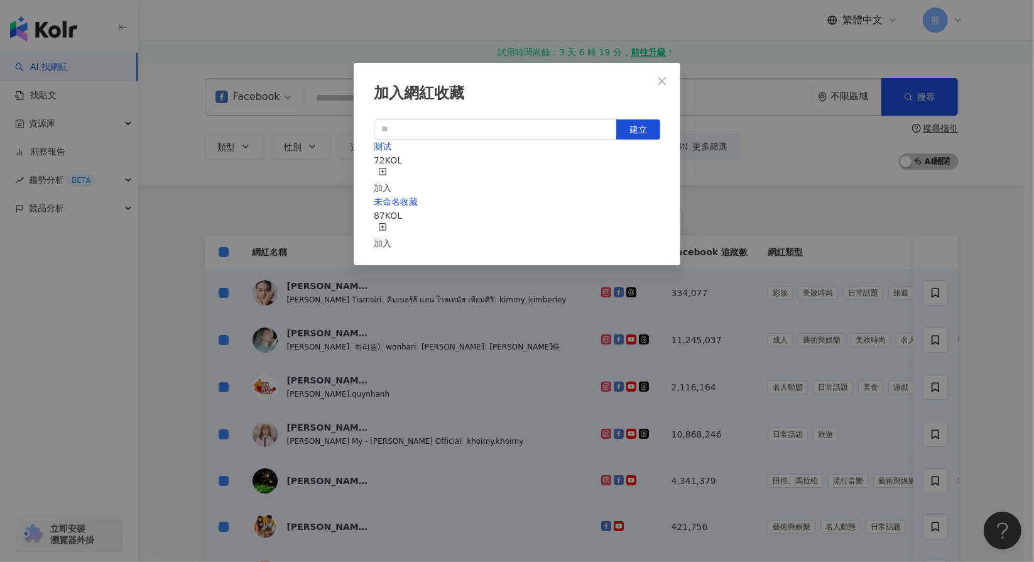
click at [391, 170] on div "加入" at bounding box center [383, 181] width 18 height 28
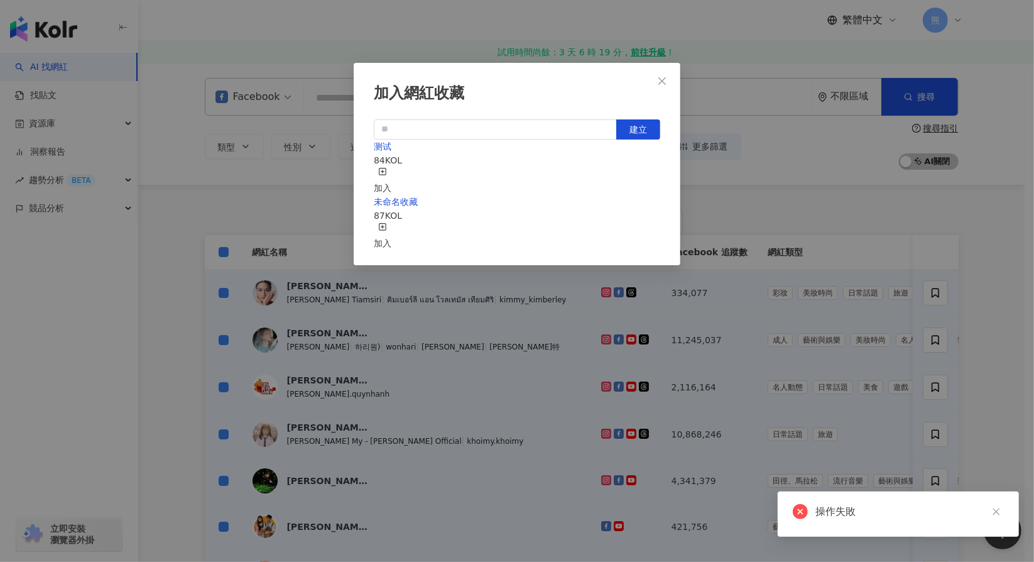
click at [391, 177] on div "加入" at bounding box center [383, 181] width 18 height 28
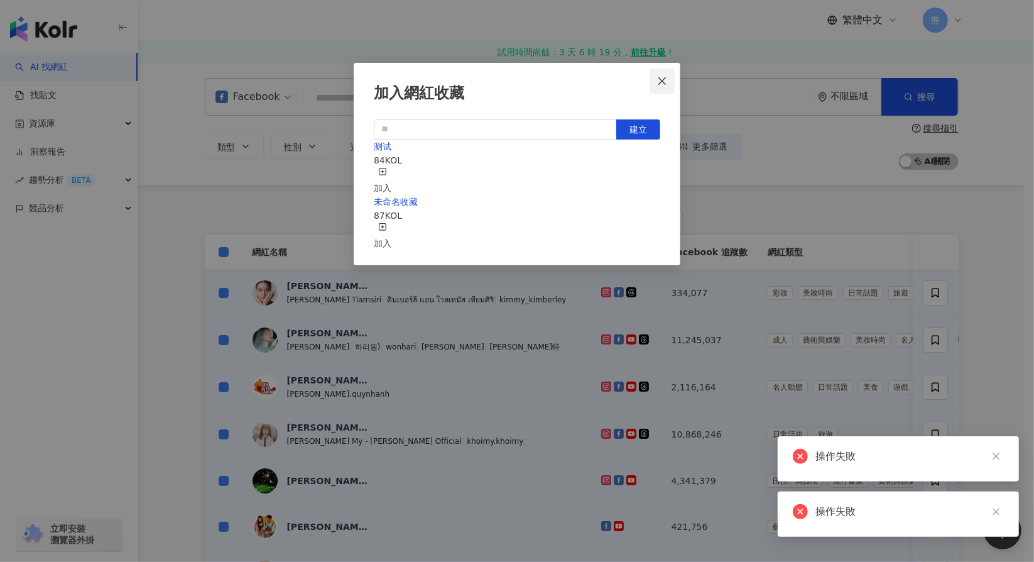
click at [660, 84] on icon "close" at bounding box center [662, 81] width 10 height 10
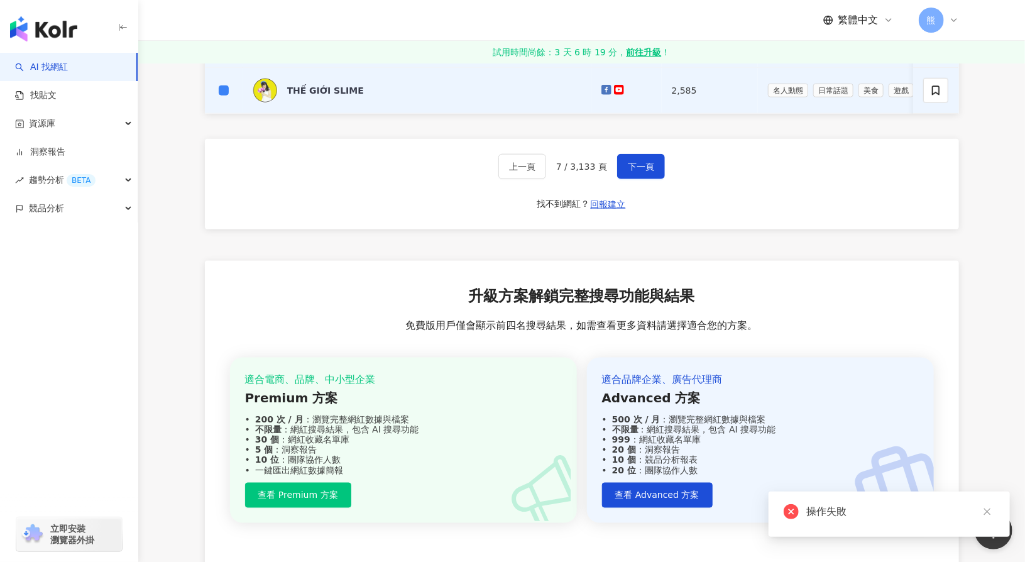
scroll to position [817, 0]
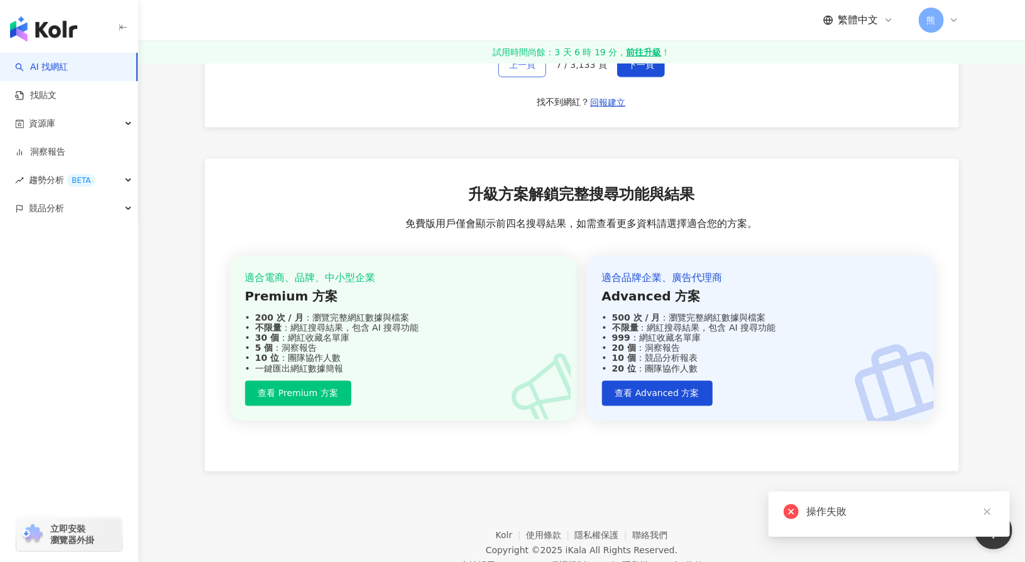
click at [542, 77] on button "上一頁" at bounding box center [522, 64] width 48 height 25
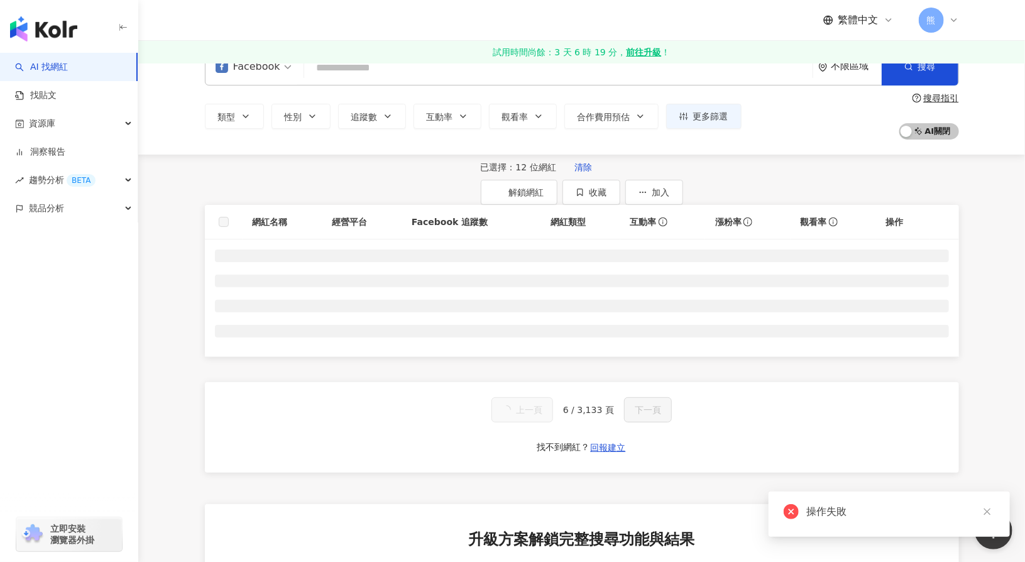
scroll to position [0, 0]
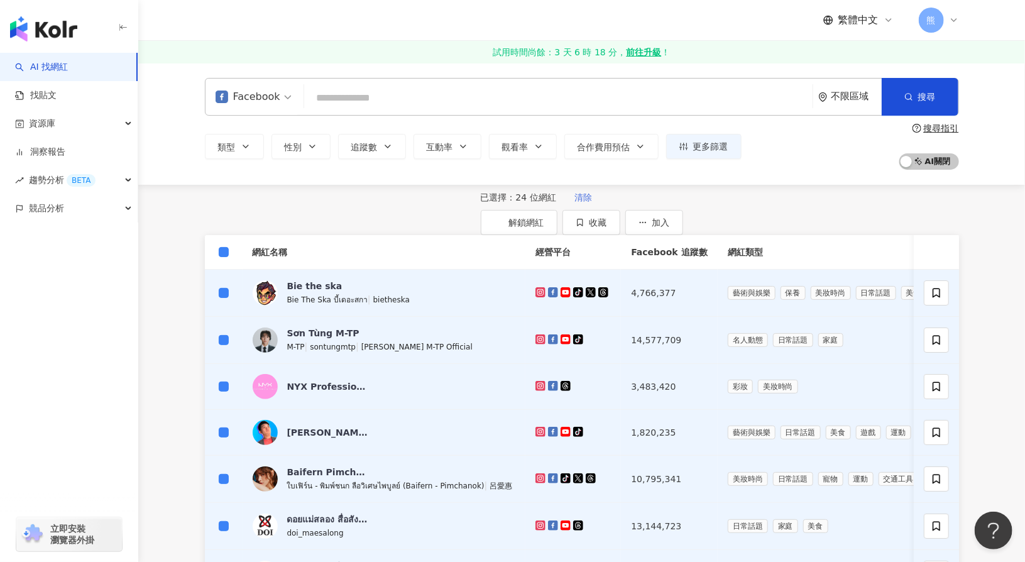
click at [574, 202] on span "清除" at bounding box center [583, 197] width 18 height 10
click at [620, 219] on button "收藏" at bounding box center [591, 222] width 58 height 25
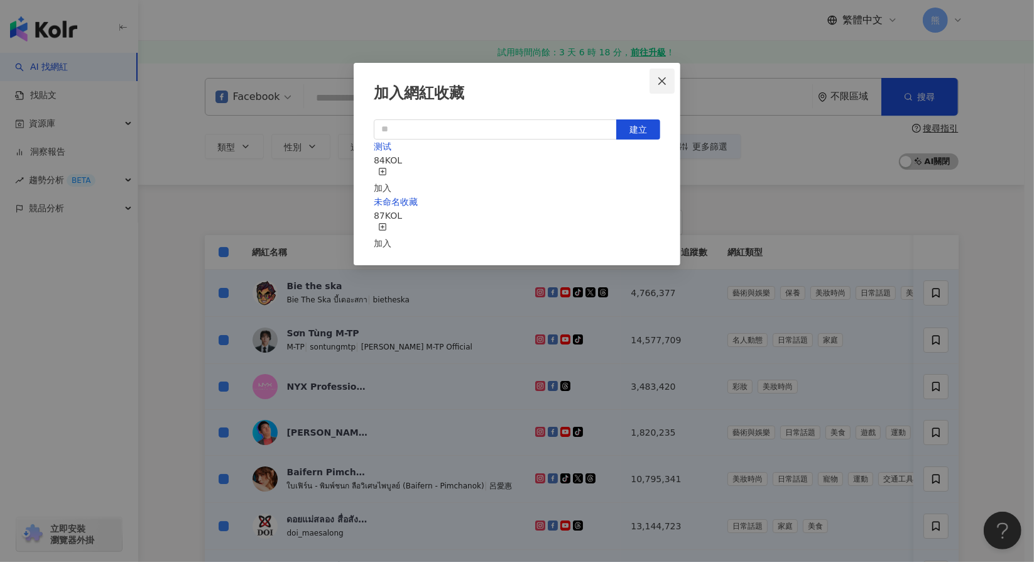
click at [662, 78] on icon "close" at bounding box center [662, 81] width 10 height 10
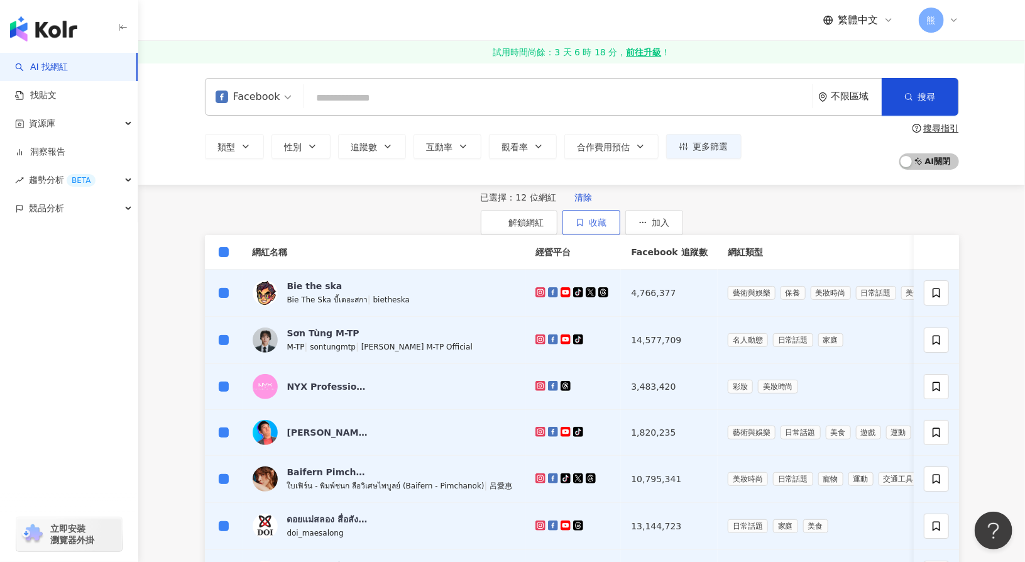
click at [607, 217] on span "收藏" at bounding box center [598, 222] width 18 height 10
click at [620, 222] on button "收藏" at bounding box center [591, 222] width 58 height 25
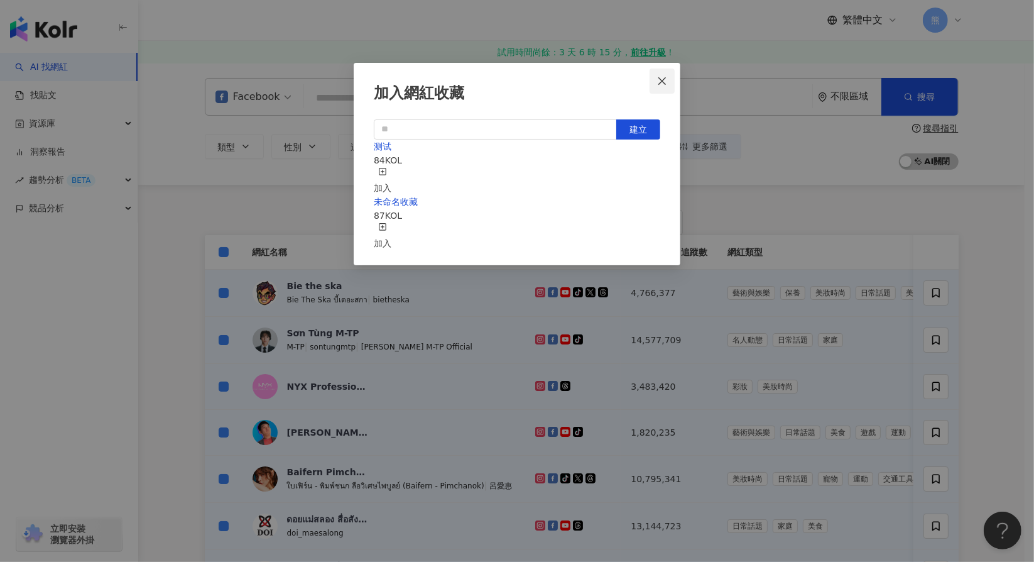
click at [663, 82] on icon "close" at bounding box center [662, 81] width 10 height 10
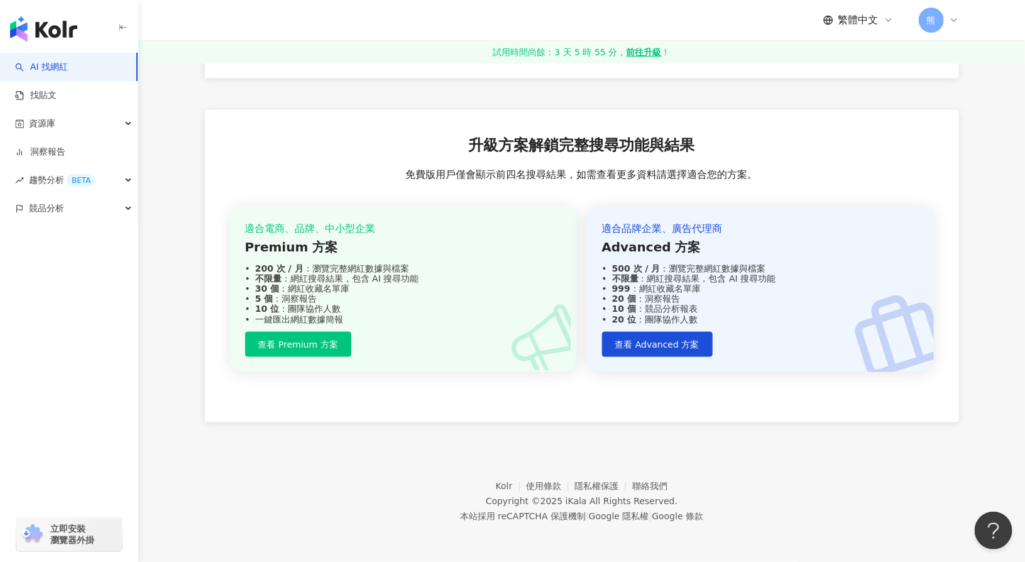
scroll to position [684, 0]
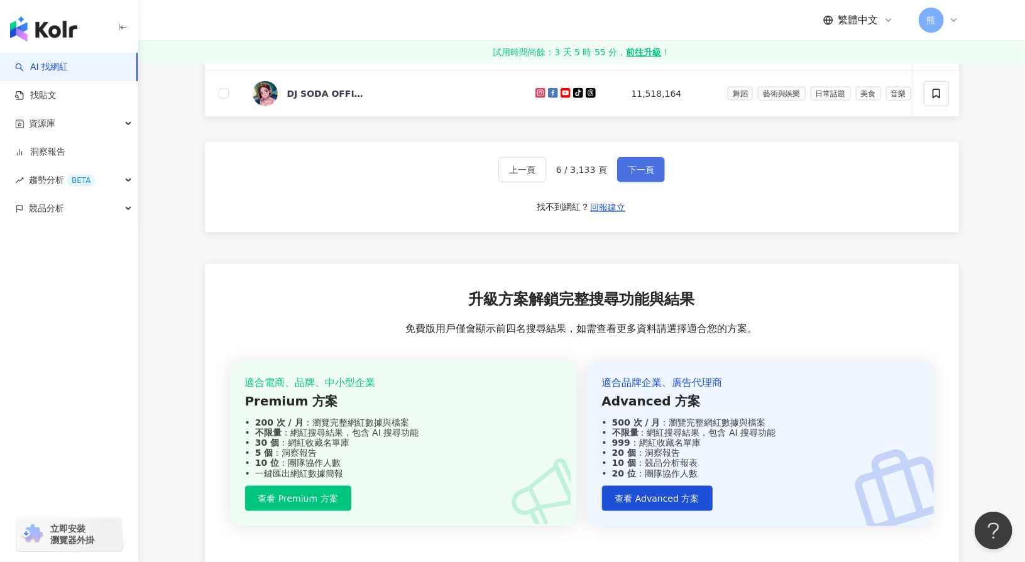
click at [632, 175] on span "下一頁" at bounding box center [641, 170] width 26 height 10
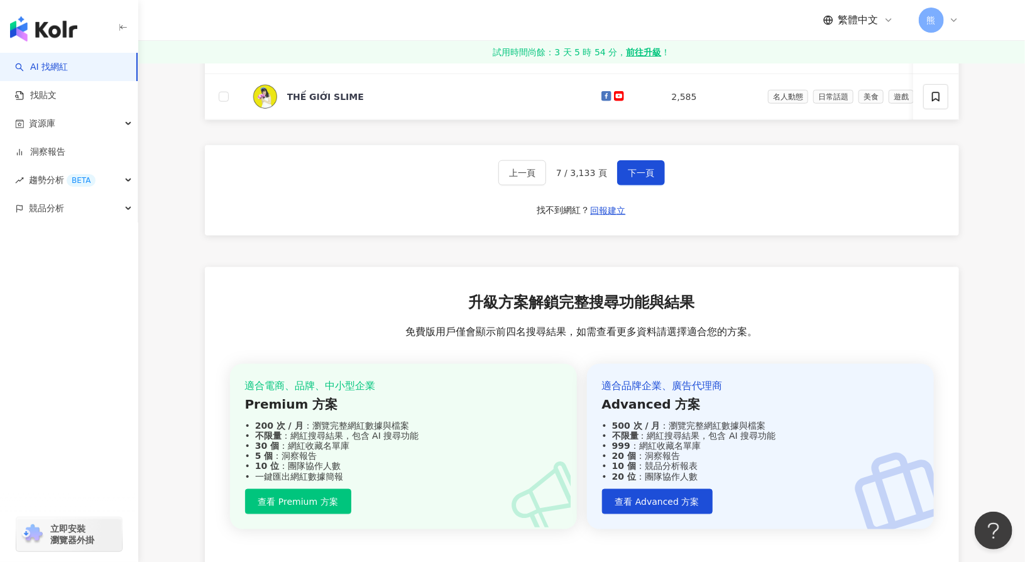
scroll to position [612, 0]
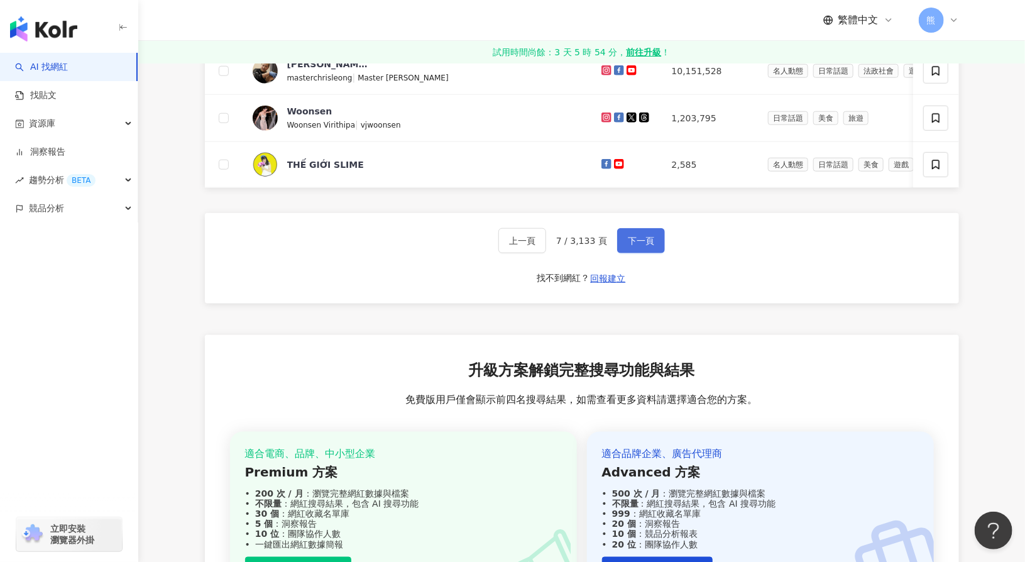
click at [639, 246] on span "下一頁" at bounding box center [641, 241] width 26 height 10
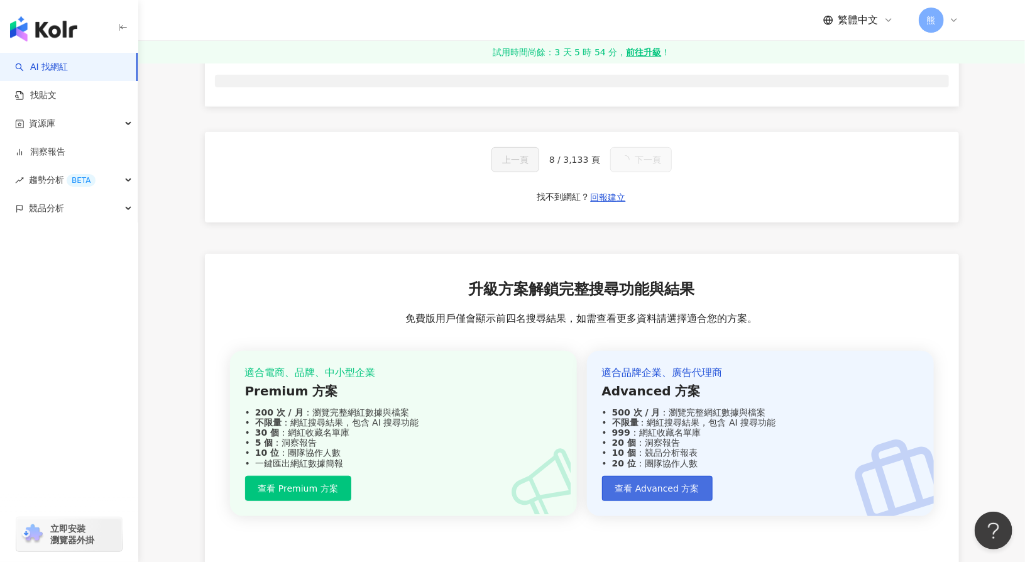
scroll to position [172, 0]
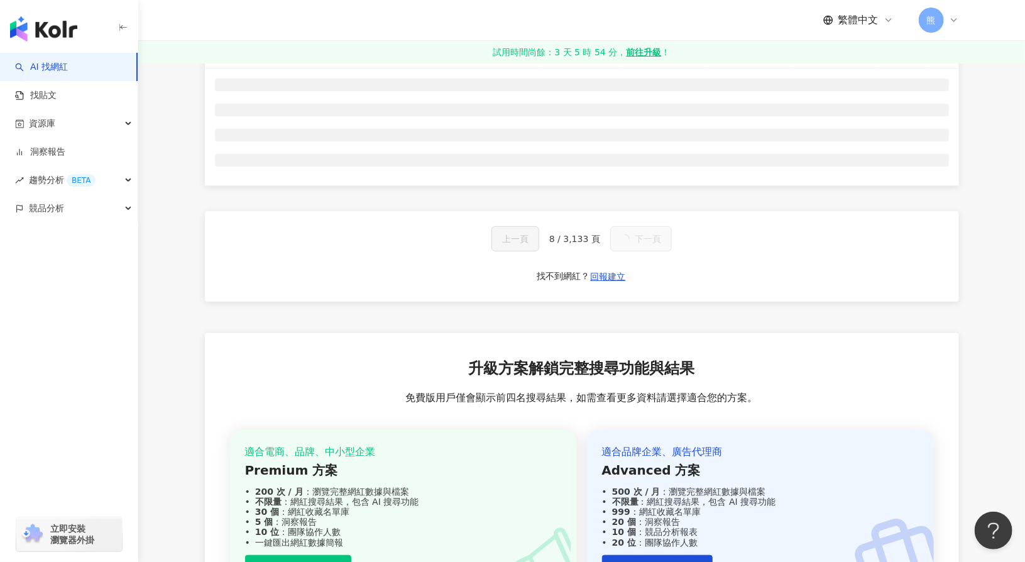
click at [692, 302] on div "上一頁 8 / 3,133 頁 下一頁 找不到網紅？ 回報建立" at bounding box center [582, 256] width 754 height 90
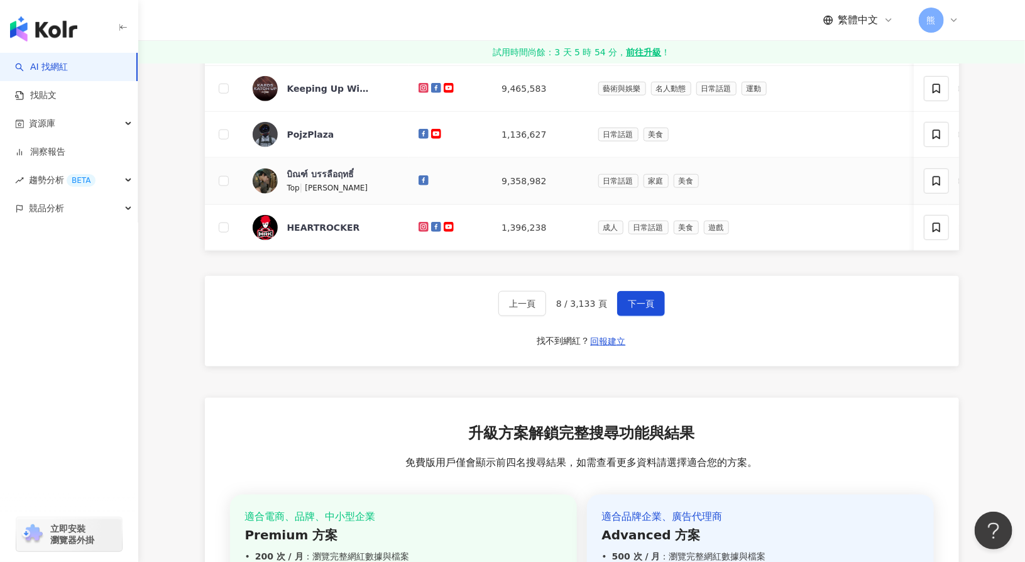
scroll to position [612, 0]
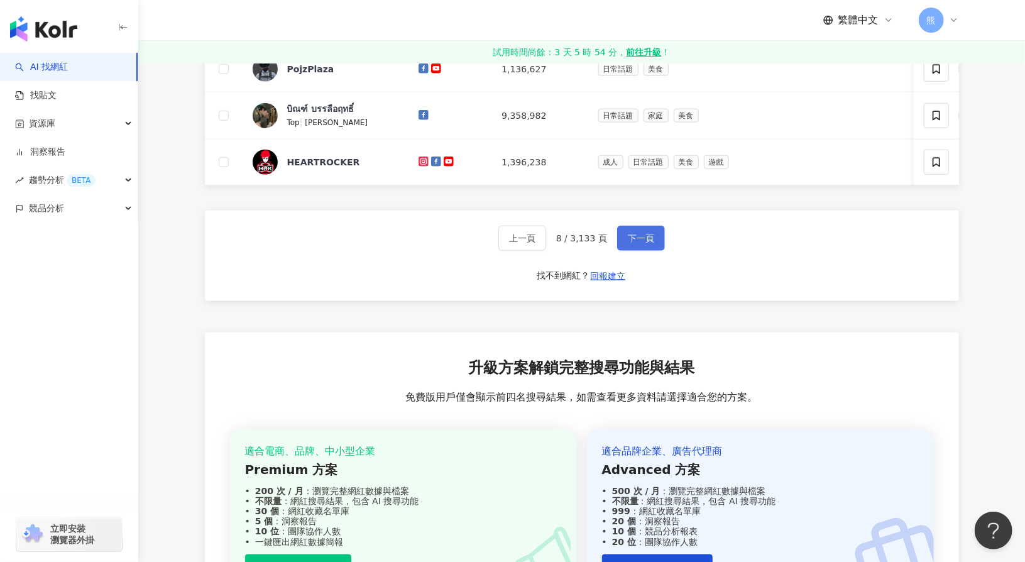
click at [649, 243] on span "下一頁" at bounding box center [641, 238] width 26 height 10
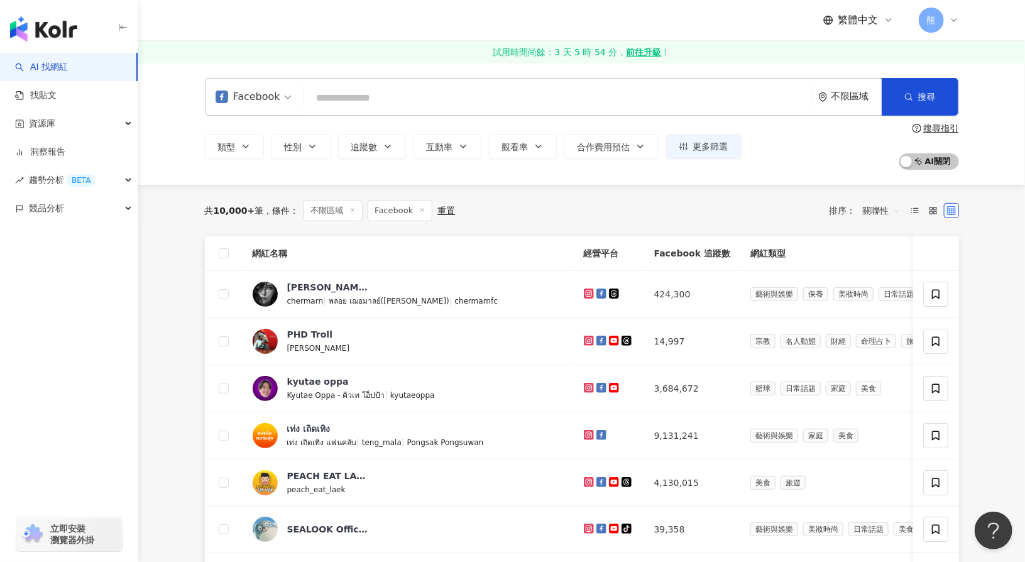
scroll to position [377, 0]
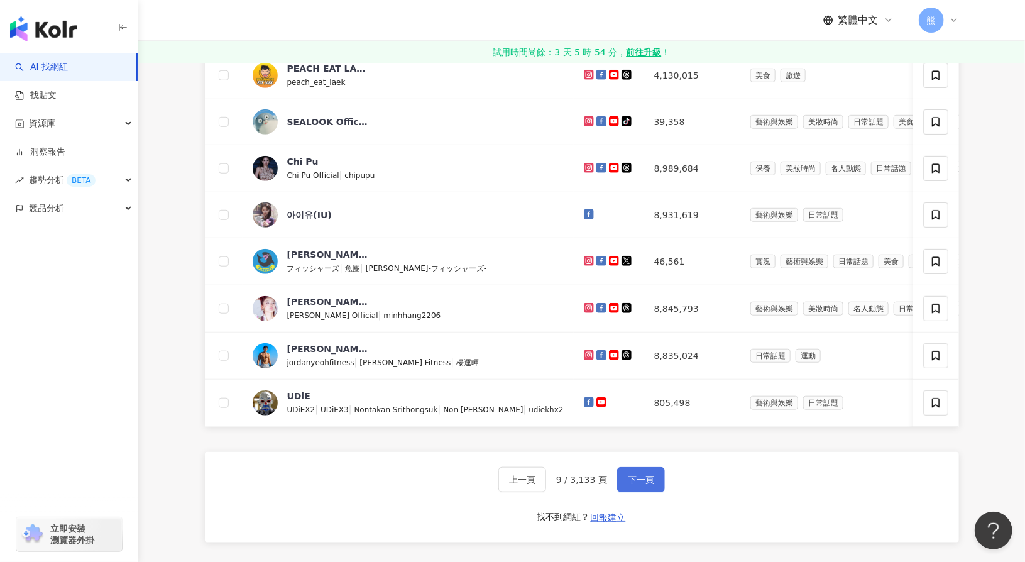
click at [643, 484] on span "下一頁" at bounding box center [641, 479] width 26 height 10
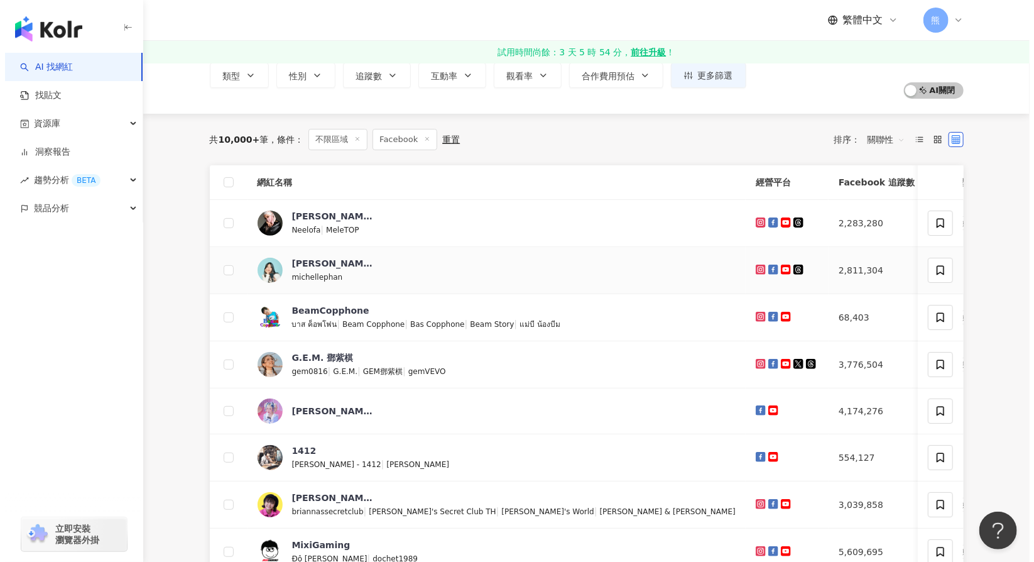
scroll to position [63, 0]
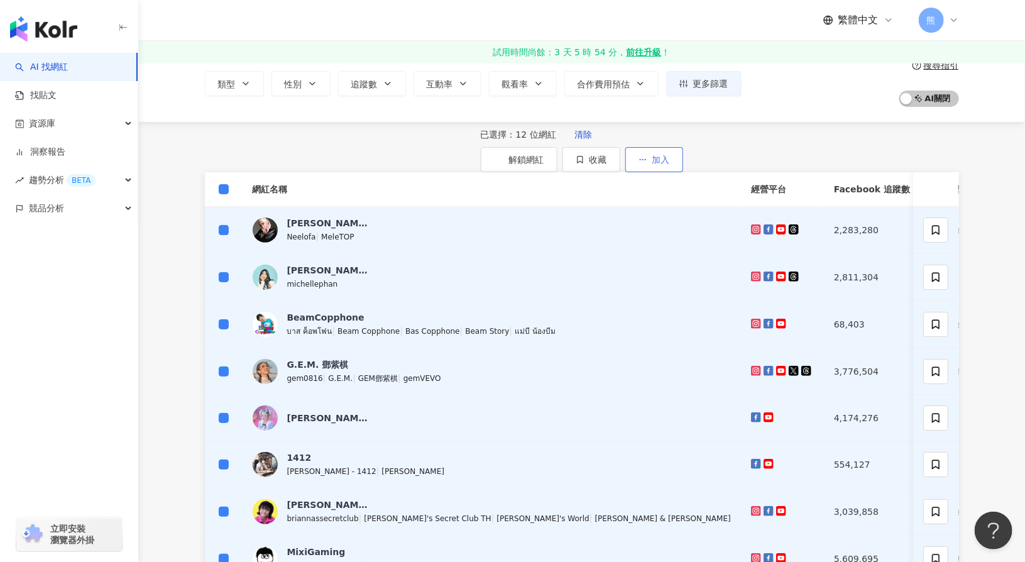
click at [670, 161] on span "加入" at bounding box center [661, 160] width 18 height 10
click at [607, 158] on span "收藏" at bounding box center [598, 160] width 18 height 10
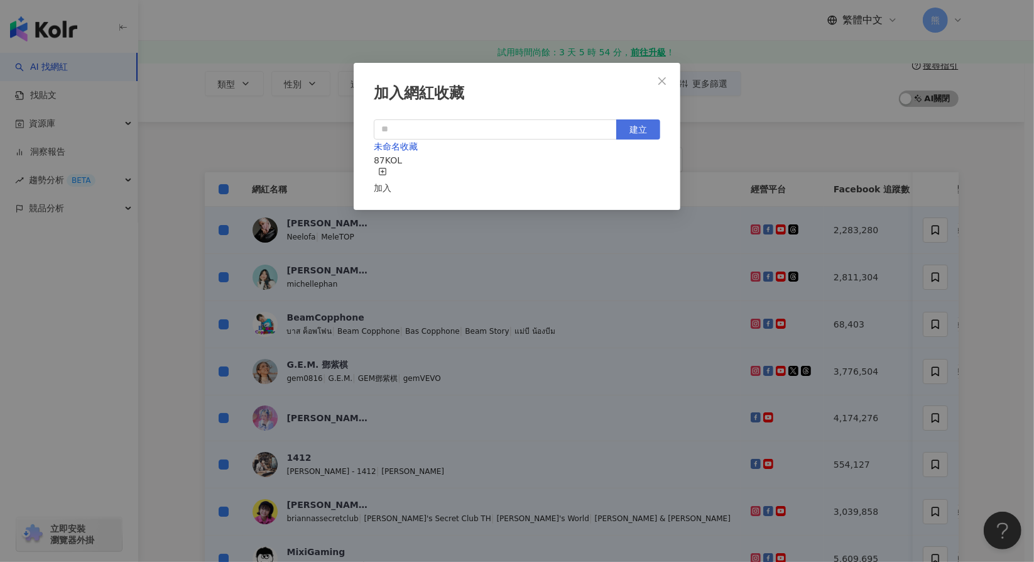
click at [637, 126] on span "建立" at bounding box center [639, 129] width 18 height 10
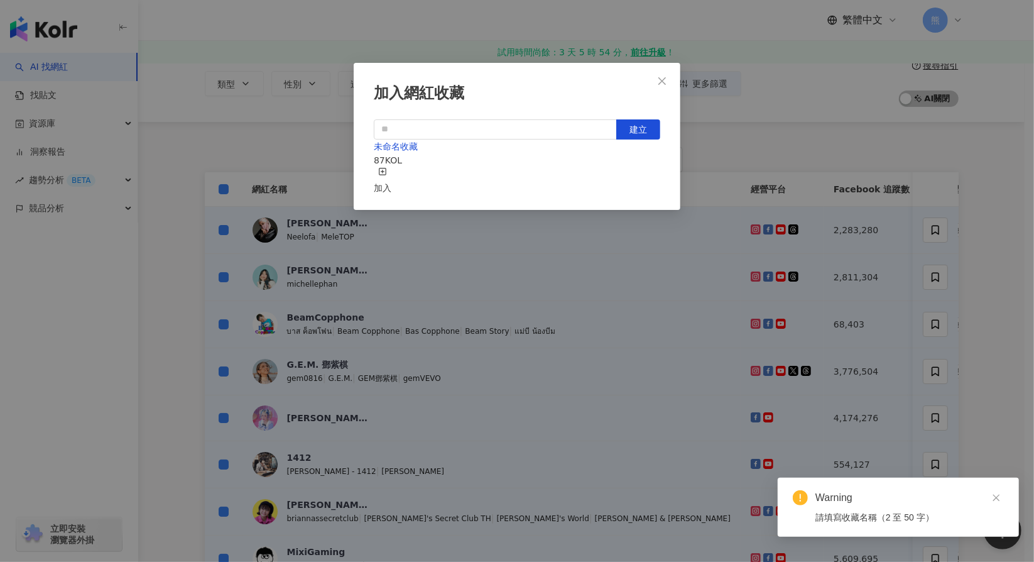
click at [504, 114] on div "加入網紅收藏 建立 未命名收藏 87 KOL 加入" at bounding box center [517, 136] width 327 height 147
click at [483, 125] on input "text" at bounding box center [495, 129] width 243 height 20
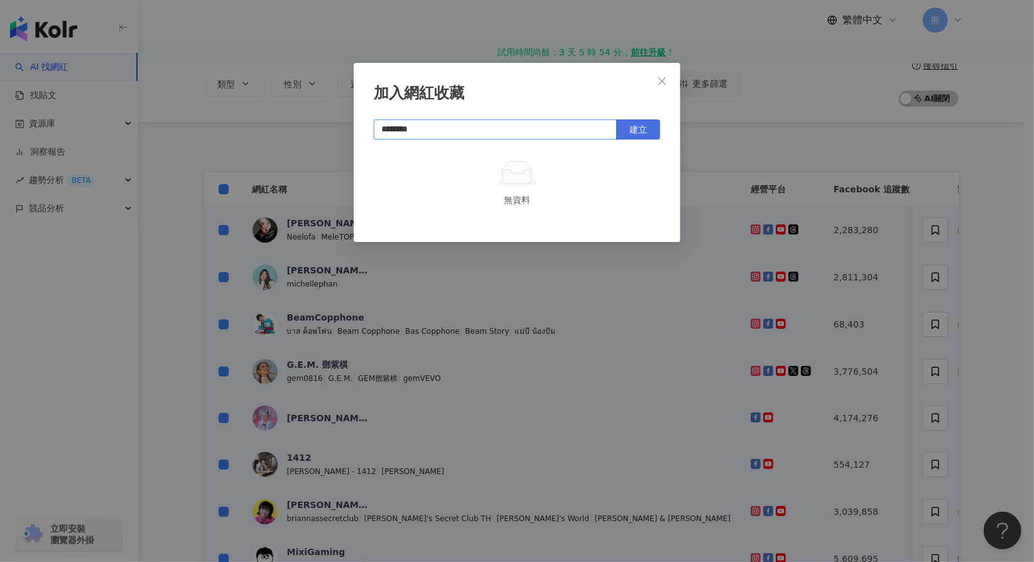
click at [640, 133] on span "建立" at bounding box center [639, 129] width 18 height 10
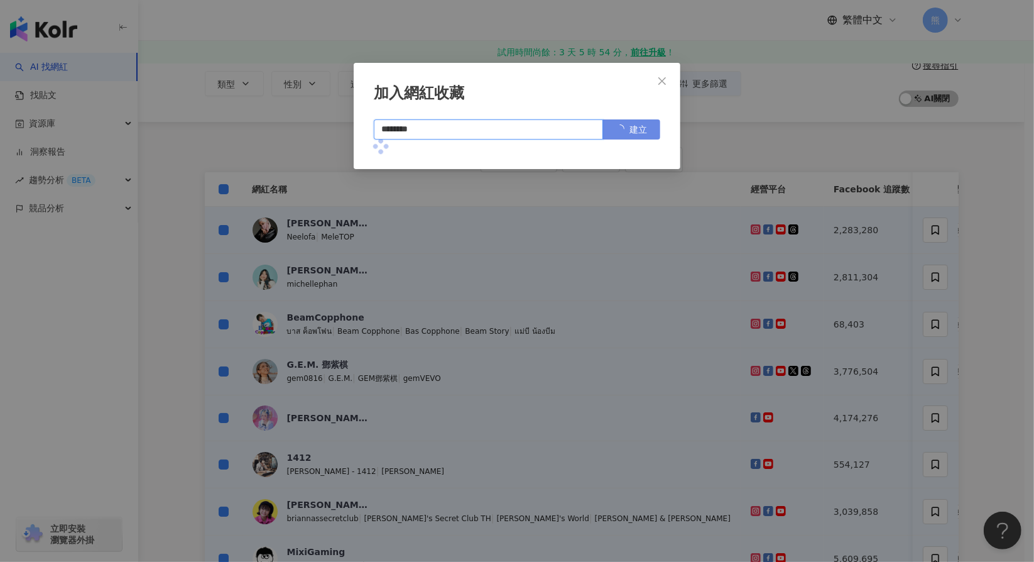
type input "********"
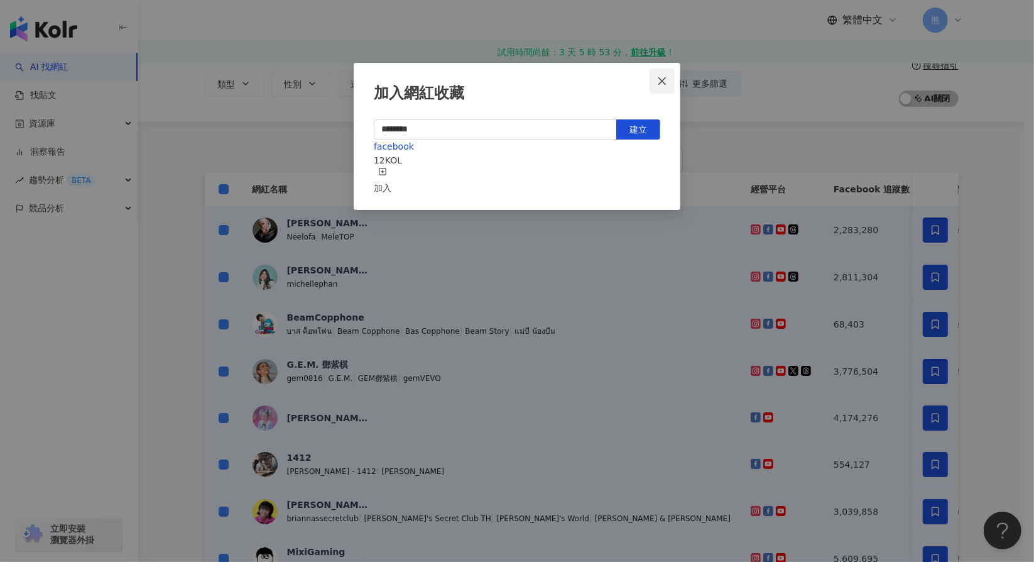
click at [659, 82] on icon "close" at bounding box center [662, 81] width 10 height 10
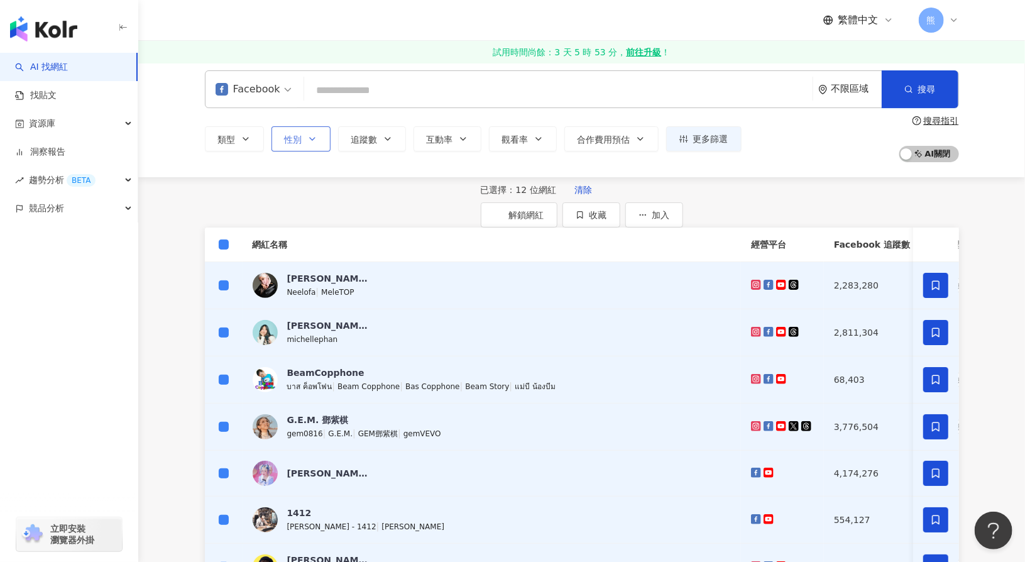
scroll to position [0, 0]
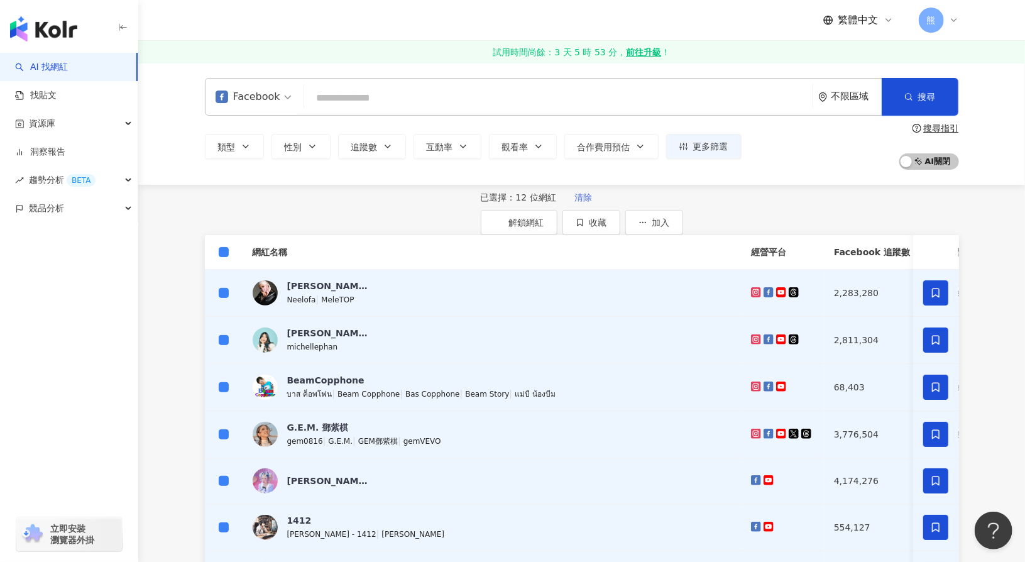
click at [574, 202] on span "清除" at bounding box center [583, 197] width 18 height 10
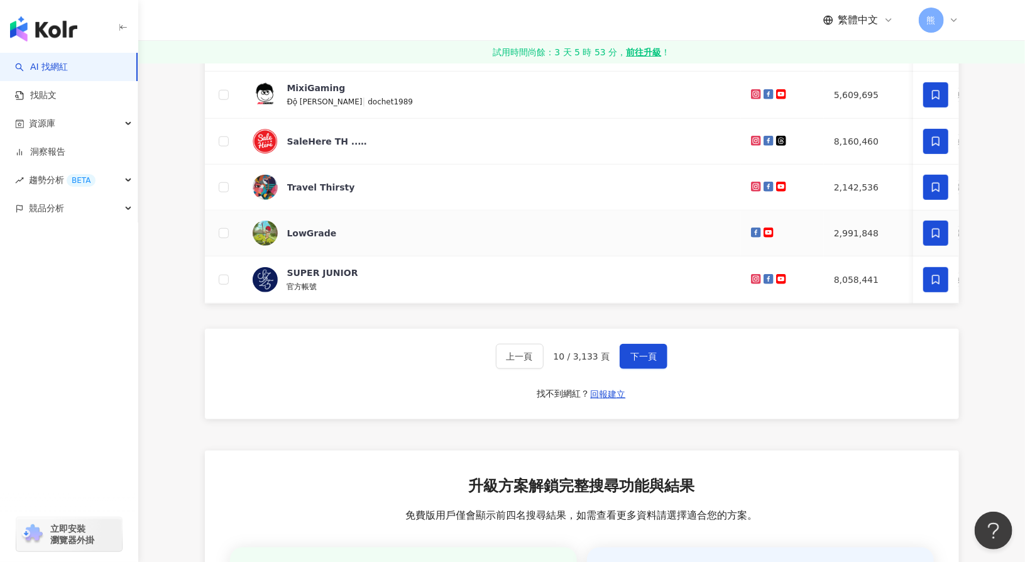
scroll to position [566, 0]
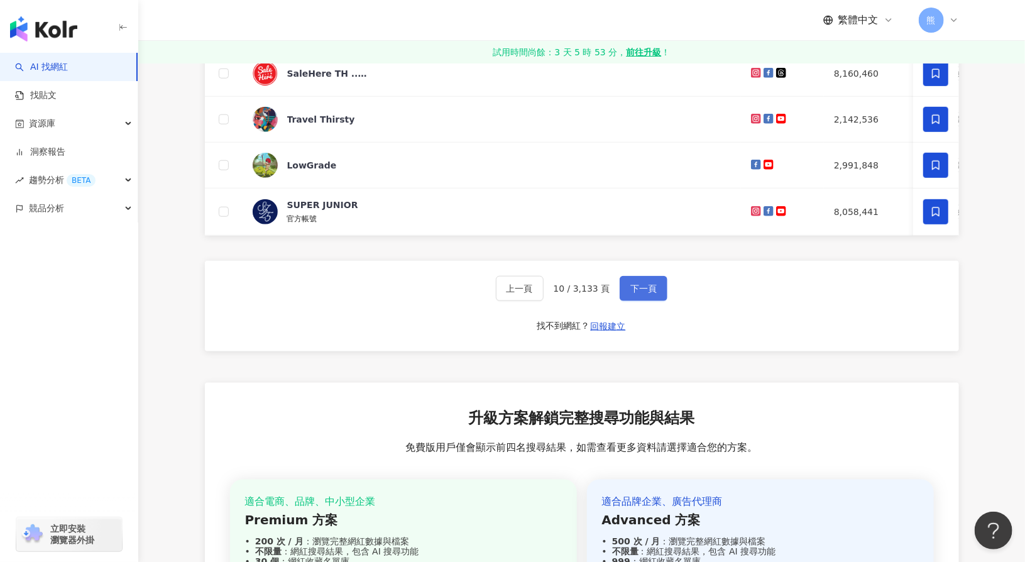
click at [651, 293] on span "下一頁" at bounding box center [643, 288] width 26 height 10
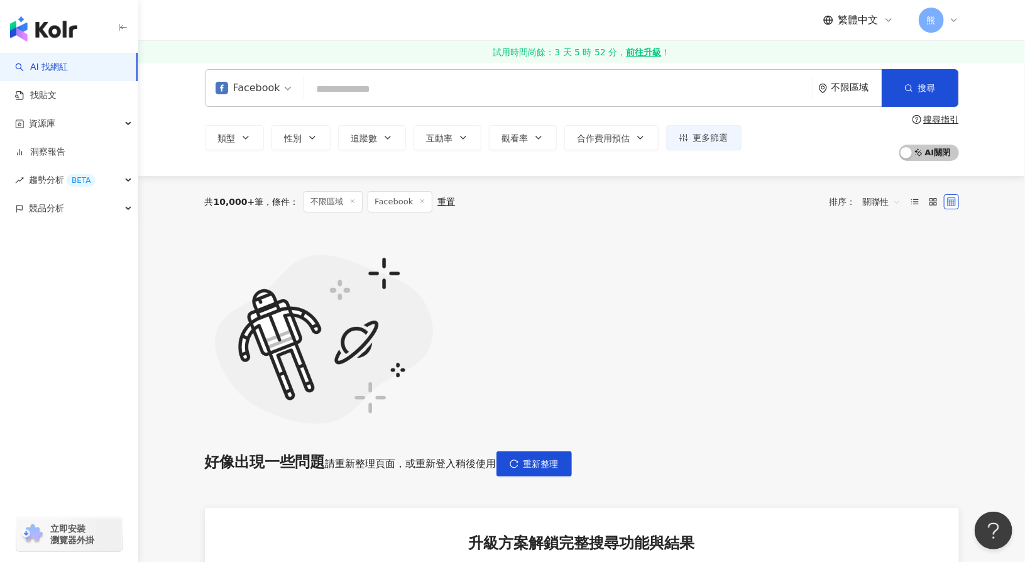
scroll to position [0, 0]
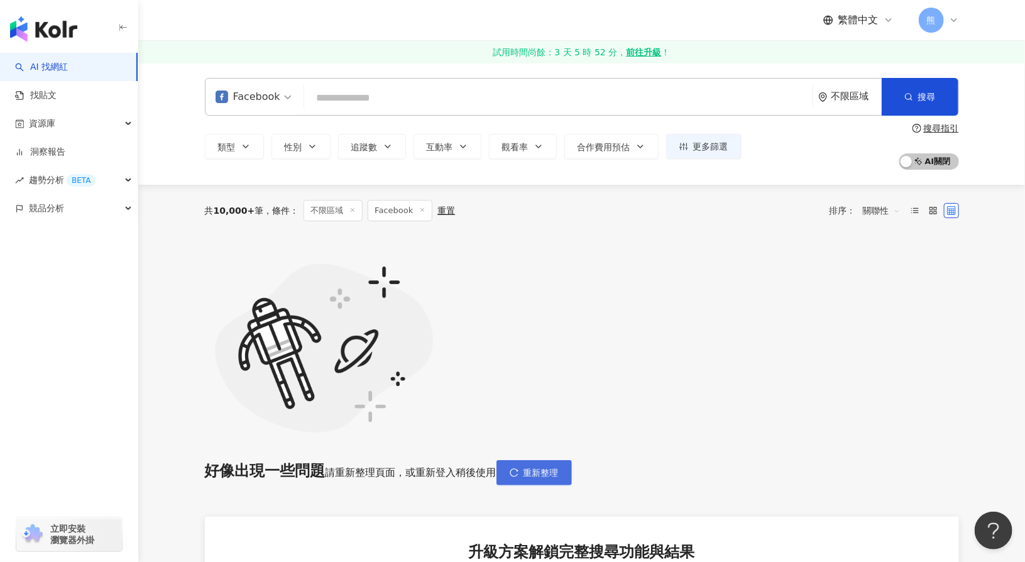
click at [559, 467] on span "重新整理" at bounding box center [540, 472] width 35 height 10
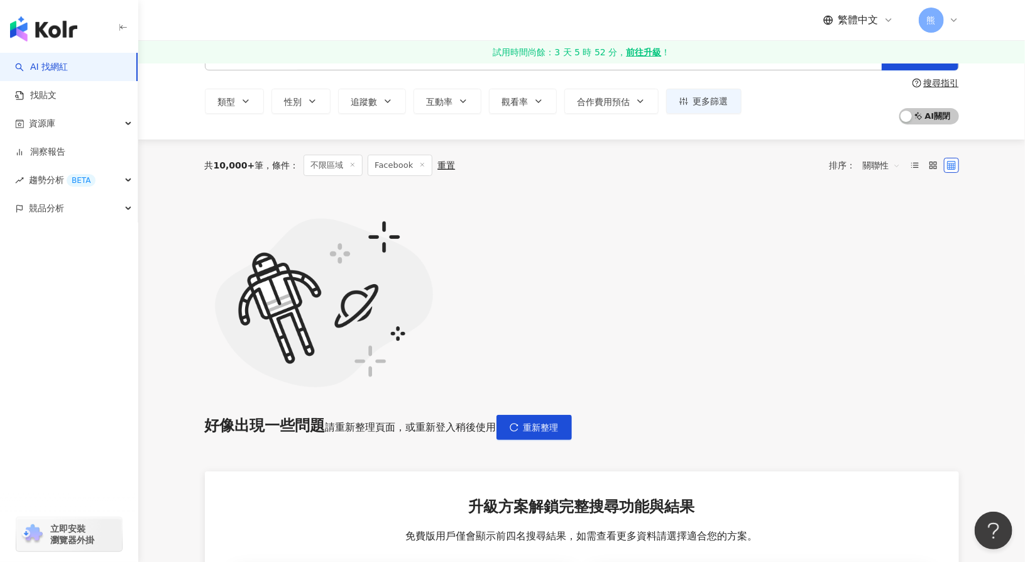
scroll to position [63, 0]
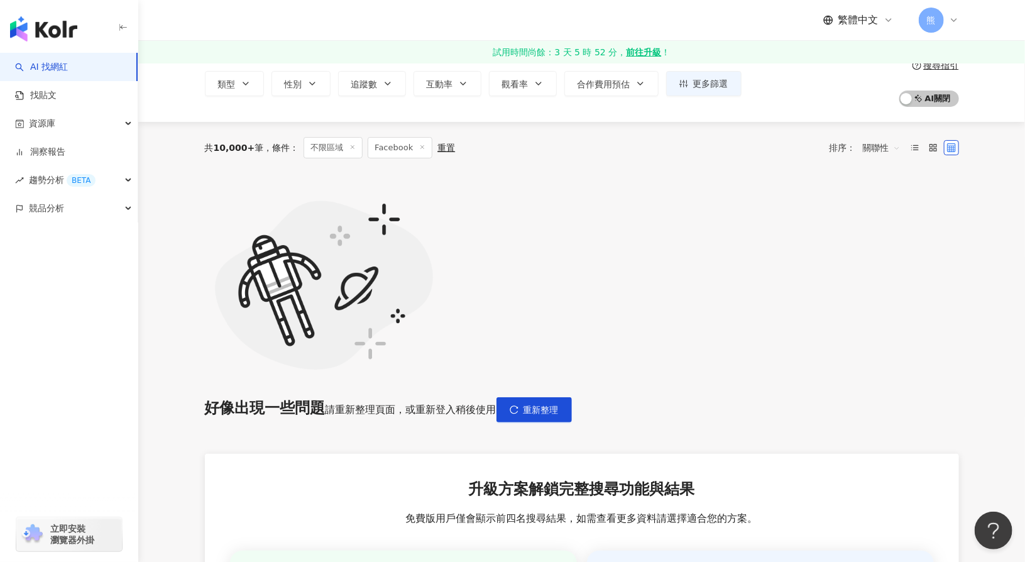
click at [707, 228] on div "好像出現一些問題 請重新整理頁面，或重新登入稍後使用 重新整理" at bounding box center [582, 297] width 754 height 249
click at [559, 405] on span "重新整理" at bounding box center [540, 410] width 35 height 10
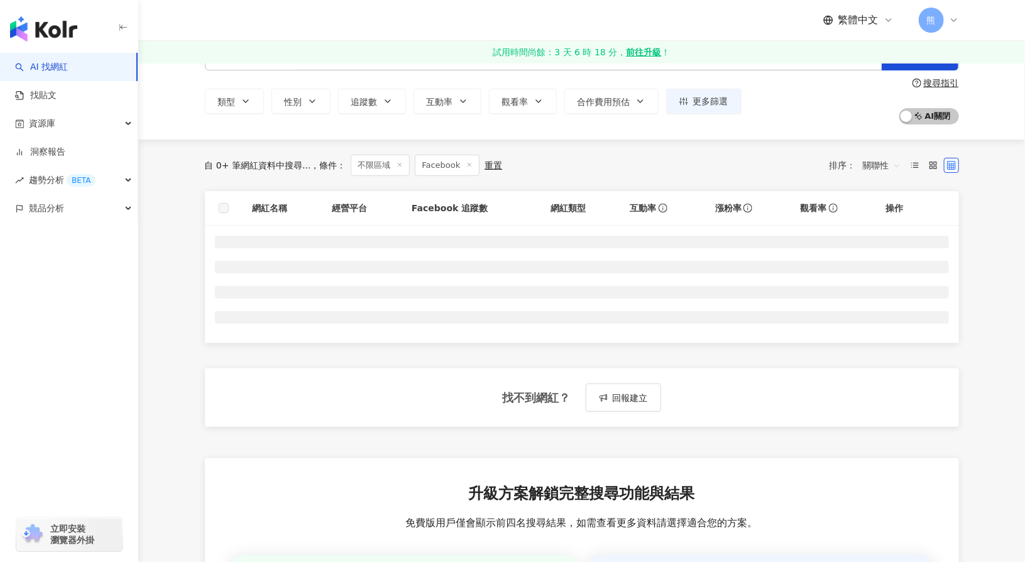
scroll to position [63, 0]
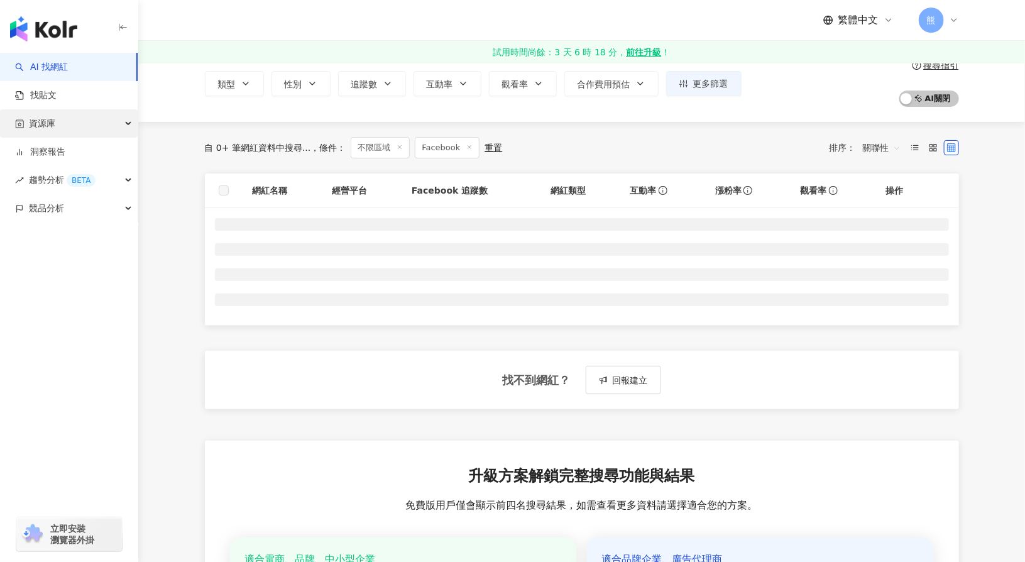
click at [92, 121] on div "資源庫" at bounding box center [69, 123] width 138 height 28
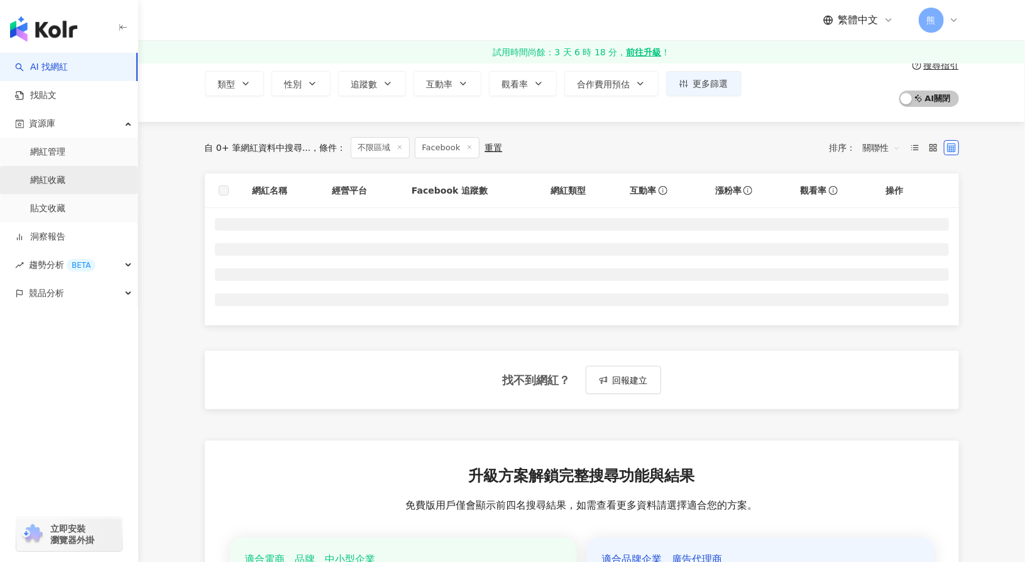
click at [65, 180] on link "網紅收藏" at bounding box center [47, 180] width 35 height 13
click at [61, 180] on link "網紅收藏" at bounding box center [47, 180] width 35 height 13
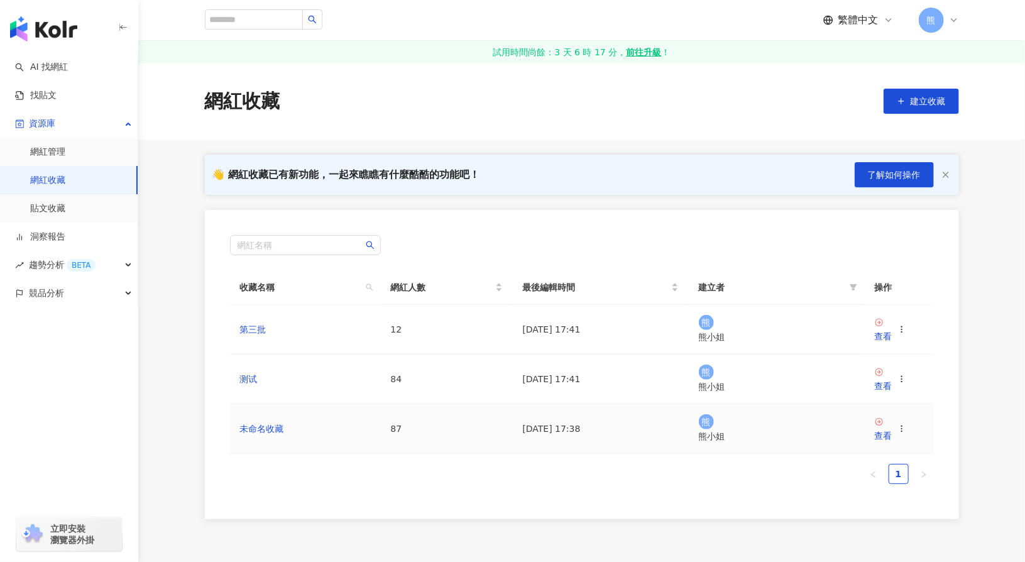
click at [906, 424] on icon at bounding box center [901, 428] width 9 height 9
click at [882, 453] on div "匯出收藏" at bounding box center [879, 452] width 53 height 14
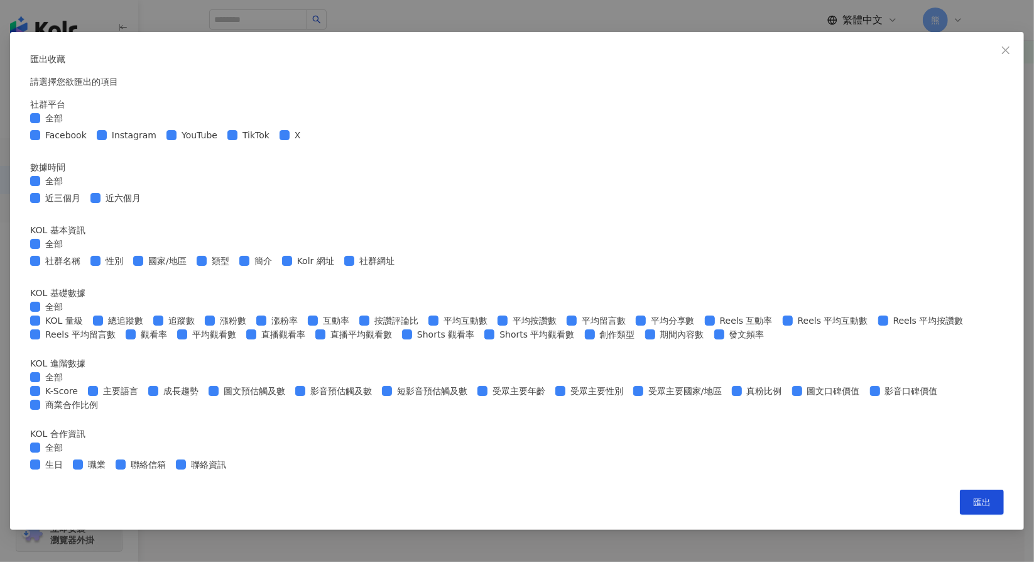
scroll to position [407, 0]
click at [973, 507] on span "匯出" at bounding box center [982, 502] width 18 height 10
click at [811, 247] on div "匯出收藏 請選擇您欲匯出的項目 社群平台 全部 Facebook Instagram YouTube TikTok X 數據時間 全部 近三個月 近六個月 K…" at bounding box center [517, 281] width 1034 height 562
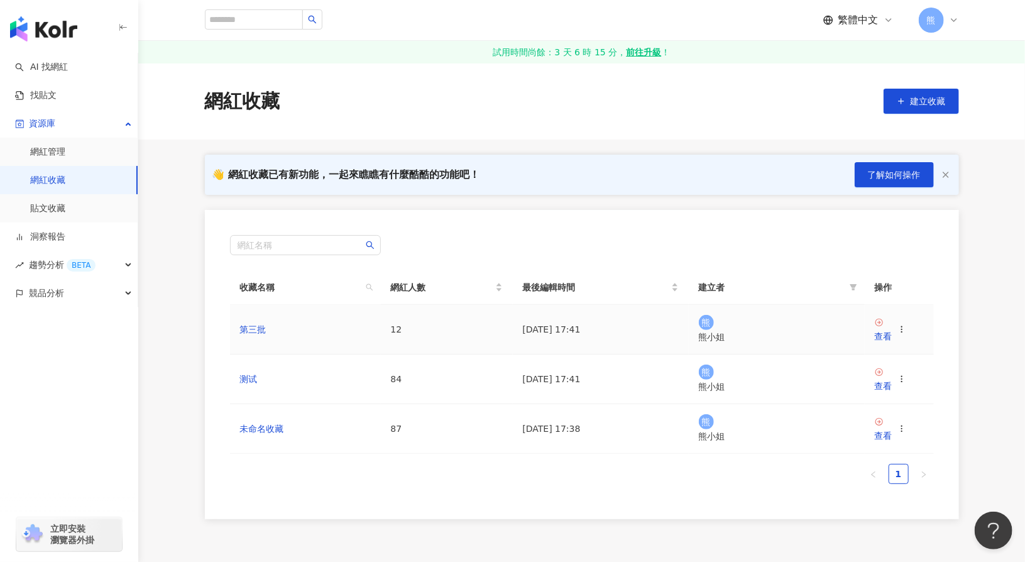
click at [906, 325] on icon at bounding box center [901, 329] width 9 height 9
click at [873, 427] on div "刪除收藏" at bounding box center [879, 427] width 53 height 14
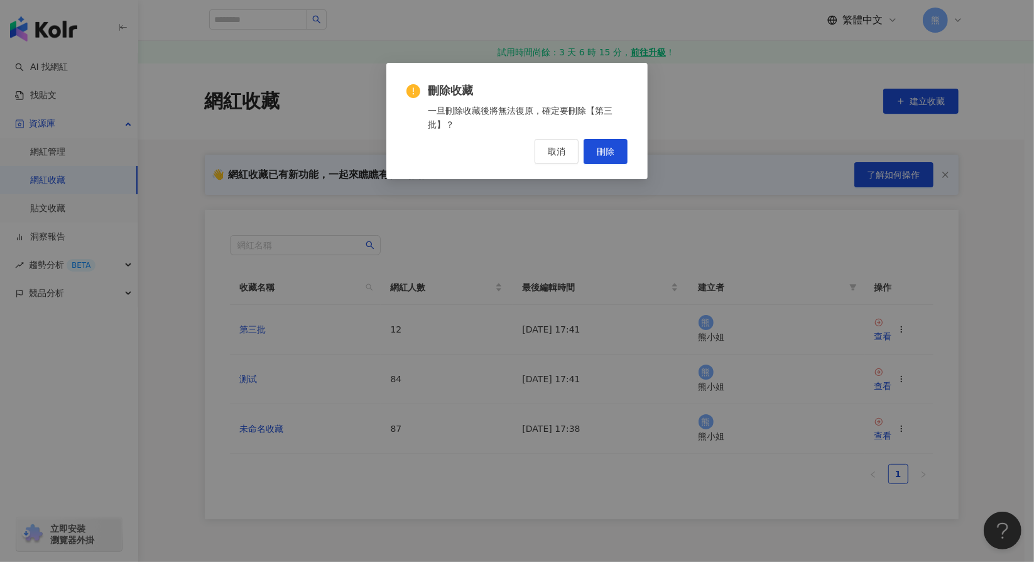
click at [629, 158] on div "刪除收藏 一旦刪除收藏後將無法復原，確定要刪除【第三批】？ 取消 刪除" at bounding box center [516, 121] width 261 height 116
click at [622, 146] on button "刪除" at bounding box center [606, 151] width 44 height 25
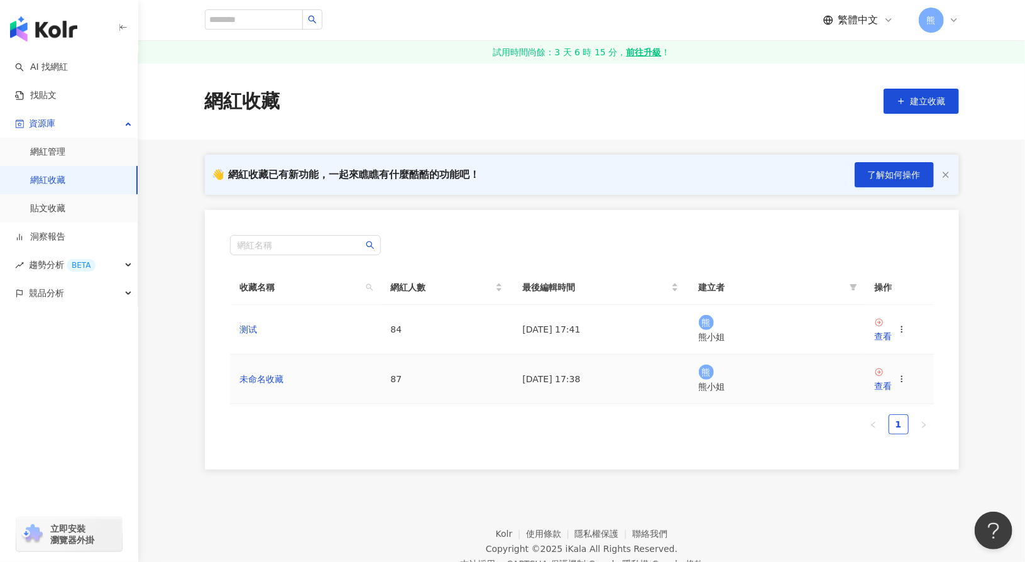
click at [902, 376] on circle at bounding box center [901, 376] width 1 height 1
click at [897, 413] on div "匯出收藏" at bounding box center [879, 413] width 53 height 14
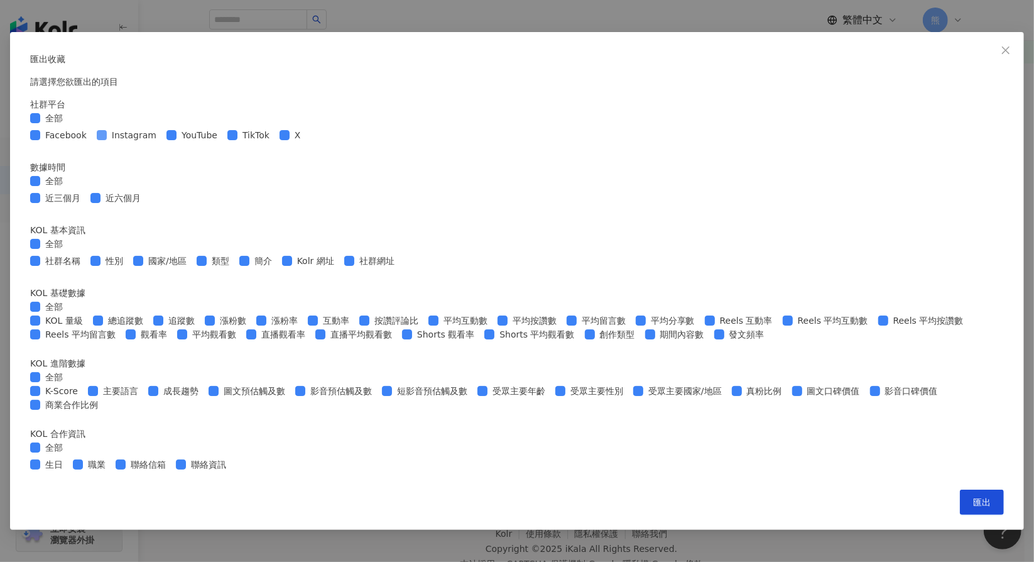
click at [161, 142] on span "Instagram" at bounding box center [134, 135] width 55 height 14
click at [222, 142] on span "YouTube" at bounding box center [200, 135] width 46 height 14
click at [275, 142] on span "TikTok" at bounding box center [256, 135] width 37 height 14
click at [85, 205] on span "近三個月" at bounding box center [62, 198] width 45 height 14
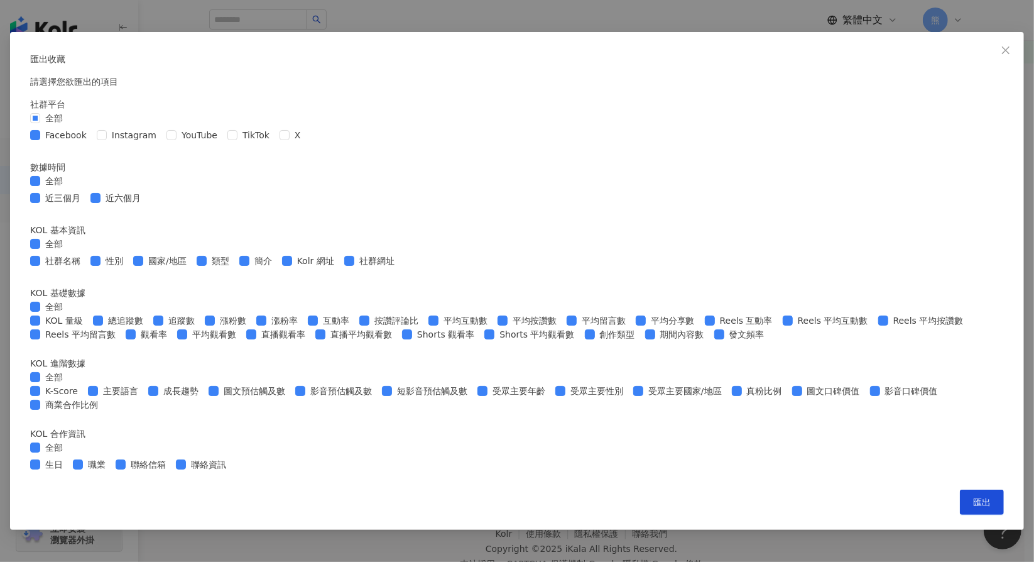
scroll to position [407, 0]
click at [960, 515] on button "匯出" at bounding box center [982, 501] width 44 height 25
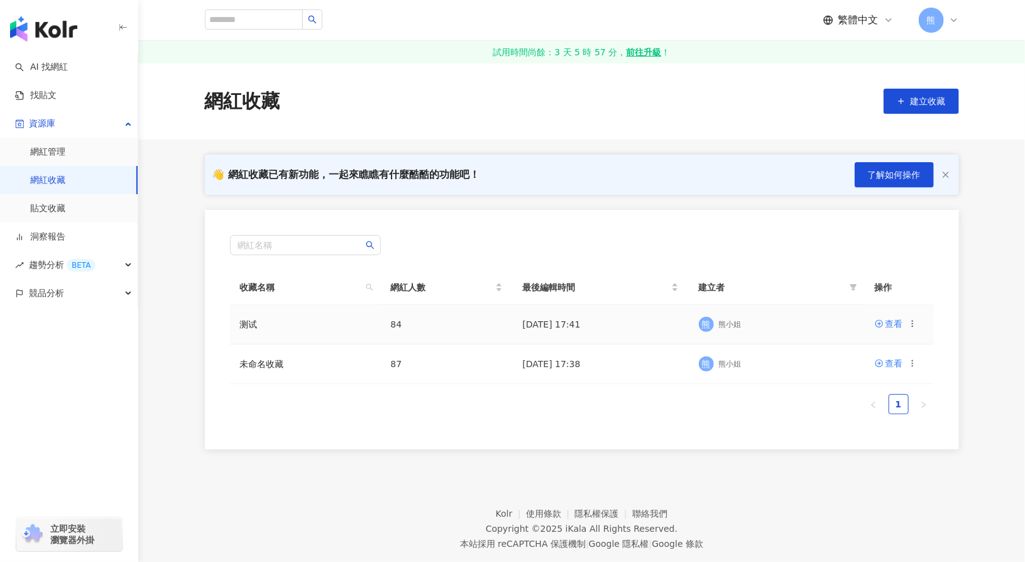
click at [912, 319] on icon at bounding box center [912, 323] width 9 height 9
click at [890, 368] on div "匯出收藏" at bounding box center [879, 373] width 53 height 14
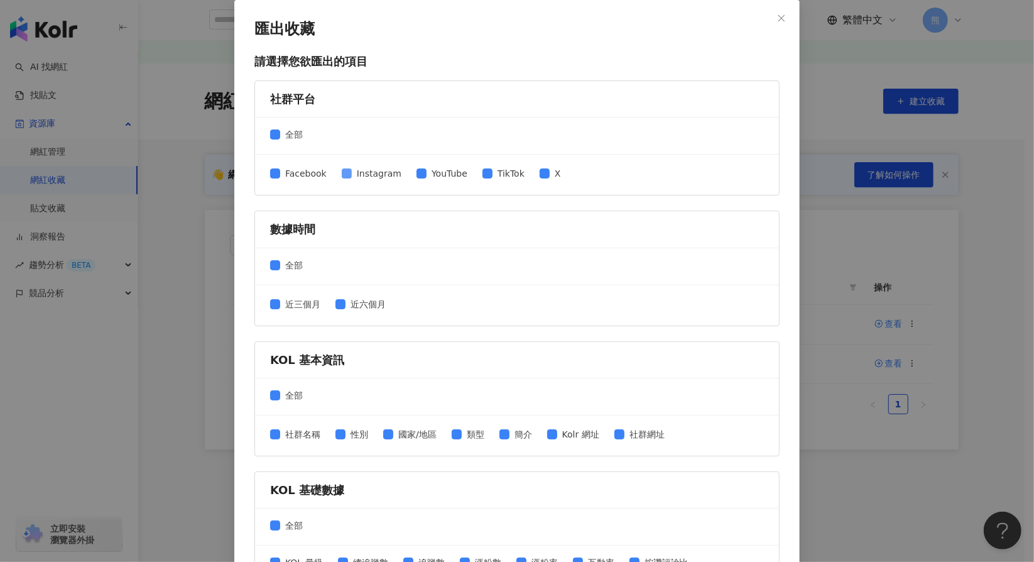
click at [362, 175] on span "Instagram" at bounding box center [379, 174] width 55 height 14
click at [433, 173] on span "YouTube" at bounding box center [450, 174] width 46 height 14
click at [550, 173] on span "X" at bounding box center [558, 174] width 16 height 14
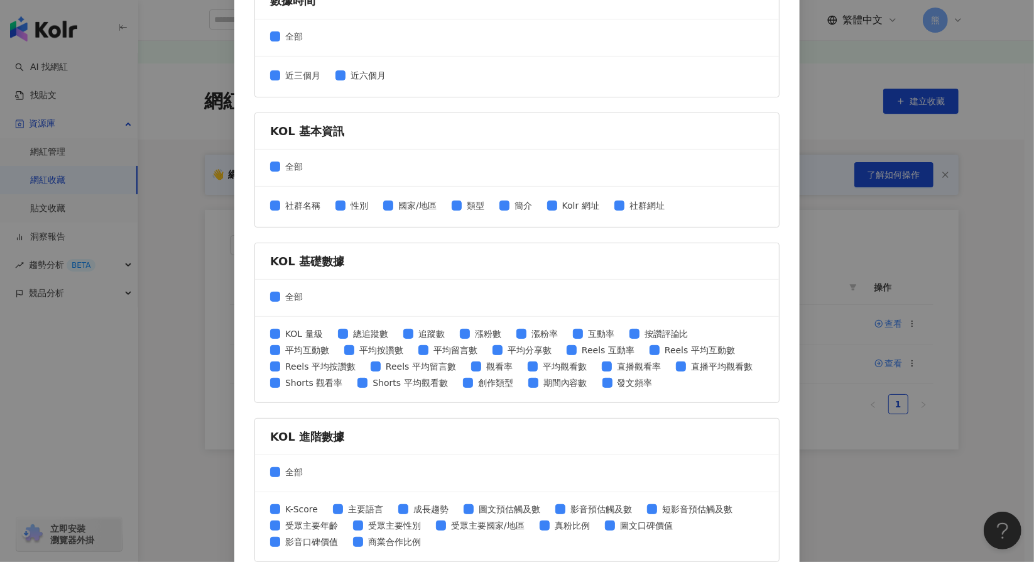
scroll to position [407, 0]
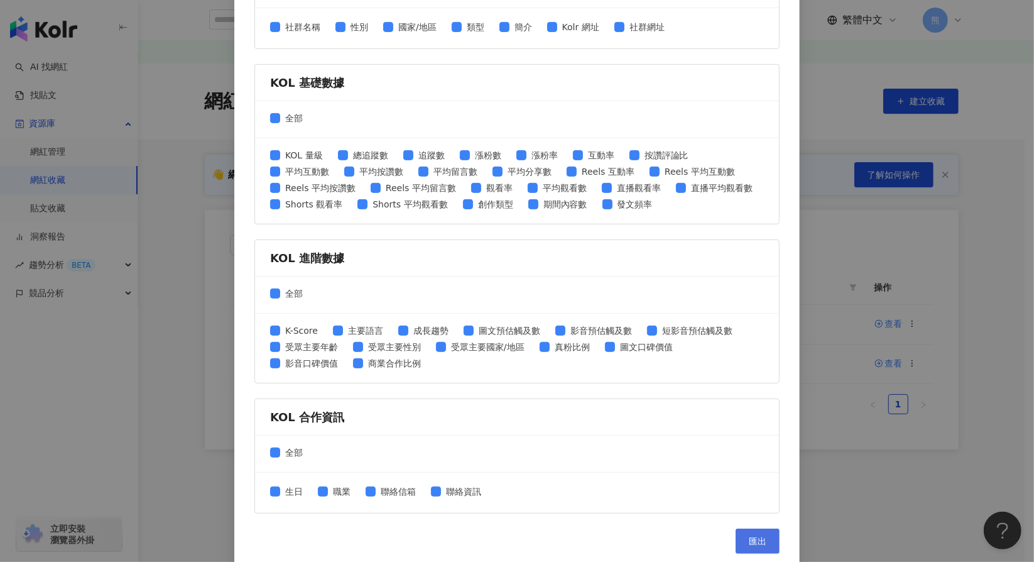
click at [767, 537] on button "匯出" at bounding box center [758, 540] width 44 height 25
click at [747, 528] on button "匯出" at bounding box center [758, 540] width 44 height 25
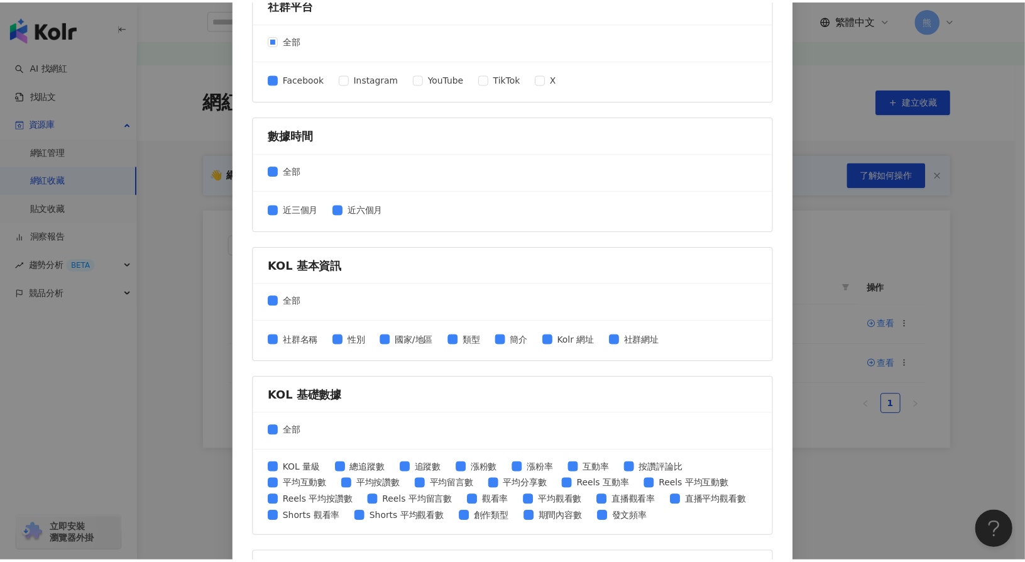
scroll to position [93, 0]
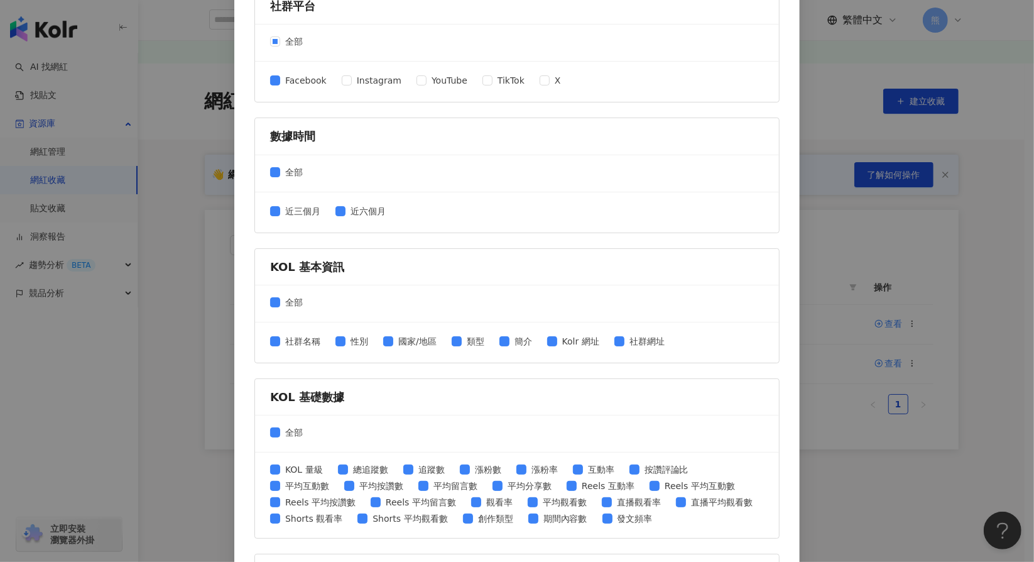
click at [900, 275] on div "匯出收藏 請選擇您欲匯出的項目 社群平台 全部 Facebook Instagram YouTube TikTok X 數據時間 全部 近三個月 近六個月 K…" at bounding box center [517, 281] width 1034 height 562
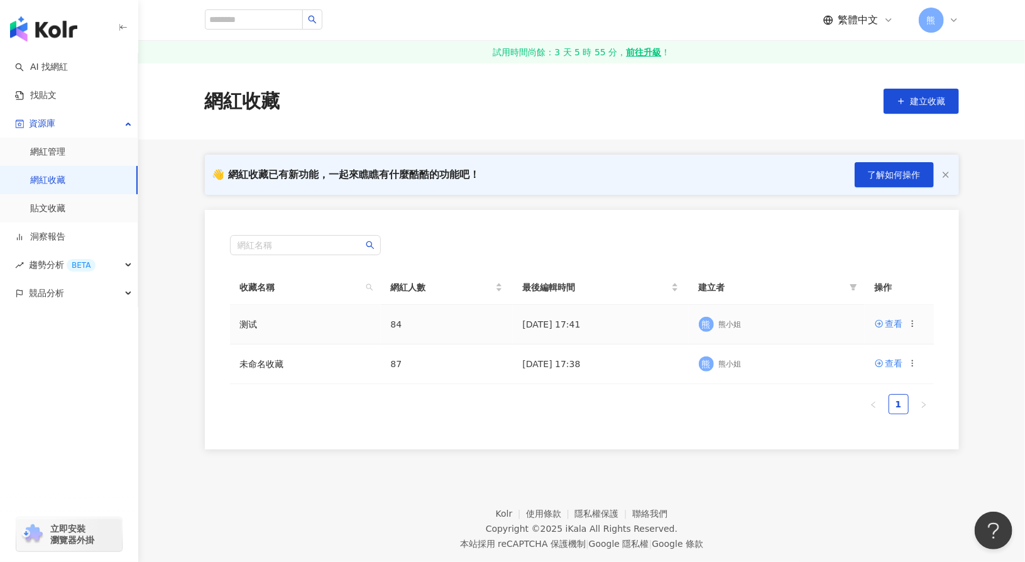
click at [916, 331] on td "查看" at bounding box center [899, 325] width 69 height 40
click at [910, 320] on icon at bounding box center [912, 323] width 9 height 9
click at [873, 429] on div "刪除收藏" at bounding box center [879, 427] width 53 height 14
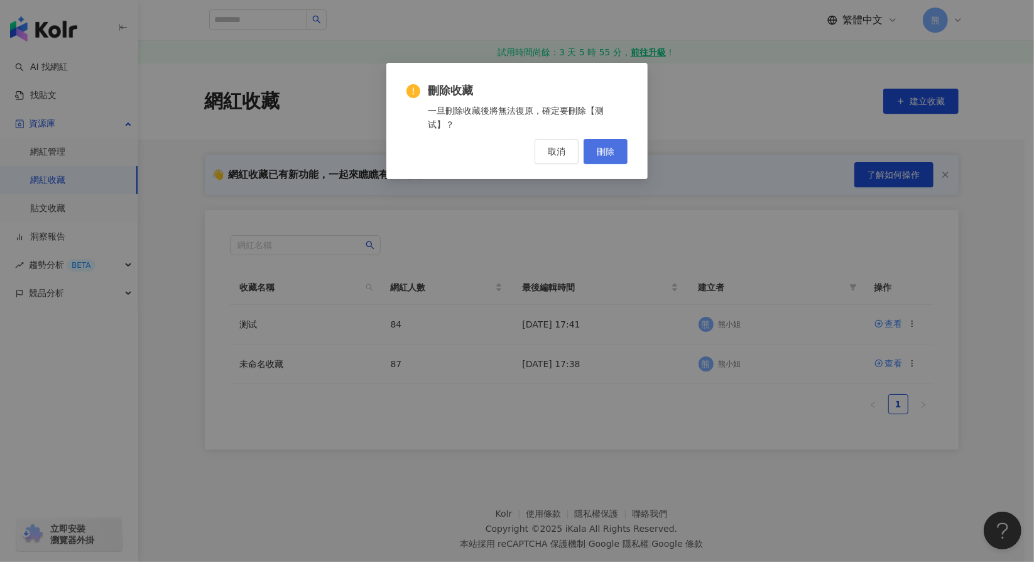
click at [599, 152] on span "刪除" at bounding box center [606, 151] width 18 height 10
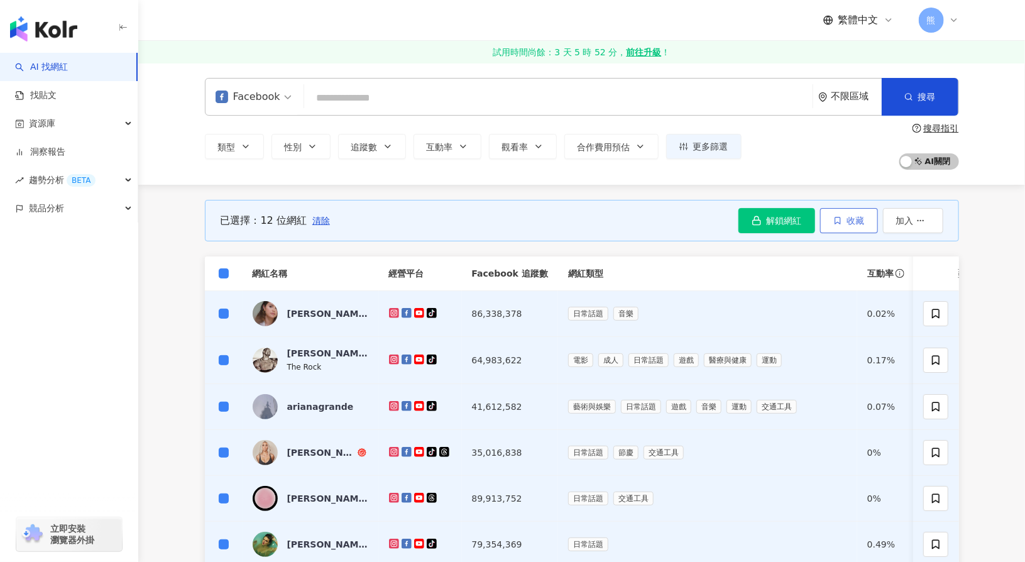
click at [840, 216] on span "button" at bounding box center [837, 221] width 9 height 10
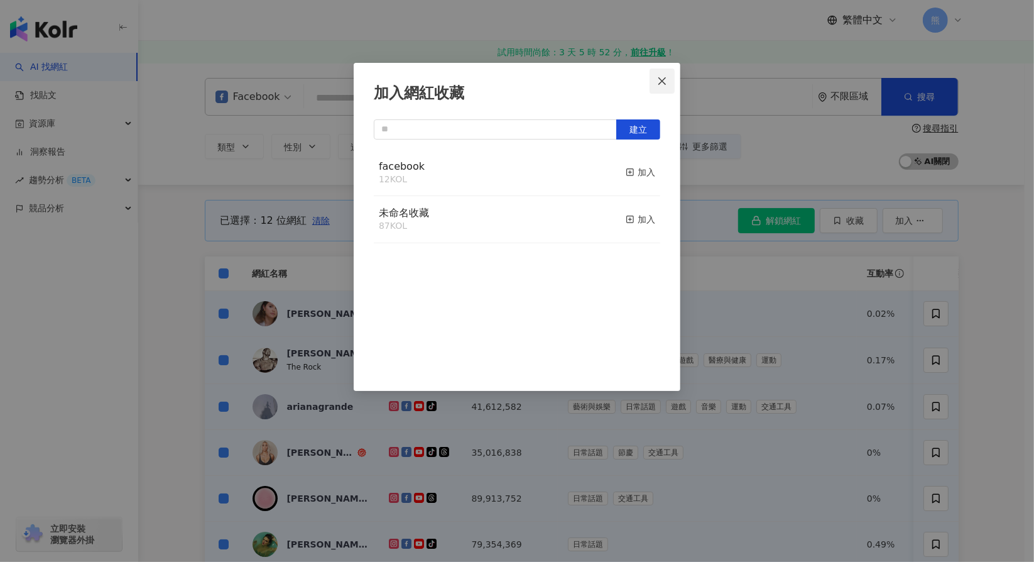
click at [667, 80] on icon "close" at bounding box center [662, 81] width 10 height 10
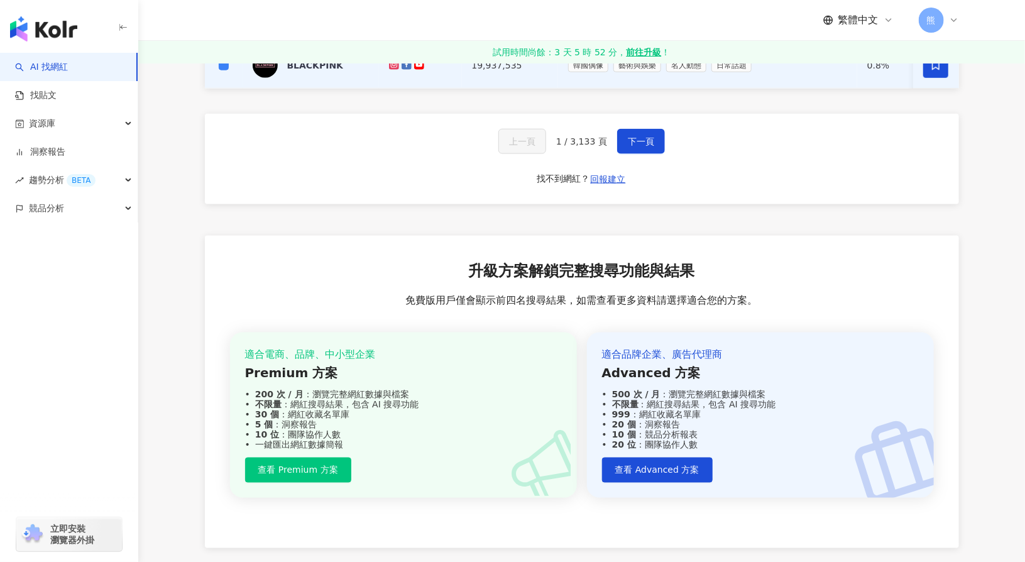
scroll to position [566, 0]
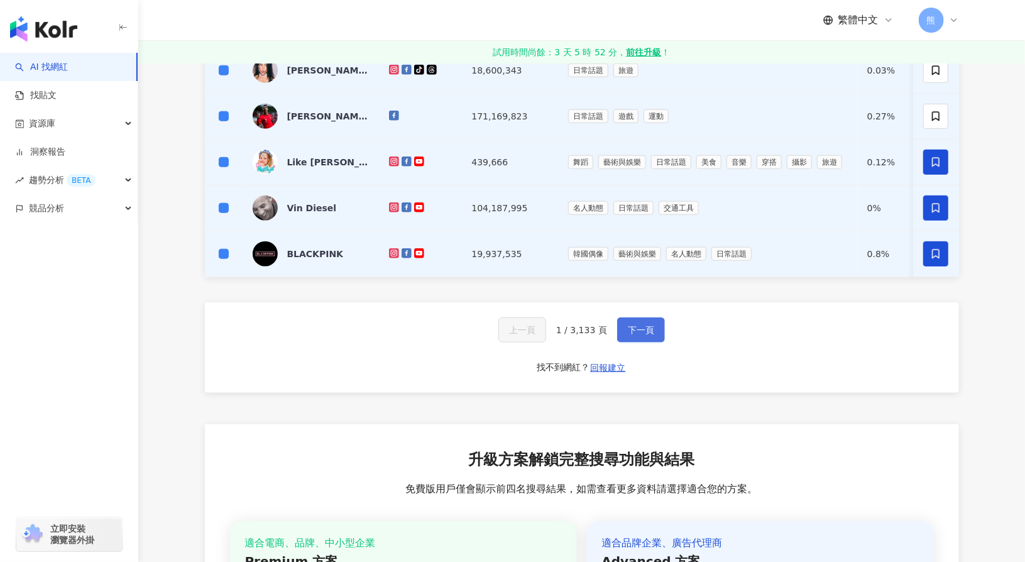
click at [642, 335] on span "下一頁" at bounding box center [641, 330] width 26 height 10
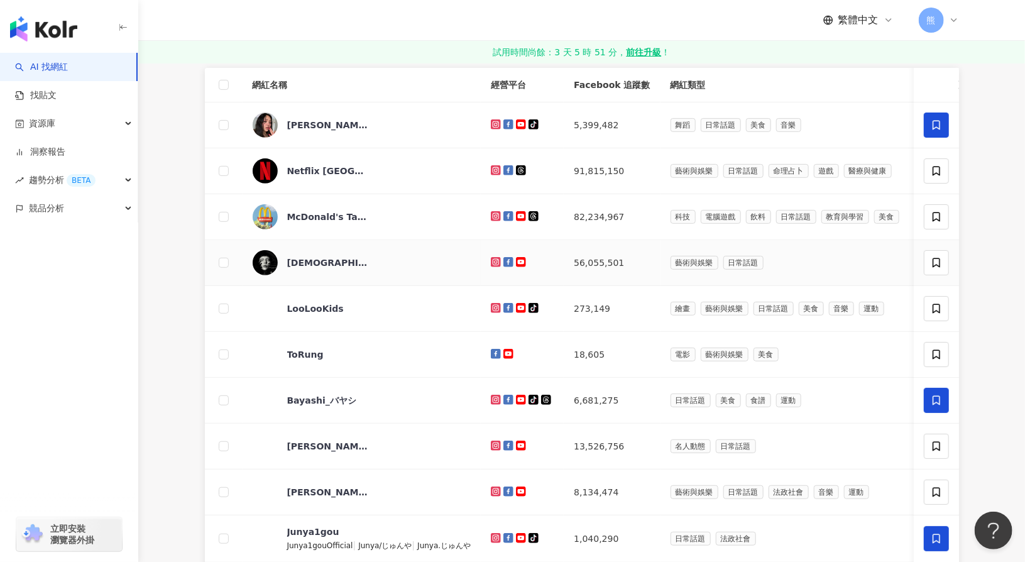
scroll to position [0, 0]
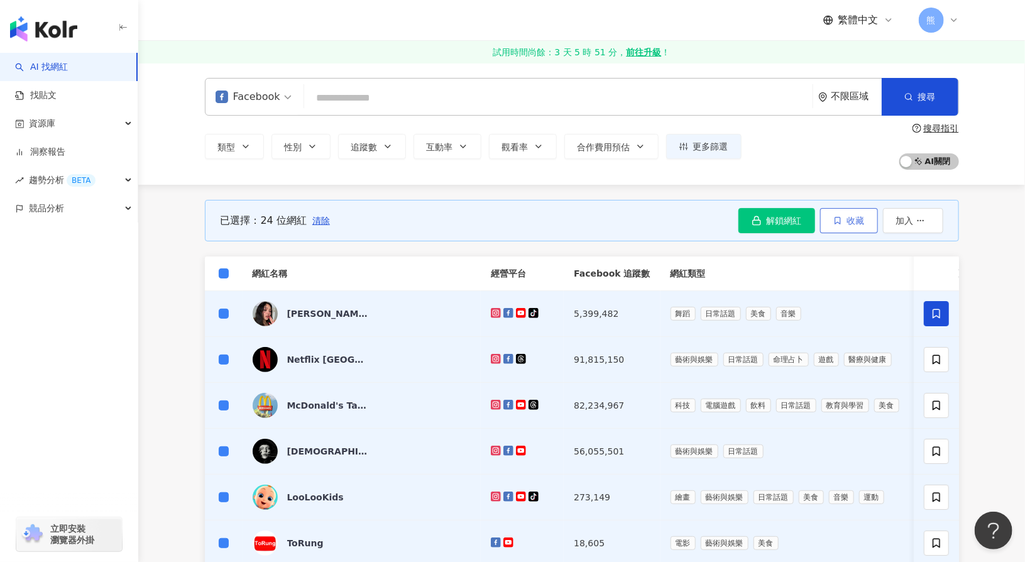
click at [853, 216] on span "收藏" at bounding box center [856, 221] width 18 height 10
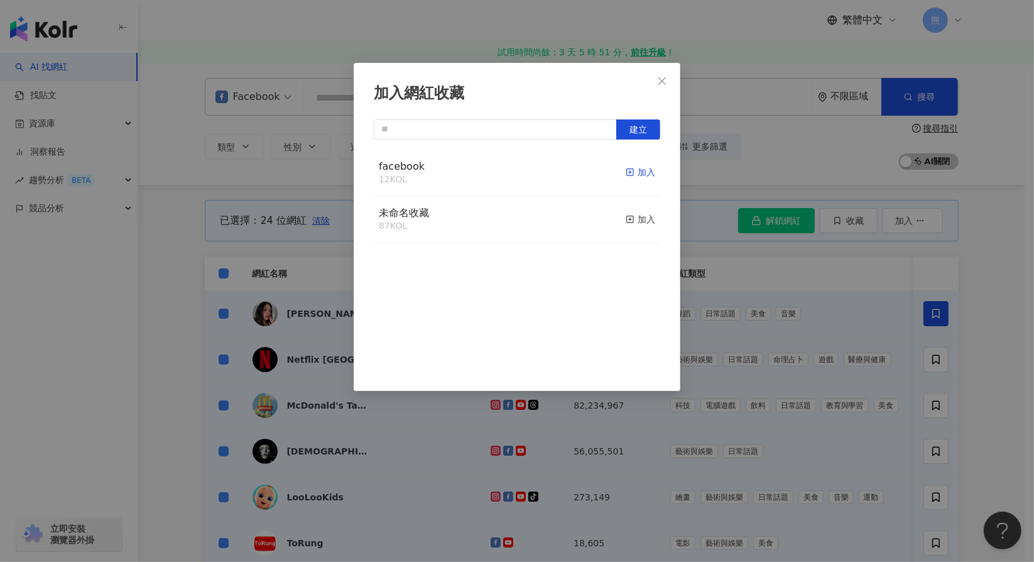
click at [628, 175] on div "加入" at bounding box center [641, 172] width 30 height 14
click at [662, 83] on icon "close" at bounding box center [662, 81] width 10 height 10
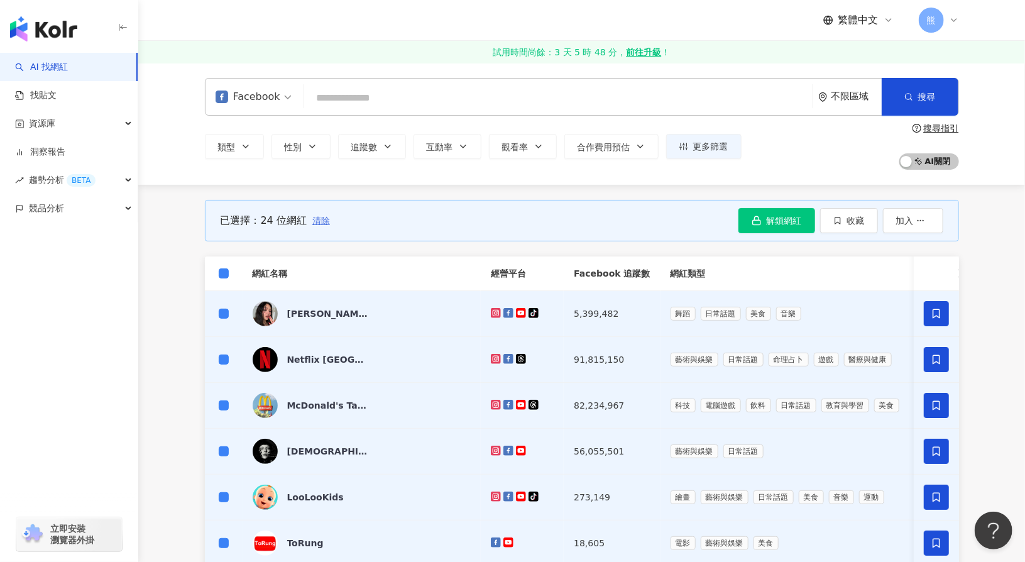
click at [319, 221] on span "清除" at bounding box center [321, 221] width 18 height 10
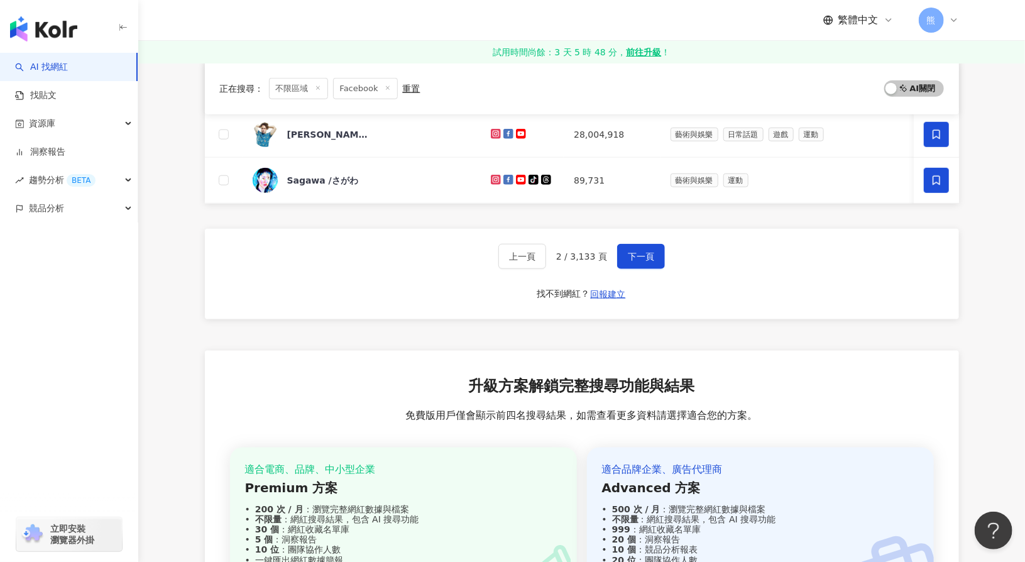
scroll to position [566, 0]
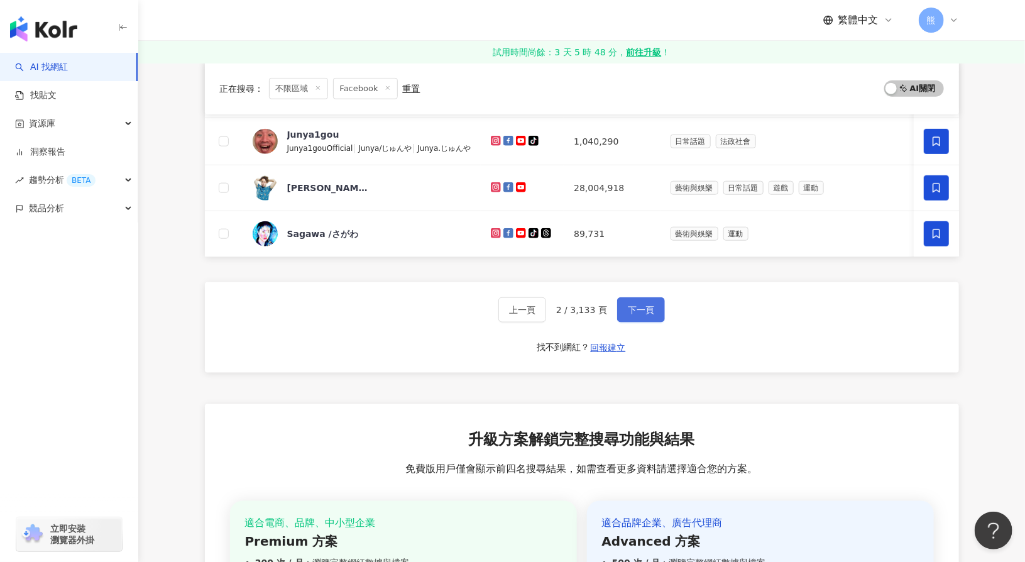
click at [638, 315] on span "下一頁" at bounding box center [641, 310] width 26 height 10
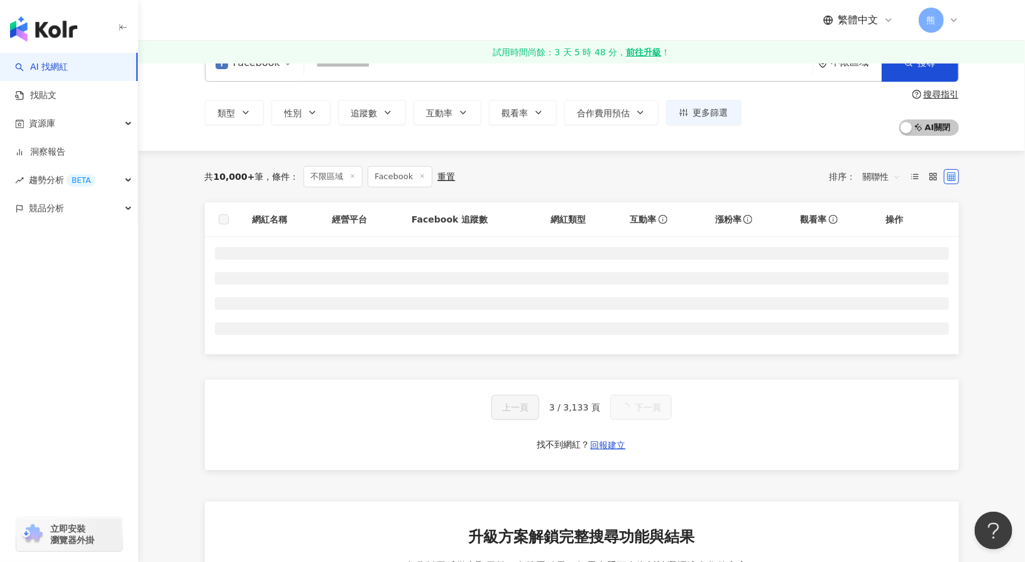
scroll to position [0, 0]
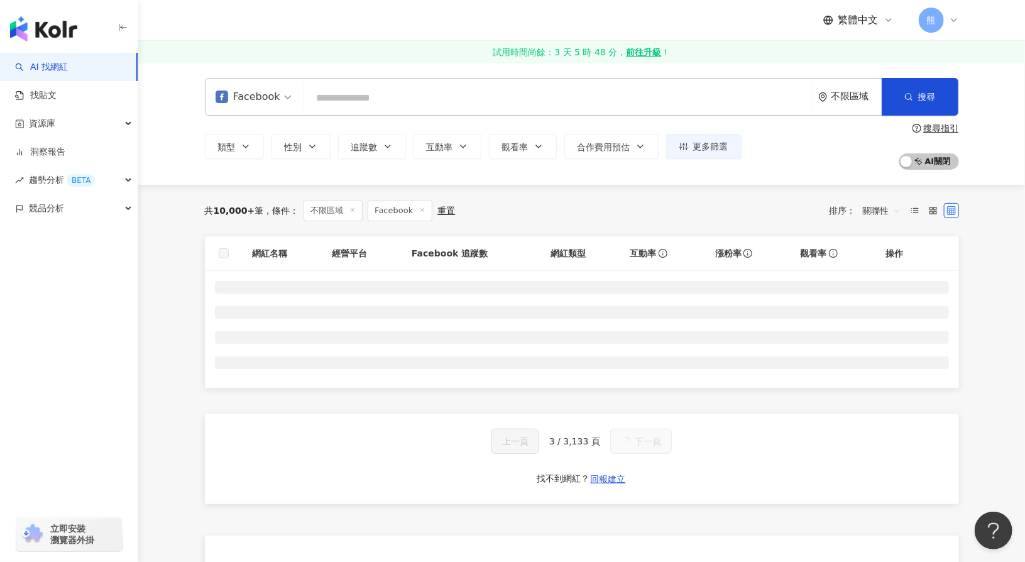
click at [241, 231] on div "共 10,000+ 筆 條件 ： 不限區域 Facebook 重置 排序： 關聯性" at bounding box center [582, 211] width 754 height 52
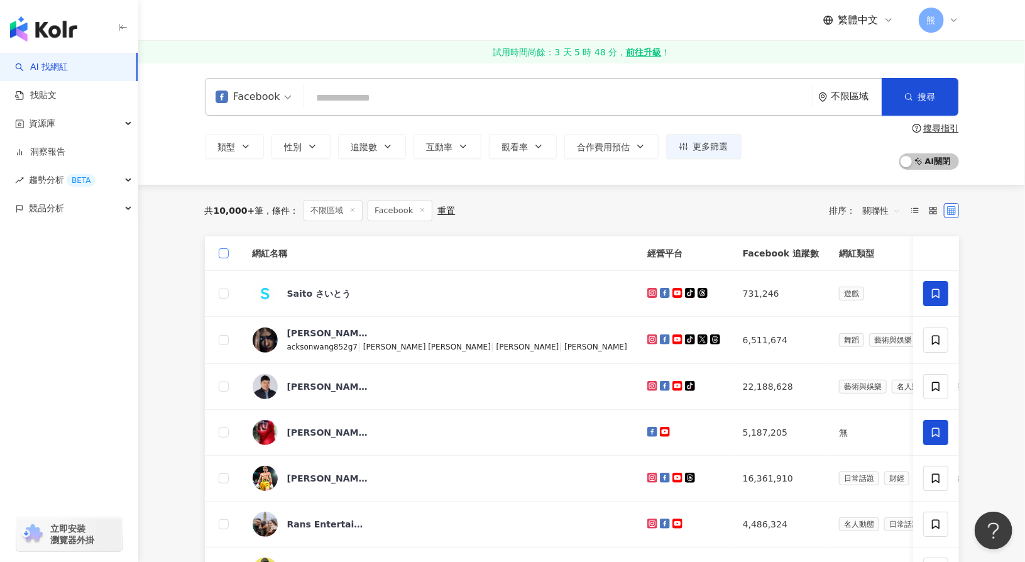
click at [224, 247] on label at bounding box center [224, 253] width 10 height 14
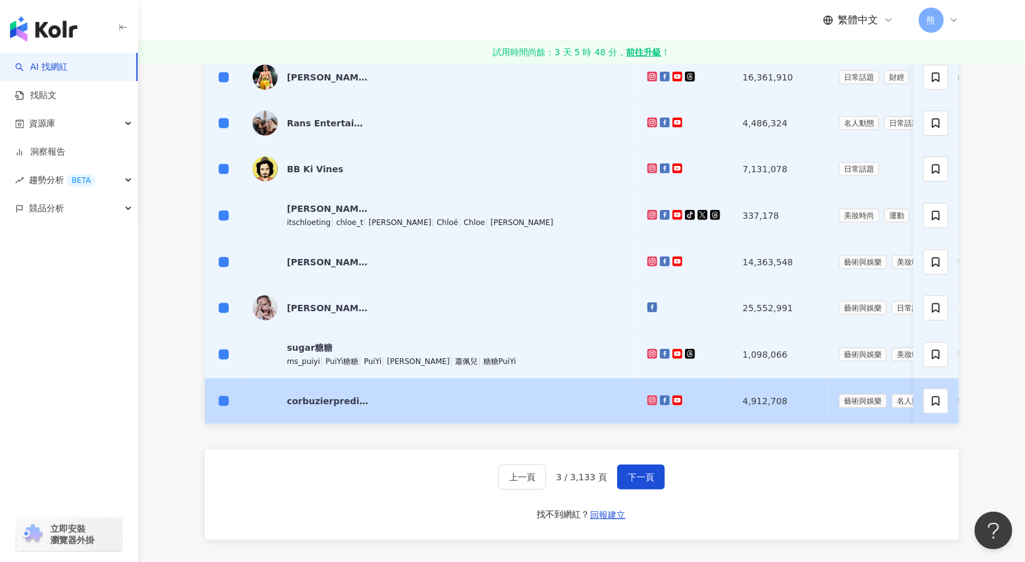
scroll to position [440, 0]
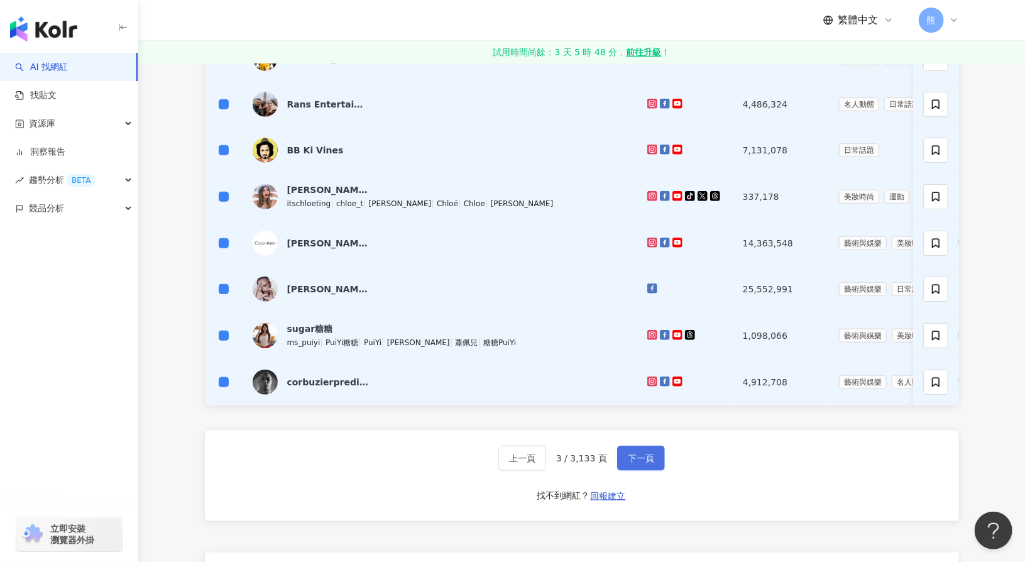
click at [647, 462] on span "下一頁" at bounding box center [641, 458] width 26 height 10
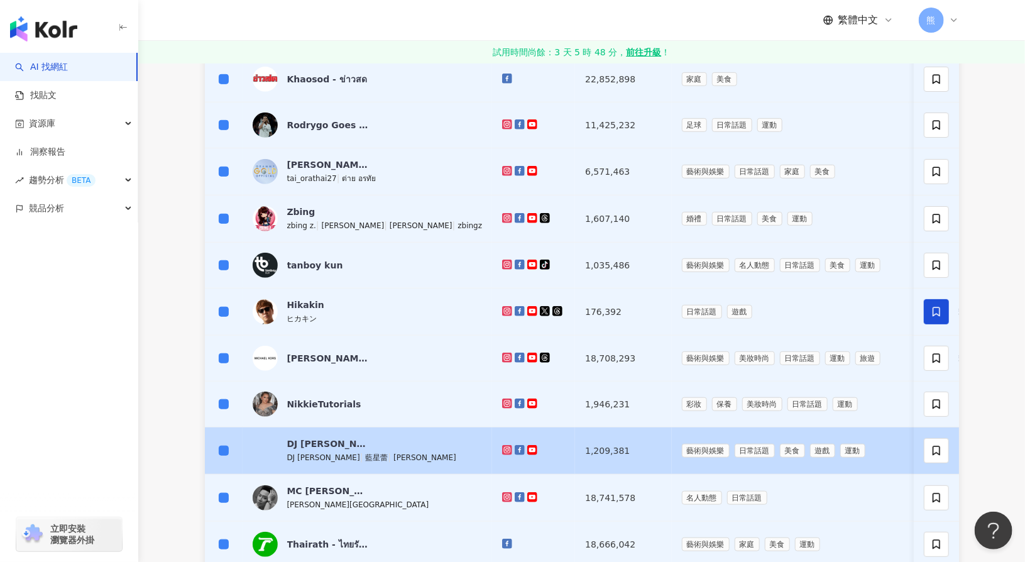
scroll to position [377, 0]
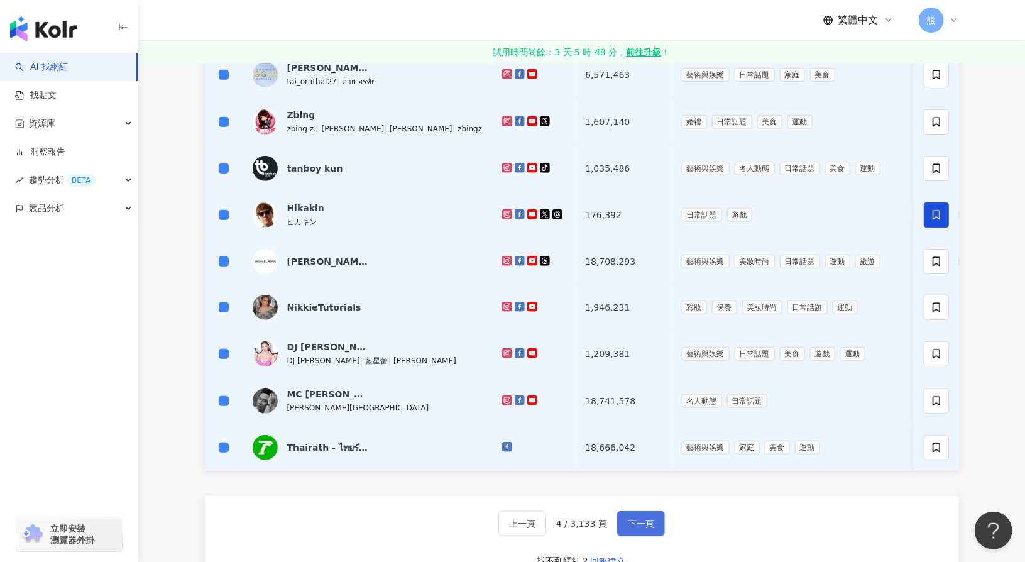
click at [641, 522] on button "下一頁" at bounding box center [641, 523] width 48 height 25
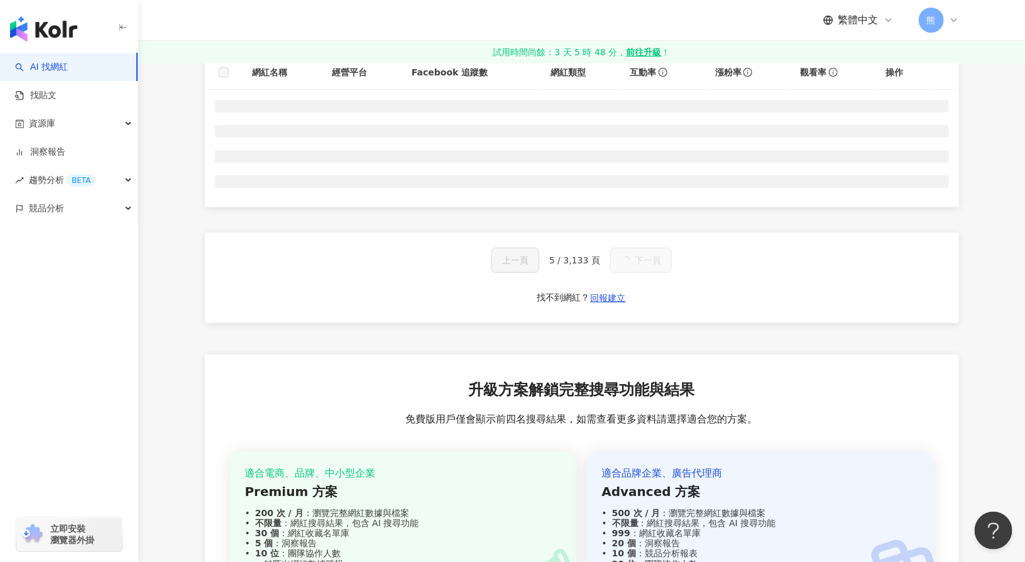
scroll to position [63, 0]
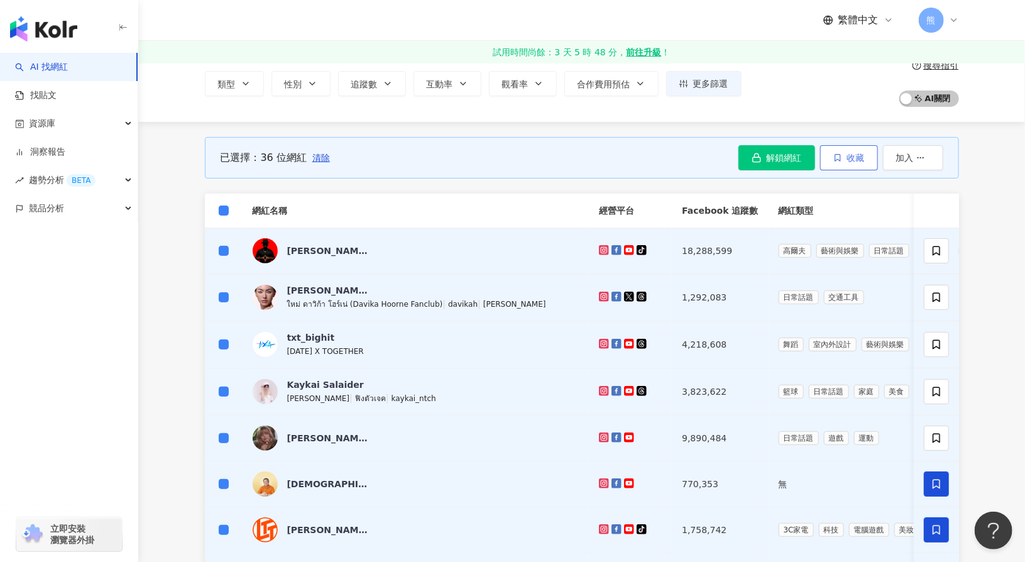
click at [858, 160] on span "收藏" at bounding box center [856, 158] width 18 height 10
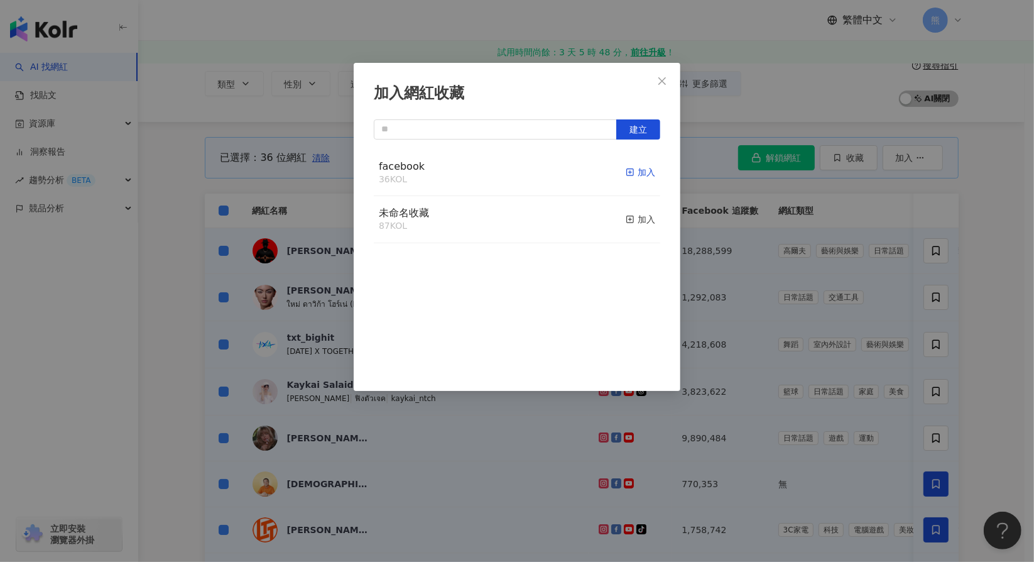
click at [638, 173] on div "加入" at bounding box center [641, 172] width 30 height 14
click at [667, 79] on icon "close" at bounding box center [662, 81] width 10 height 10
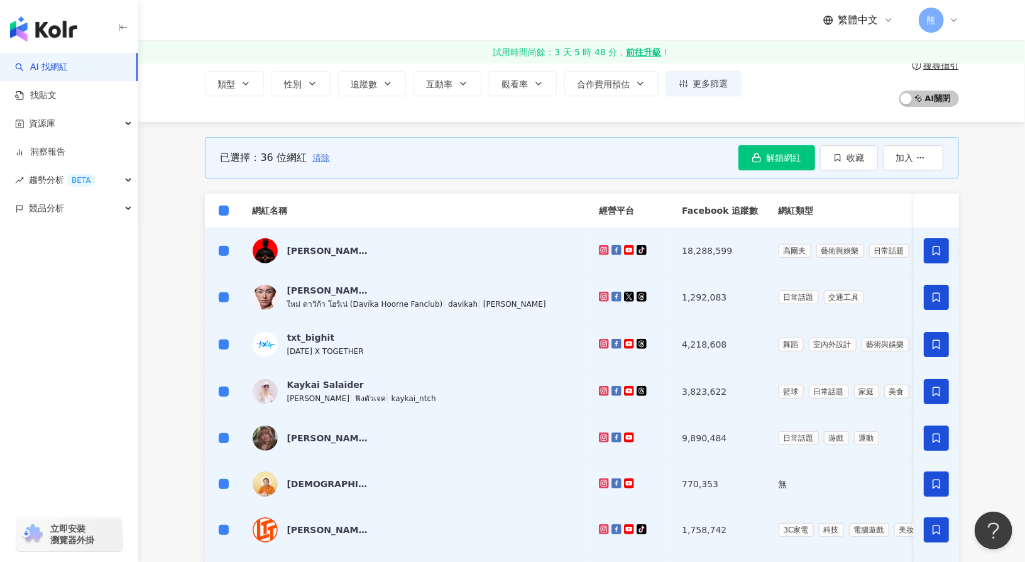
click at [319, 156] on span "清除" at bounding box center [321, 158] width 18 height 10
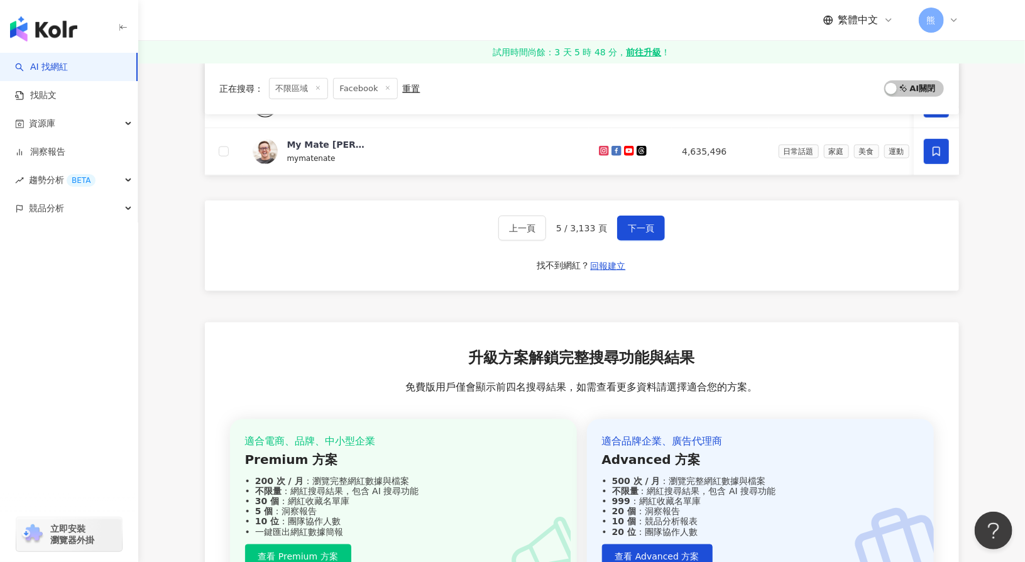
scroll to position [691, 0]
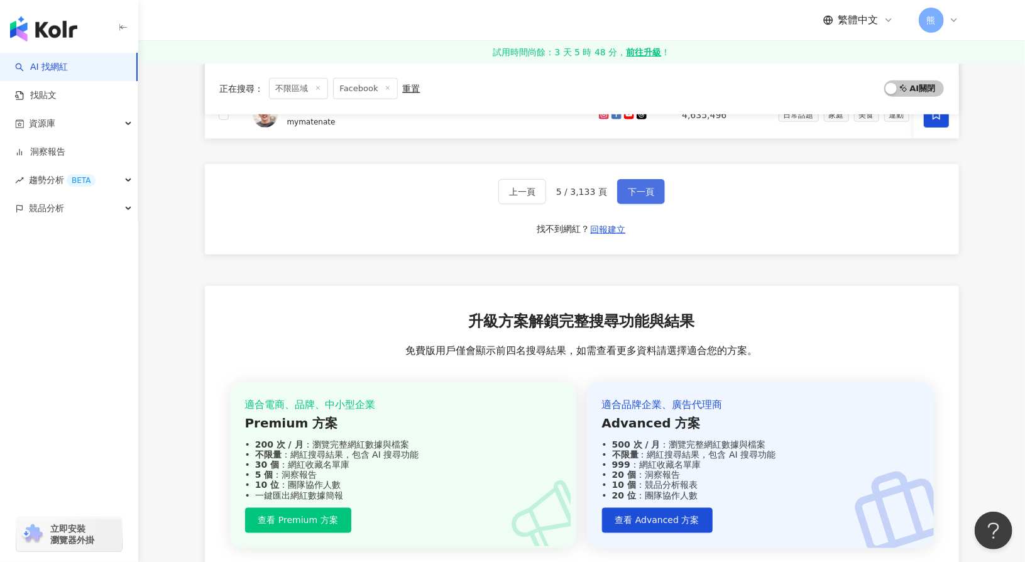
click at [646, 204] on button "下一頁" at bounding box center [641, 191] width 48 height 25
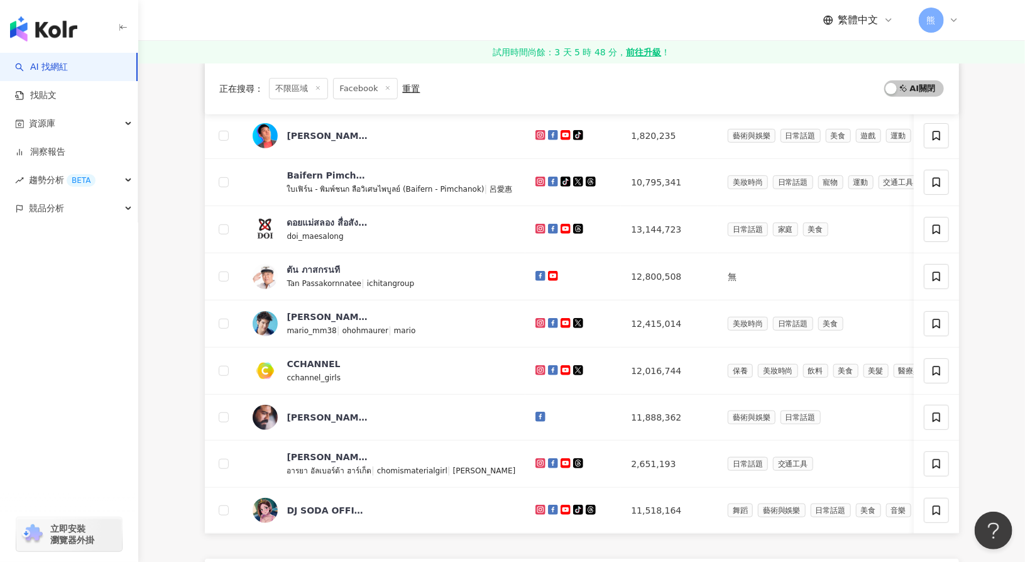
scroll to position [0, 0]
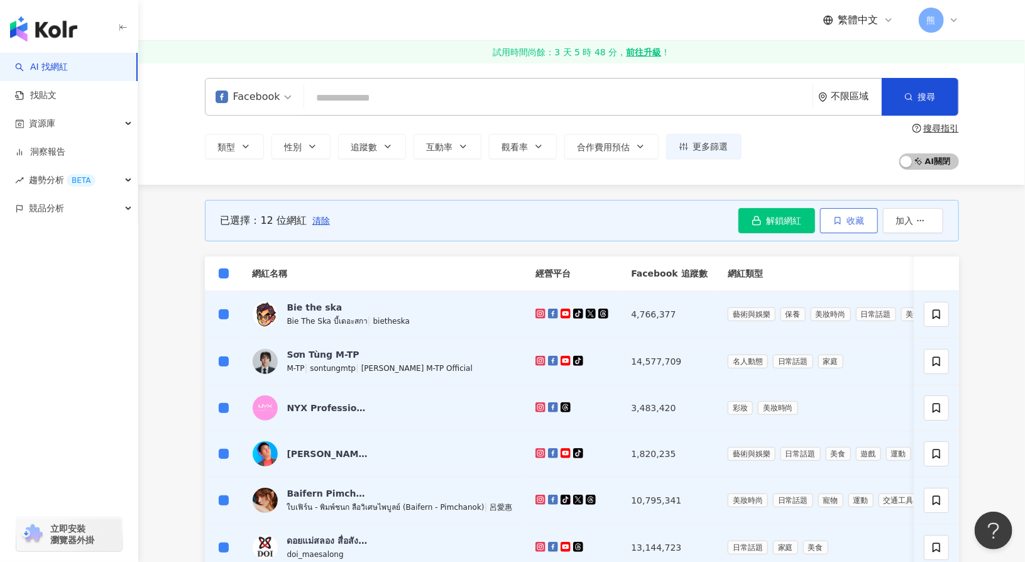
click at [850, 222] on span "收藏" at bounding box center [856, 221] width 18 height 10
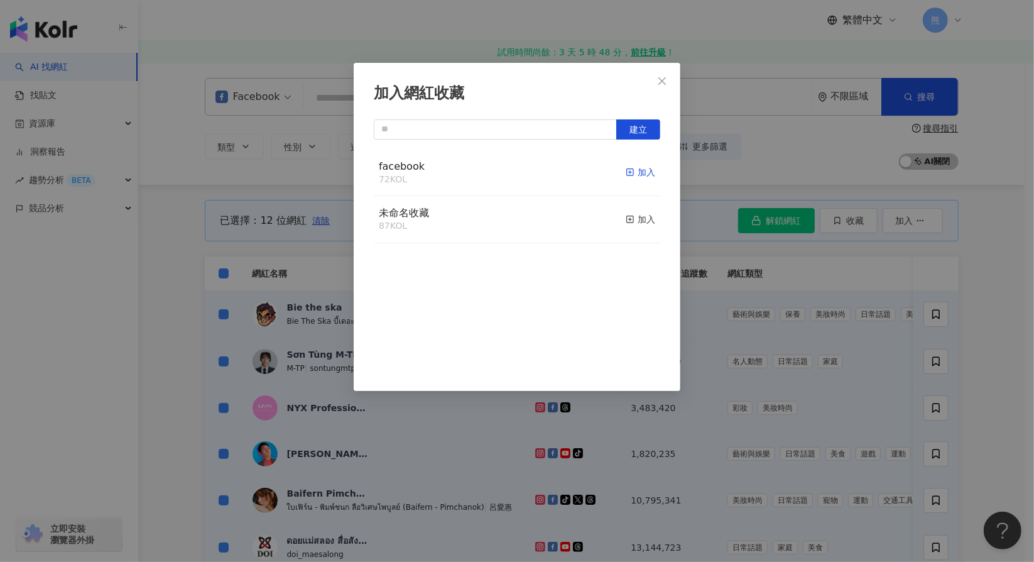
click at [637, 172] on div "加入" at bounding box center [641, 172] width 30 height 14
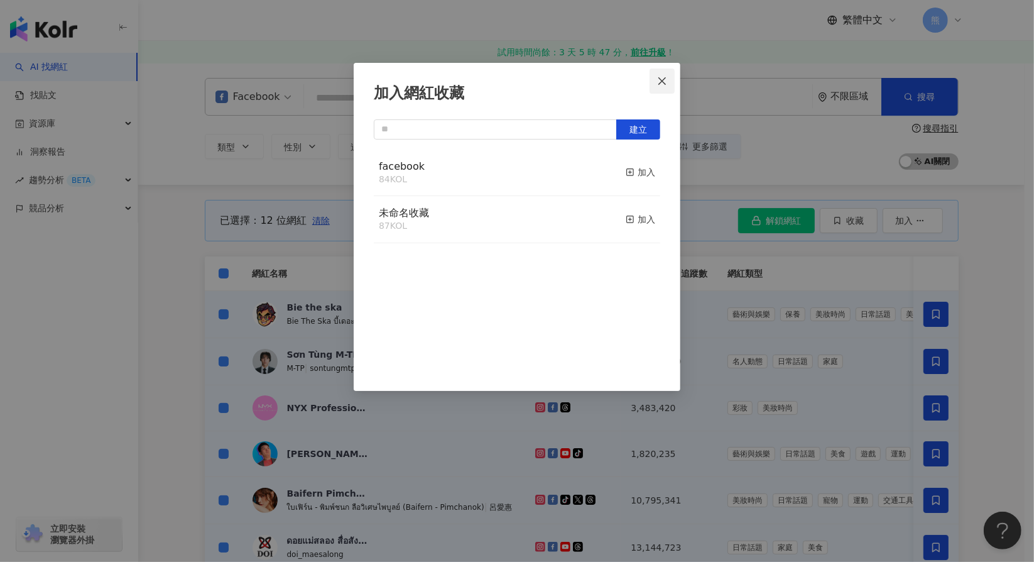
click at [666, 80] on icon "close" at bounding box center [662, 81] width 10 height 10
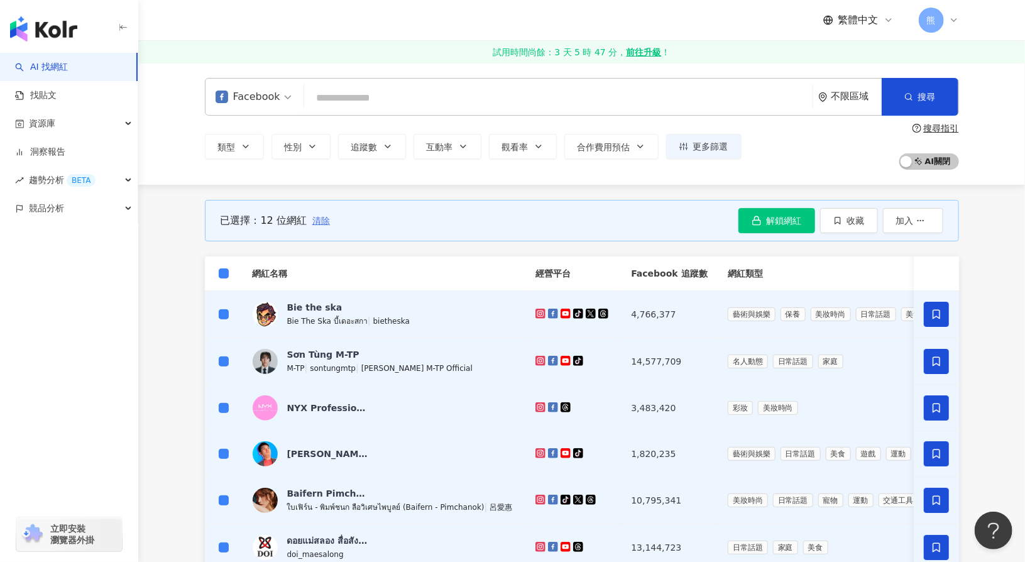
click at [314, 213] on button "清除" at bounding box center [321, 220] width 19 height 25
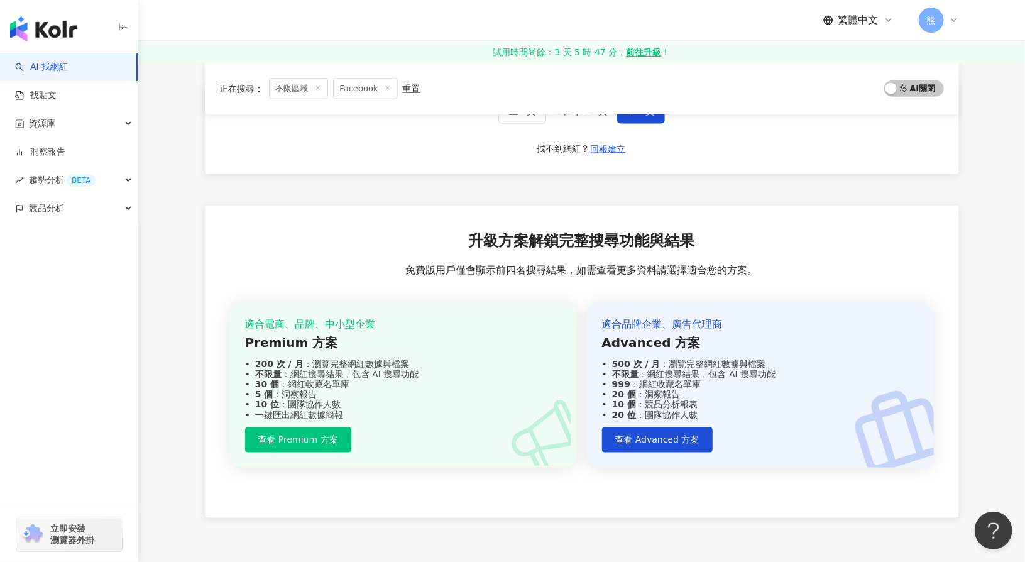
scroll to position [691, 0]
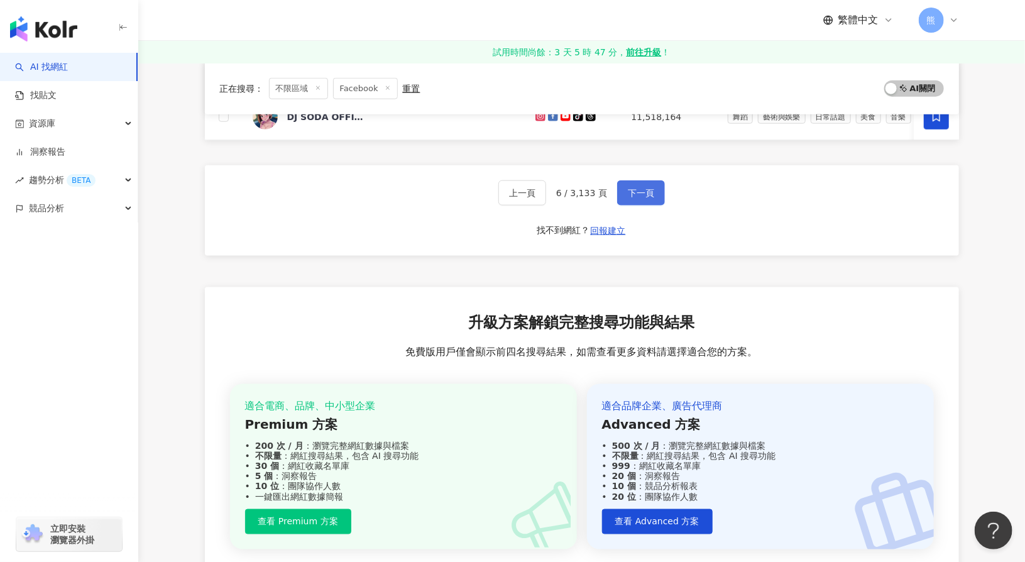
click at [641, 198] on span "下一頁" at bounding box center [641, 193] width 26 height 10
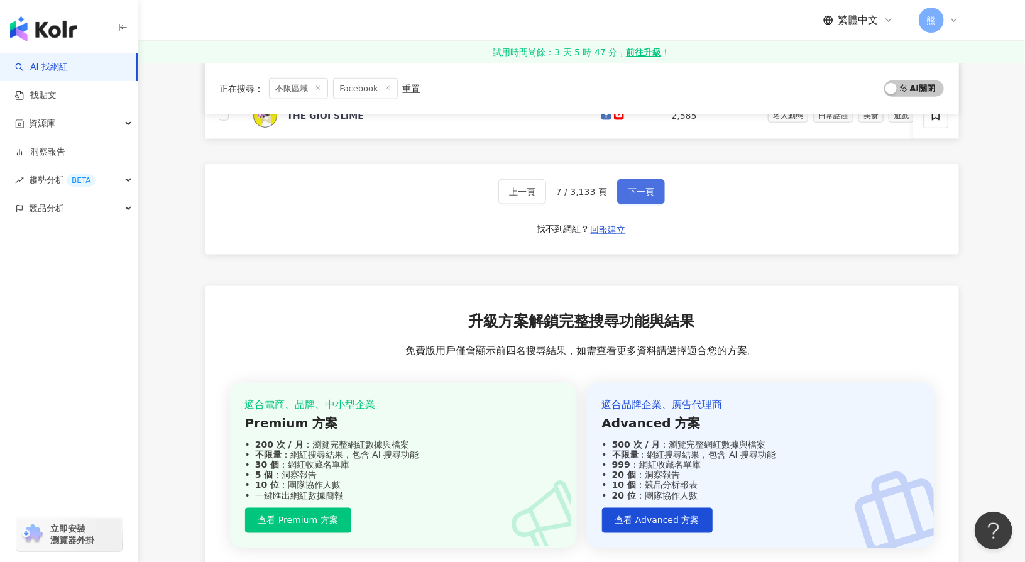
click at [631, 203] on button "下一頁" at bounding box center [641, 191] width 48 height 25
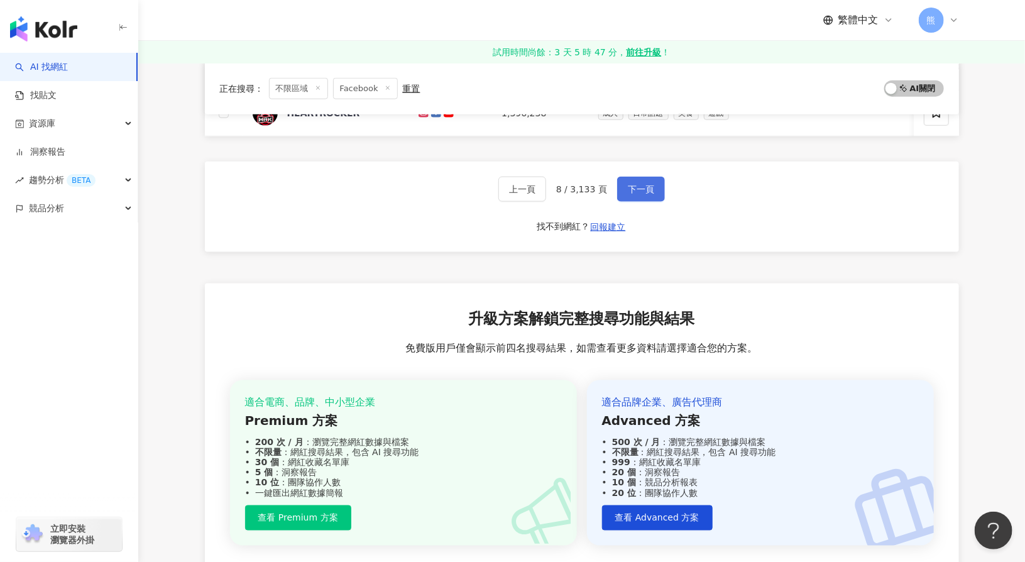
click at [640, 200] on button "下一頁" at bounding box center [641, 189] width 48 height 25
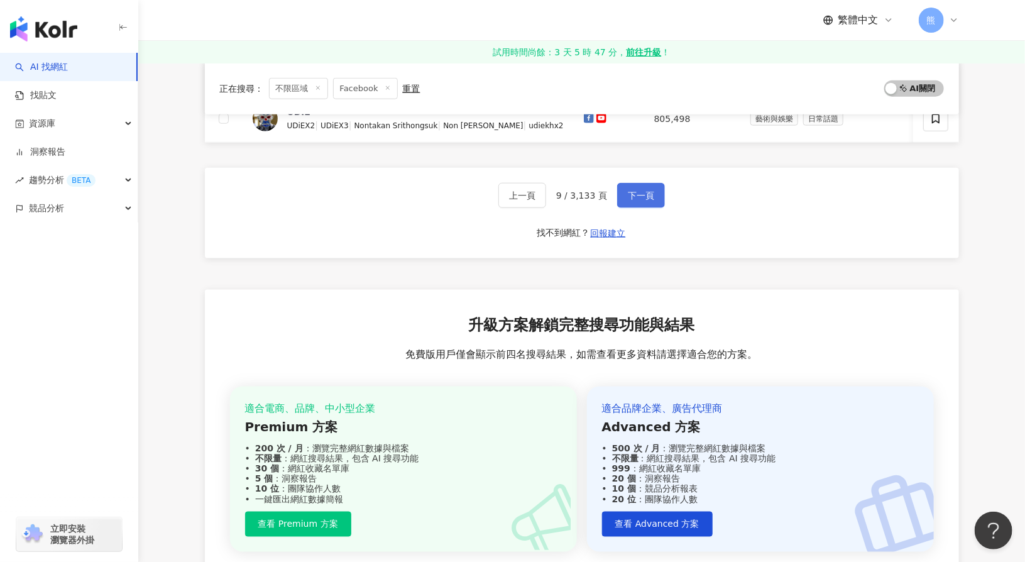
click at [640, 200] on span "下一頁" at bounding box center [641, 195] width 26 height 10
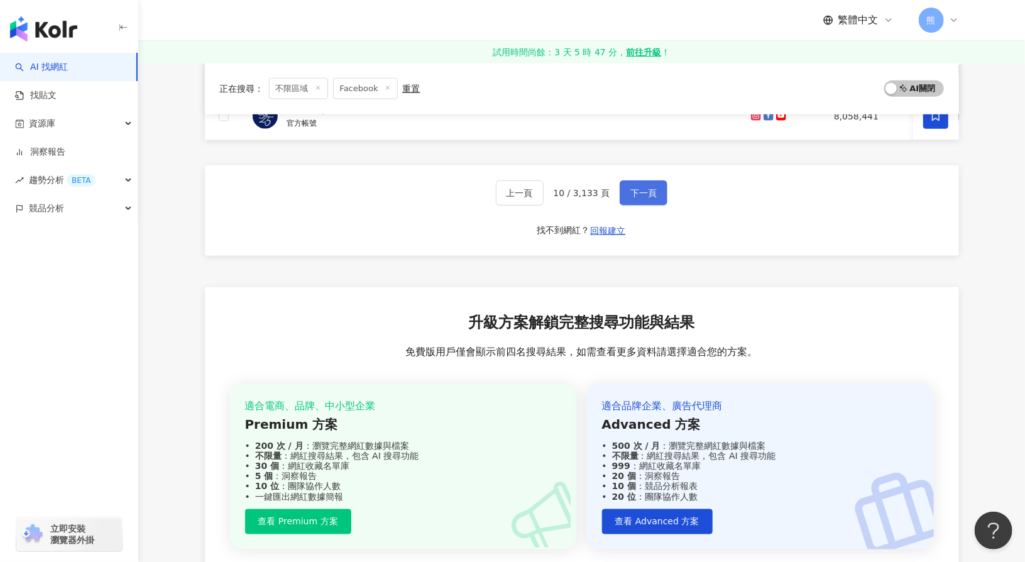
click at [640, 198] on span "下一頁" at bounding box center [643, 193] width 26 height 10
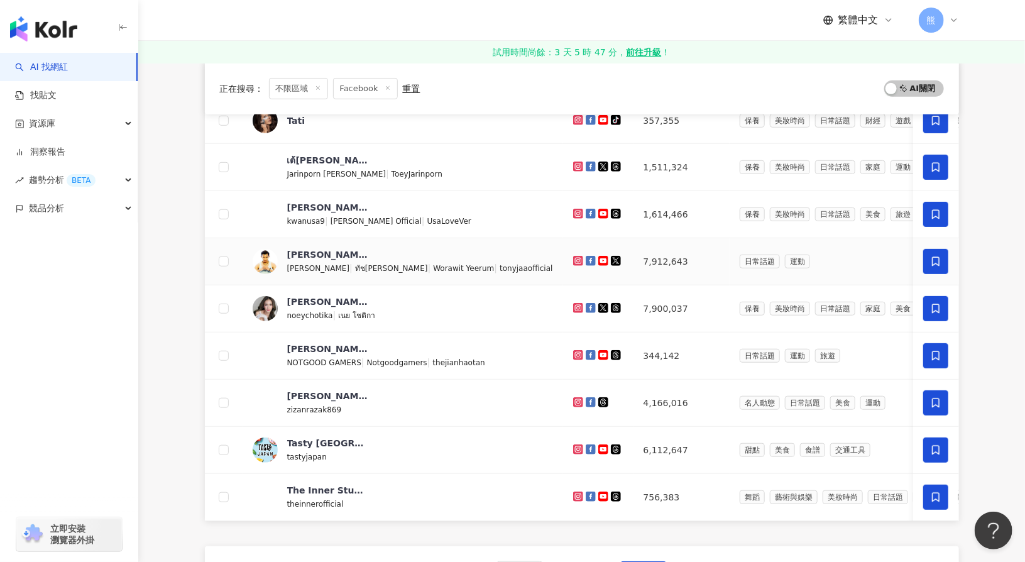
scroll to position [566, 0]
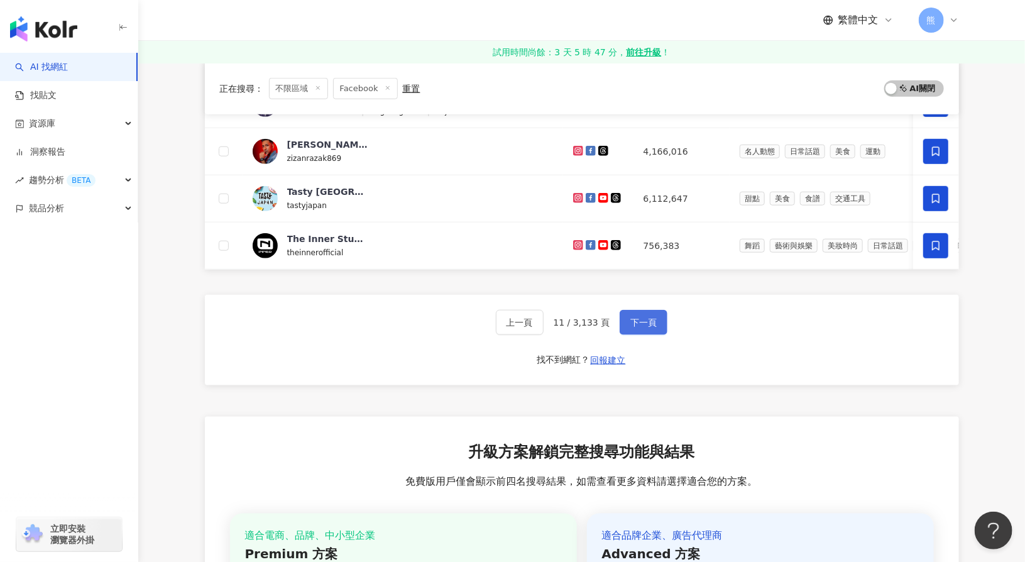
click at [662, 335] on button "下一頁" at bounding box center [644, 322] width 48 height 25
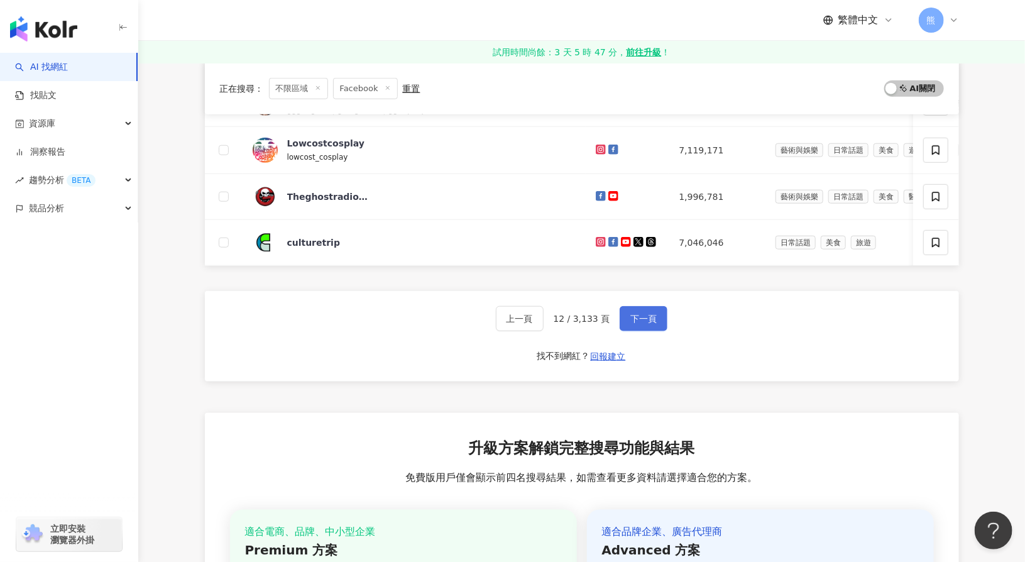
click at [650, 324] on span "下一頁" at bounding box center [643, 319] width 26 height 10
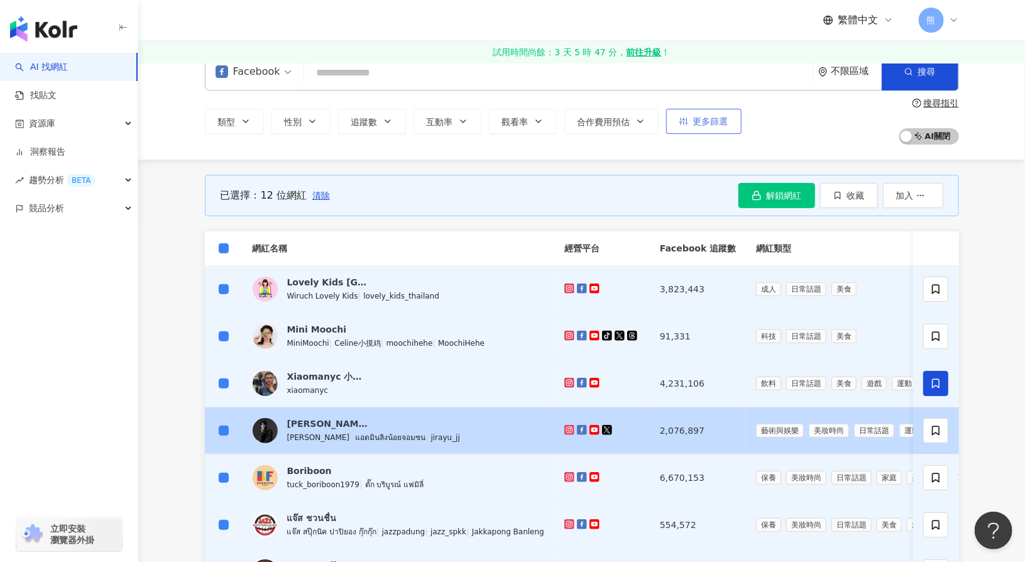
scroll to position [0, 0]
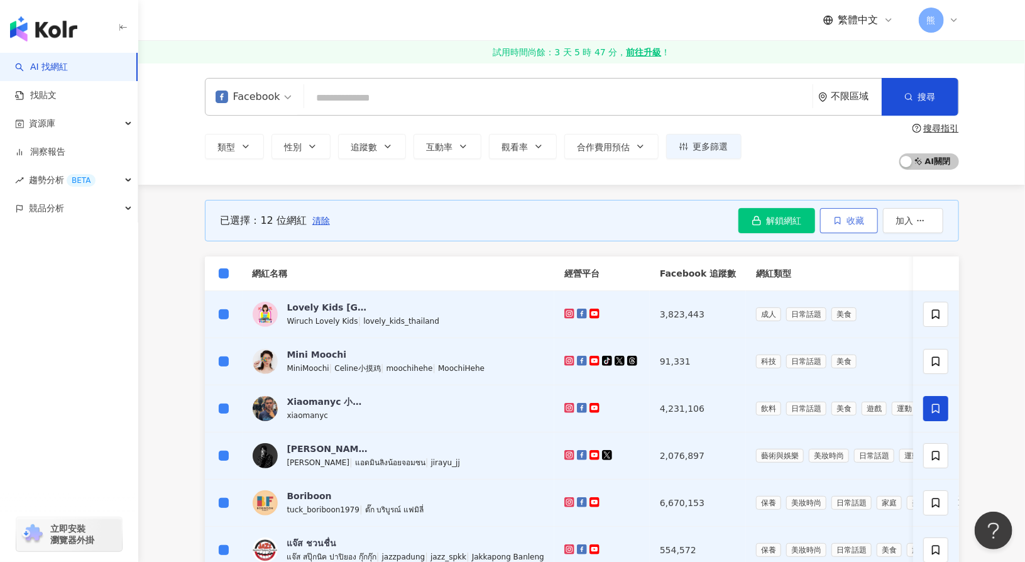
click at [866, 216] on button "收藏" at bounding box center [849, 220] width 58 height 25
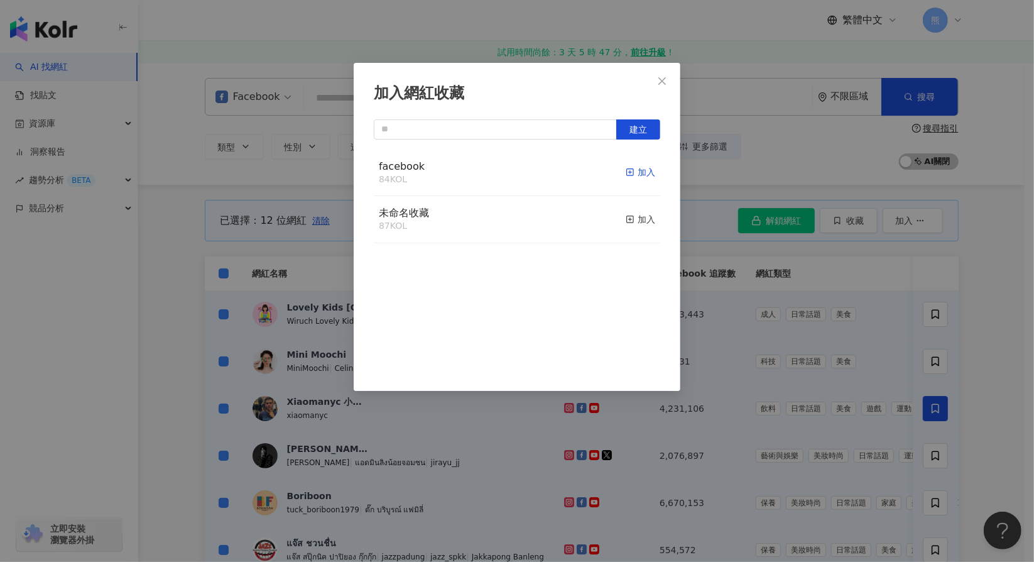
click at [634, 171] on div "加入" at bounding box center [641, 172] width 30 height 14
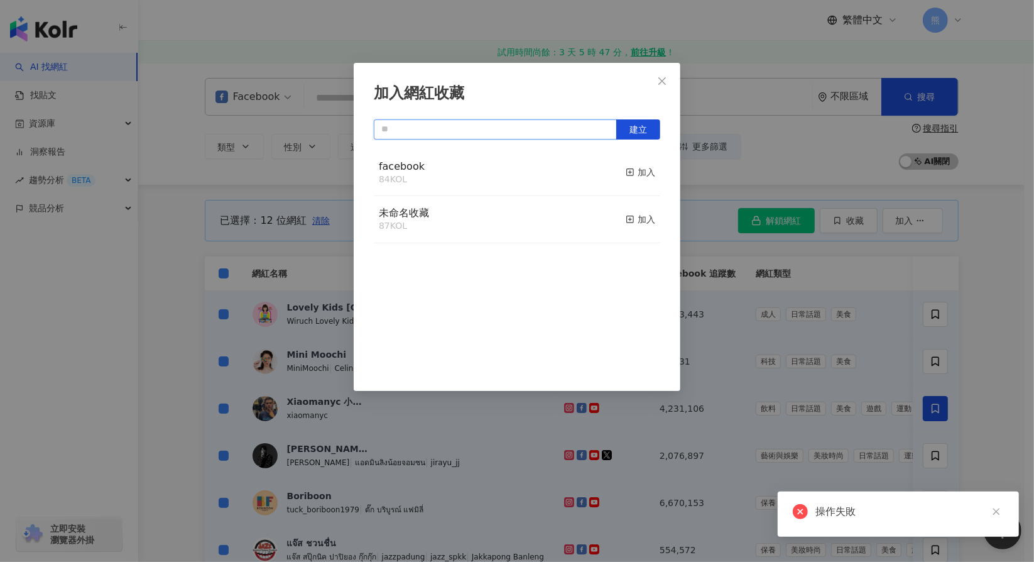
click at [547, 130] on input "text" at bounding box center [495, 129] width 243 height 20
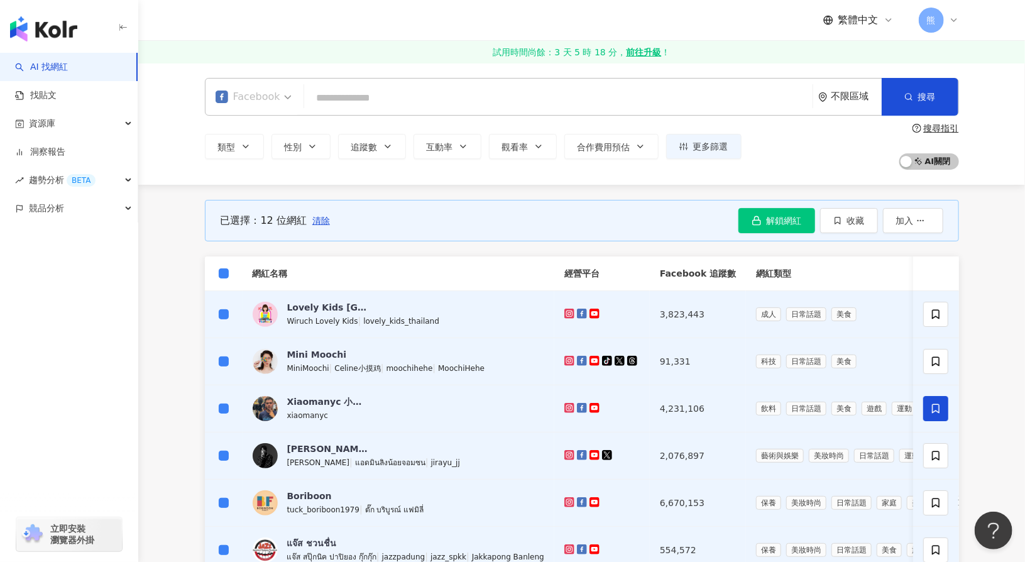
click at [246, 91] on div "Facebook" at bounding box center [248, 97] width 65 height 20
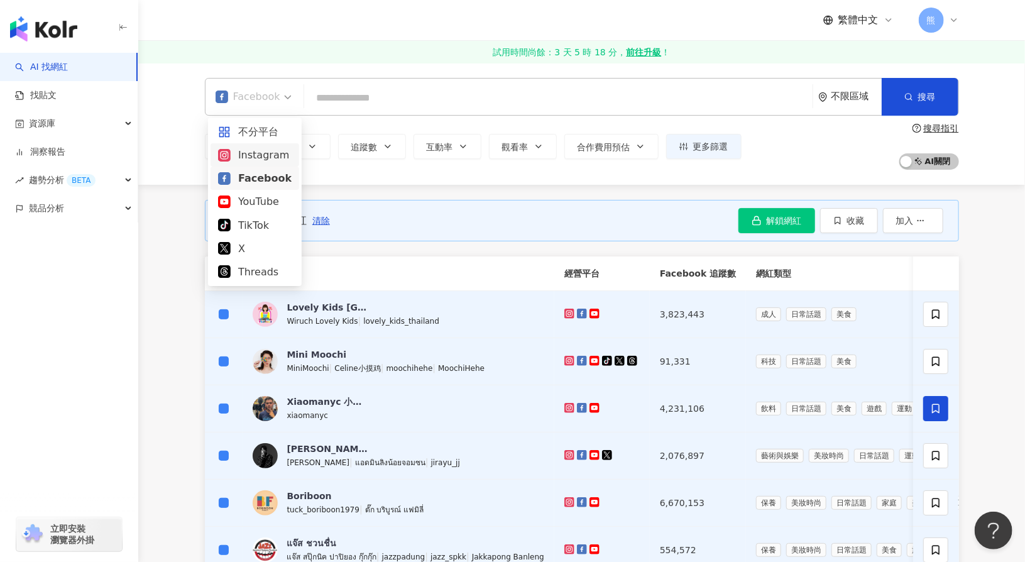
click at [251, 150] on div "Instagram" at bounding box center [255, 155] width 74 height 16
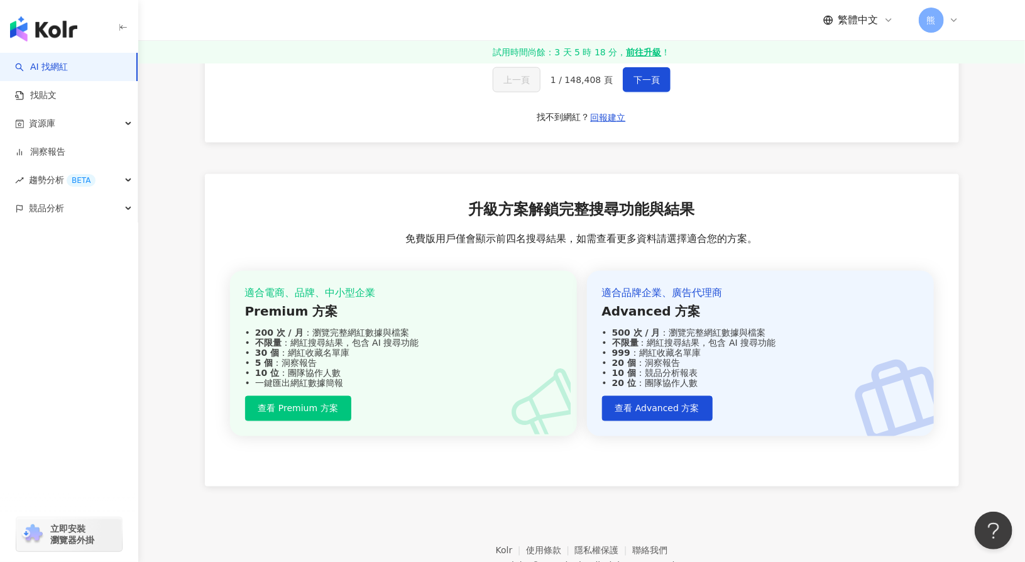
scroll to position [628, 0]
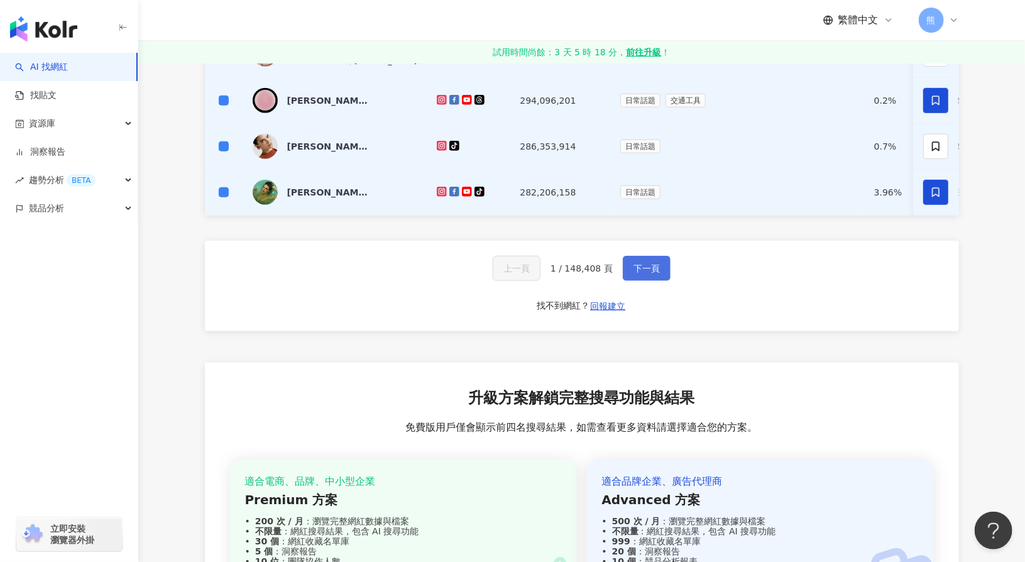
click at [649, 273] on span "下一頁" at bounding box center [646, 268] width 26 height 10
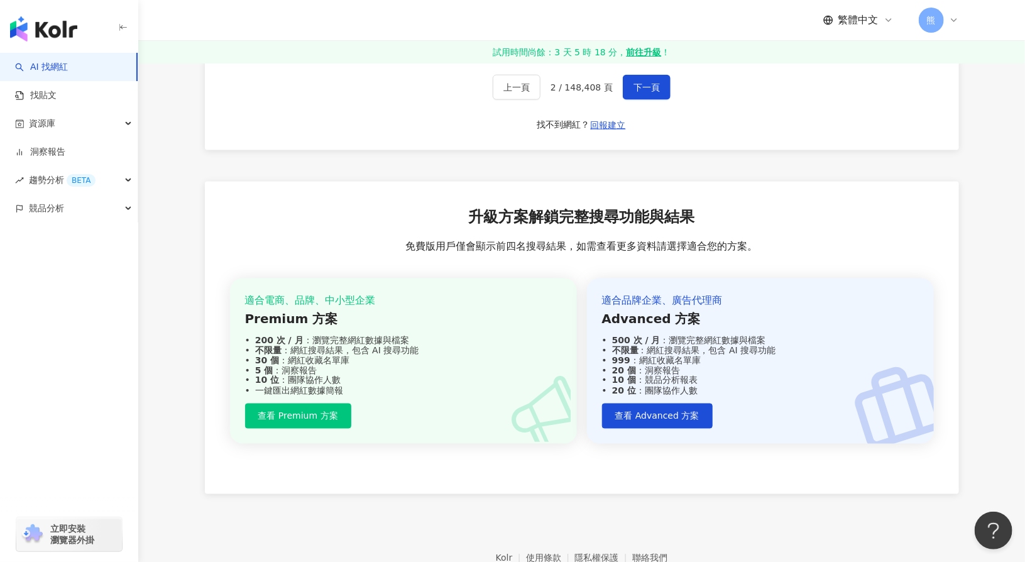
scroll to position [566, 0]
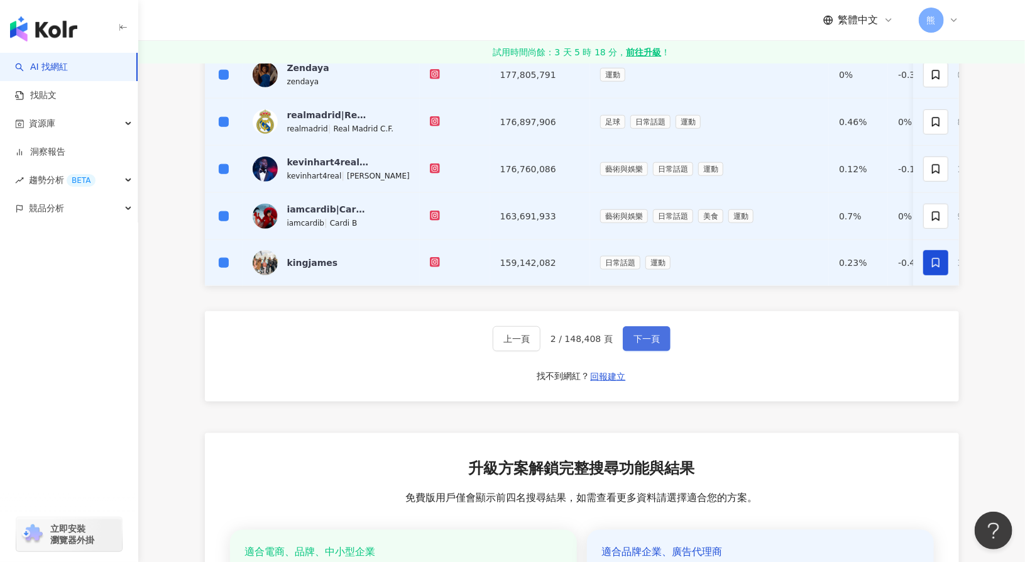
click at [632, 337] on button "下一頁" at bounding box center [647, 338] width 48 height 25
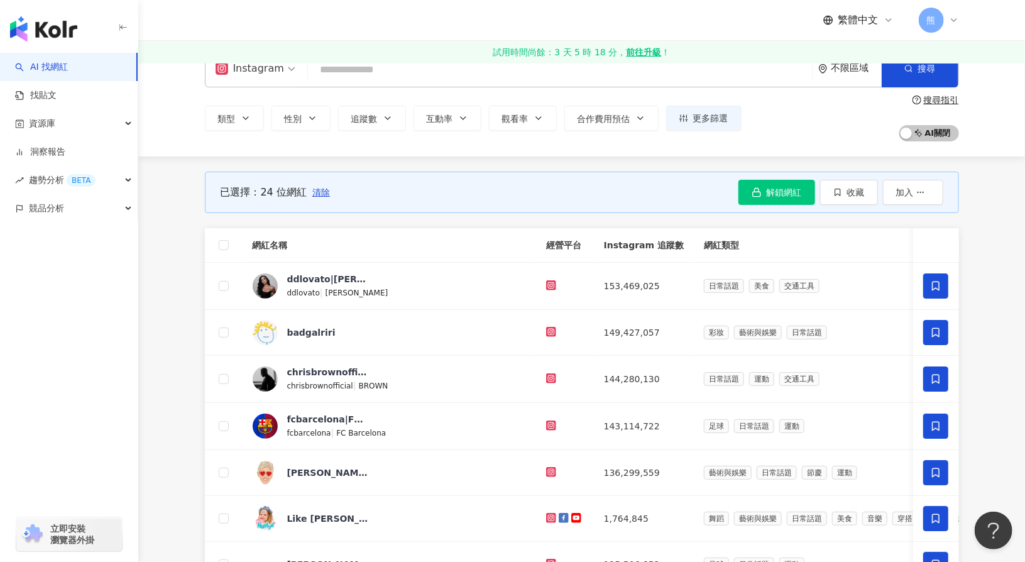
scroll to position [0, 0]
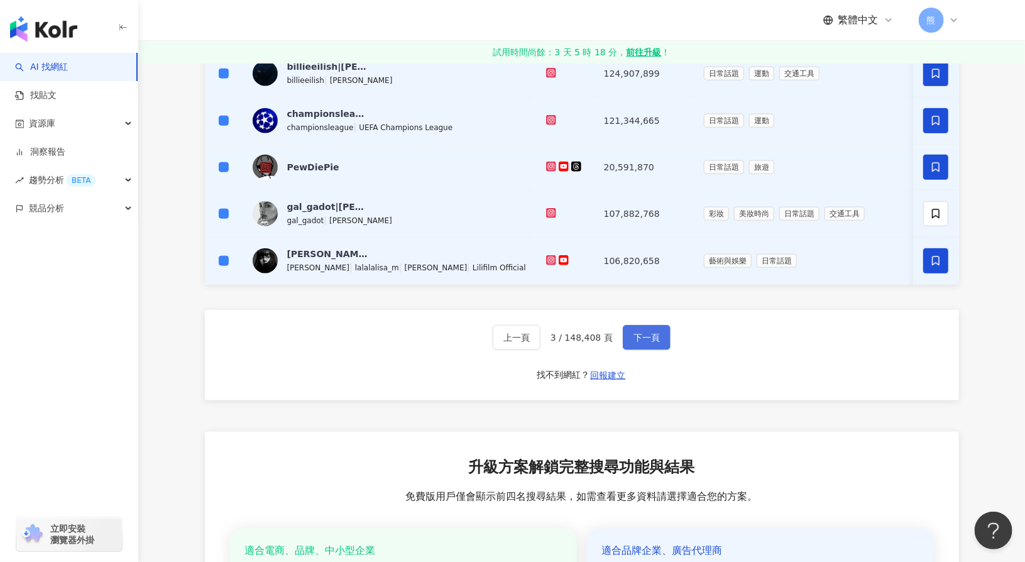
click at [659, 347] on button "下一頁" at bounding box center [647, 337] width 48 height 25
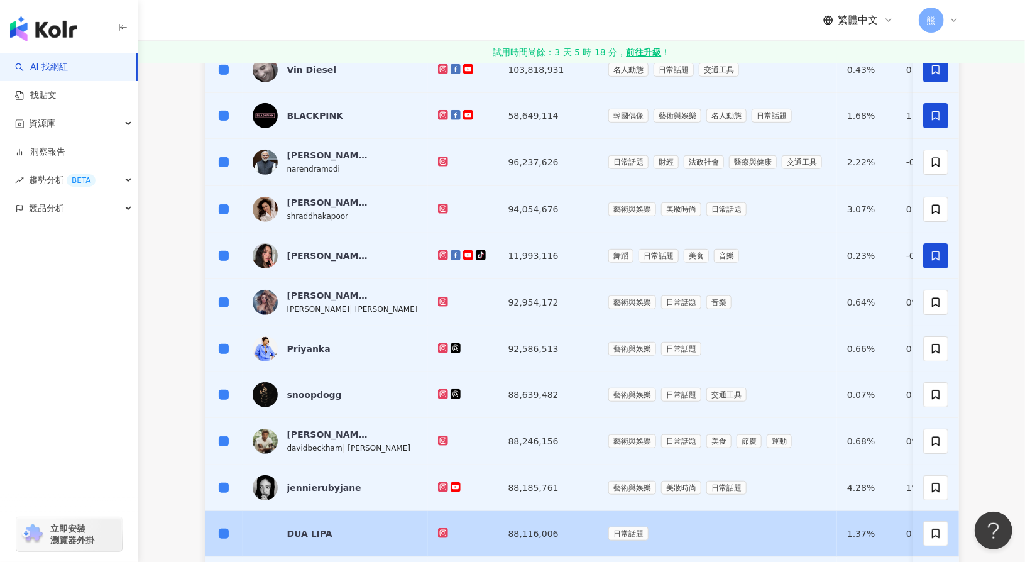
scroll to position [440, 0]
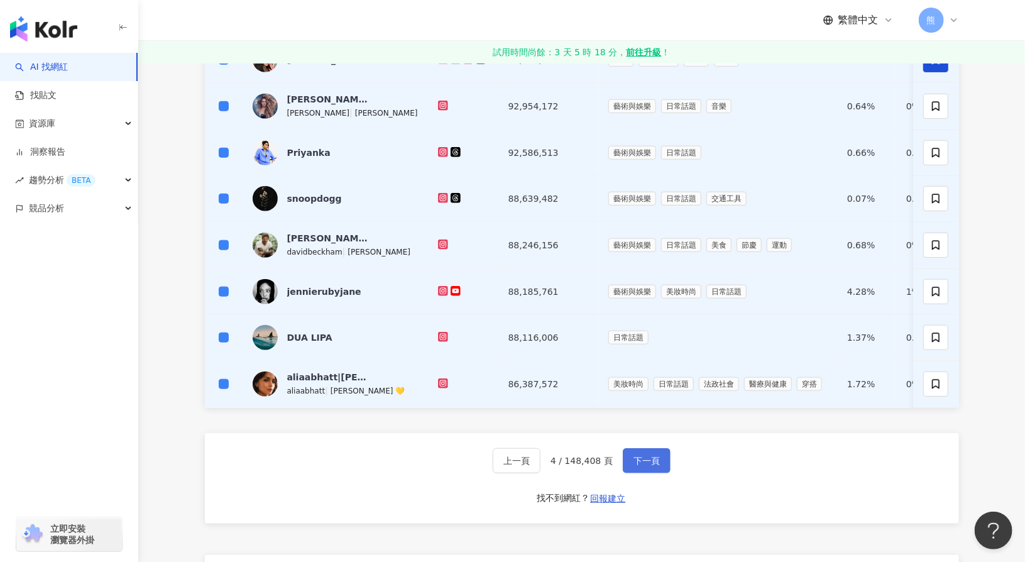
drag, startPoint x: 665, startPoint y: 458, endPoint x: 645, endPoint y: 427, distance: 37.1
click at [665, 458] on button "下一頁" at bounding box center [647, 460] width 48 height 25
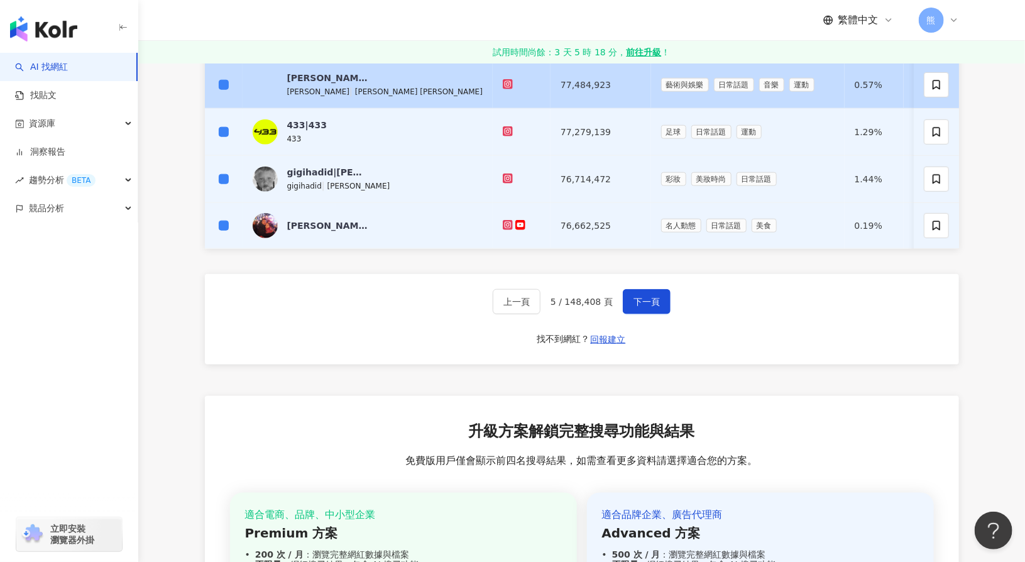
scroll to position [628, 0]
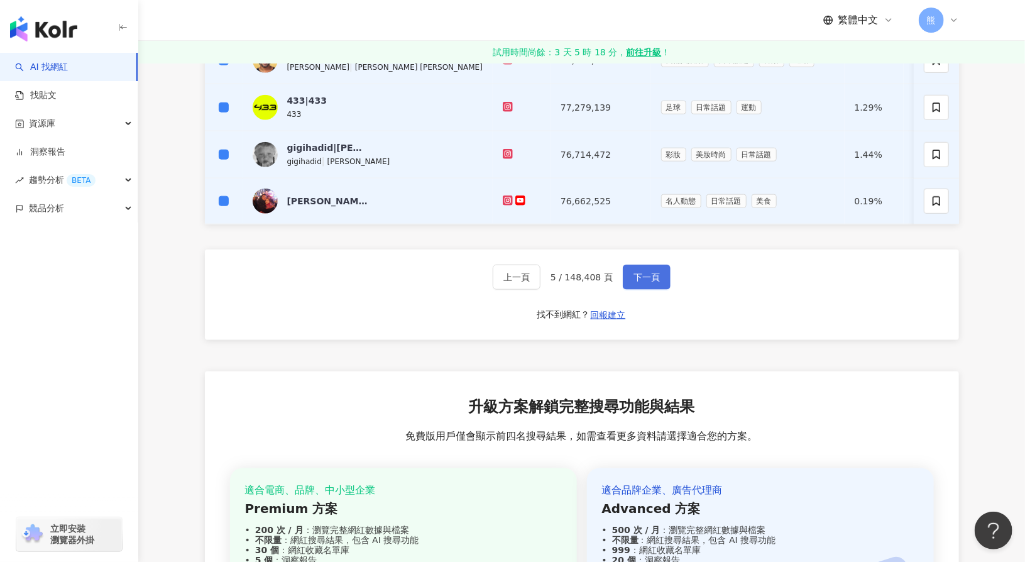
click at [652, 278] on span "下一頁" at bounding box center [646, 277] width 26 height 10
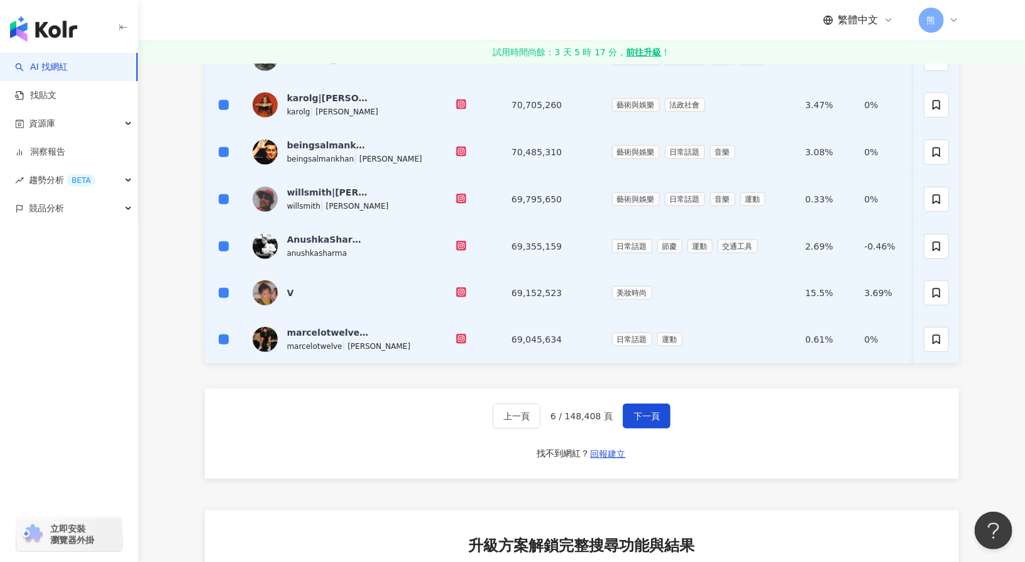
scroll to position [506, 0]
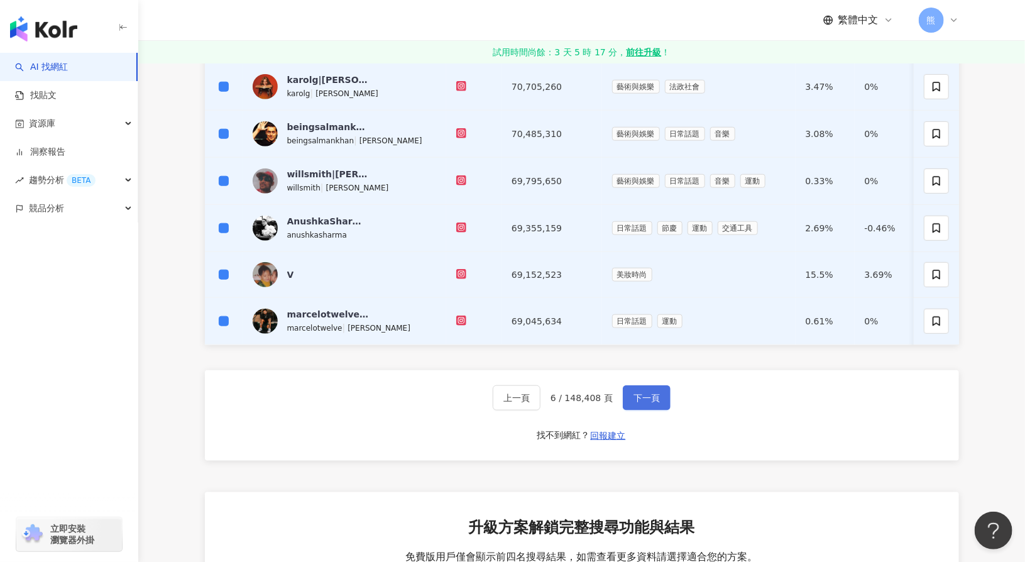
click at [624, 403] on button "下一頁" at bounding box center [647, 397] width 48 height 25
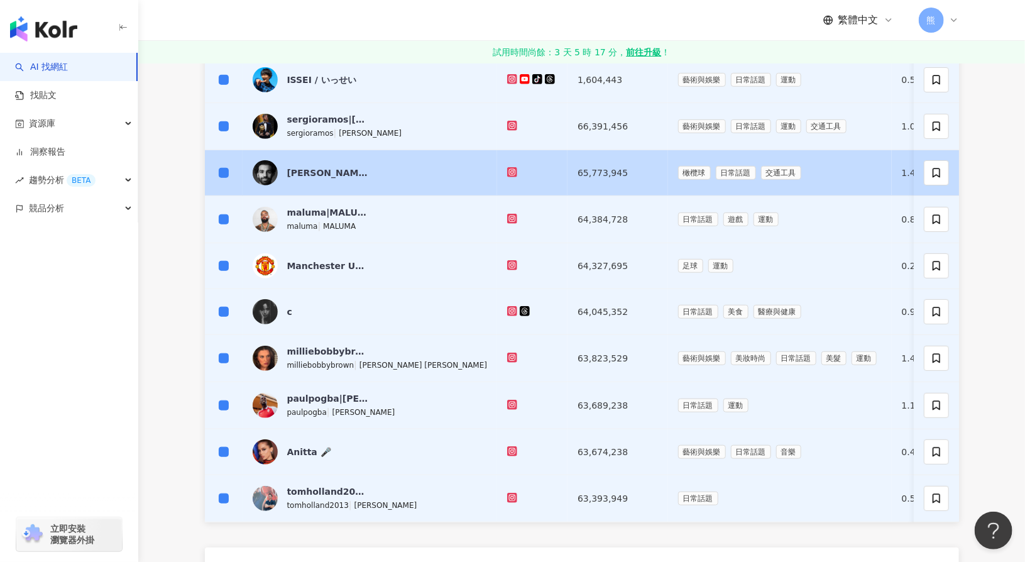
scroll to position [377, 0]
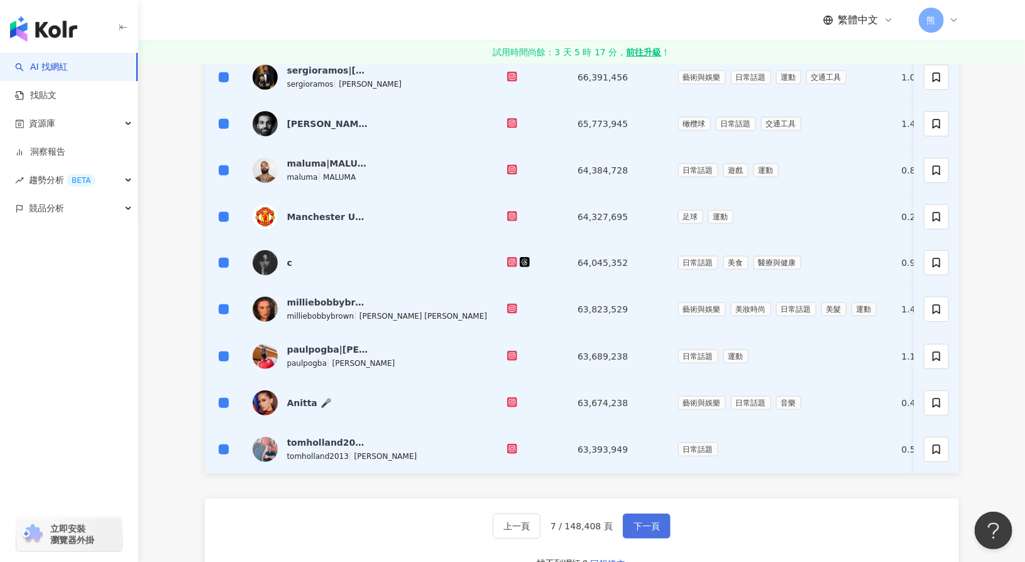
click at [629, 522] on button "下一頁" at bounding box center [647, 525] width 48 height 25
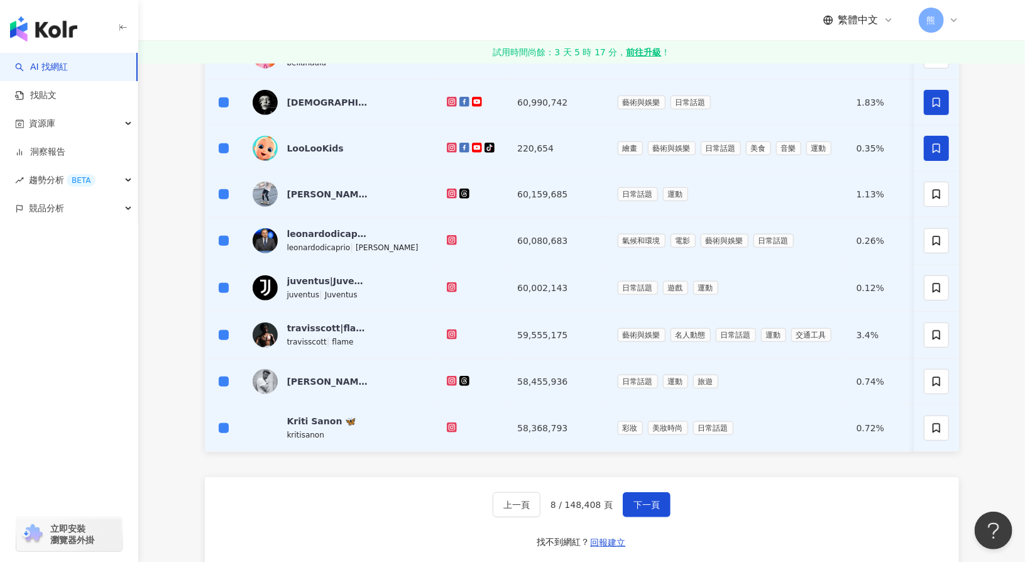
scroll to position [503, 0]
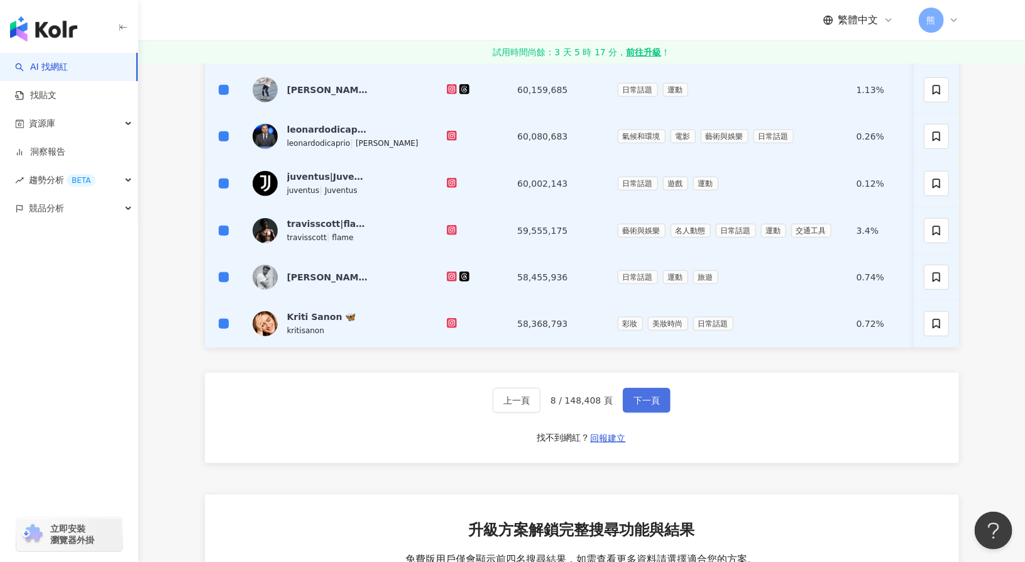
click at [662, 403] on button "下一頁" at bounding box center [647, 400] width 48 height 25
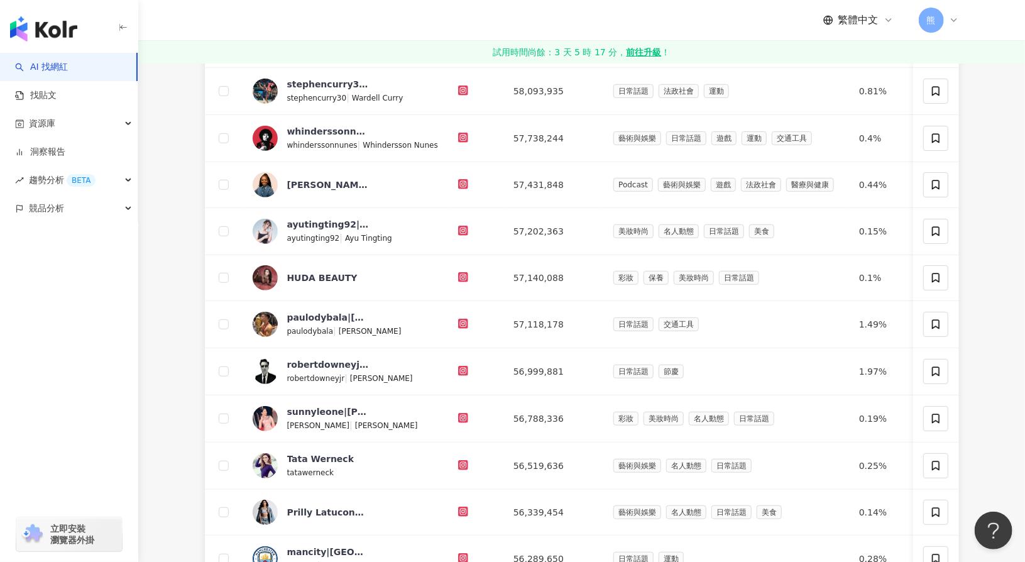
scroll to position [126, 0]
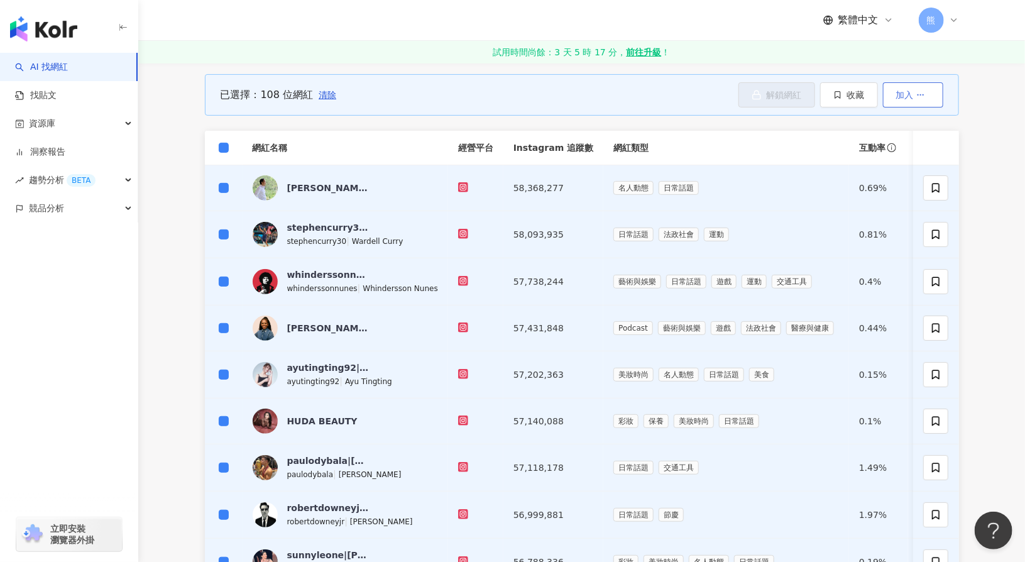
click at [909, 94] on span "加入" at bounding box center [905, 95] width 18 height 10
click at [852, 89] on button "收藏" at bounding box center [849, 94] width 58 height 25
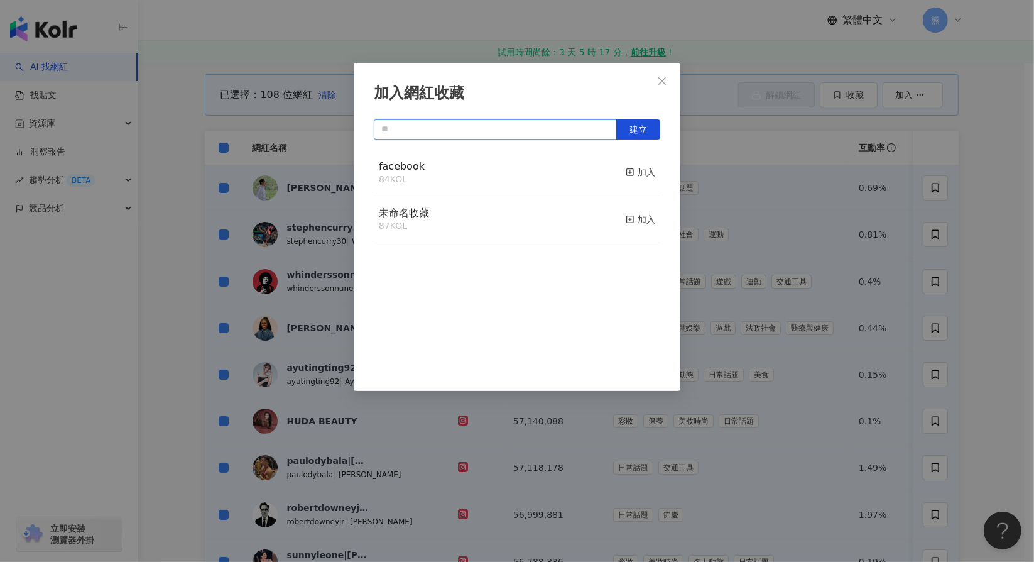
click at [396, 121] on input "text" at bounding box center [495, 129] width 243 height 20
click at [642, 126] on span "建立" at bounding box center [639, 129] width 18 height 10
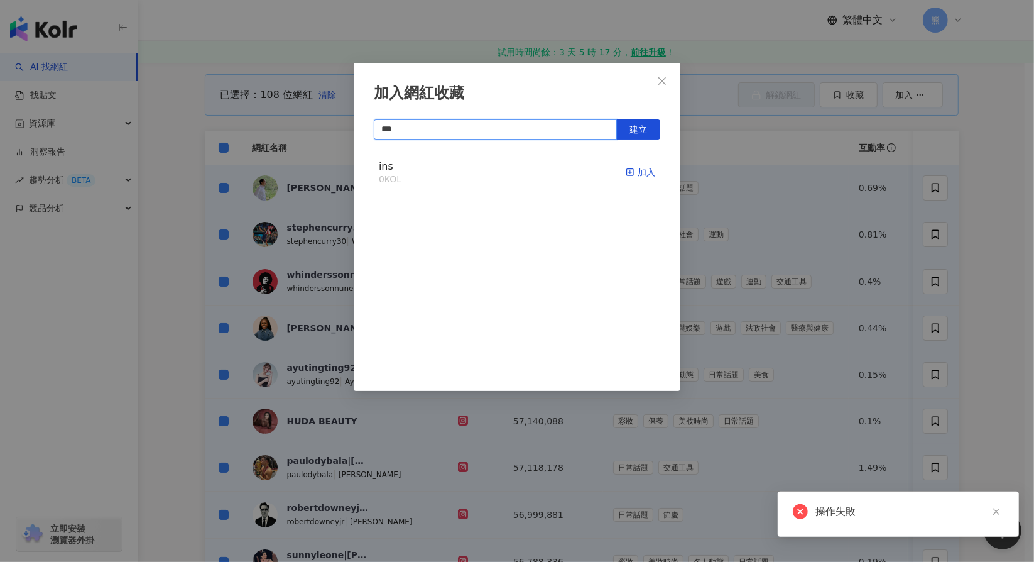
type input "***"
click at [629, 165] on div "加入" at bounding box center [641, 172] width 30 height 14
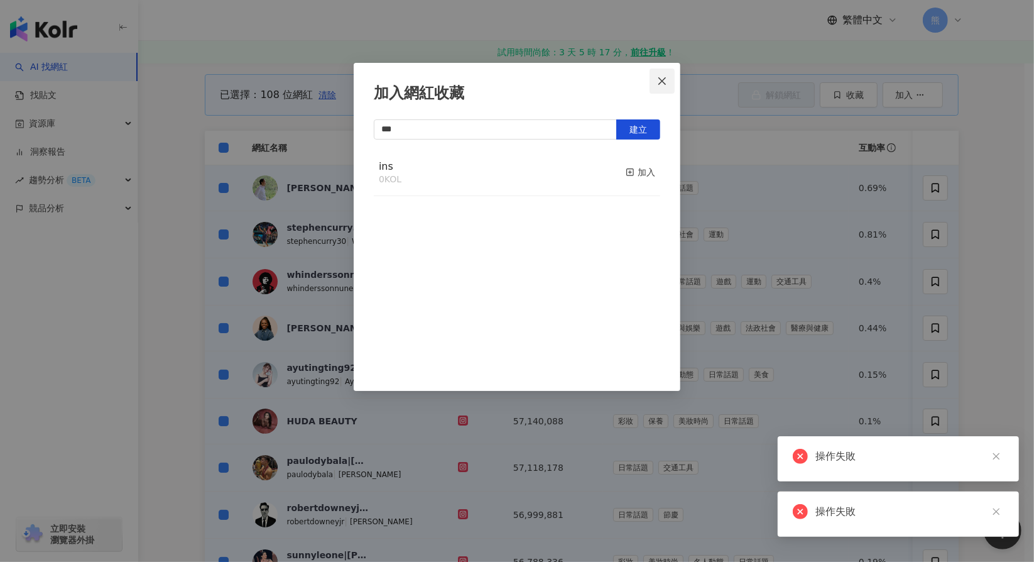
click at [662, 81] on icon "close" at bounding box center [663, 81] width 8 height 8
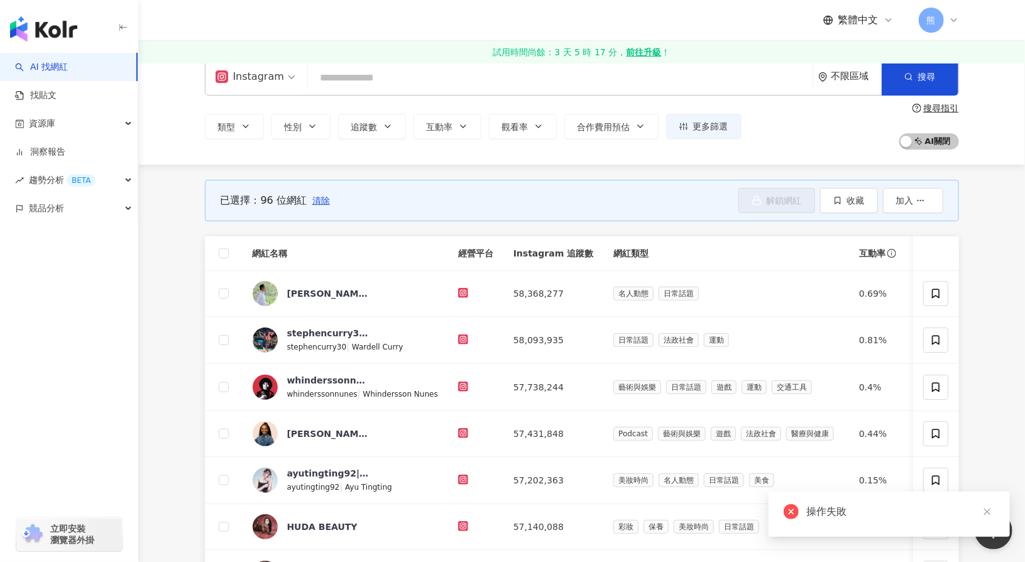
scroll to position [0, 0]
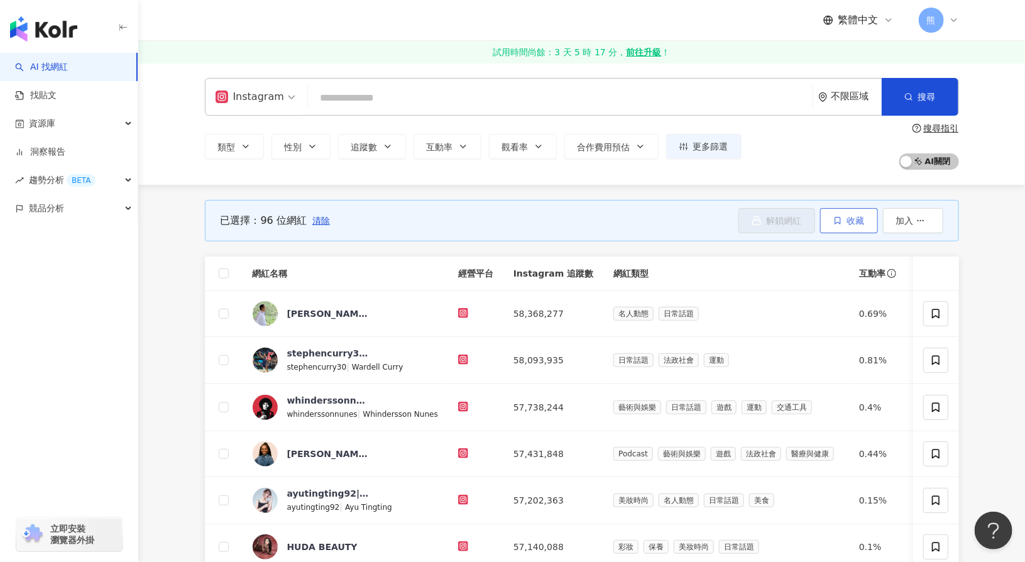
click at [861, 219] on span "收藏" at bounding box center [856, 221] width 18 height 10
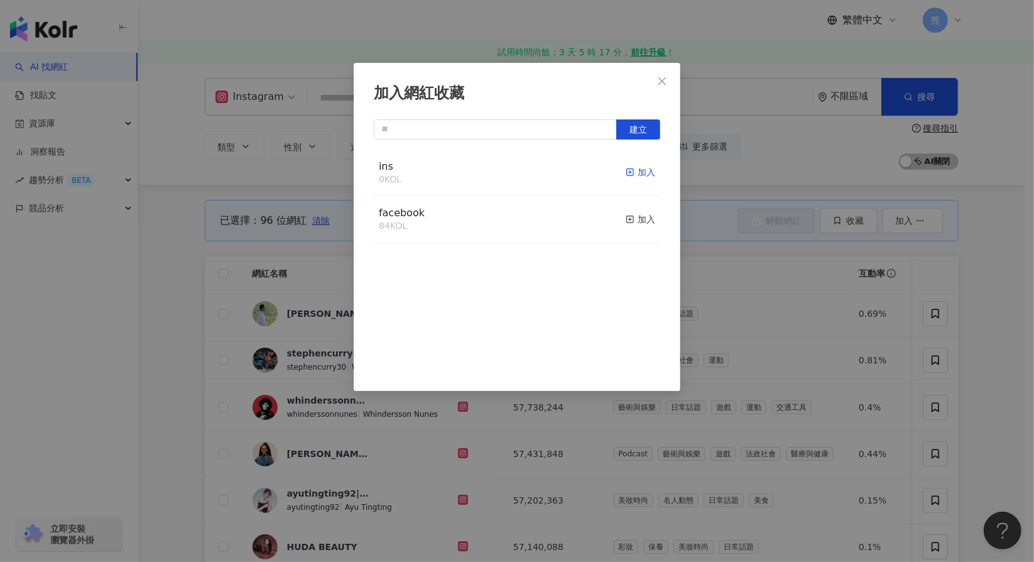
click at [627, 172] on div "加入" at bounding box center [641, 172] width 30 height 14
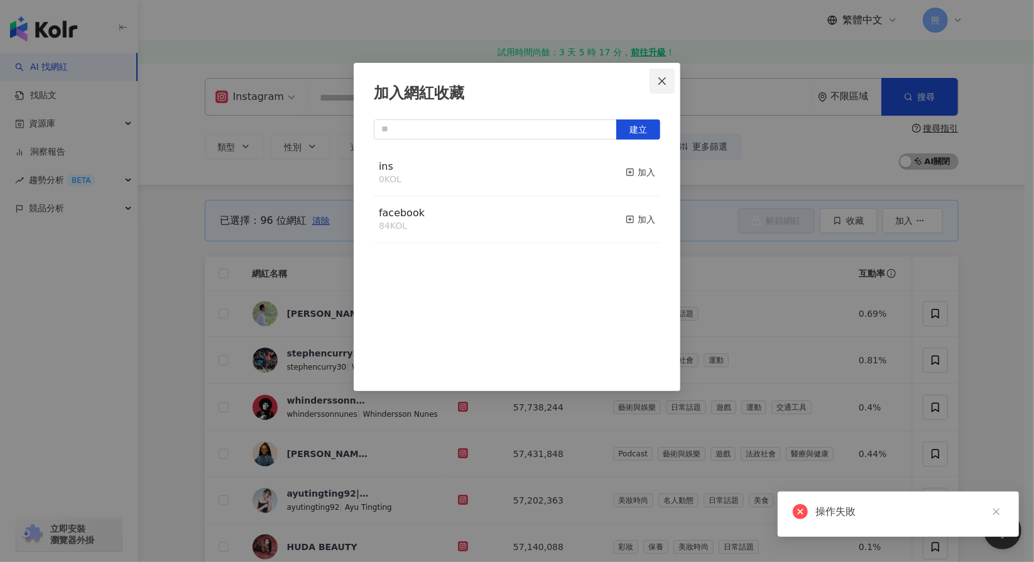
click at [659, 82] on icon "close" at bounding box center [662, 81] width 10 height 10
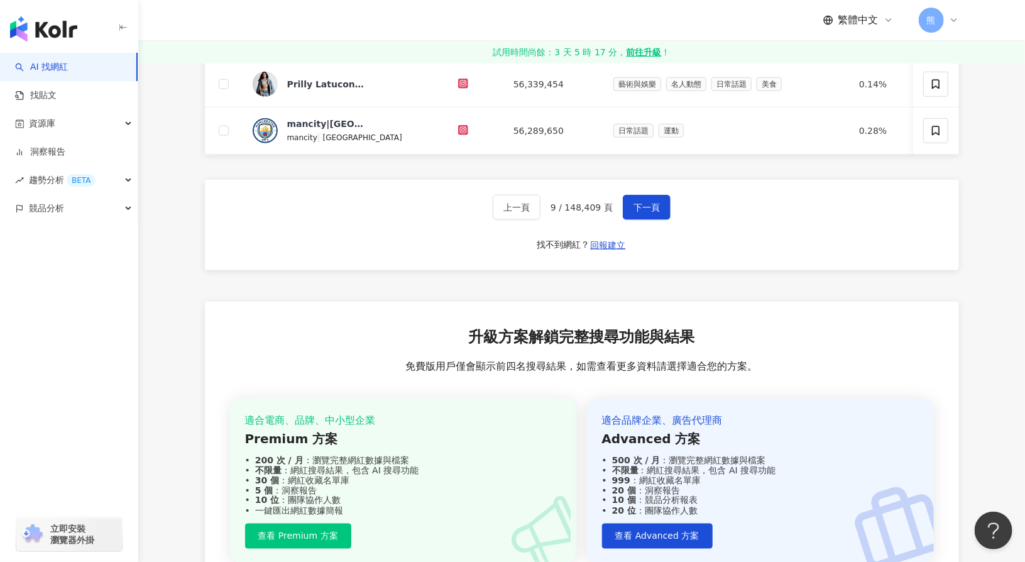
scroll to position [642, 0]
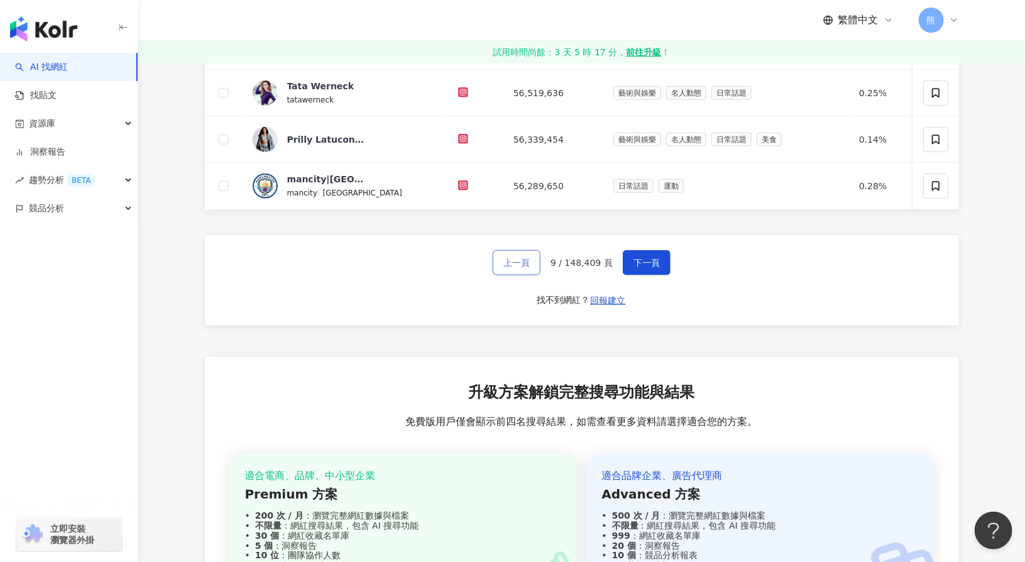
click at [507, 258] on button "上一頁" at bounding box center [517, 262] width 48 height 25
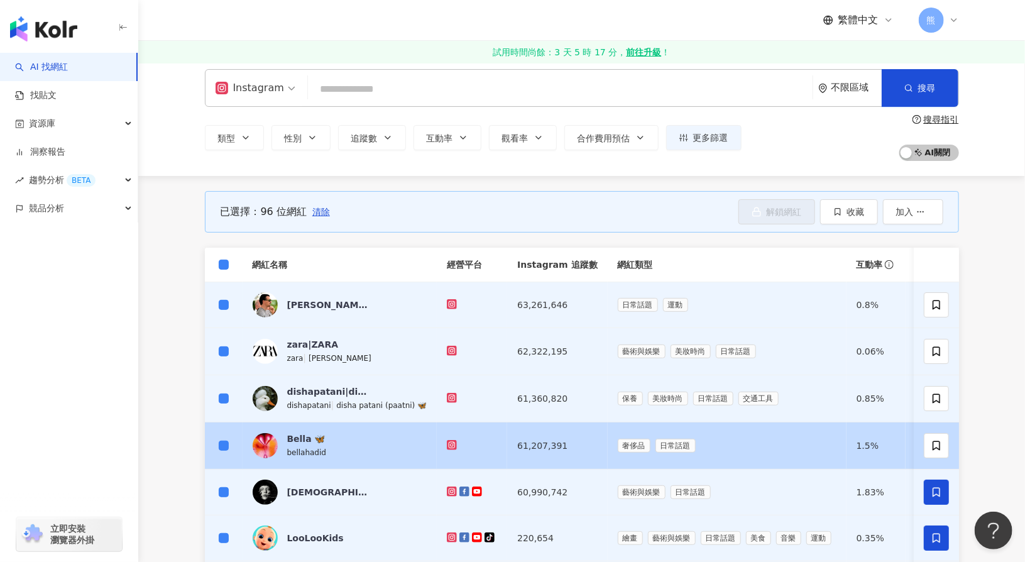
scroll to position [0, 0]
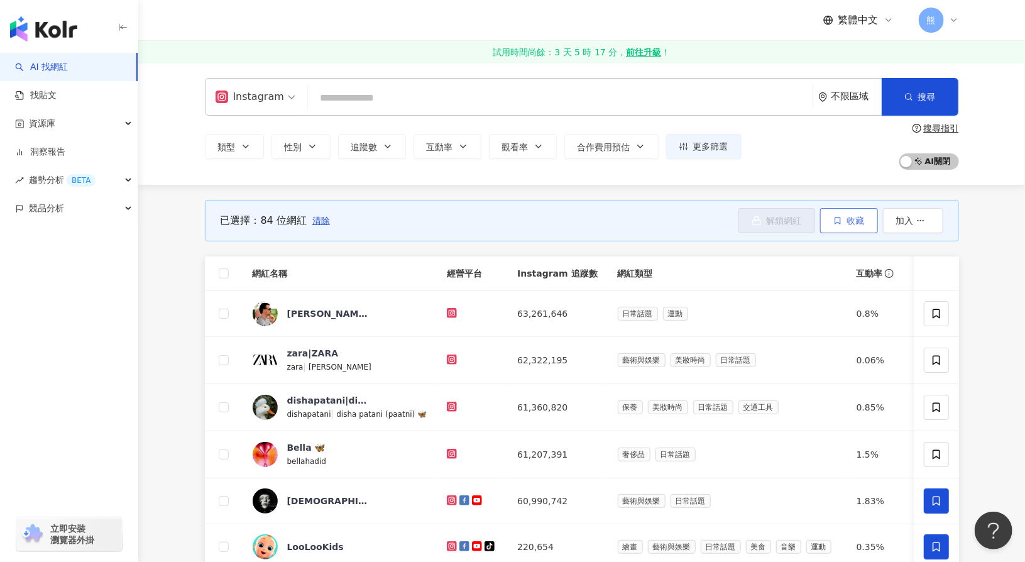
click at [858, 226] on button "收藏" at bounding box center [849, 220] width 58 height 25
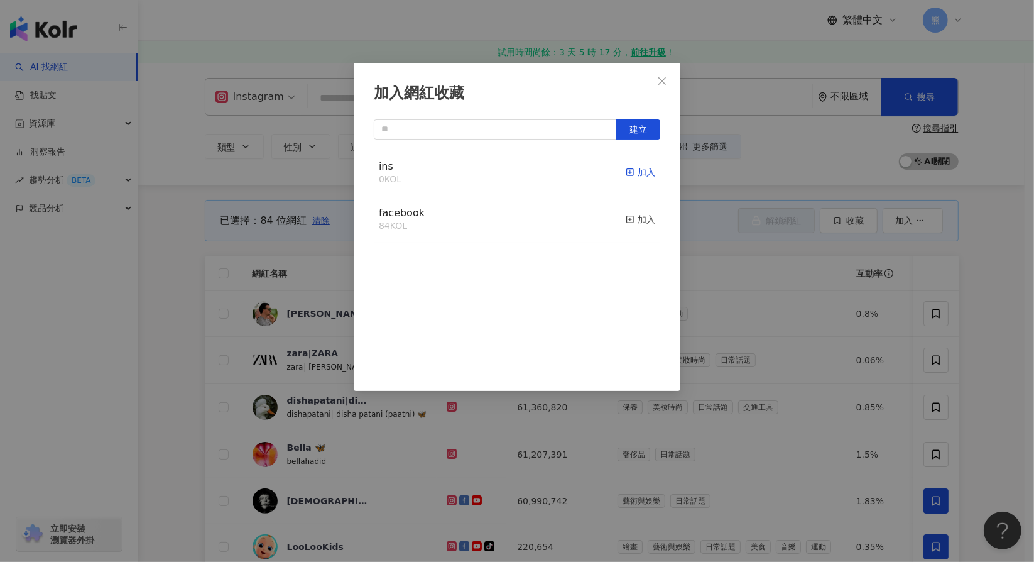
click at [627, 172] on div "加入" at bounding box center [641, 172] width 30 height 14
click at [672, 77] on span "Close" at bounding box center [662, 81] width 25 height 10
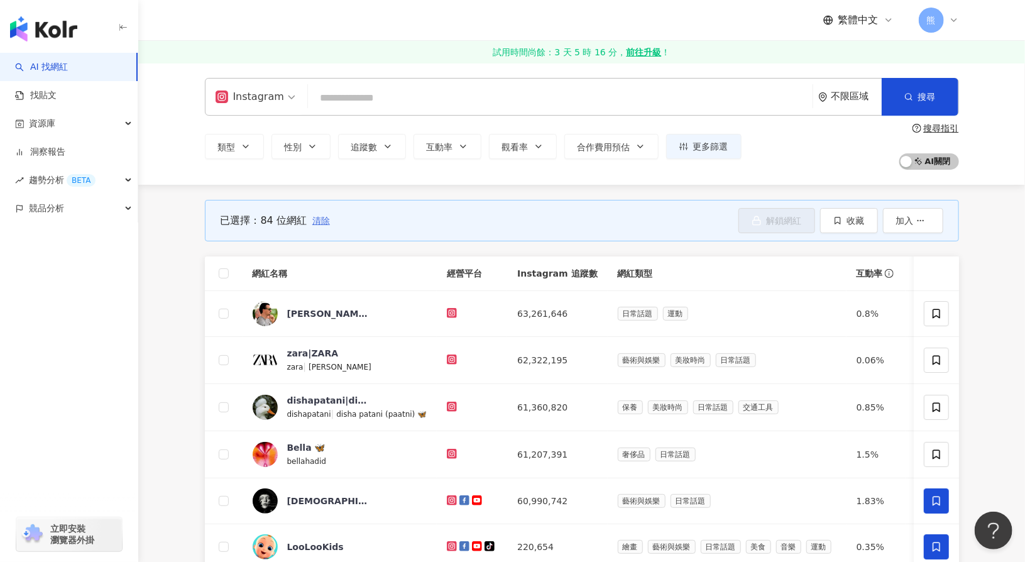
click at [322, 224] on span "清除" at bounding box center [321, 221] width 18 height 10
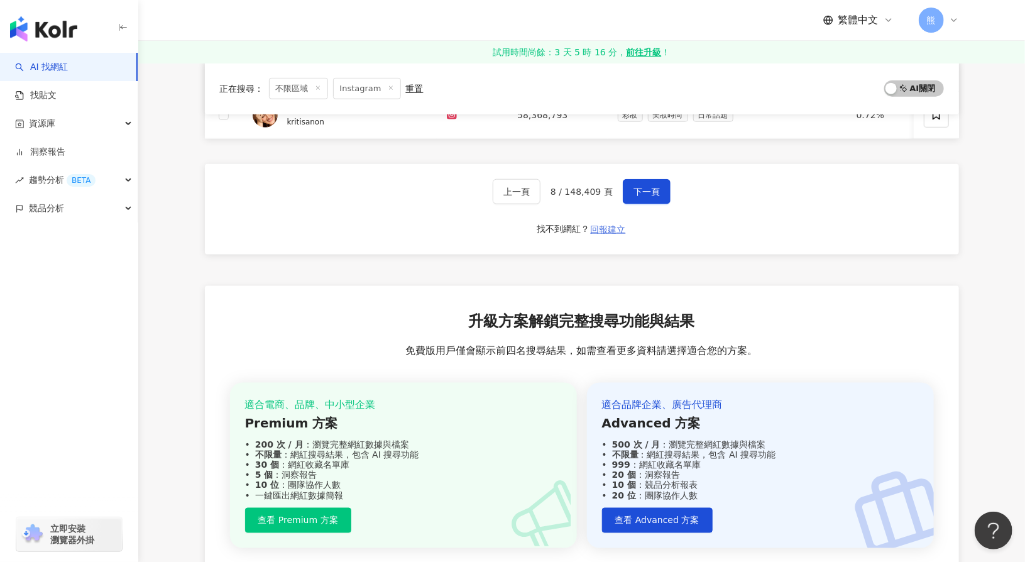
scroll to position [621, 0]
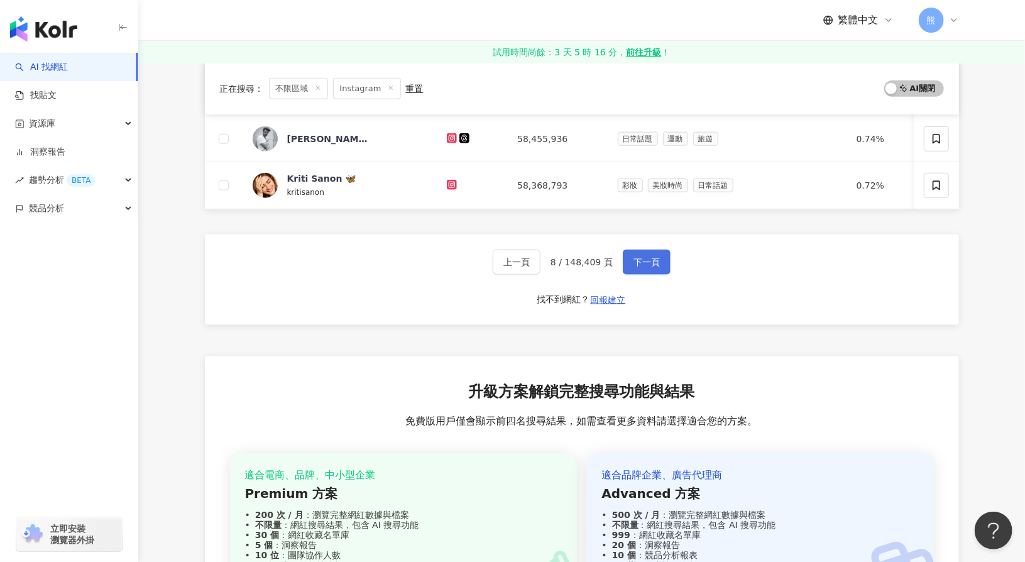
click at [645, 267] on span "下一頁" at bounding box center [646, 262] width 26 height 10
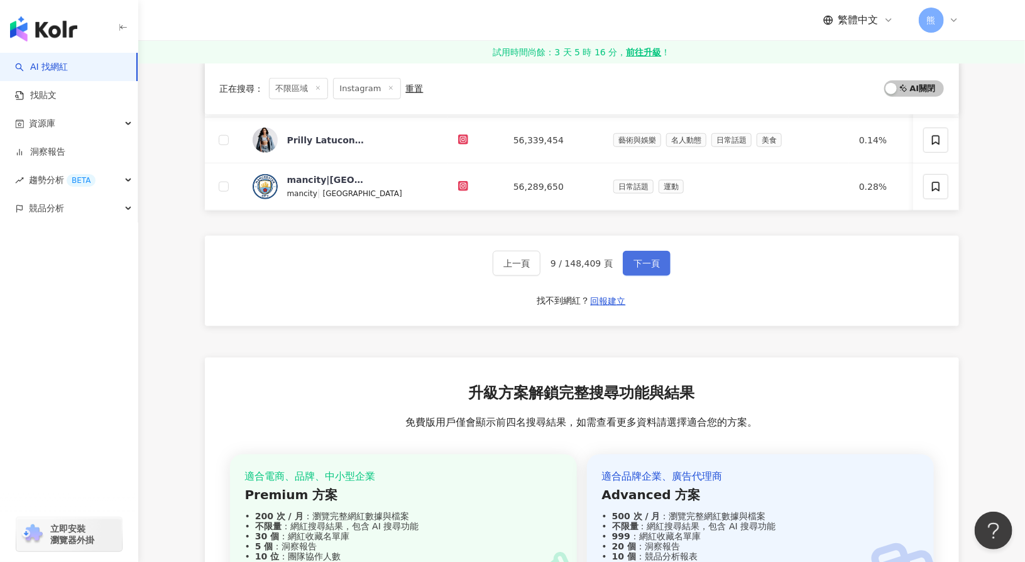
click at [645, 268] on span "下一頁" at bounding box center [646, 263] width 26 height 10
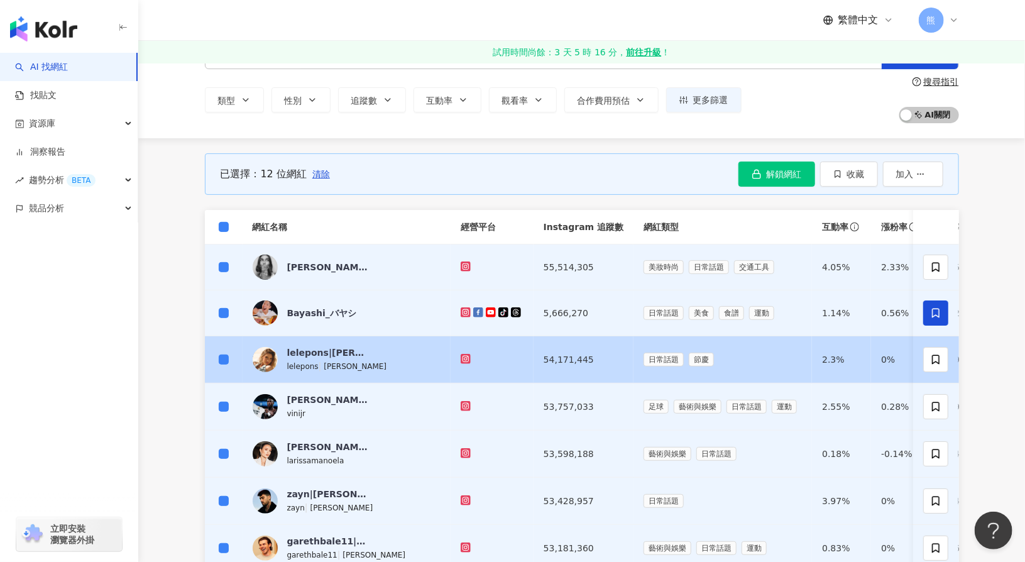
scroll to position [361, 0]
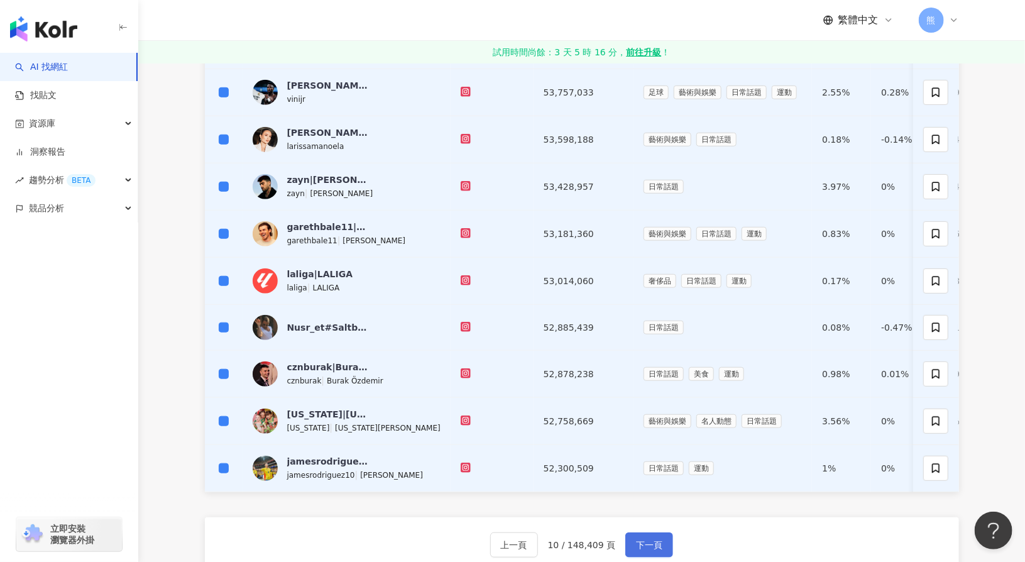
click at [640, 546] on span "下一頁" at bounding box center [649, 545] width 26 height 10
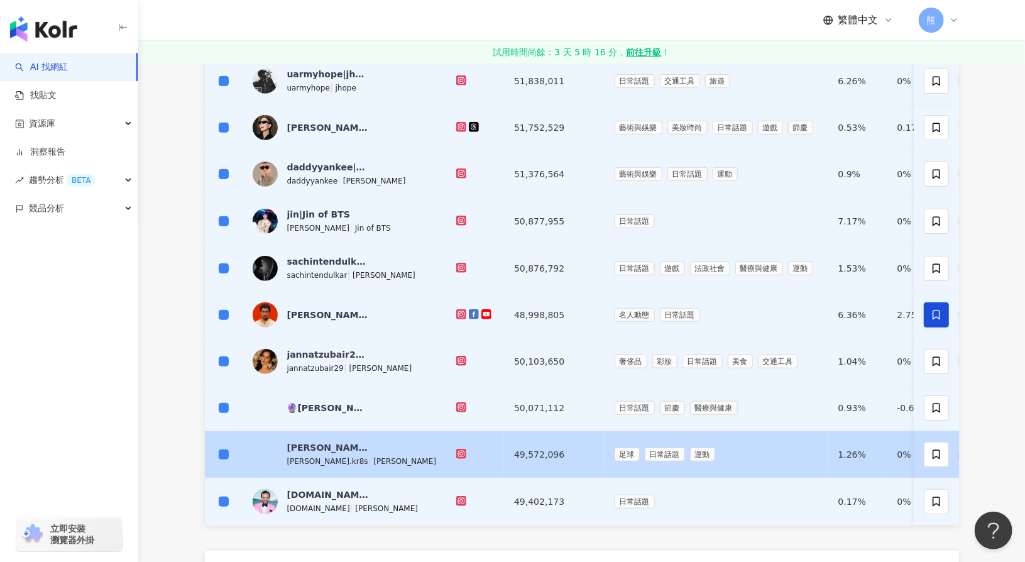
scroll to position [377, 0]
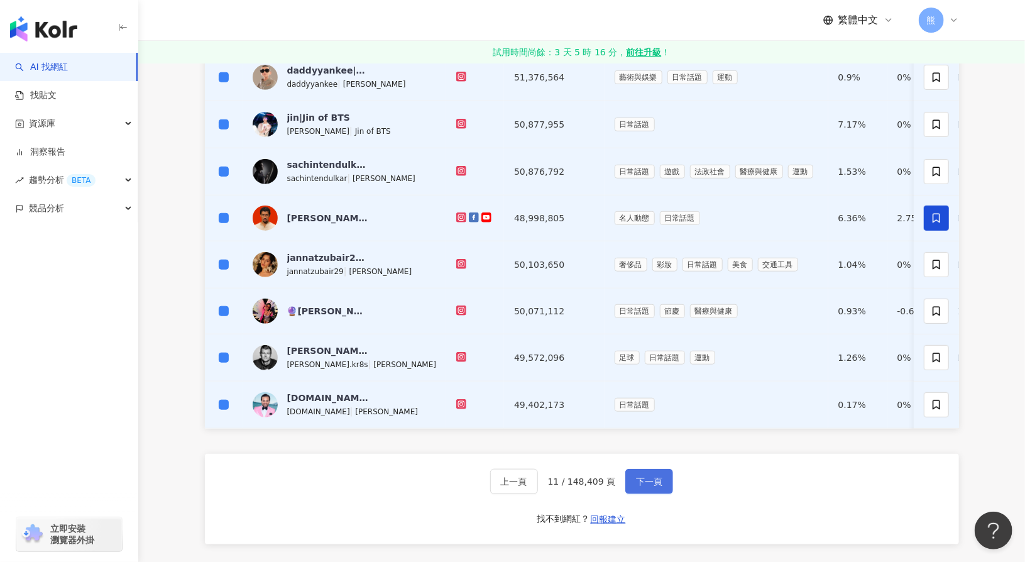
click at [651, 478] on button "下一頁" at bounding box center [649, 481] width 48 height 25
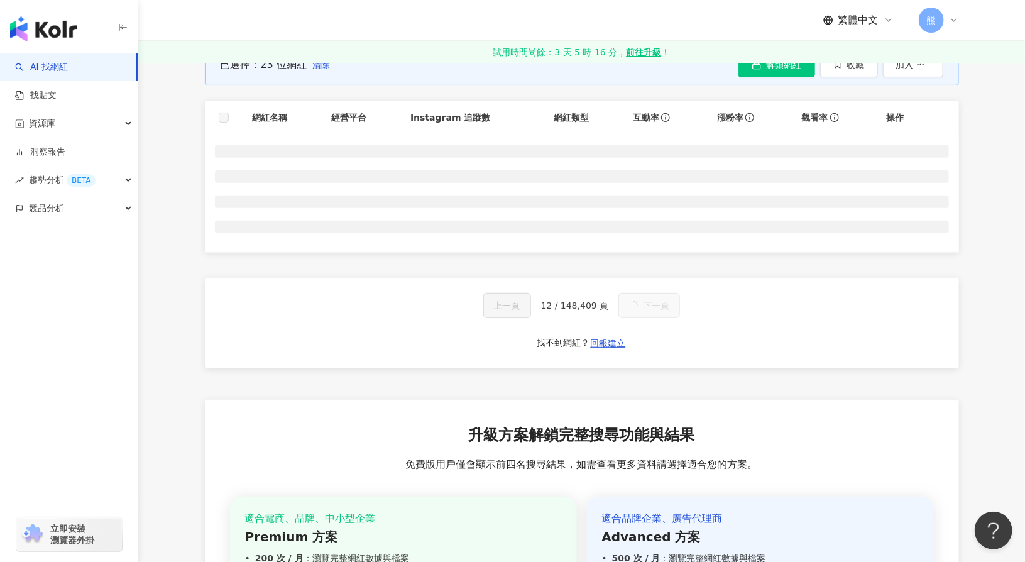
scroll to position [0, 0]
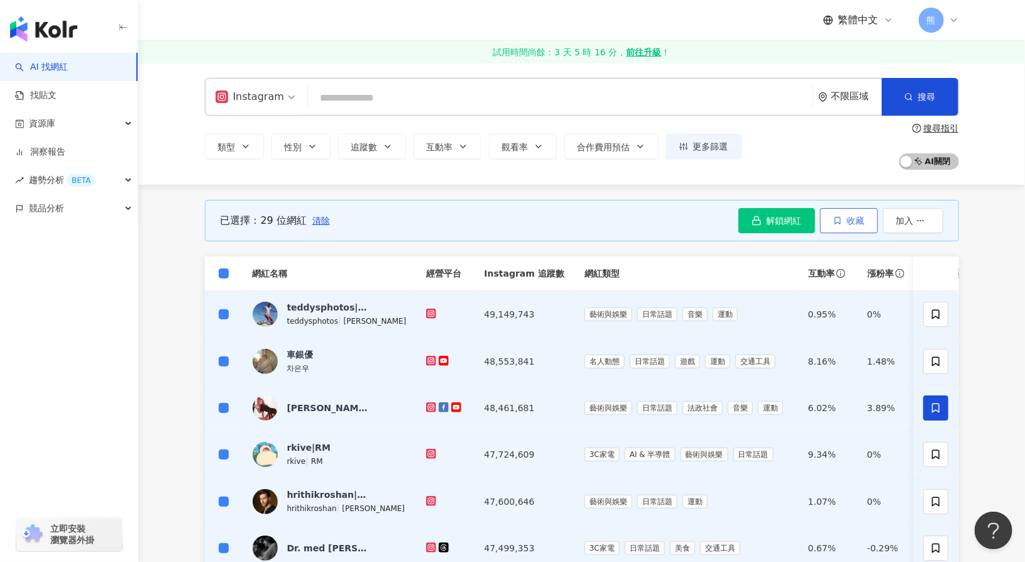
click at [845, 221] on button "收藏" at bounding box center [849, 220] width 58 height 25
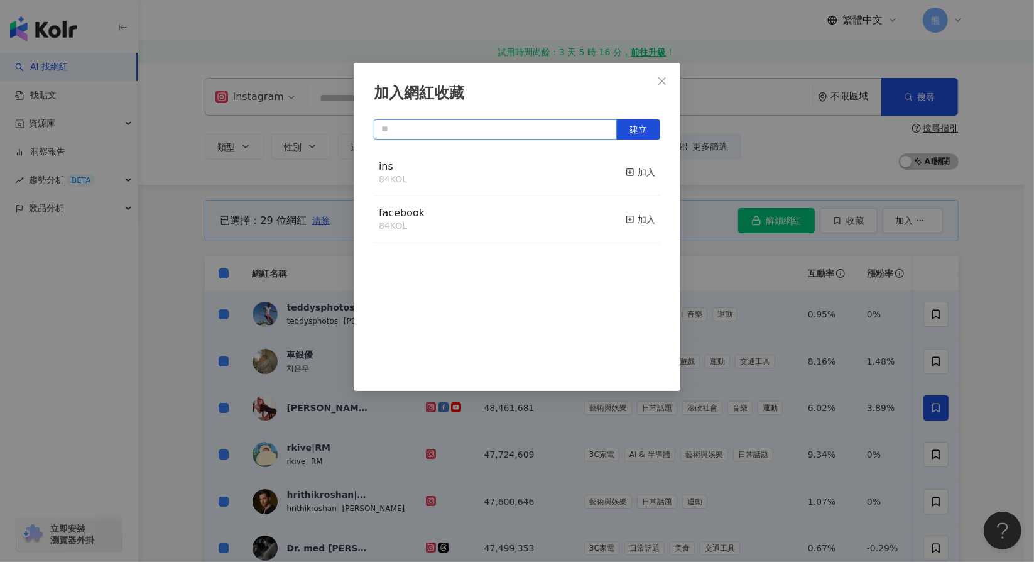
click at [434, 139] on div "建立 ins 84 KOL 加入 facebook 84 KOL 加入" at bounding box center [517, 247] width 287 height 256
click at [651, 128] on button "建立" at bounding box center [638, 129] width 44 height 20
type input "*****"
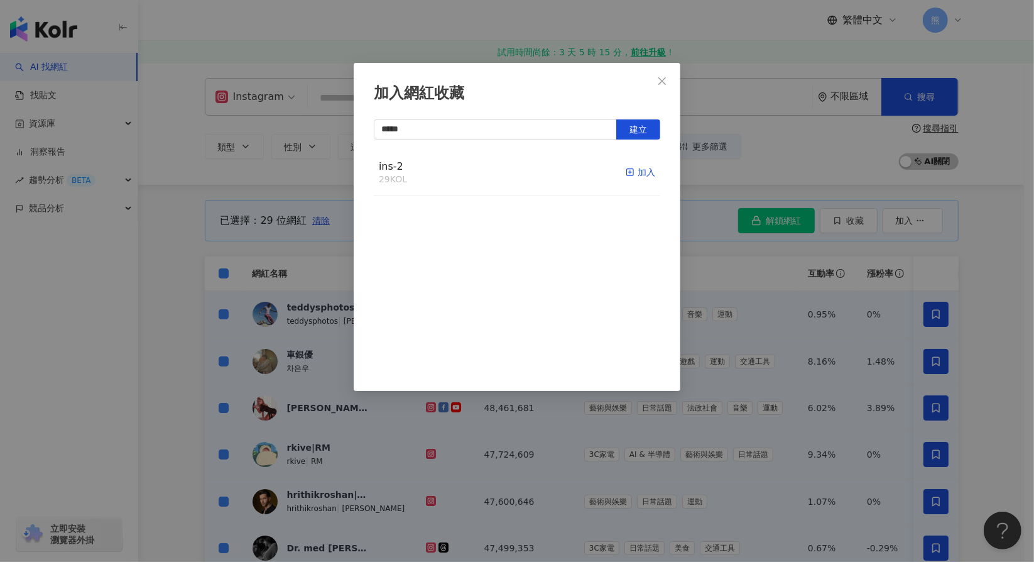
click at [634, 172] on div "加入" at bounding box center [641, 172] width 30 height 14
click at [660, 84] on icon "close" at bounding box center [662, 81] width 10 height 10
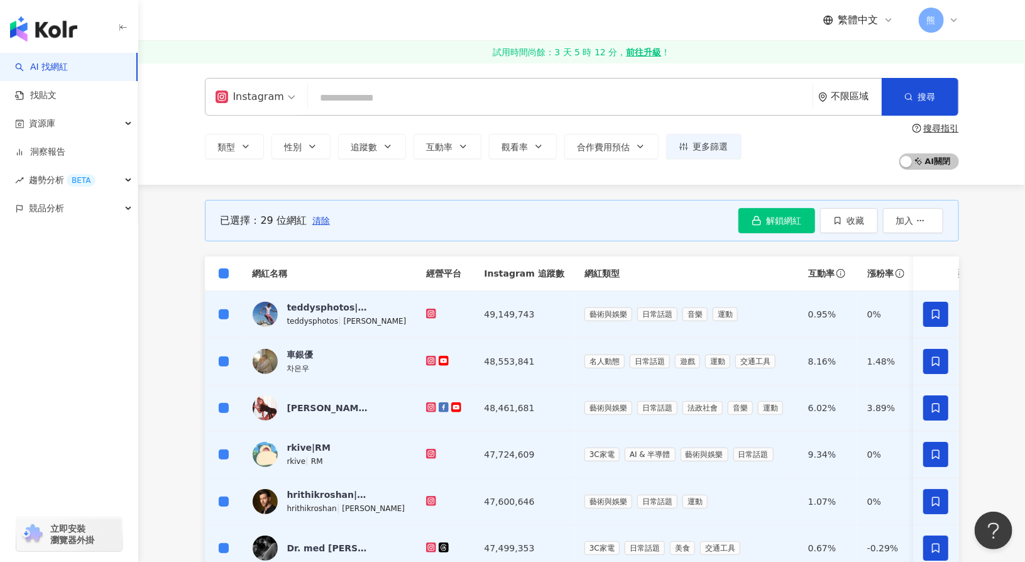
click at [267, 96] on div "Instagram" at bounding box center [250, 97] width 68 height 20
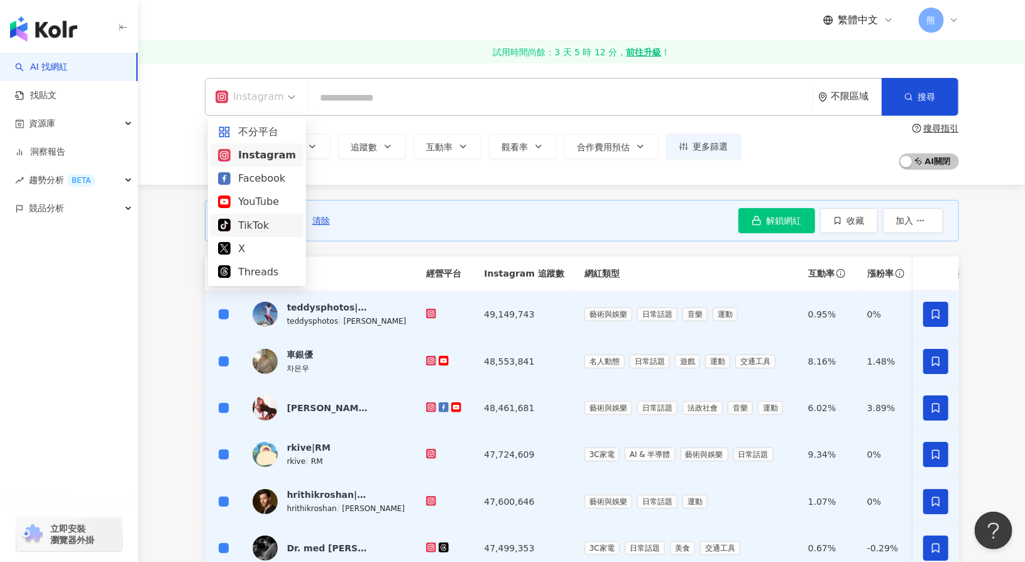
click at [264, 222] on div "TikTok" at bounding box center [257, 225] width 78 height 16
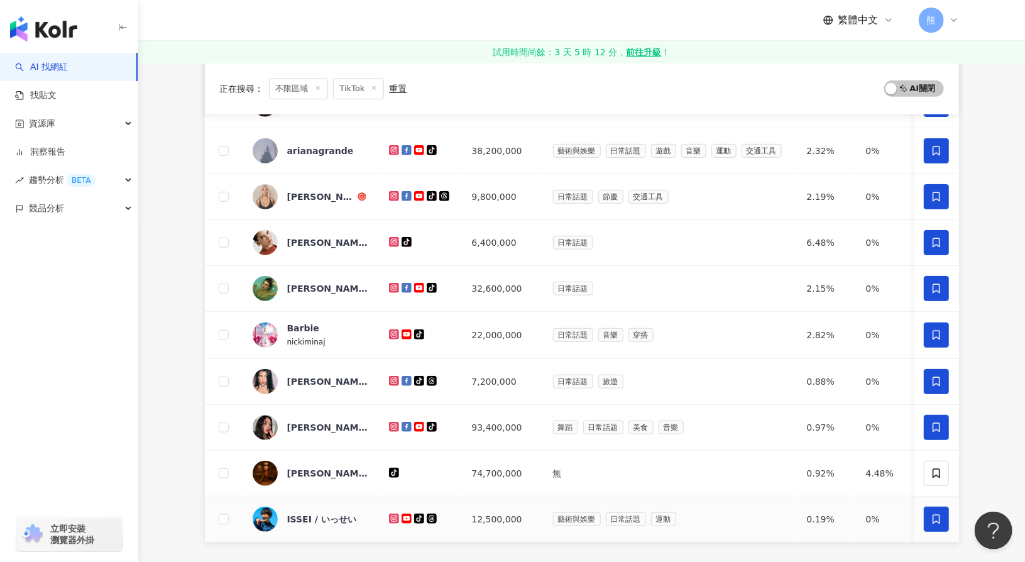
scroll to position [440, 0]
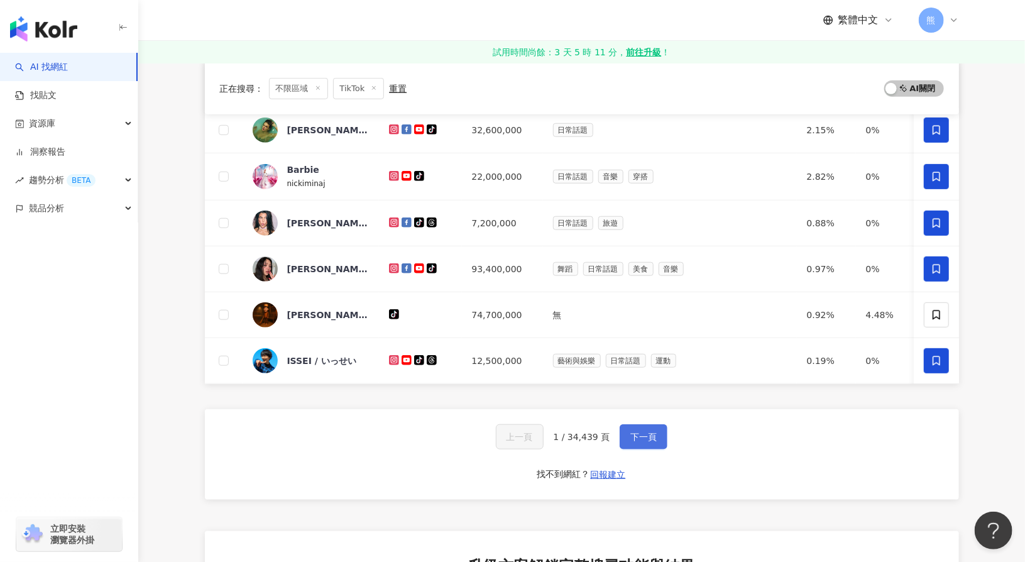
click at [636, 434] on button "下一頁" at bounding box center [644, 436] width 48 height 25
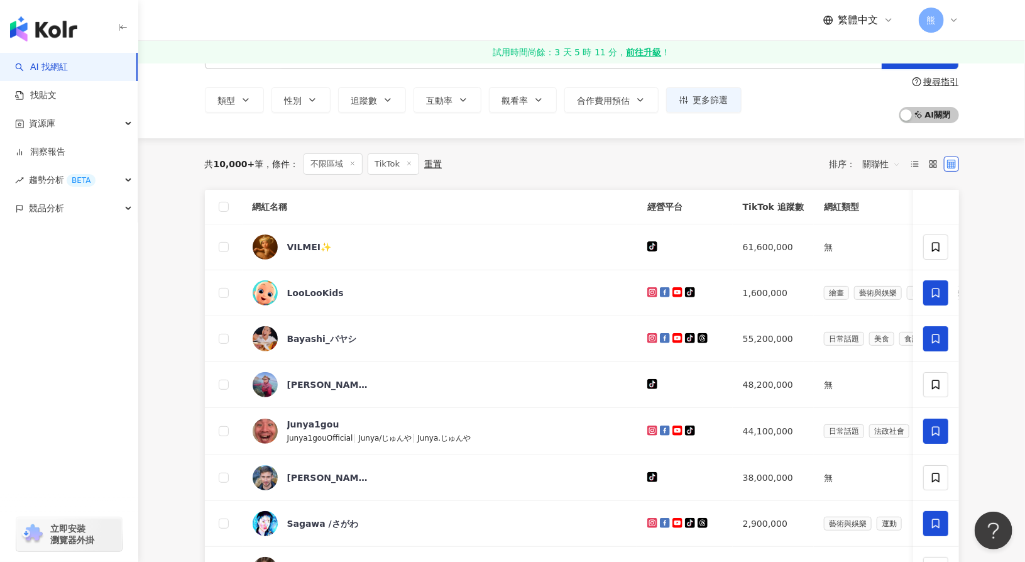
scroll to position [0, 0]
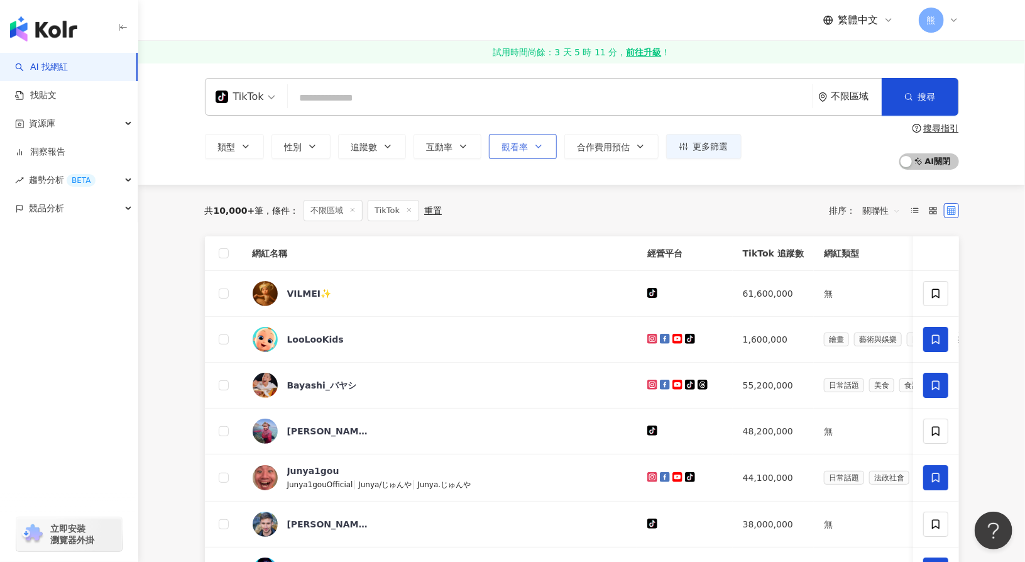
click at [515, 148] on span "觀看率" at bounding box center [515, 147] width 26 height 10
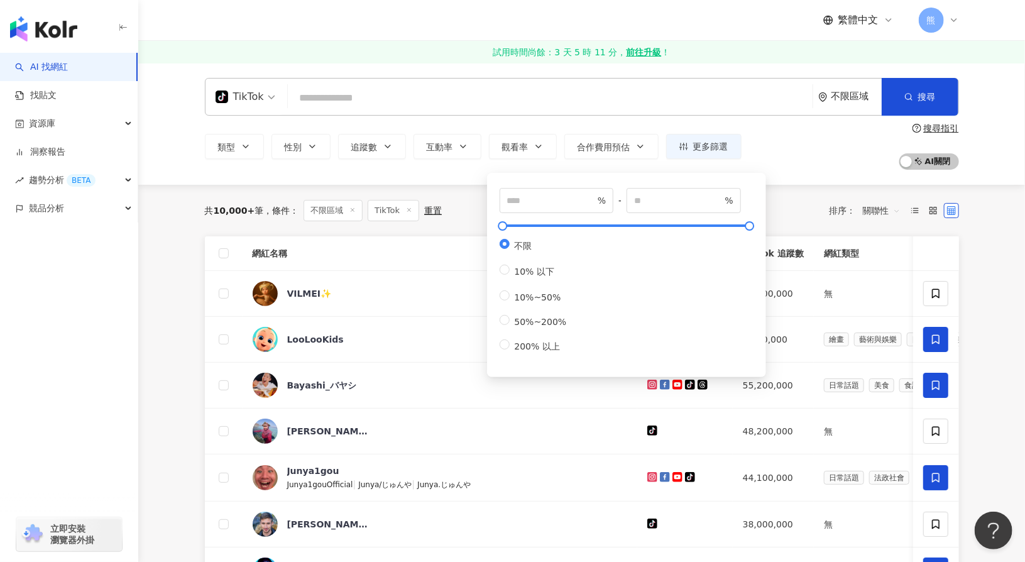
click at [540, 130] on div "類型 性別 追蹤數 互動率 觀看率 合作費用預估 更多篩選 % - % 不限 10% 以下 10%~50% 50%~200% 200% 以上 搜尋指引 AI …" at bounding box center [582, 146] width 754 height 46
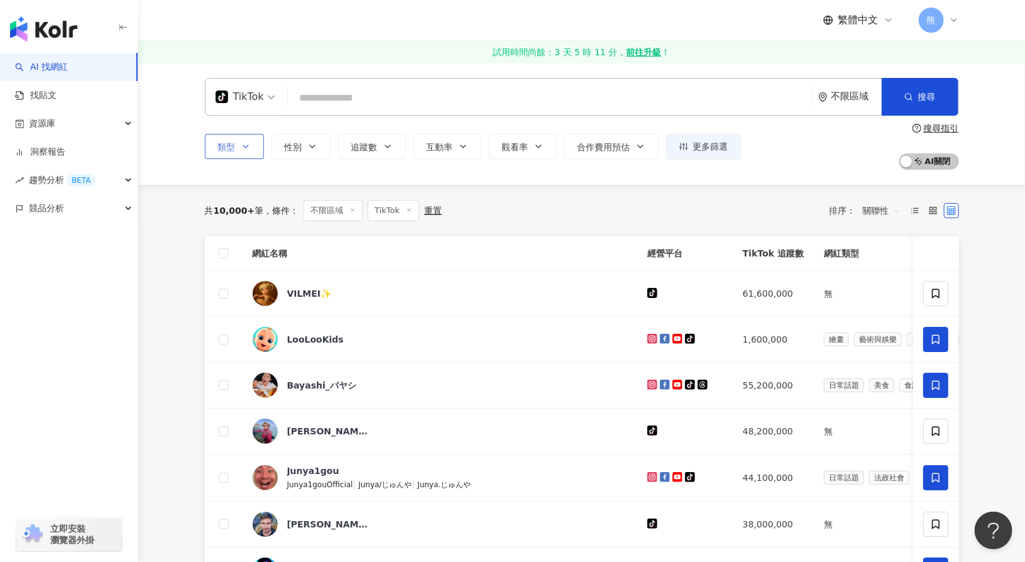
click at [253, 153] on button "類型" at bounding box center [234, 146] width 59 height 25
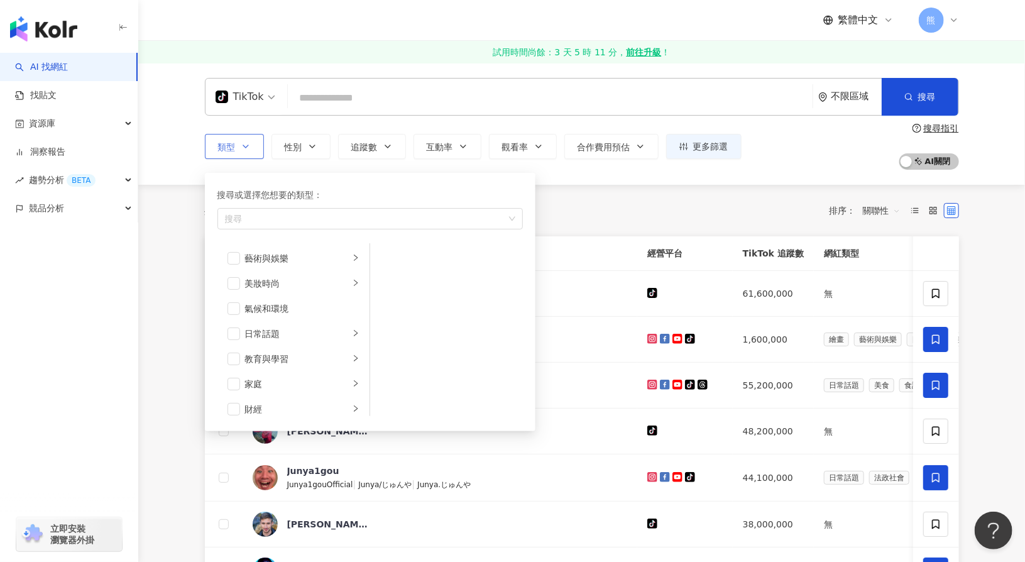
click at [254, 148] on button "類型 搜尋或選擇您想要的類型： 搜尋 藝術與娛樂 美妝時尚 氣候和環境 日常話題 教育與學習 家庭 財經 美食 命理占卜 遊戲 法政社會 生活風格 影視娛樂 …" at bounding box center [234, 146] width 59 height 25
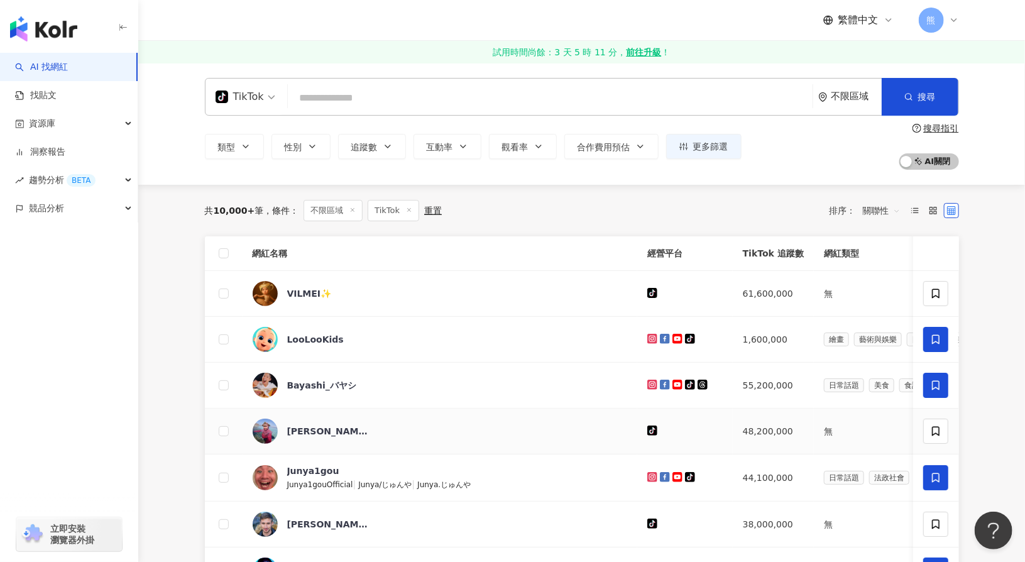
scroll to position [440, 0]
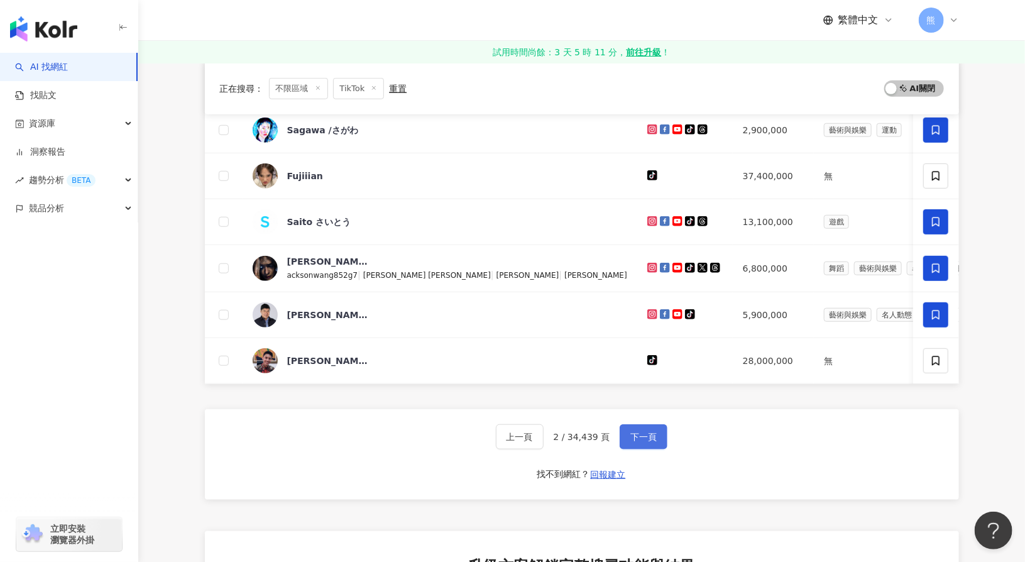
click at [659, 442] on button "下一頁" at bounding box center [644, 436] width 48 height 25
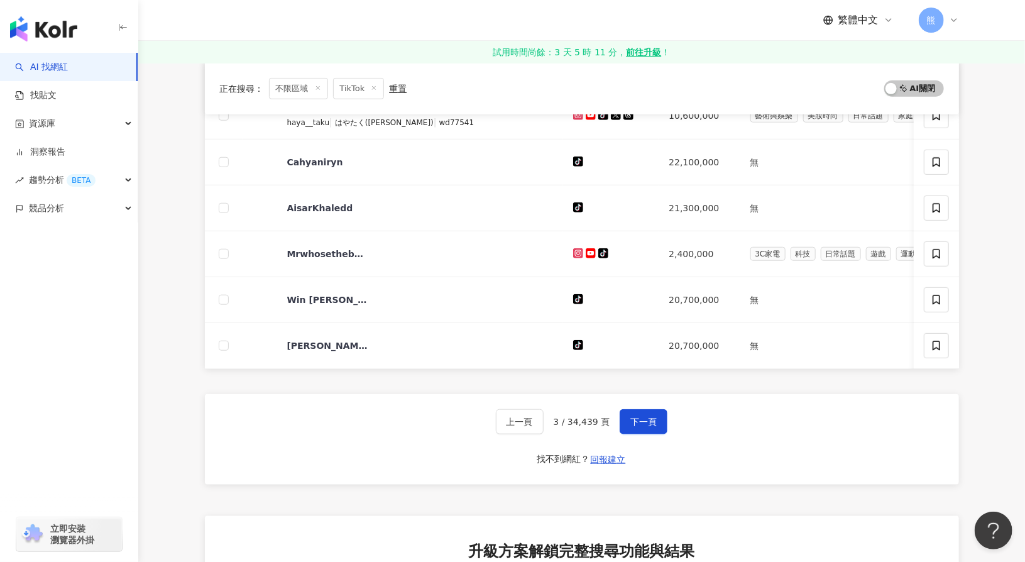
scroll to position [503, 0]
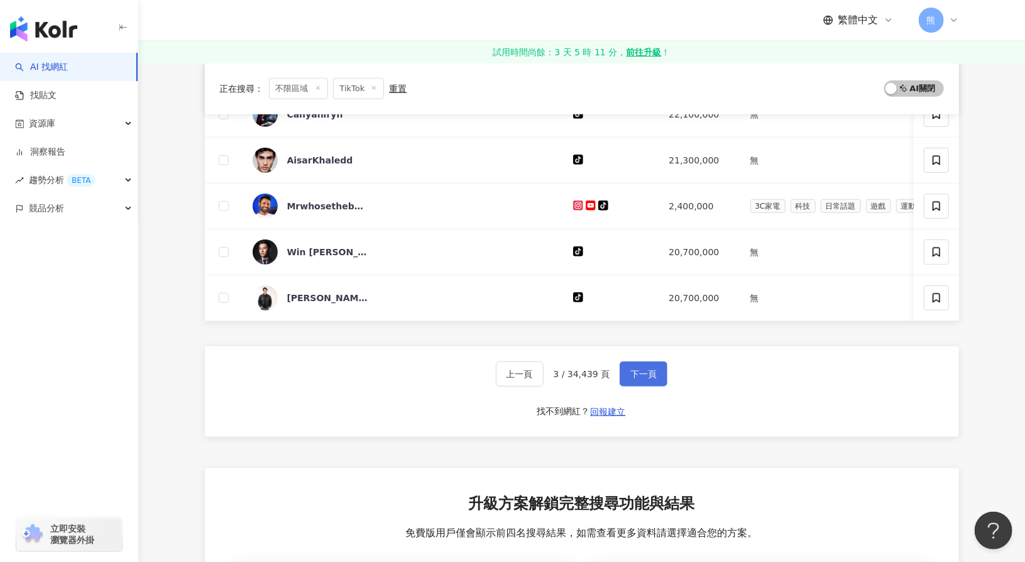
click at [634, 379] on span "下一頁" at bounding box center [643, 374] width 26 height 10
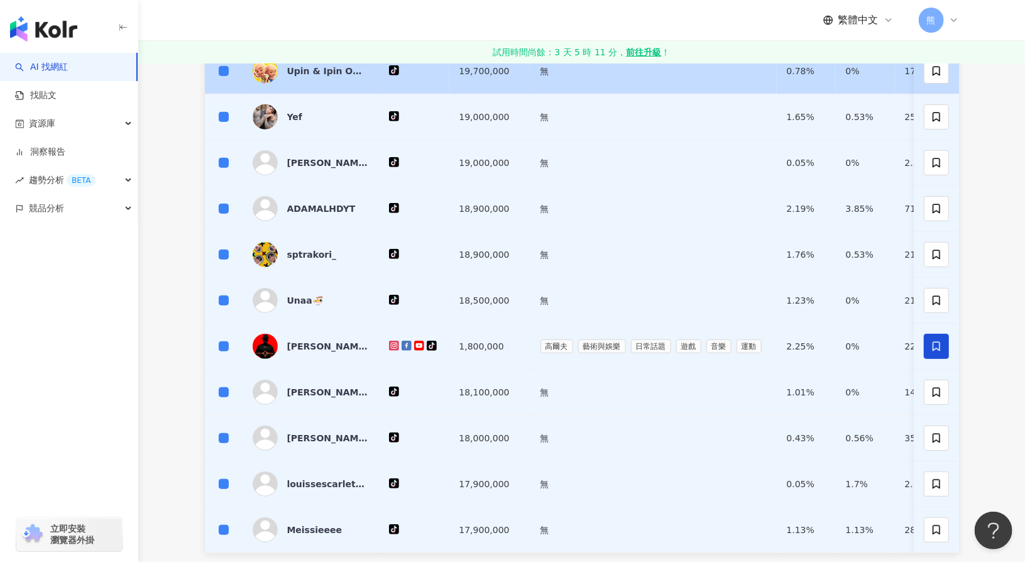
scroll to position [377, 0]
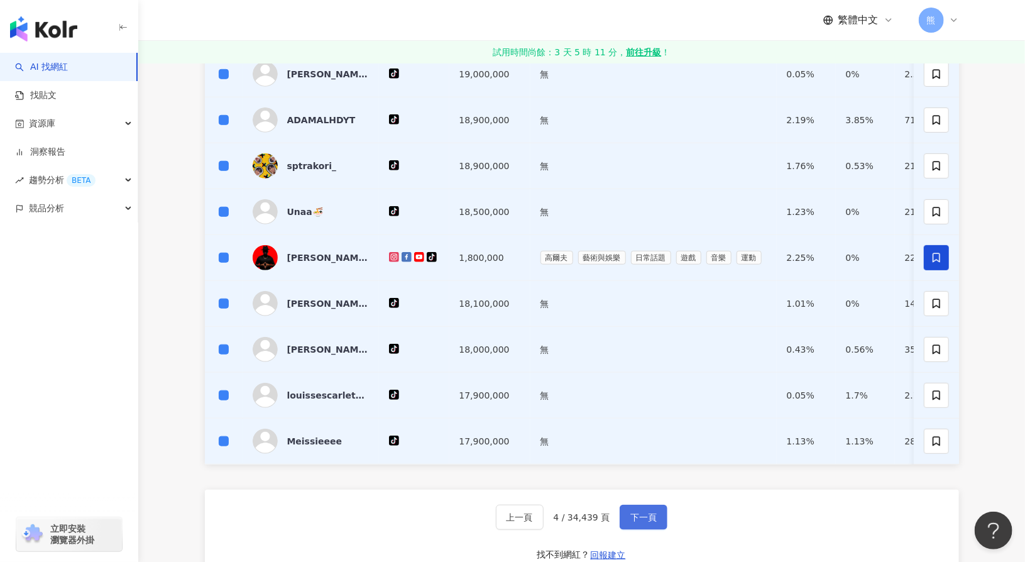
click at [621, 512] on button "下一頁" at bounding box center [644, 517] width 48 height 25
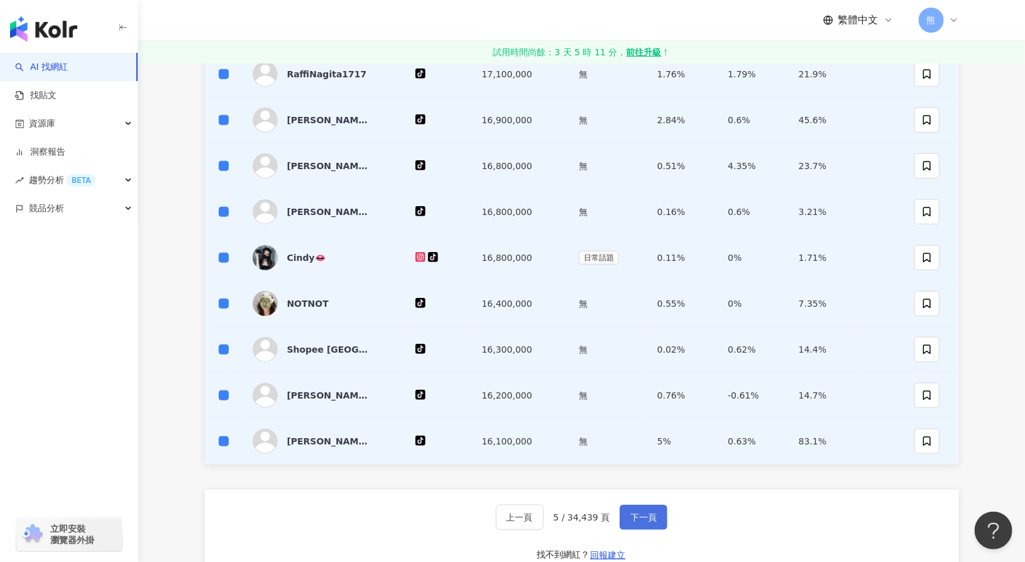
click at [653, 512] on span "下一頁" at bounding box center [643, 517] width 26 height 10
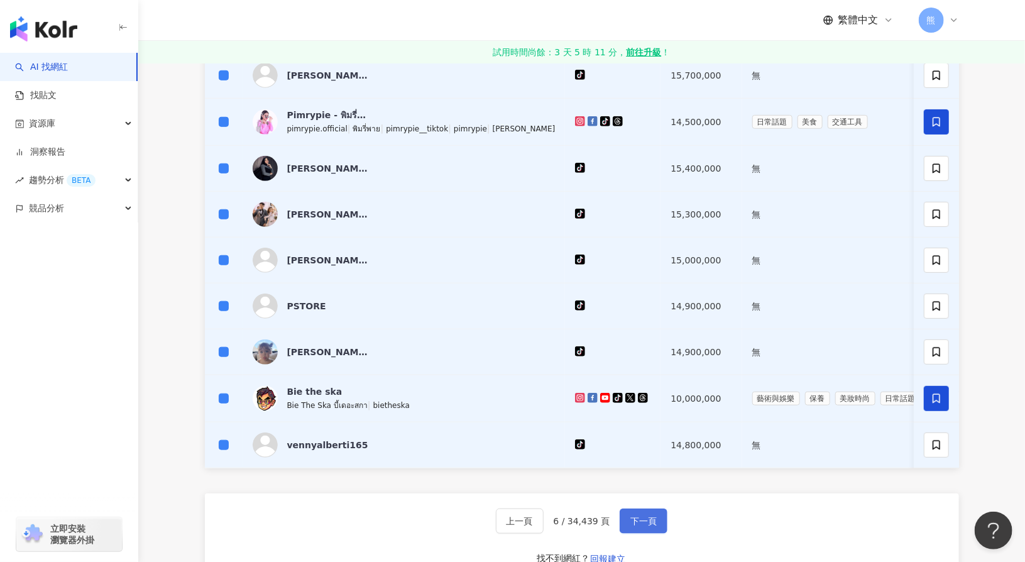
click at [642, 514] on button "下一頁" at bounding box center [644, 520] width 48 height 25
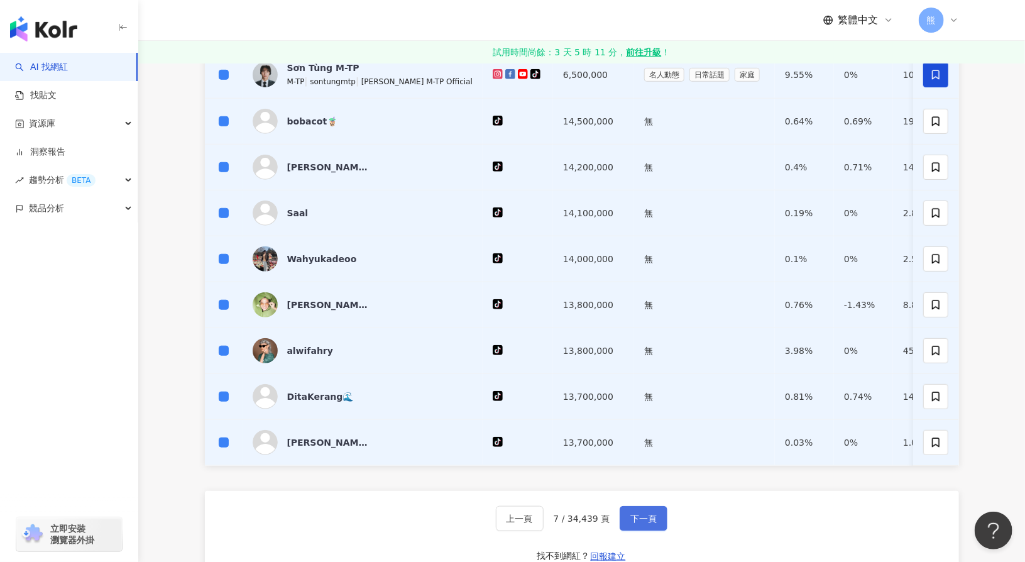
click at [664, 518] on button "下一頁" at bounding box center [644, 518] width 48 height 25
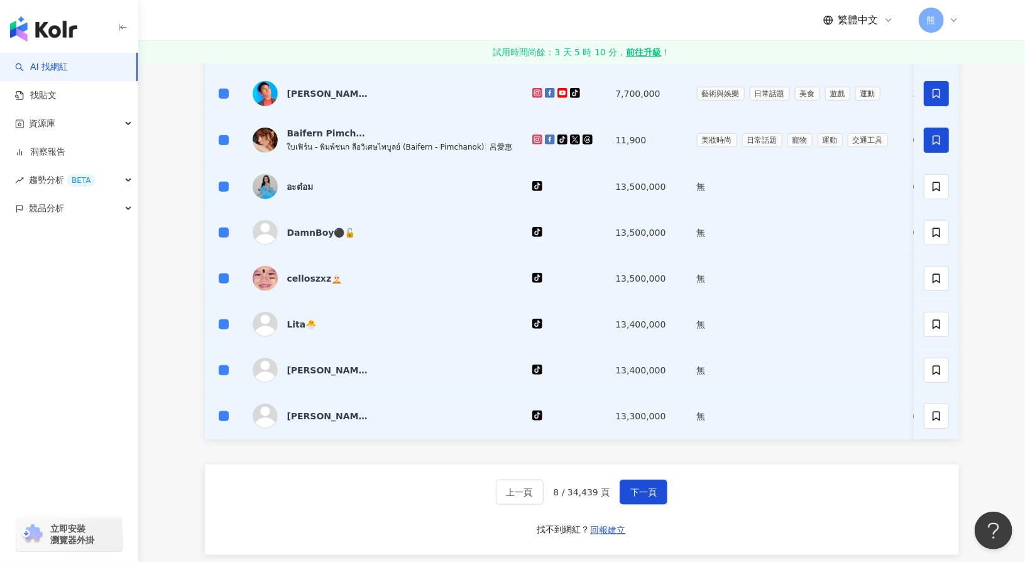
scroll to position [440, 0]
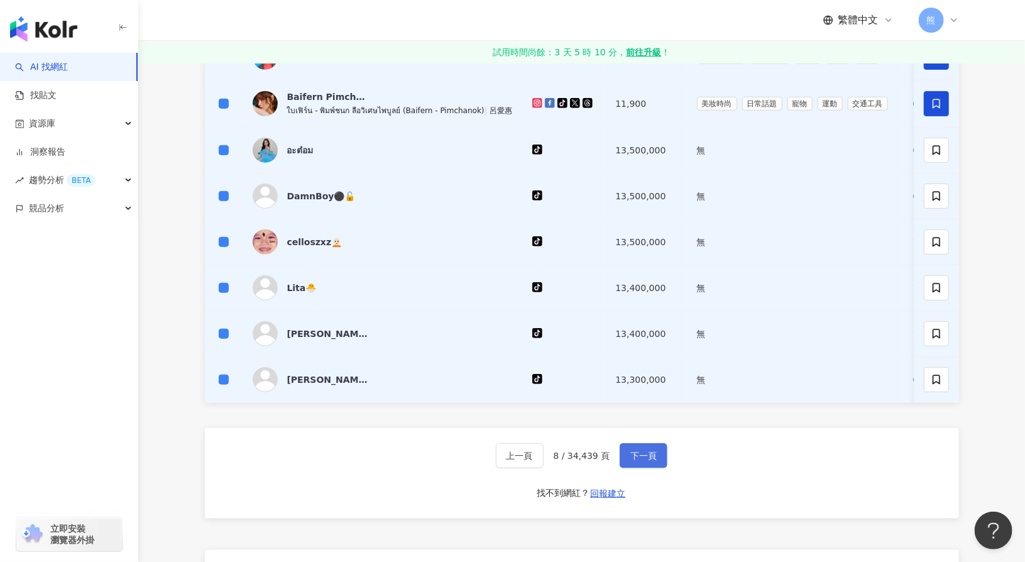
click at [640, 457] on span "下一頁" at bounding box center [643, 456] width 26 height 10
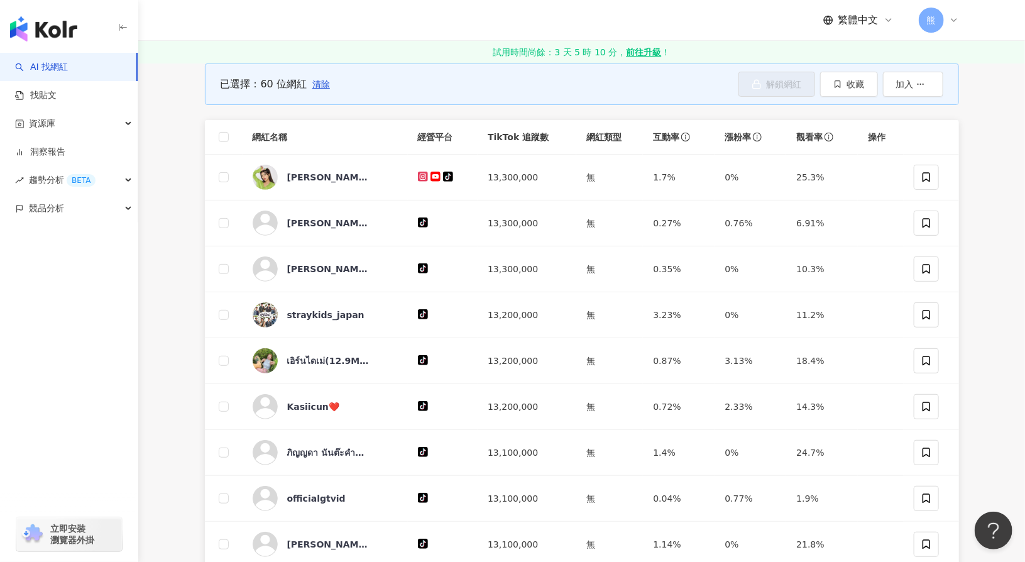
scroll to position [63, 0]
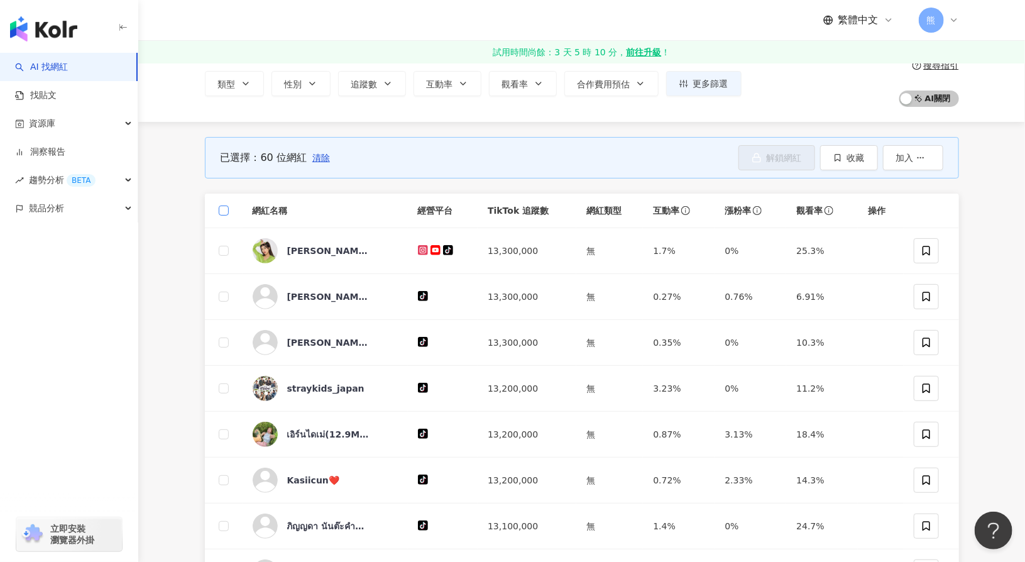
click at [226, 204] on label at bounding box center [224, 211] width 10 height 14
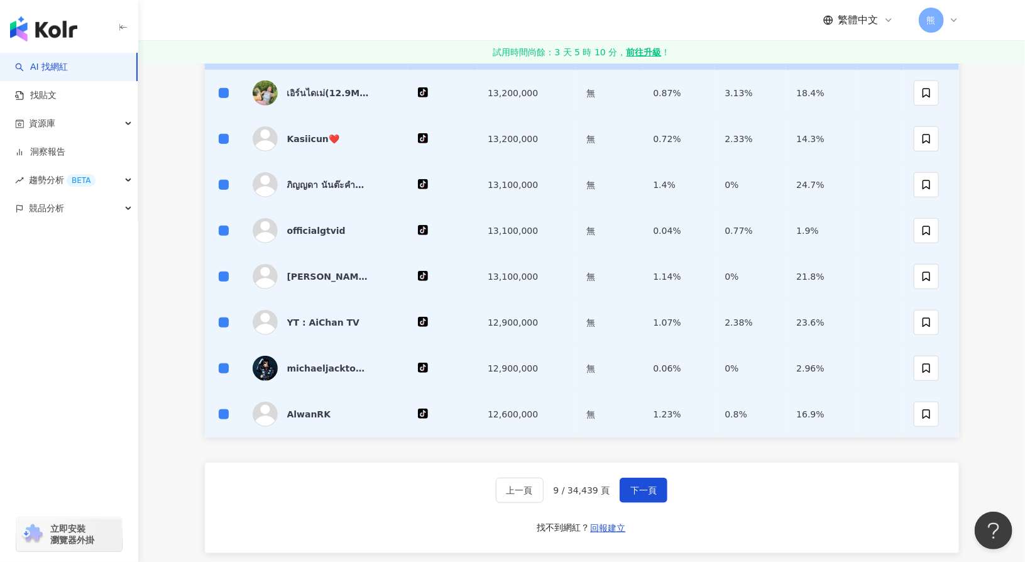
scroll to position [440, 0]
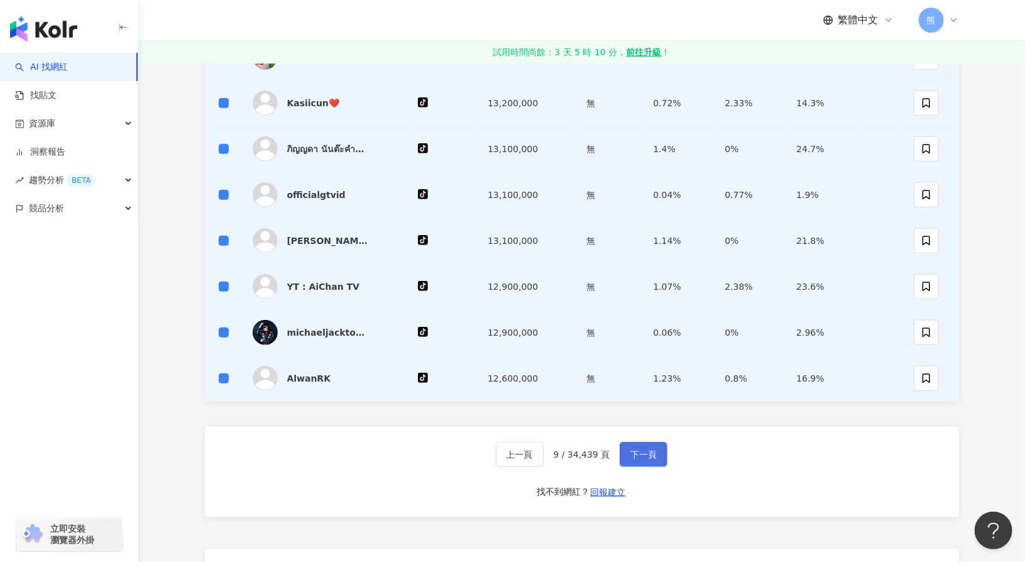
click at [626, 451] on button "下一頁" at bounding box center [644, 454] width 48 height 25
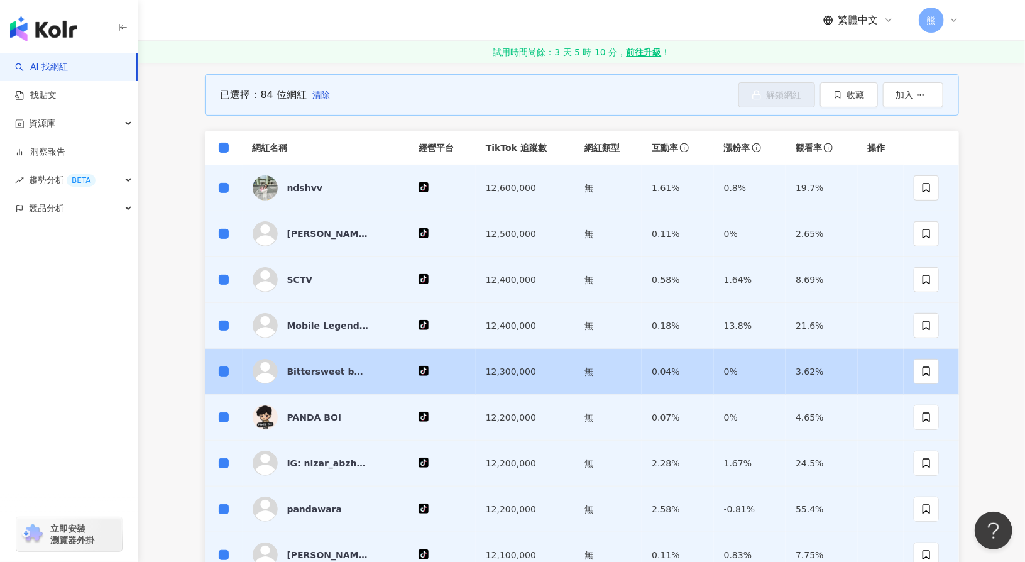
scroll to position [0, 0]
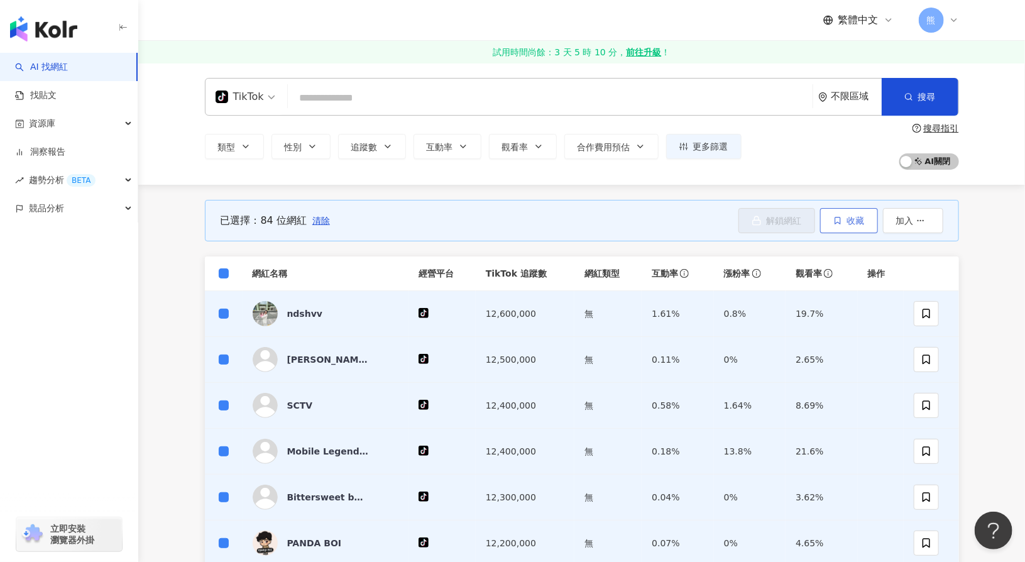
click at [855, 223] on span "收藏" at bounding box center [856, 221] width 18 height 10
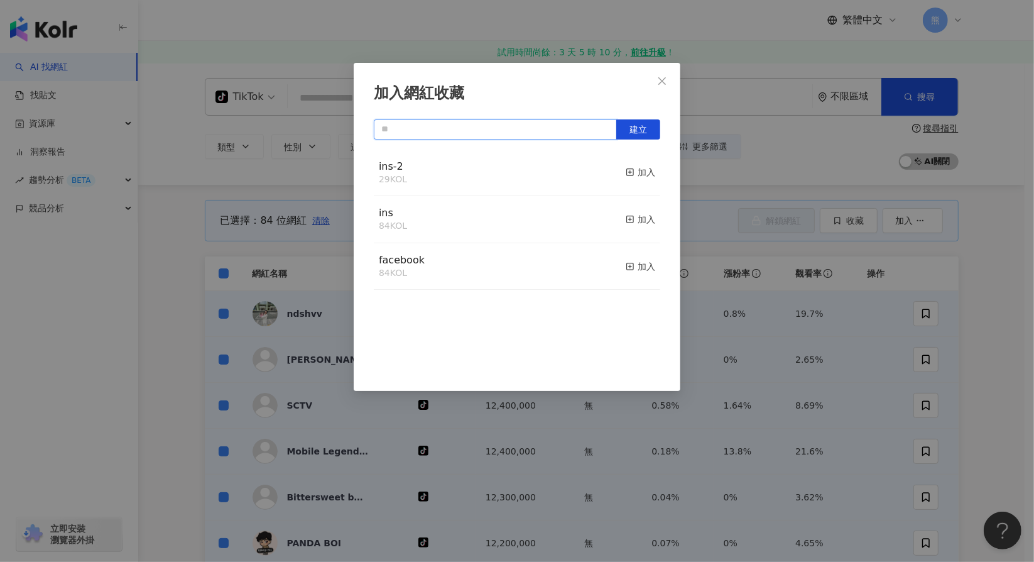
click at [399, 130] on input "text" at bounding box center [495, 129] width 243 height 20
click at [647, 128] on button "建立" at bounding box center [638, 129] width 44 height 20
type input "****"
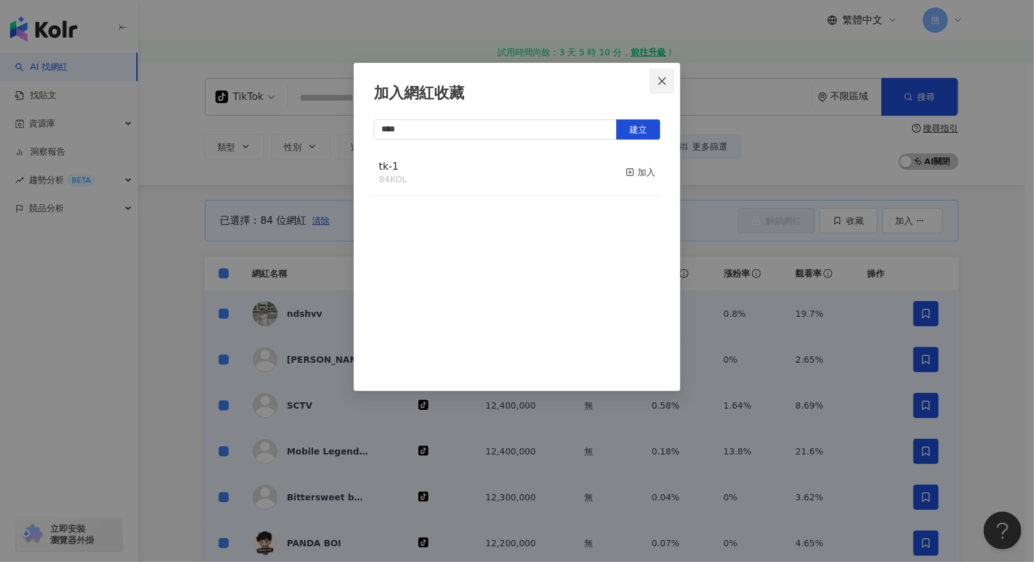
click at [662, 79] on icon "close" at bounding box center [662, 81] width 10 height 10
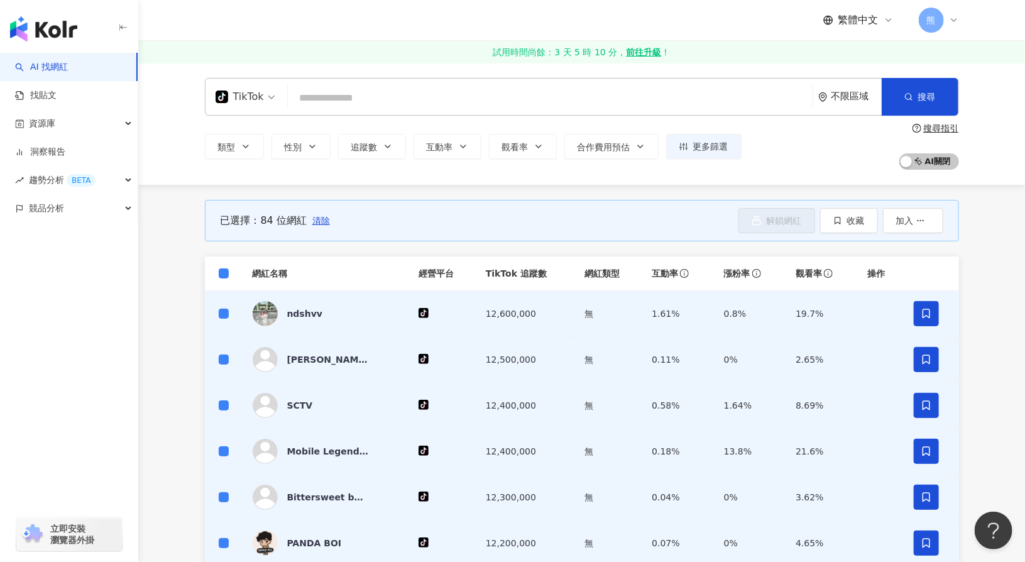
click at [317, 217] on span "清除" at bounding box center [321, 221] width 18 height 10
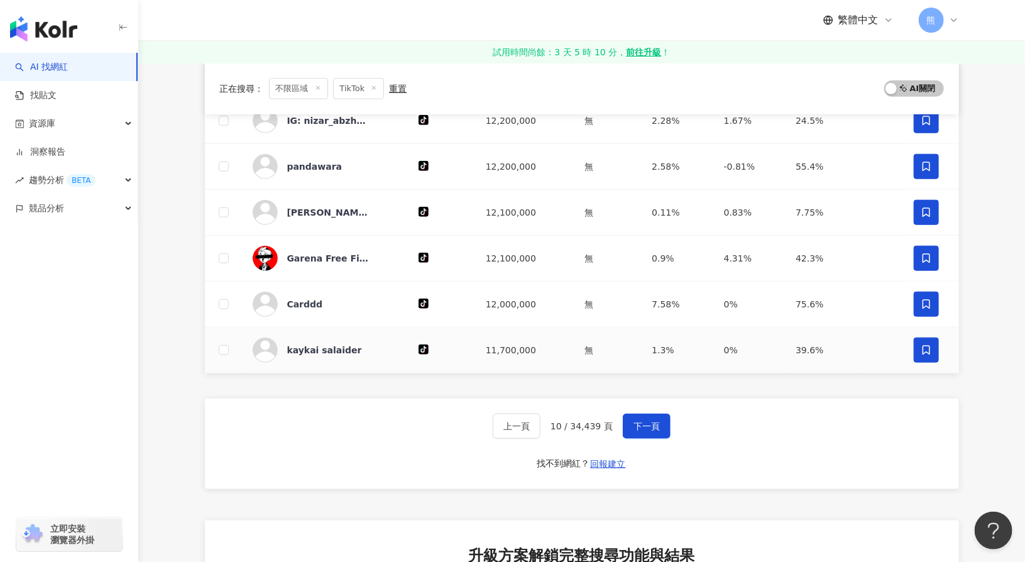
scroll to position [440, 0]
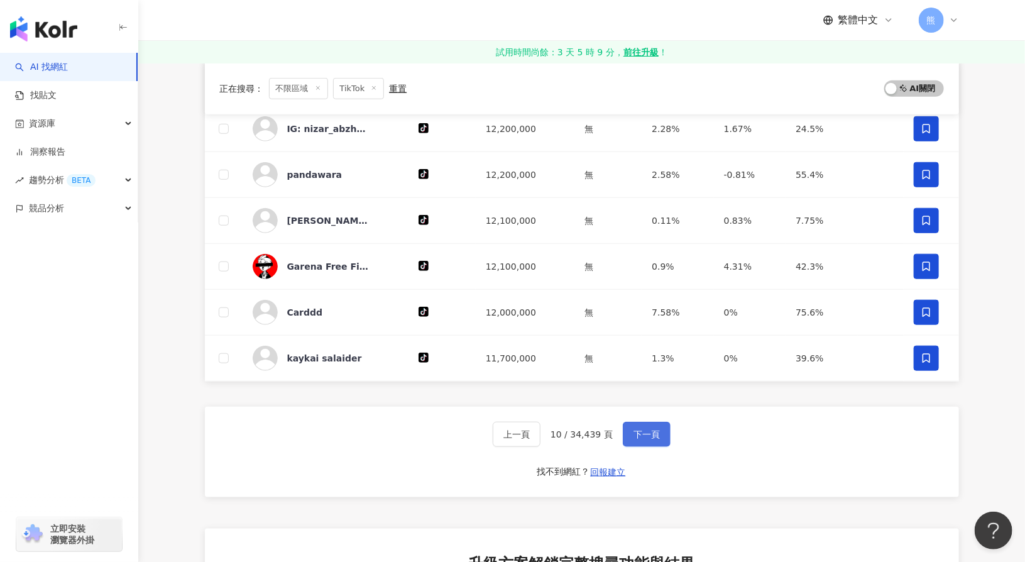
click at [636, 432] on span "下一頁" at bounding box center [646, 434] width 26 height 10
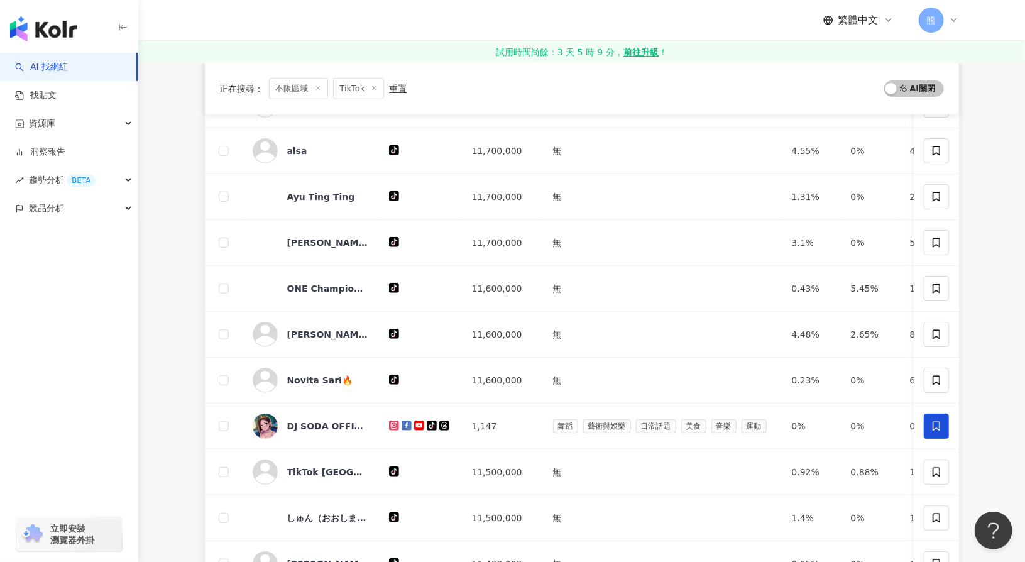
scroll to position [0, 0]
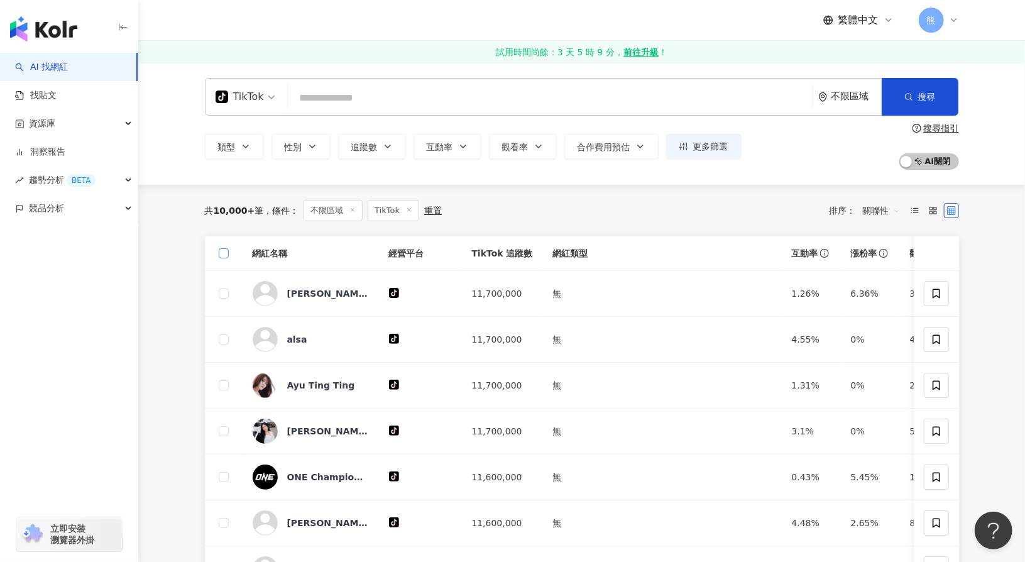
click at [224, 248] on label at bounding box center [224, 253] width 10 height 14
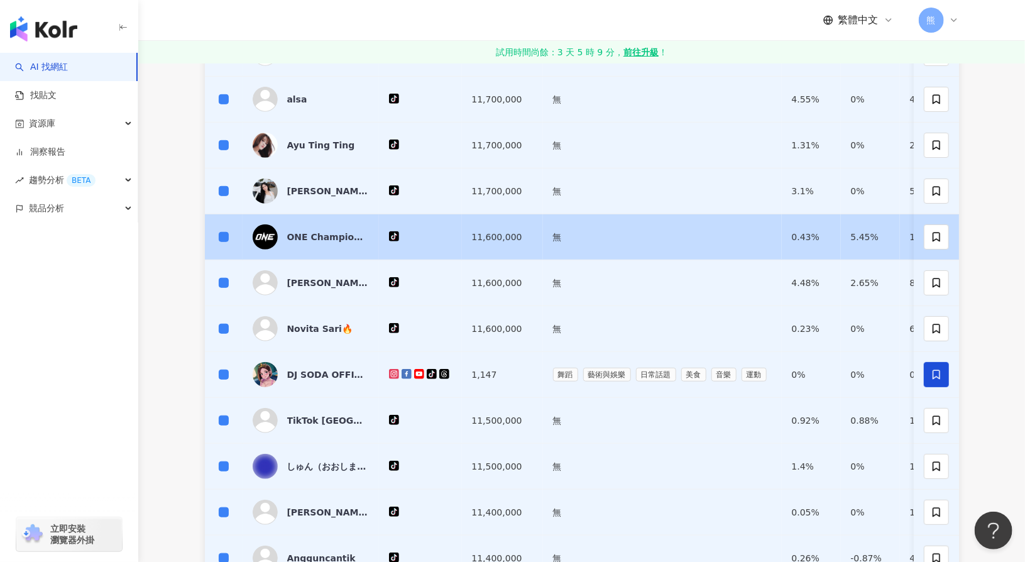
scroll to position [377, 0]
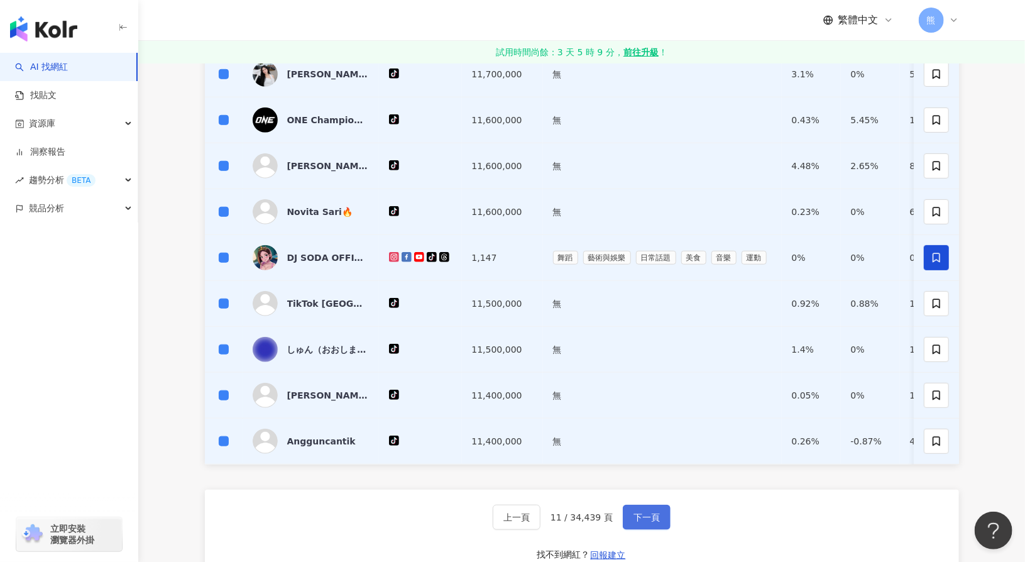
click at [648, 522] on span "下一頁" at bounding box center [646, 517] width 26 height 10
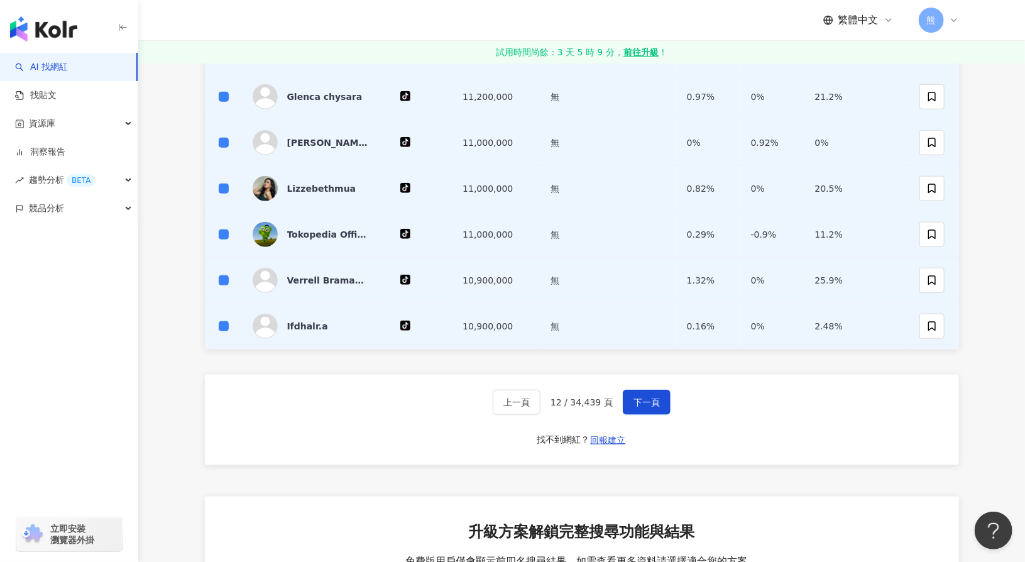
scroll to position [503, 0]
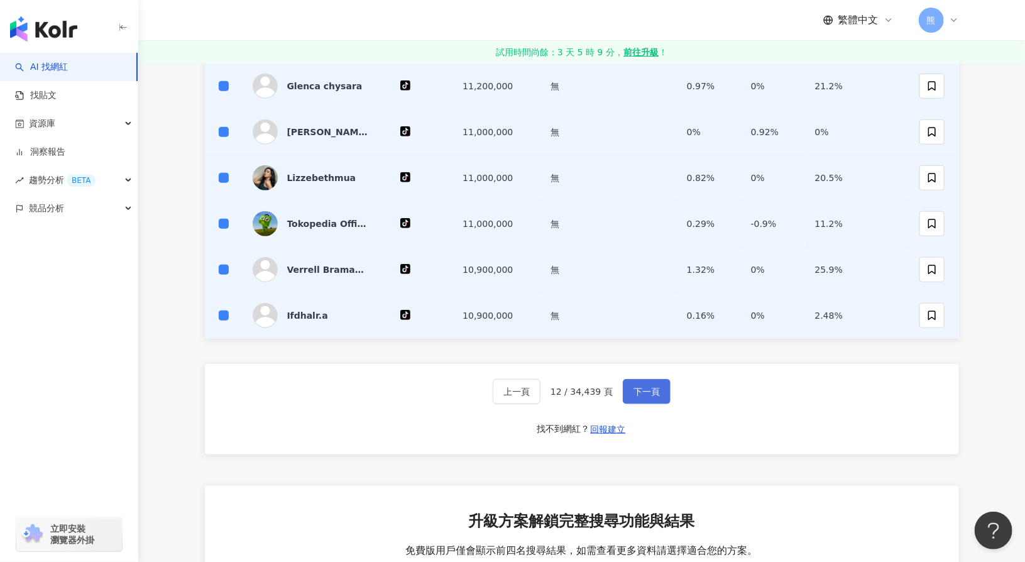
click at [642, 395] on button "下一頁" at bounding box center [647, 391] width 48 height 25
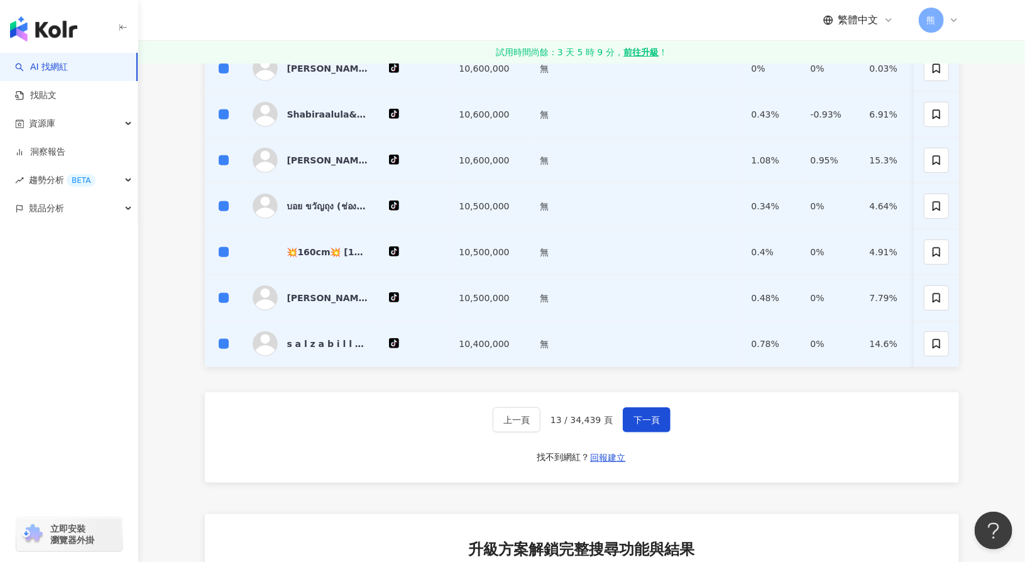
scroll to position [506, 0]
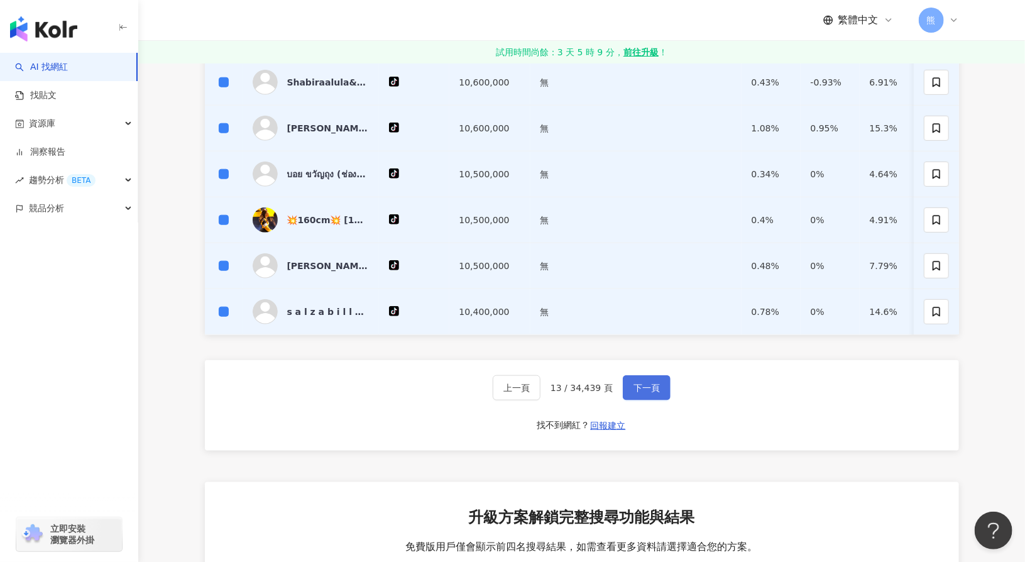
click at [648, 398] on button "下一頁" at bounding box center [647, 387] width 48 height 25
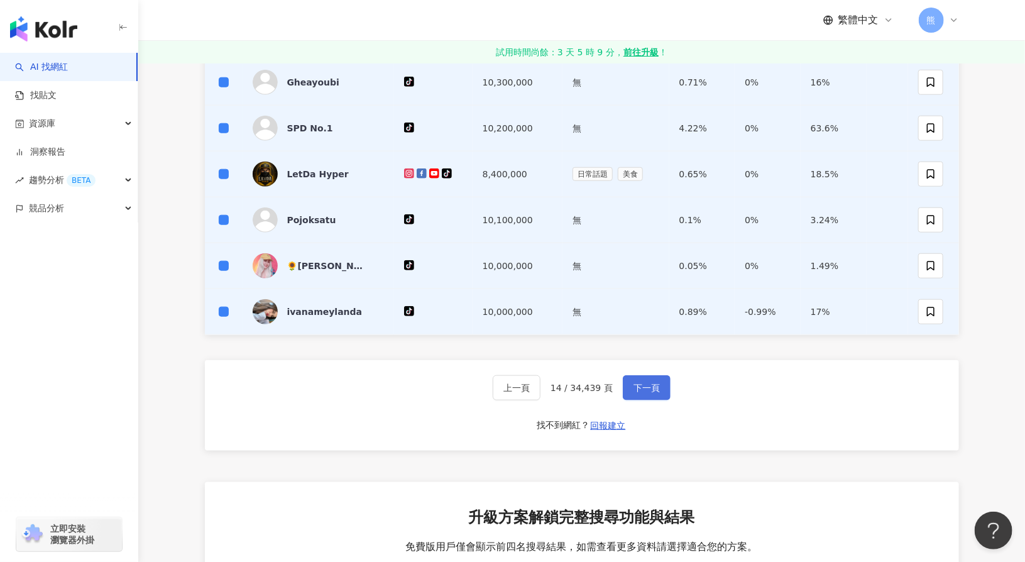
click at [640, 383] on span "下一頁" at bounding box center [646, 388] width 26 height 10
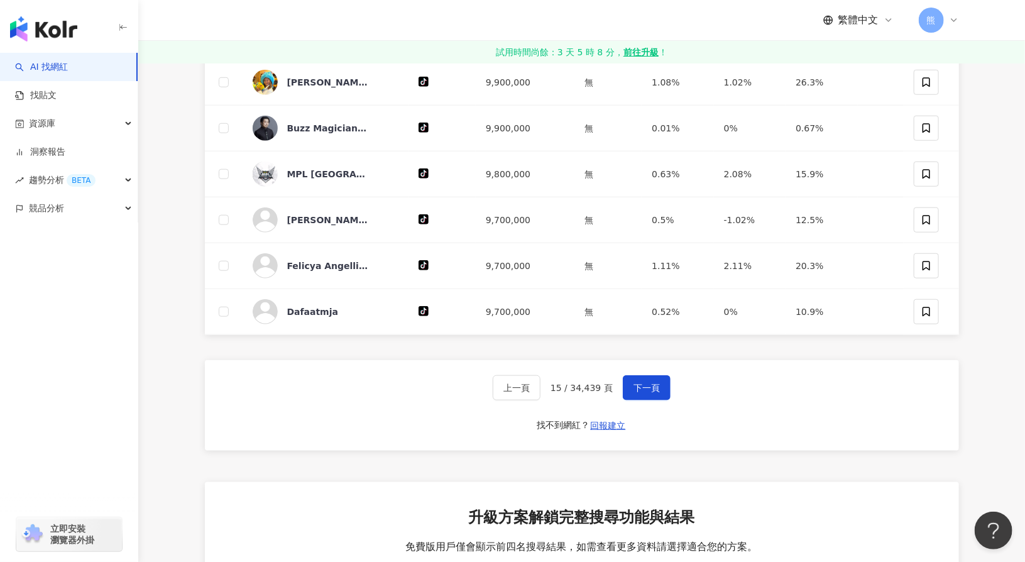
drag, startPoint x: 795, startPoint y: 390, endPoint x: 758, endPoint y: 394, distance: 37.3
click at [795, 390] on div "上一頁 15 / 34,439 頁 下一頁 找不到網紅？ 回報建立" at bounding box center [582, 405] width 754 height 90
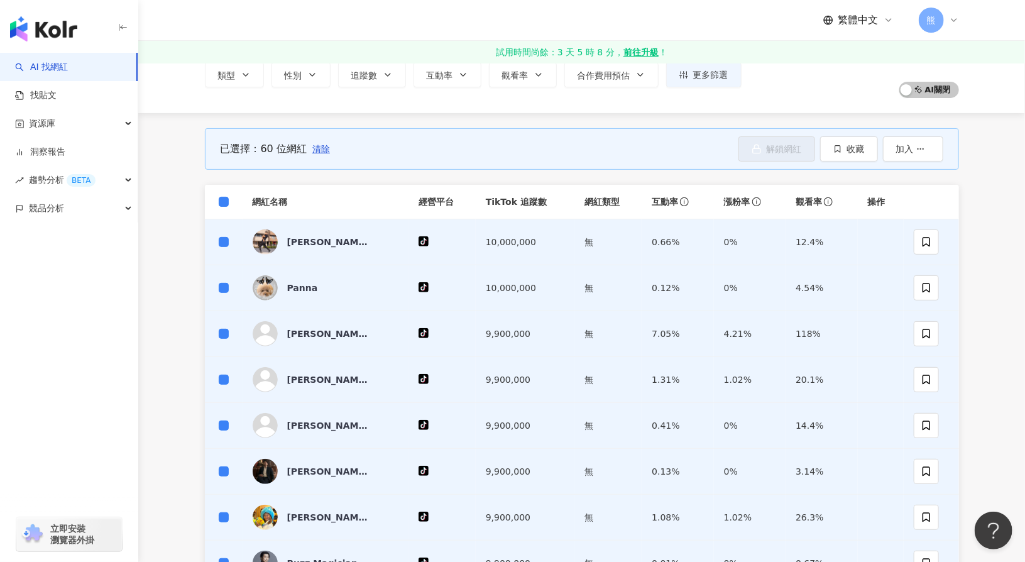
scroll to position [4, 0]
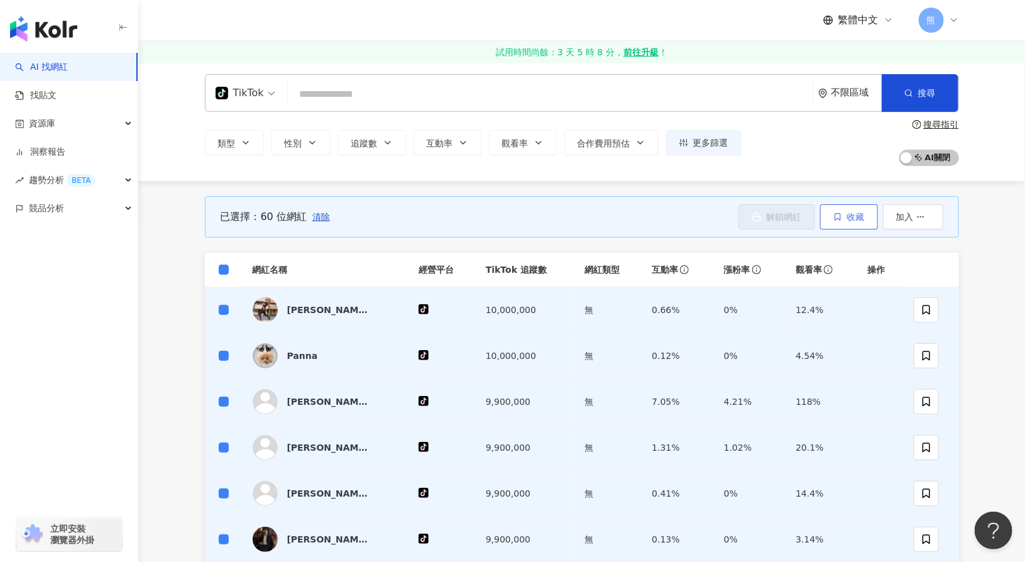
click at [853, 217] on span "收藏" at bounding box center [856, 217] width 18 height 10
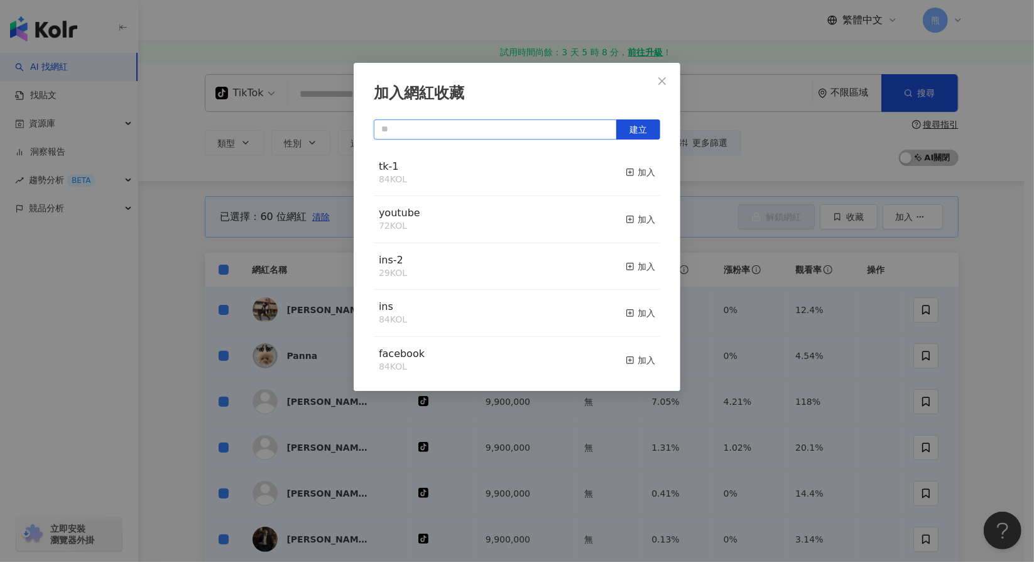
click at [428, 125] on input "text" at bounding box center [495, 129] width 243 height 20
click at [652, 127] on button "建立" at bounding box center [638, 129] width 44 height 20
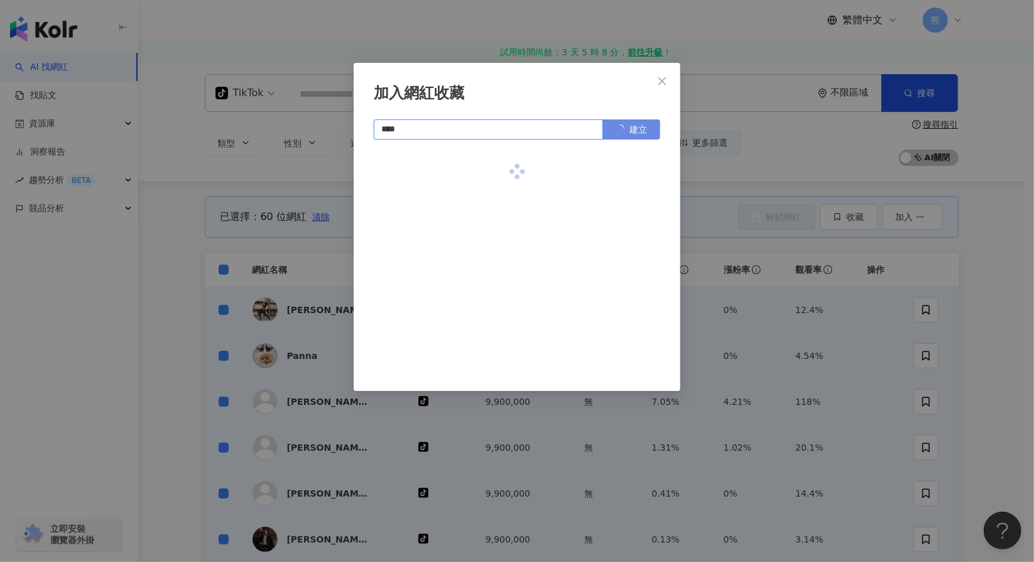
type input "****"
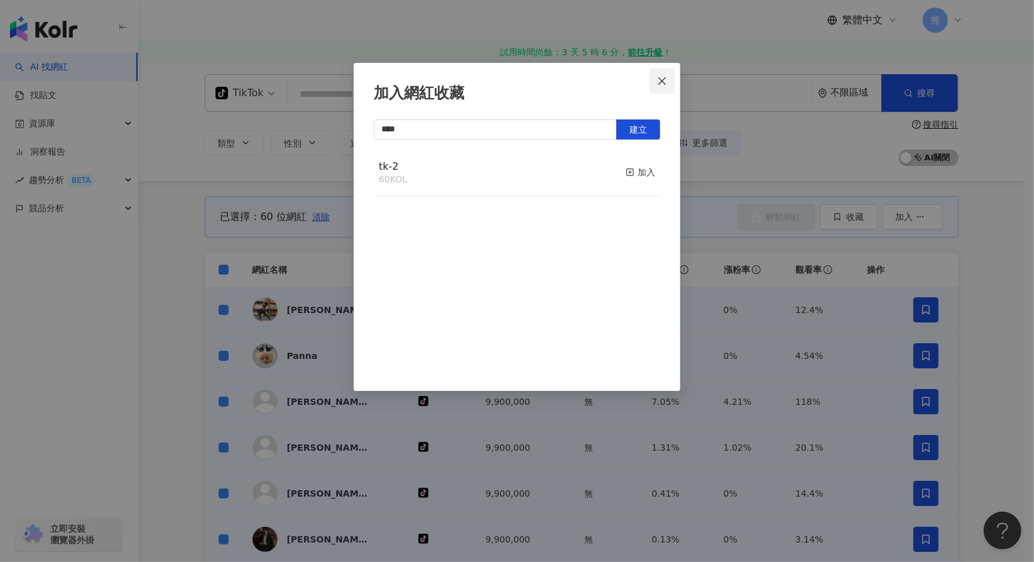
click at [665, 79] on icon "close" at bounding box center [662, 81] width 10 height 10
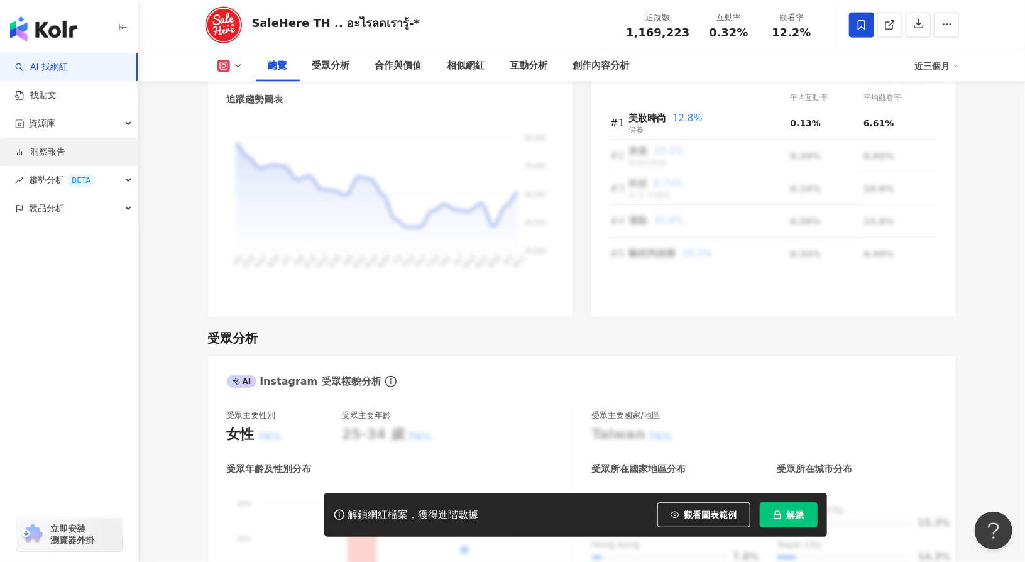
scroll to position [754, 0]
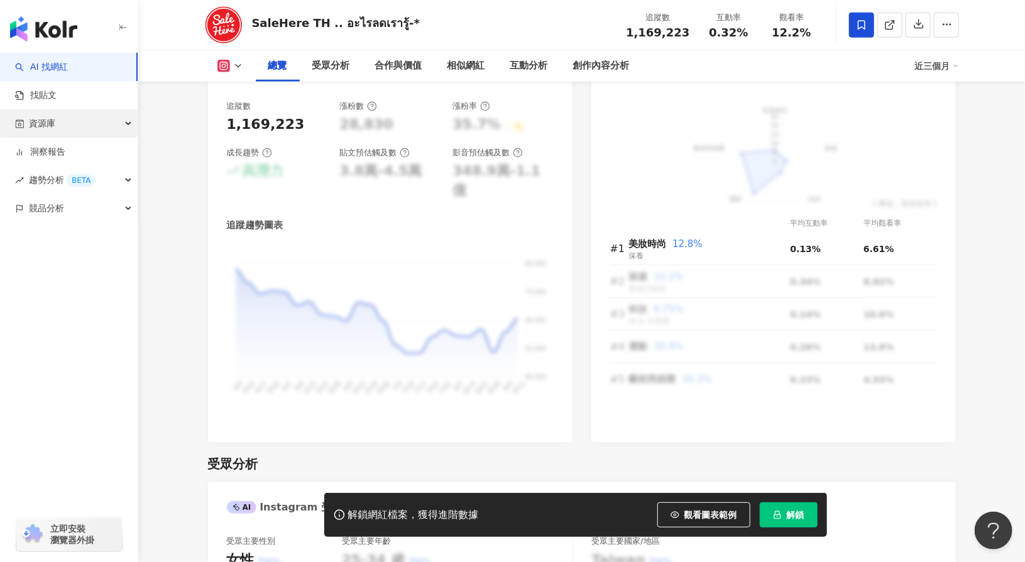
click at [70, 116] on div "資源庫" at bounding box center [69, 123] width 138 height 28
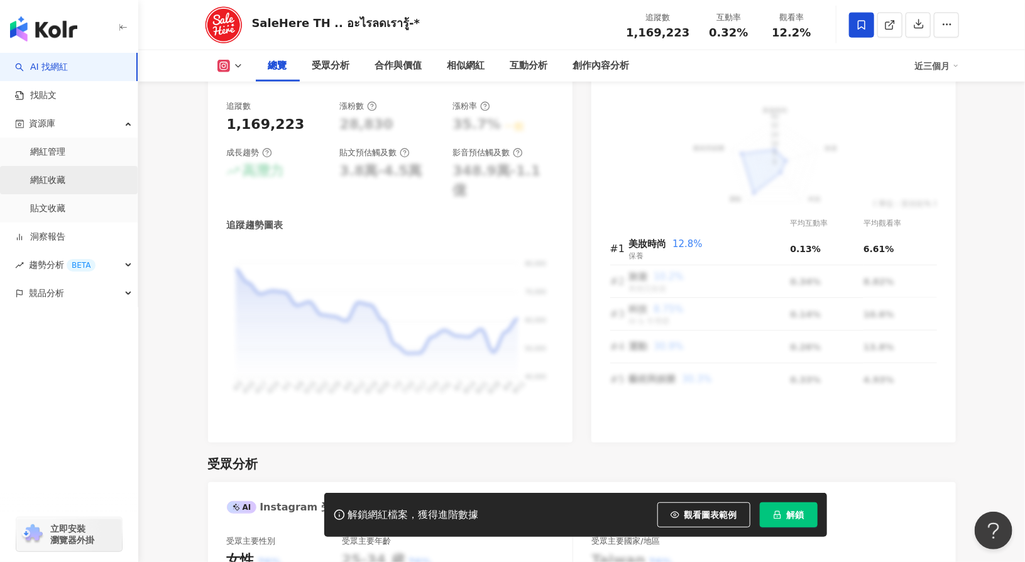
click at [61, 178] on link "網紅收藏" at bounding box center [47, 180] width 35 height 13
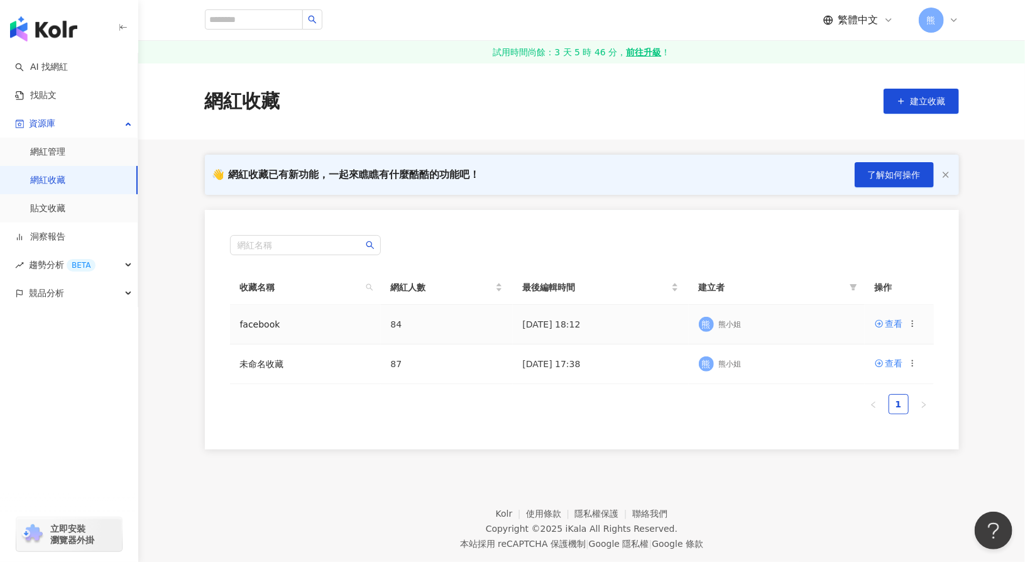
click at [912, 329] on div at bounding box center [912, 324] width 9 height 14
click at [913, 324] on icon at bounding box center [912, 323] width 9 height 9
click at [885, 373] on div "匯出收藏" at bounding box center [879, 373] width 53 height 14
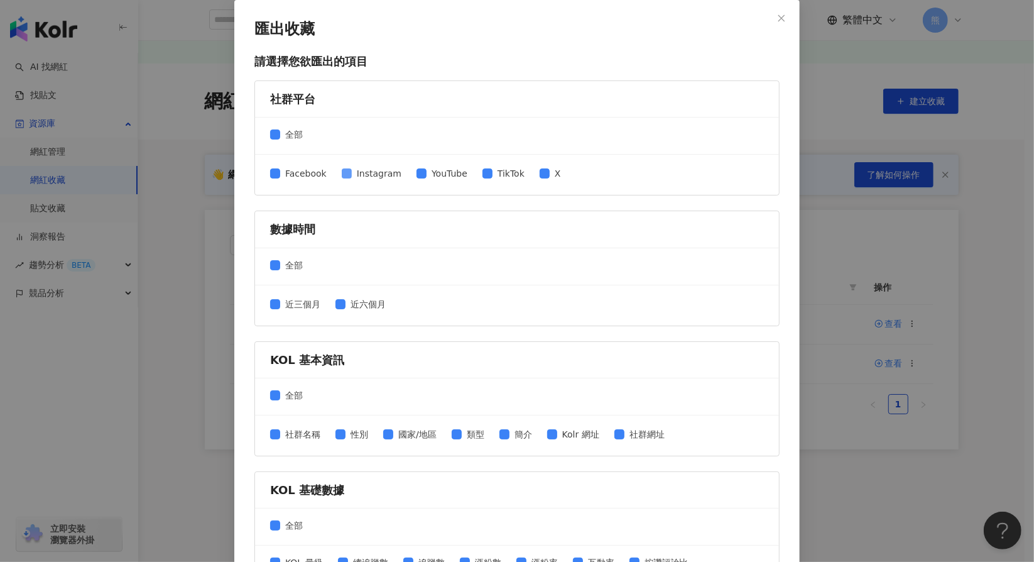
click at [366, 178] on span "Instagram" at bounding box center [379, 174] width 55 height 14
click at [440, 176] on span "YouTube" at bounding box center [450, 174] width 46 height 14
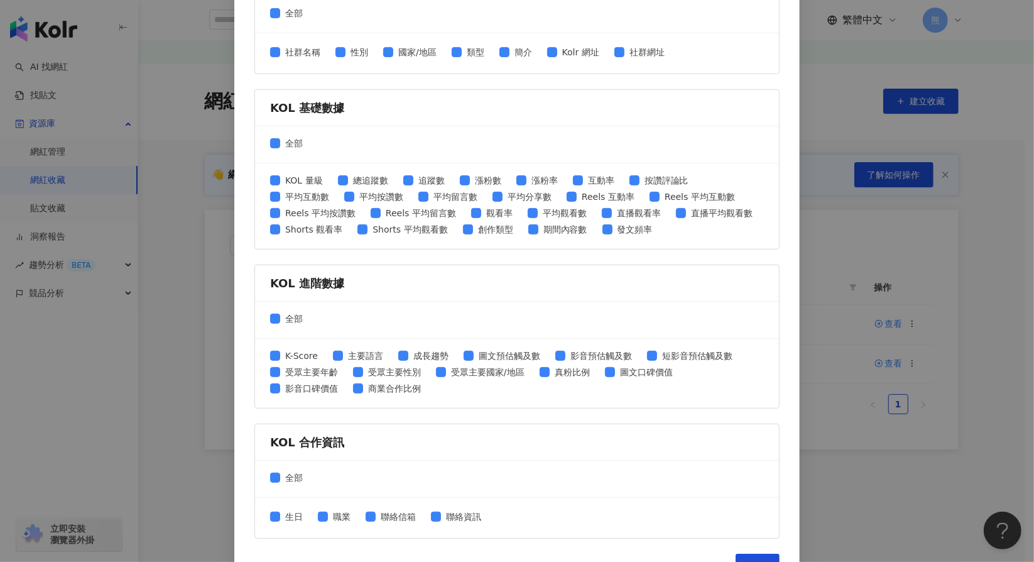
scroll to position [407, 0]
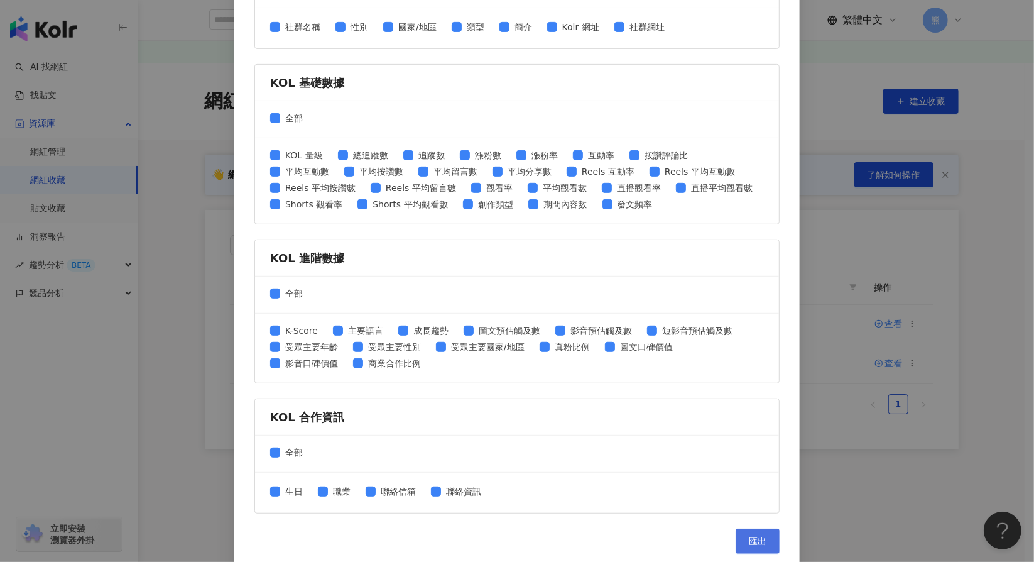
click at [762, 537] on button "匯出" at bounding box center [758, 540] width 44 height 25
click at [750, 537] on span "匯出" at bounding box center [758, 541] width 18 height 10
click at [840, 37] on div "匯出收藏 請選擇您欲匯出的項目 社群平台 全部 Facebook Instagram YouTube TikTok X 數據時間 全部 近三個月 近六個月 K…" at bounding box center [517, 281] width 1034 height 562
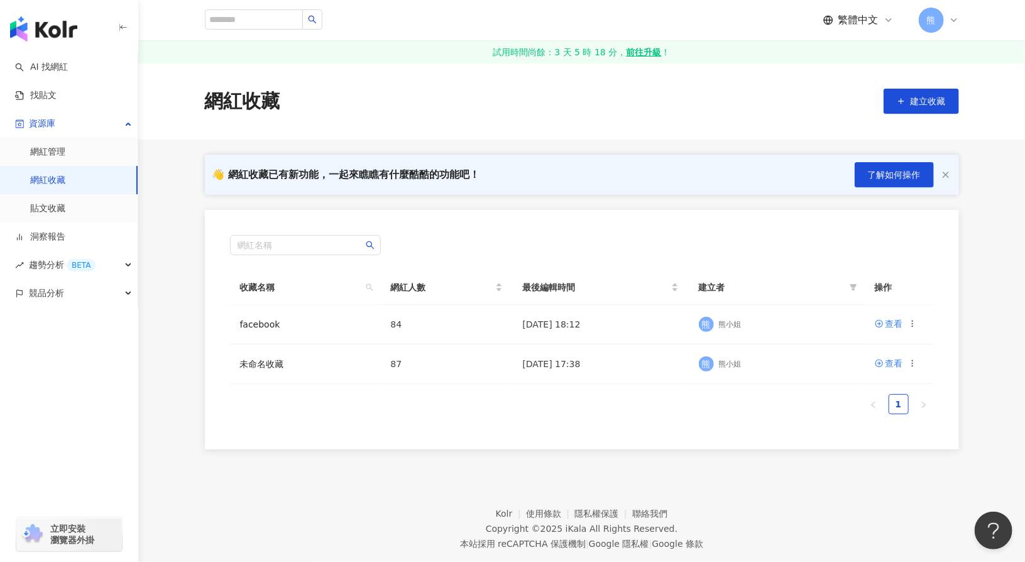
click at [65, 179] on link "網紅收藏" at bounding box center [47, 180] width 35 height 13
click at [68, 69] on link "AI 找網紅" at bounding box center [41, 67] width 53 height 13
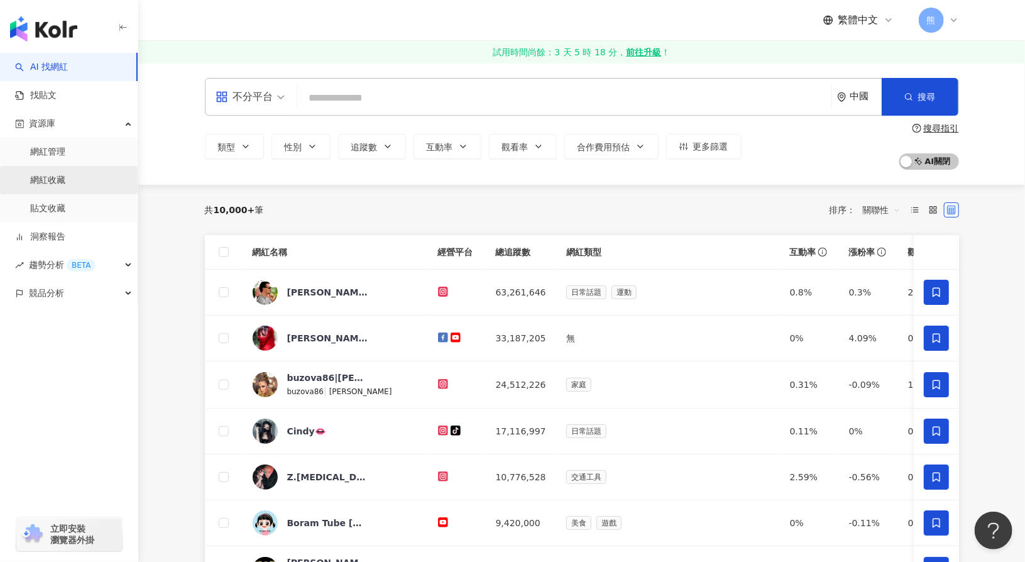
click at [62, 174] on link "網紅收藏" at bounding box center [47, 180] width 35 height 13
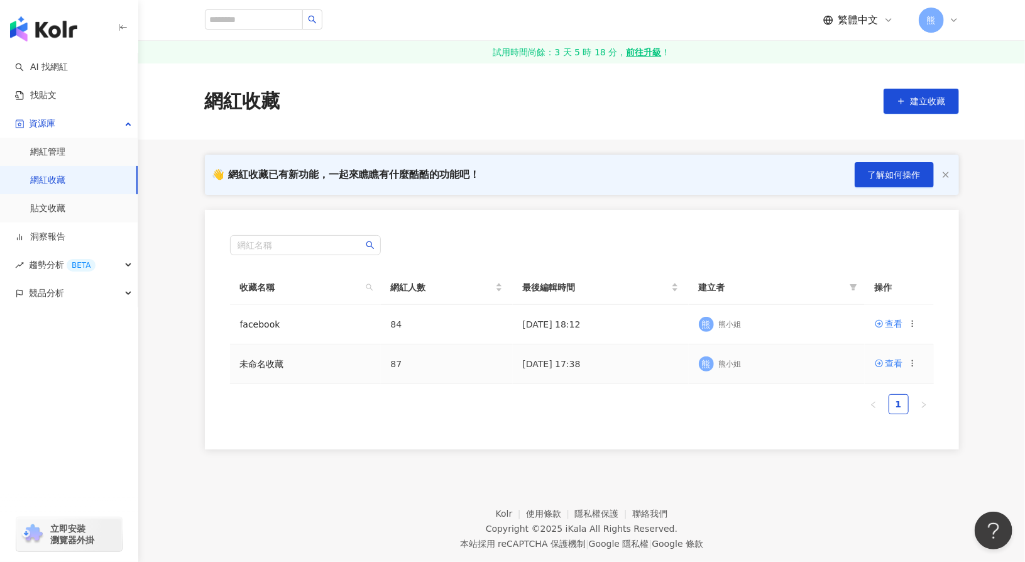
click at [913, 361] on icon at bounding box center [912, 363] width 9 height 9
click at [877, 458] on li "刪除收藏" at bounding box center [872, 466] width 83 height 27
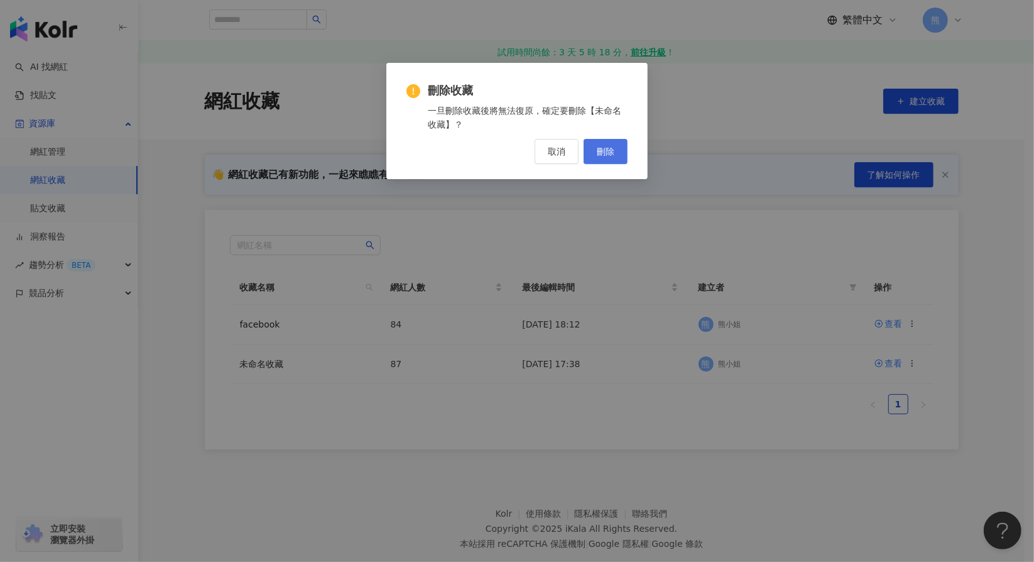
click at [607, 153] on span "刪除" at bounding box center [606, 151] width 18 height 10
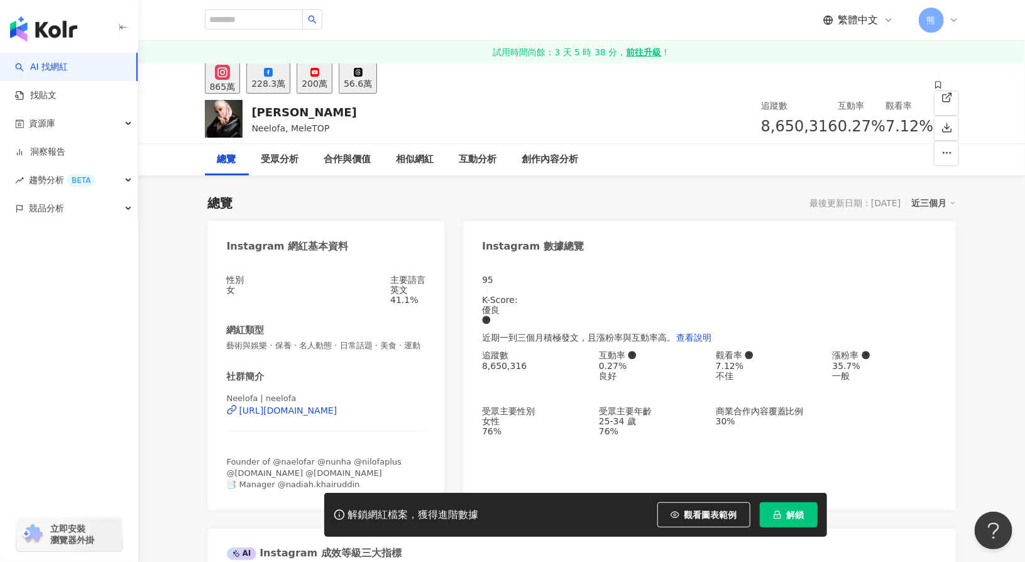
click at [285, 87] on div "228.3萬" at bounding box center [268, 84] width 34 height 10
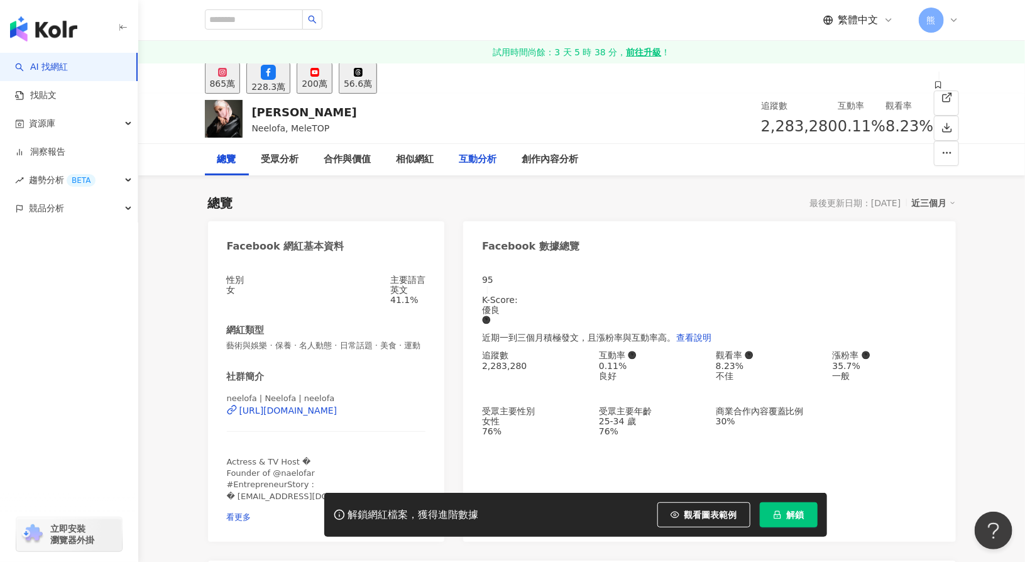
click at [476, 161] on div "互動分析" at bounding box center [478, 159] width 38 height 15
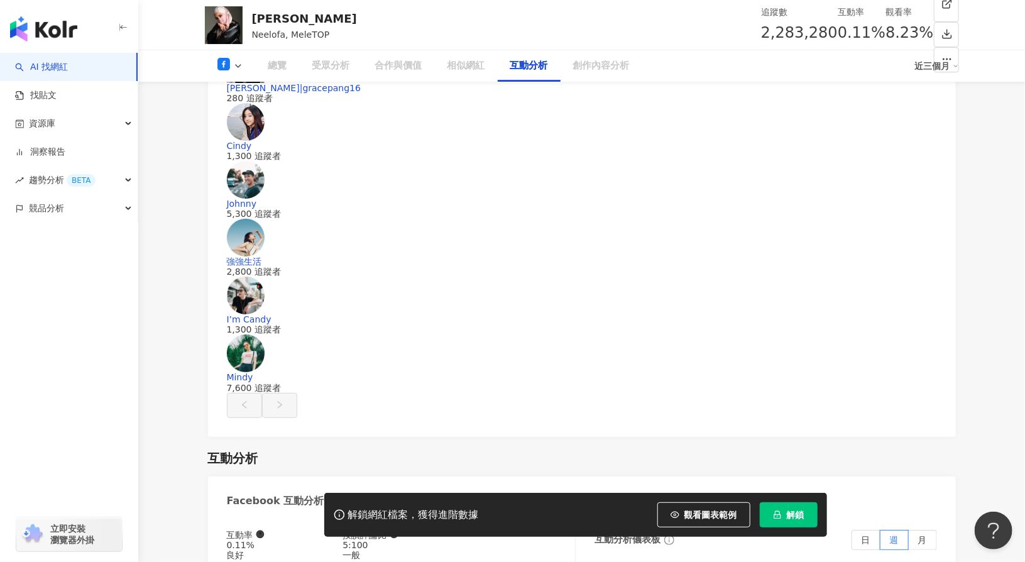
scroll to position [2014, 0]
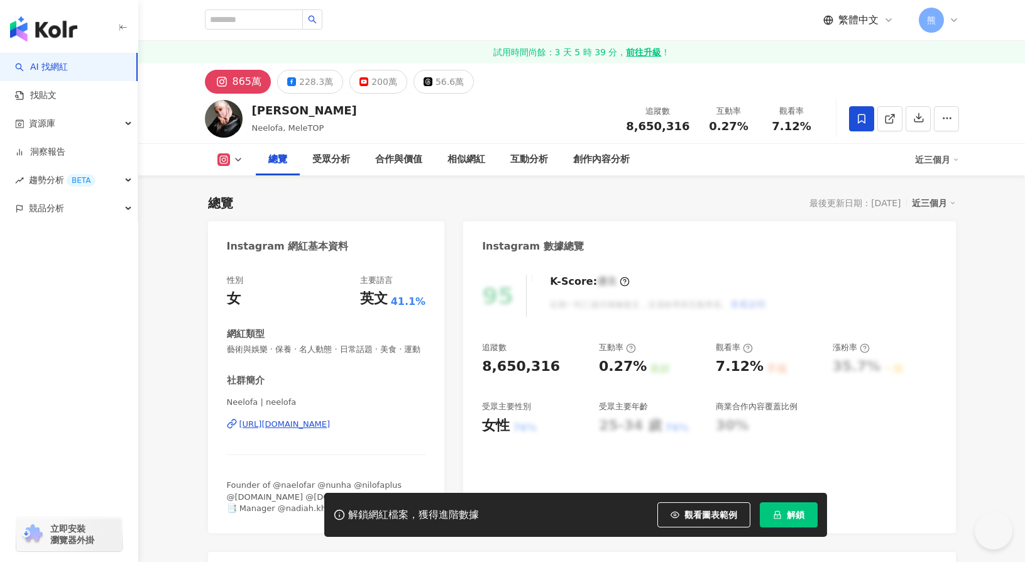
click at [621, 350] on div "互動率" at bounding box center [617, 347] width 37 height 11
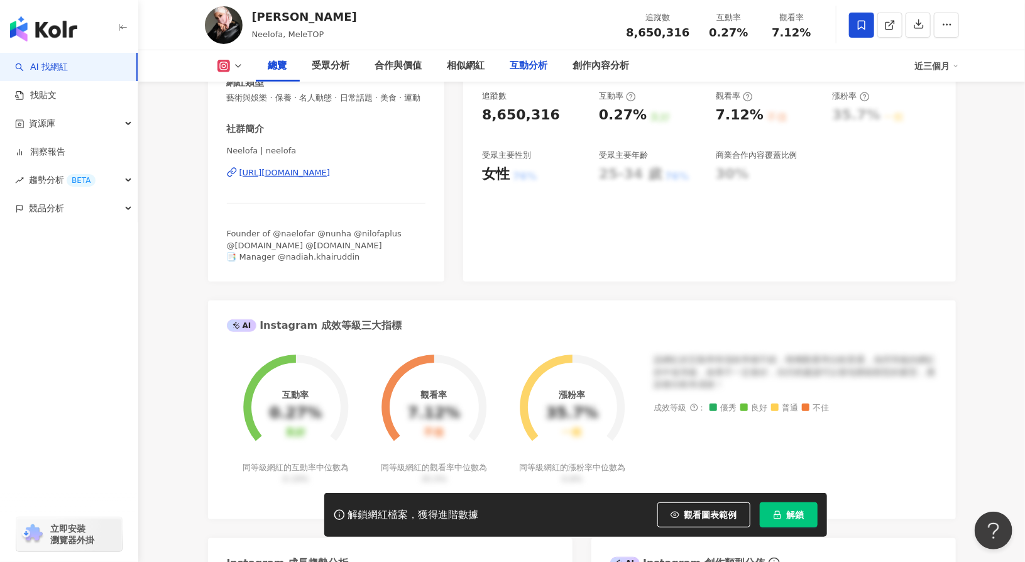
click at [523, 65] on div "互動分析" at bounding box center [529, 65] width 38 height 15
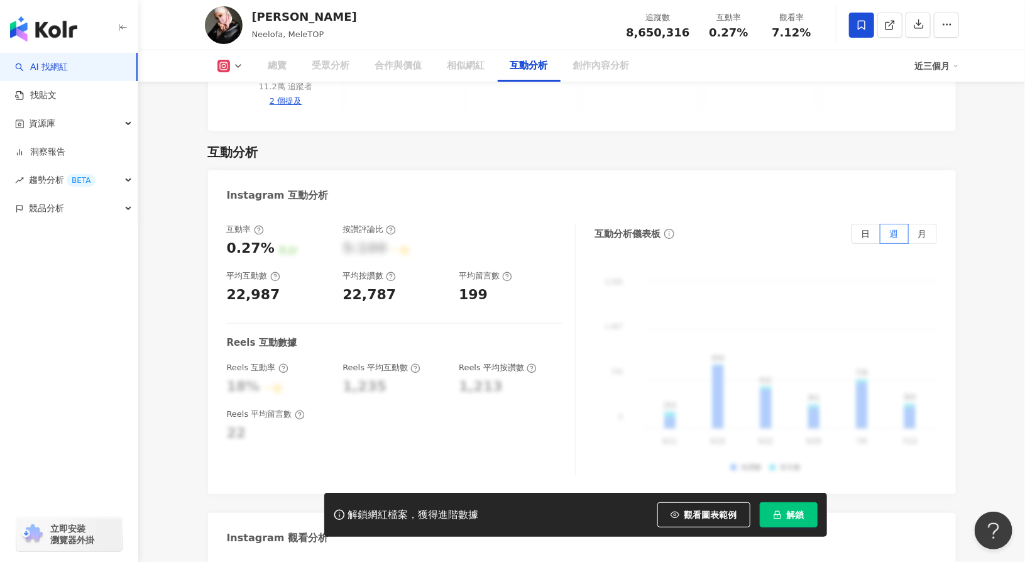
click at [343, 285] on div "22,787" at bounding box center [368, 294] width 53 height 19
click at [337, 271] on div "互動率 0.27% 良好 按讚評論比 5:100 一般 平均互動數 22,987 平均按讚數 22,787 平均留言數 199 Reels 互動數據 Reel…" at bounding box center [401, 349] width 349 height 251
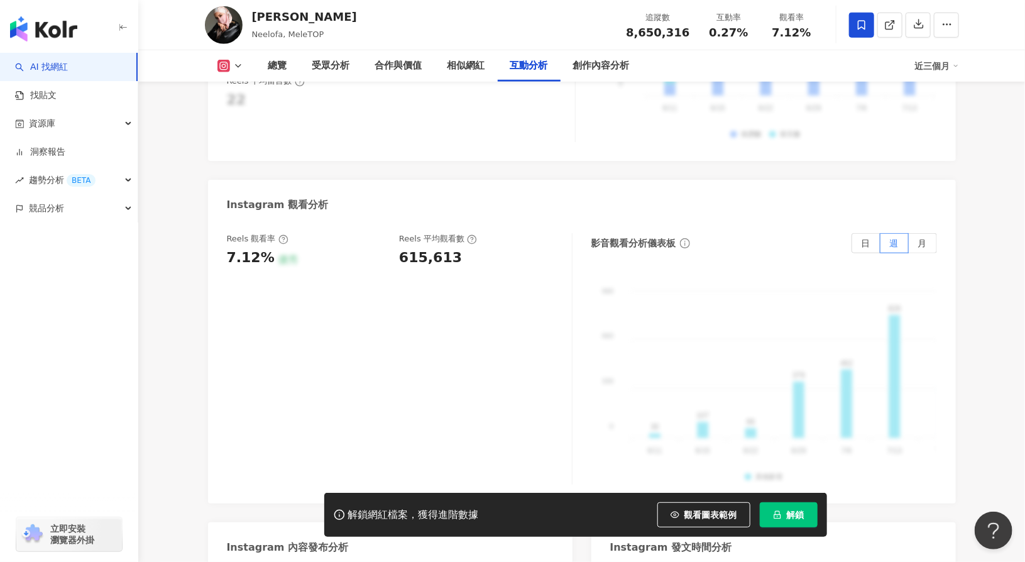
scroll to position [3237, 0]
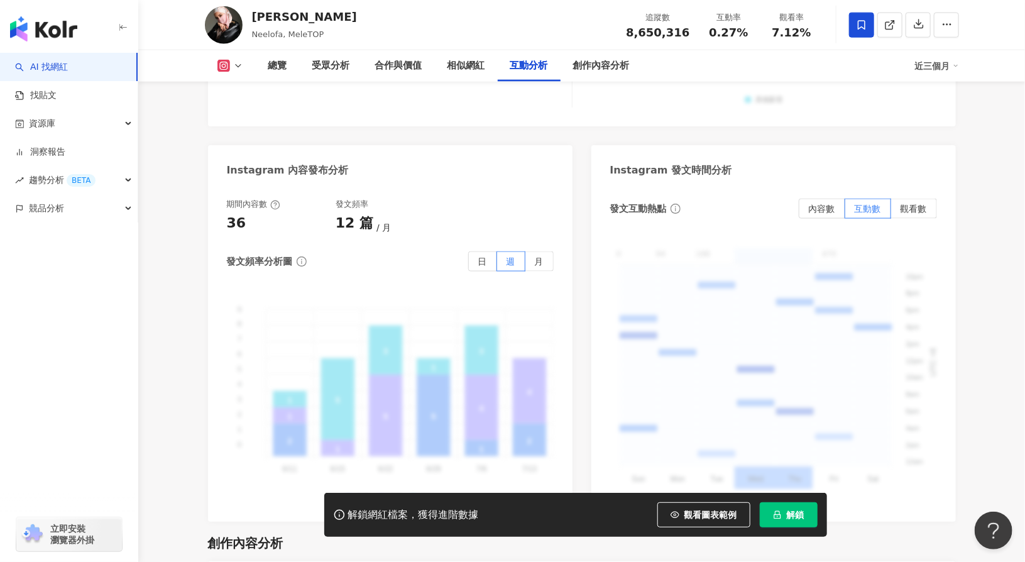
click at [241, 64] on icon at bounding box center [238, 66] width 10 height 10
click at [251, 112] on button "Facebook" at bounding box center [244, 118] width 64 height 18
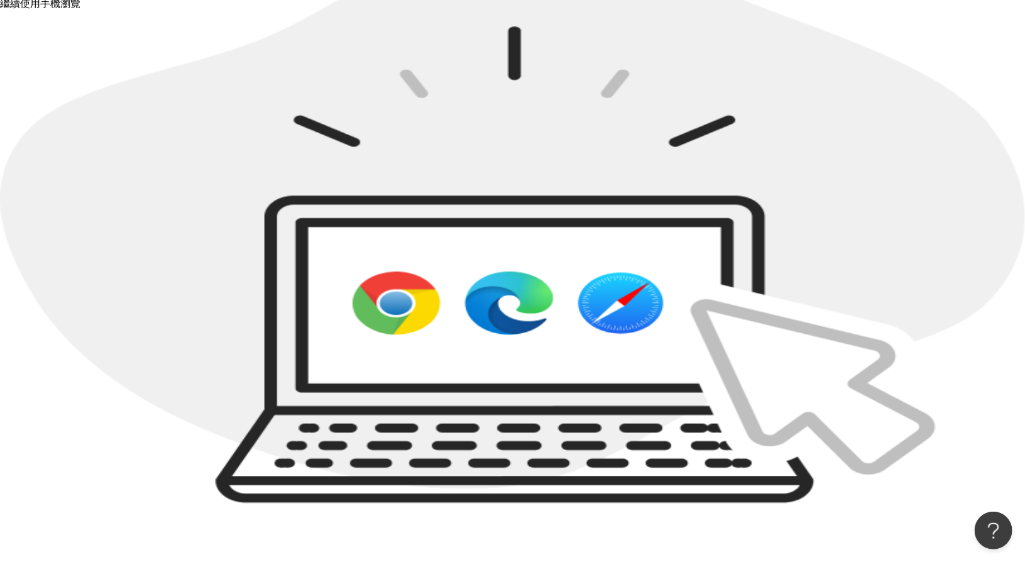
scroll to position [58, 0]
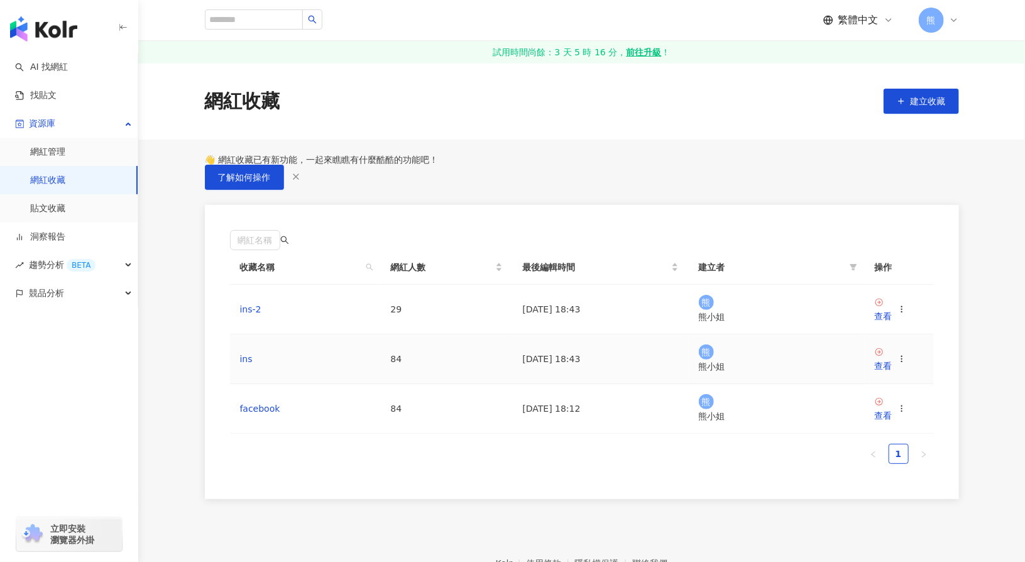
click at [906, 359] on icon at bounding box center [901, 358] width 9 height 9
click at [883, 408] on div "匯出收藏" at bounding box center [879, 413] width 53 height 14
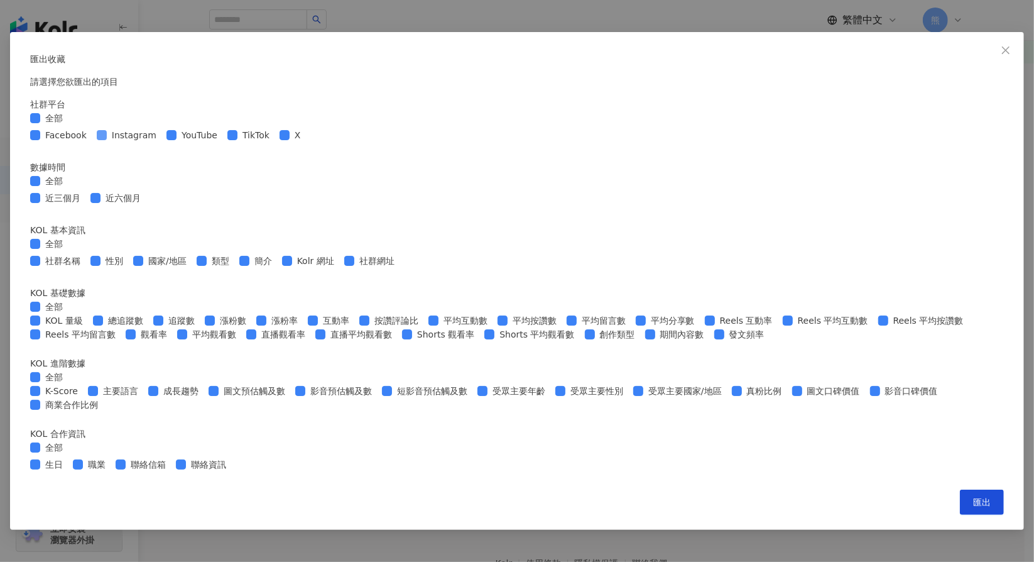
click at [161, 142] on span "Instagram" at bounding box center [134, 135] width 55 height 14
click at [92, 142] on span "Facebook" at bounding box center [66, 135] width 52 height 14
click at [455, 145] on div "Facebook Instagram YouTube TikTok X" at bounding box center [517, 135] width 974 height 20
click at [222, 142] on span "YouTube" at bounding box center [200, 135] width 46 height 14
click at [275, 142] on span "TikTok" at bounding box center [256, 135] width 37 height 14
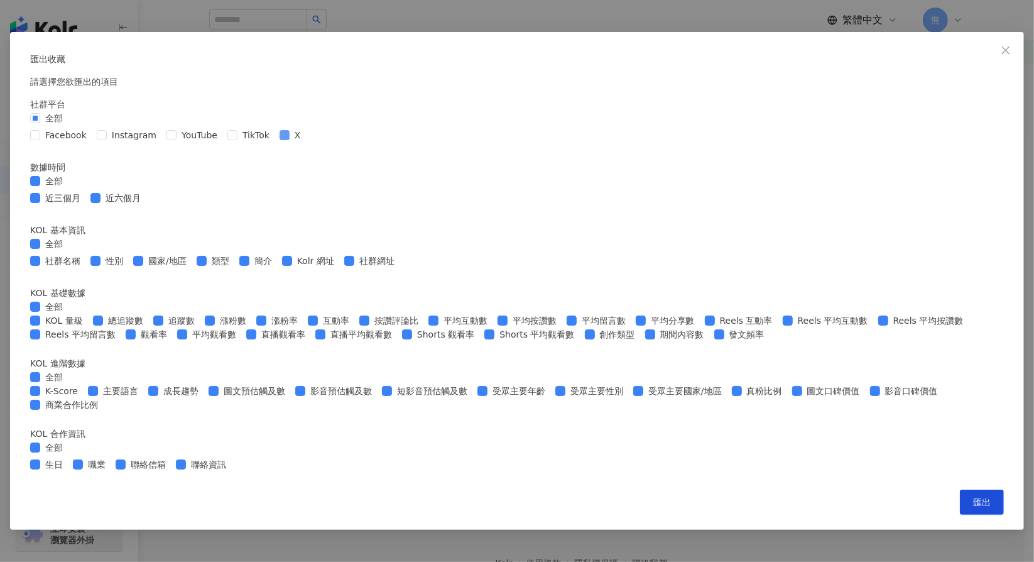
click at [306, 142] on span "X" at bounding box center [298, 135] width 16 height 14
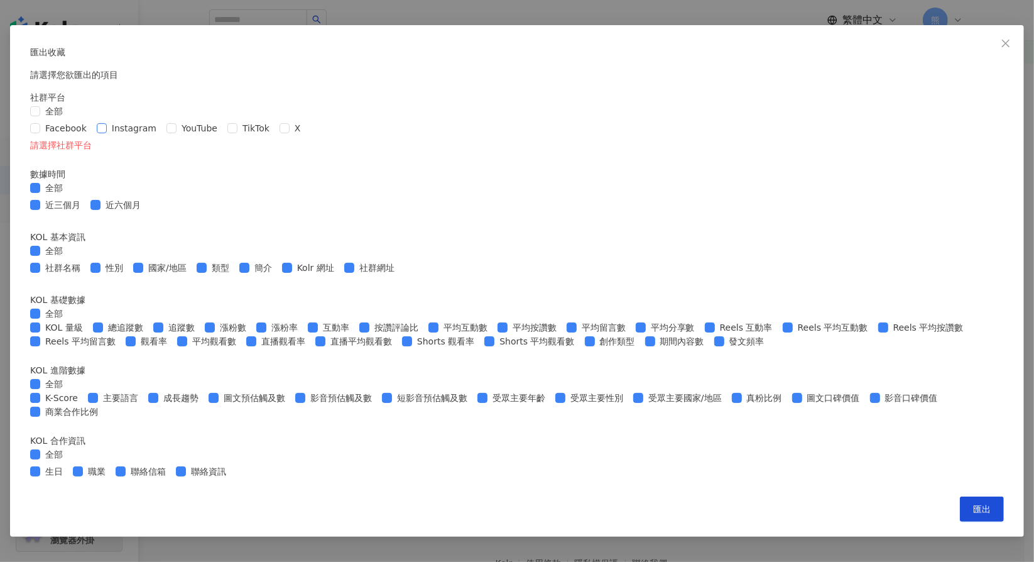
click at [161, 135] on span "Instagram" at bounding box center [134, 128] width 55 height 14
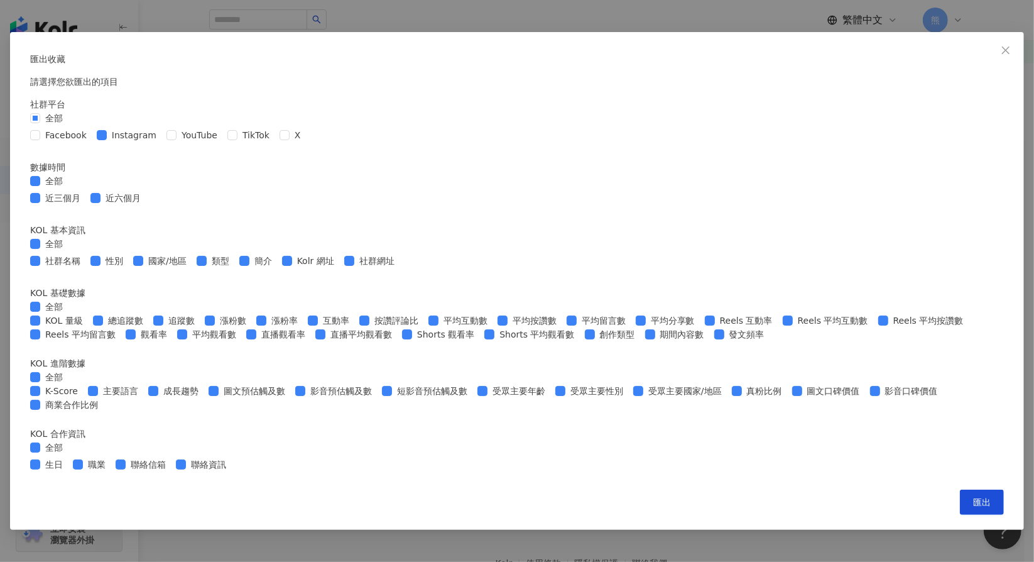
scroll to position [407, 0]
click at [973, 507] on span "匯出" at bounding box center [982, 502] width 18 height 10
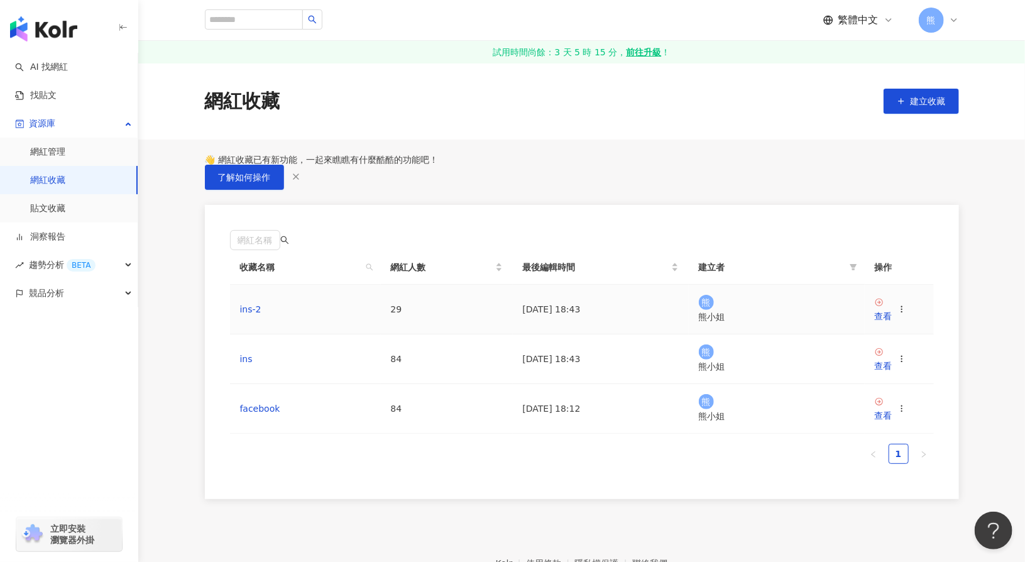
click at [906, 316] on div at bounding box center [901, 309] width 9 height 14
click at [906, 314] on icon at bounding box center [901, 309] width 9 height 9
click at [895, 370] on div "匯出收藏" at bounding box center [879, 373] width 53 height 14
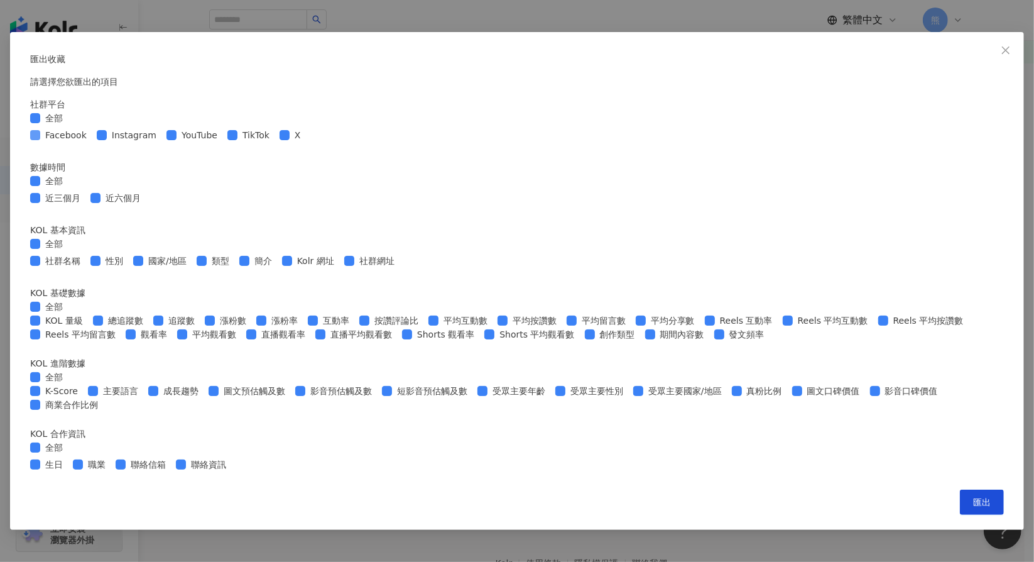
click at [92, 142] on span "Facebook" at bounding box center [66, 135] width 52 height 14
click at [222, 142] on span "YouTube" at bounding box center [200, 135] width 46 height 14
click at [275, 142] on span "TikTok" at bounding box center [256, 135] width 37 height 14
click at [306, 142] on div "Facebook Instagram YouTube TikTok X" at bounding box center [168, 135] width 276 height 14
click at [306, 142] on span "X" at bounding box center [298, 135] width 16 height 14
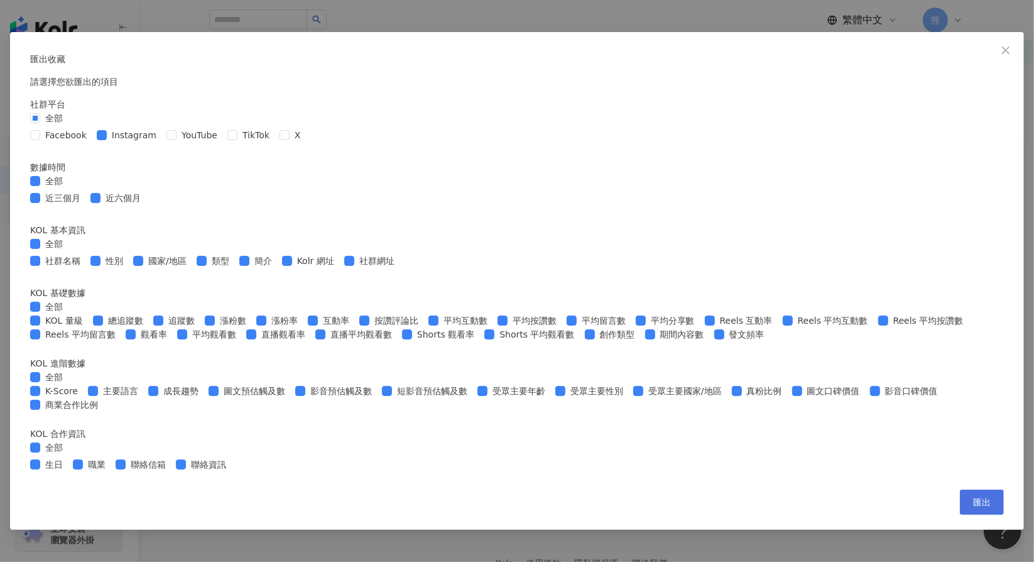
click at [960, 515] on button "匯出" at bounding box center [982, 501] width 44 height 25
drag, startPoint x: 764, startPoint y: 538, endPoint x: 739, endPoint y: 528, distance: 27.1
click at [960, 515] on button "匯出" at bounding box center [982, 501] width 44 height 25
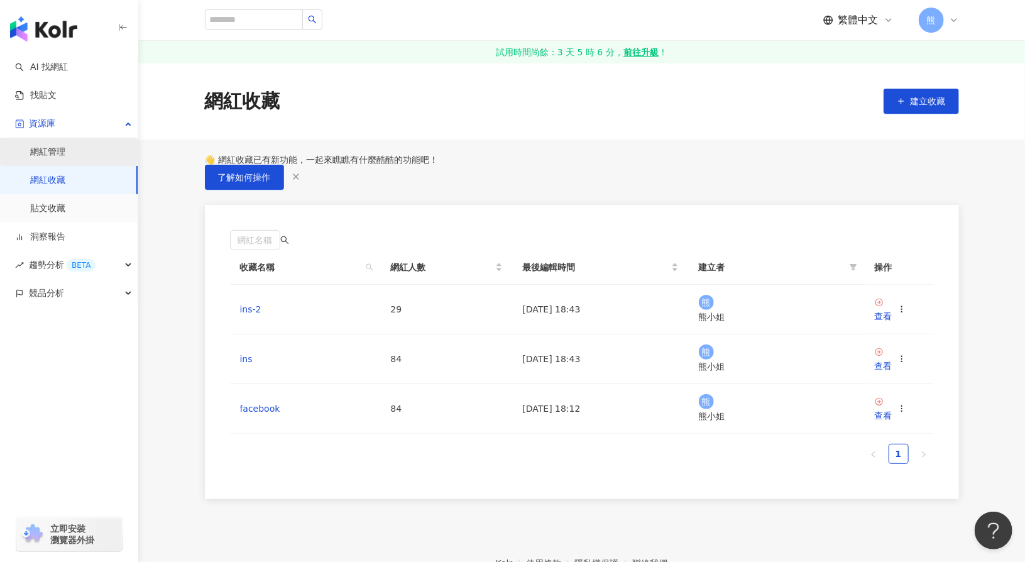
click at [65, 150] on link "網紅管理" at bounding box center [47, 152] width 35 height 13
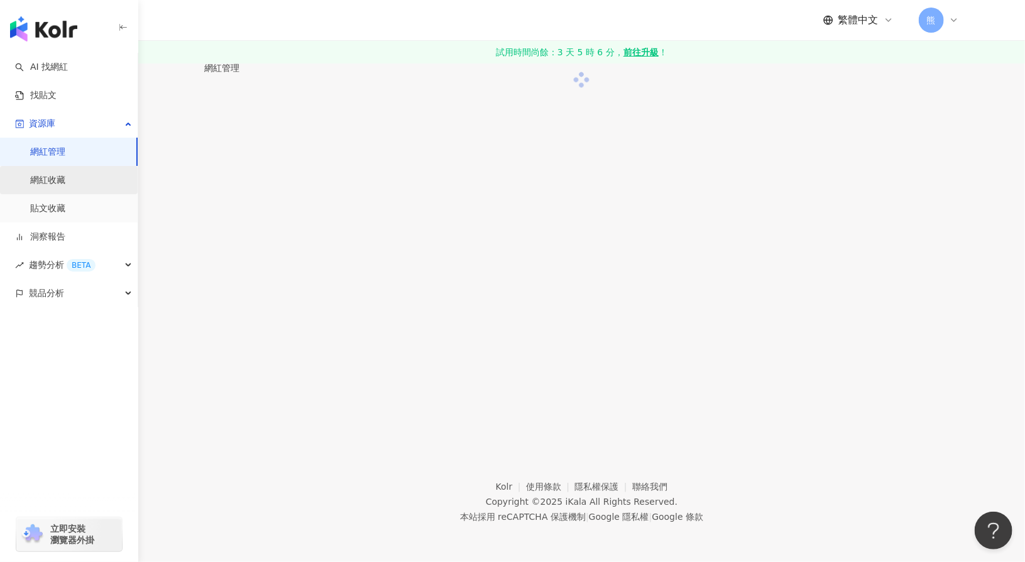
click at [56, 180] on link "網紅收藏" at bounding box center [47, 180] width 35 height 13
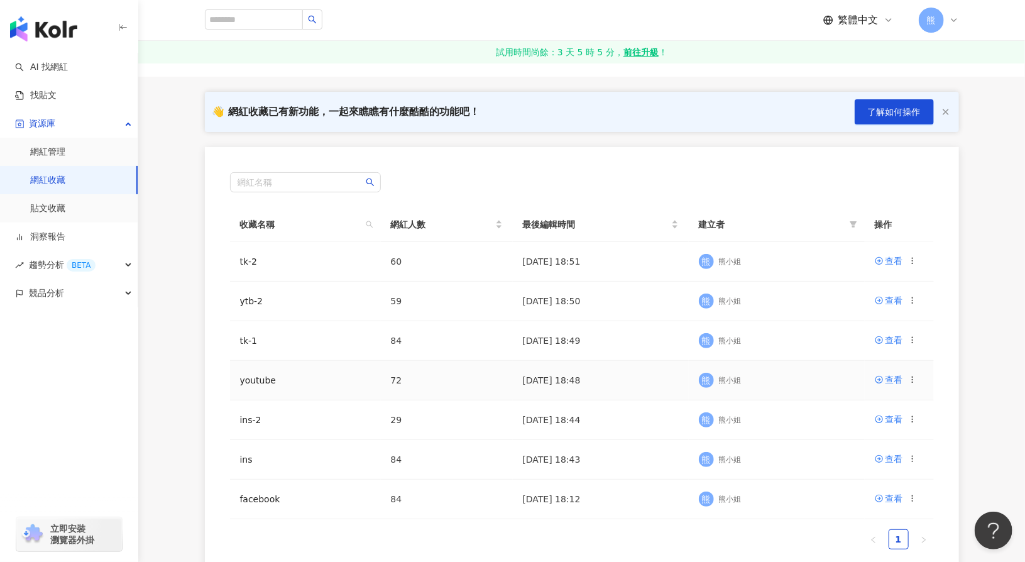
click at [913, 378] on icon at bounding box center [912, 379] width 9 height 9
click at [888, 430] on div "匯出收藏" at bounding box center [879, 429] width 53 height 14
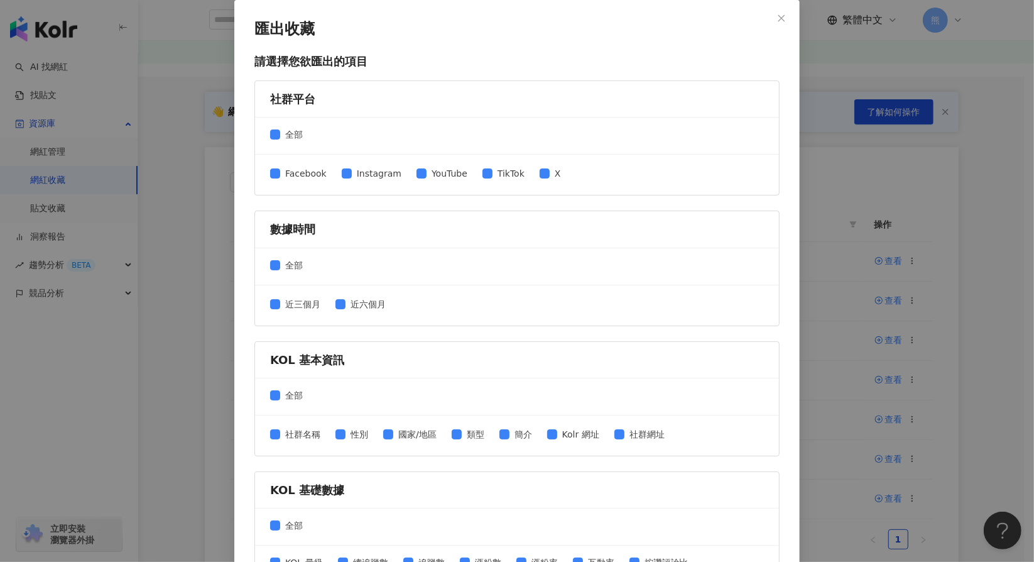
click at [327, 174] on div "Facebook Instagram YouTube TikTok X" at bounding box center [420, 175] width 301 height 16
click at [300, 168] on span "Facebook" at bounding box center [306, 174] width 52 height 14
click at [354, 167] on span "Instagram" at bounding box center [379, 174] width 55 height 14
click at [493, 171] on span "TikTok" at bounding box center [511, 174] width 37 height 14
click at [540, 175] on span at bounding box center [545, 173] width 10 height 10
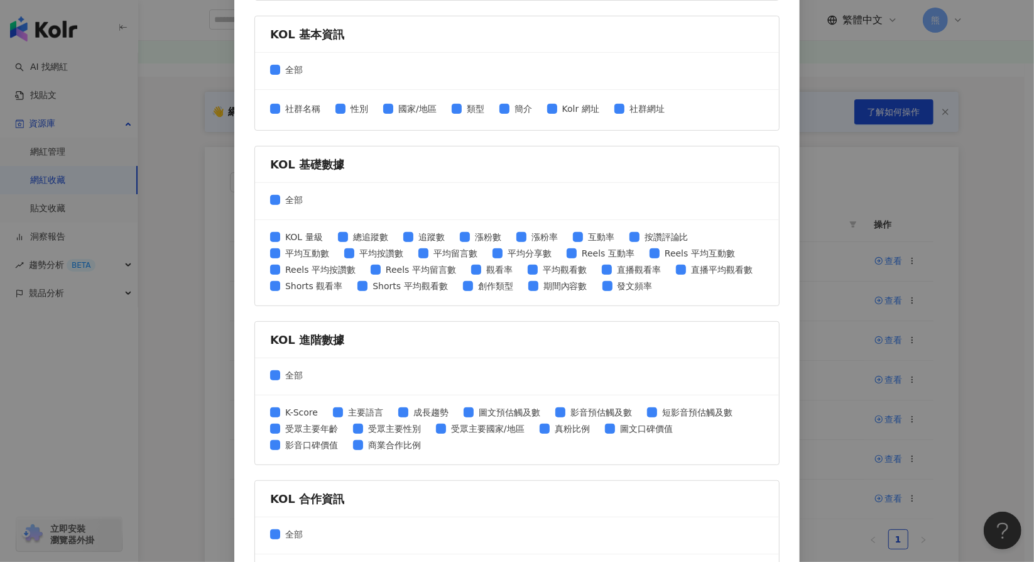
scroll to position [407, 0]
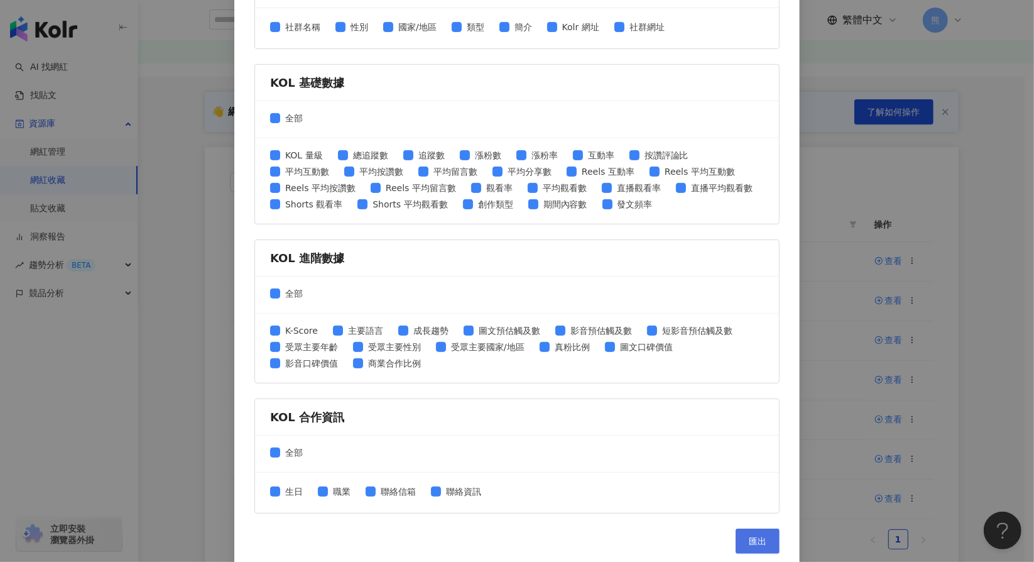
drag, startPoint x: 758, startPoint y: 533, endPoint x: 764, endPoint y: 538, distance: 8.5
click at [758, 536] on span "匯出" at bounding box center [758, 541] width 18 height 10
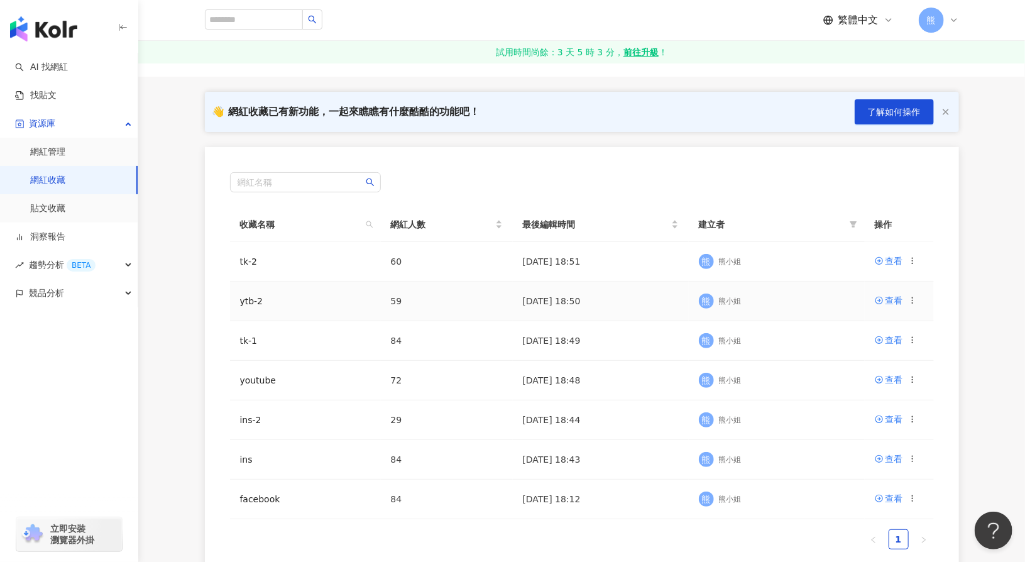
click at [911, 299] on icon at bounding box center [912, 300] width 9 height 9
click at [878, 343] on div "匯出收藏" at bounding box center [879, 350] width 53 height 14
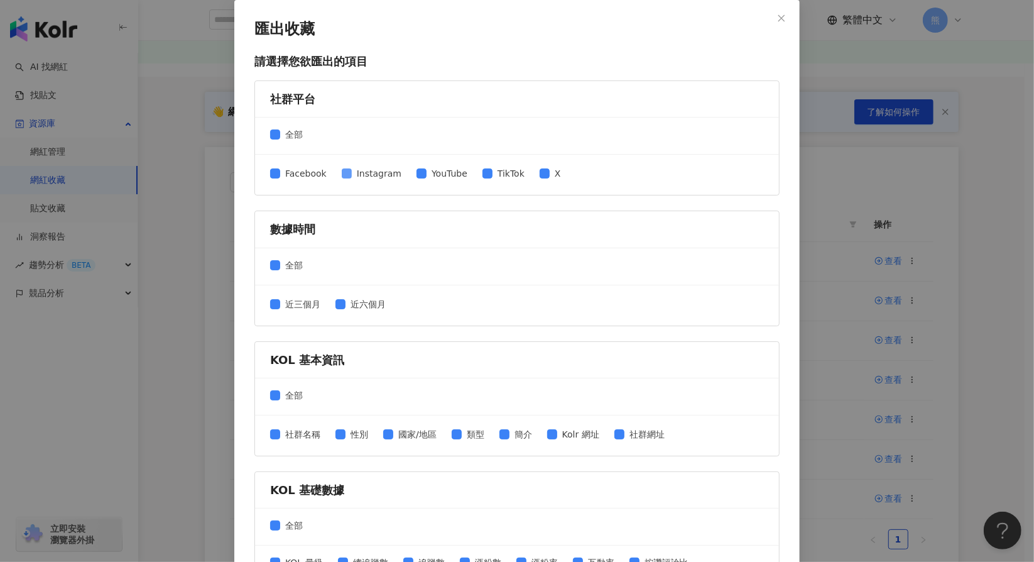
click at [369, 173] on span "Instagram" at bounding box center [379, 174] width 55 height 14
click at [308, 173] on span "Facebook" at bounding box center [306, 174] width 52 height 14
click at [495, 173] on span "TikTok" at bounding box center [511, 174] width 37 height 14
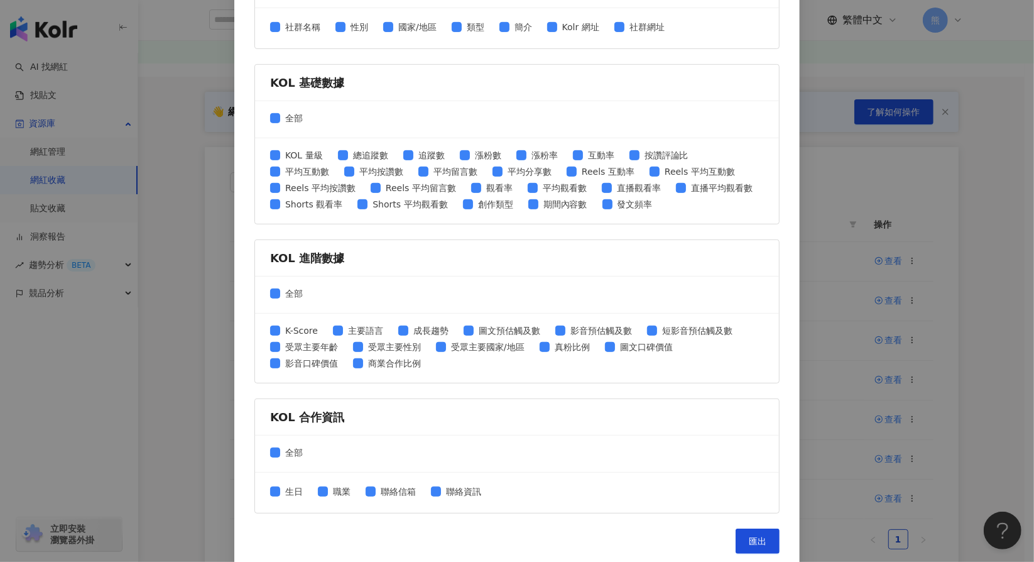
click at [741, 530] on button "匯出" at bounding box center [758, 540] width 44 height 25
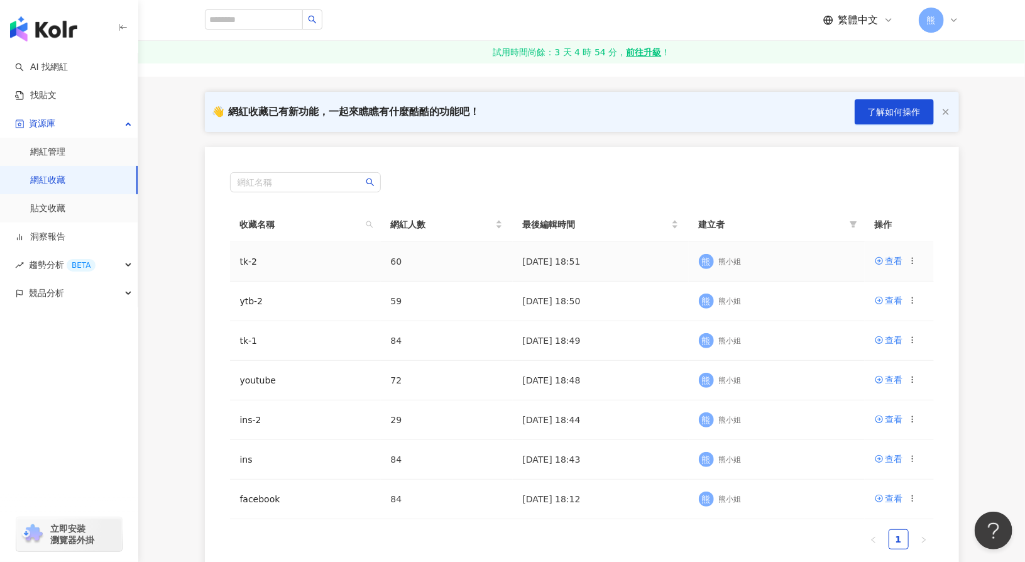
click at [912, 261] on circle at bounding box center [912, 260] width 1 height 1
click at [887, 313] on div "匯出收藏" at bounding box center [879, 310] width 53 height 14
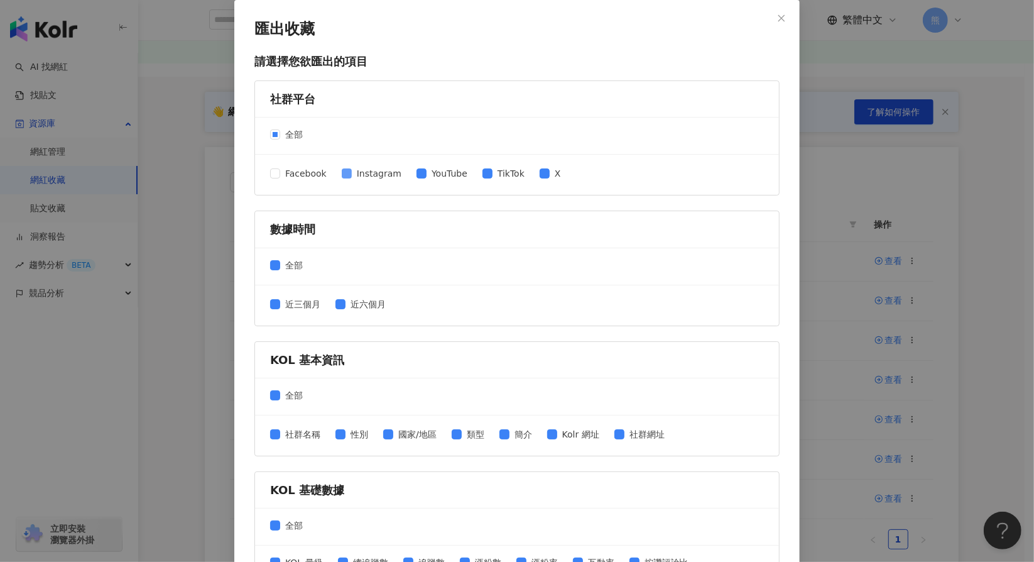
click at [363, 177] on span "Instagram" at bounding box center [379, 174] width 55 height 14
click at [431, 168] on span "YouTube" at bounding box center [450, 174] width 46 height 14
click at [528, 168] on div "Facebook Instagram YouTube TikTok X" at bounding box center [420, 175] width 301 height 16
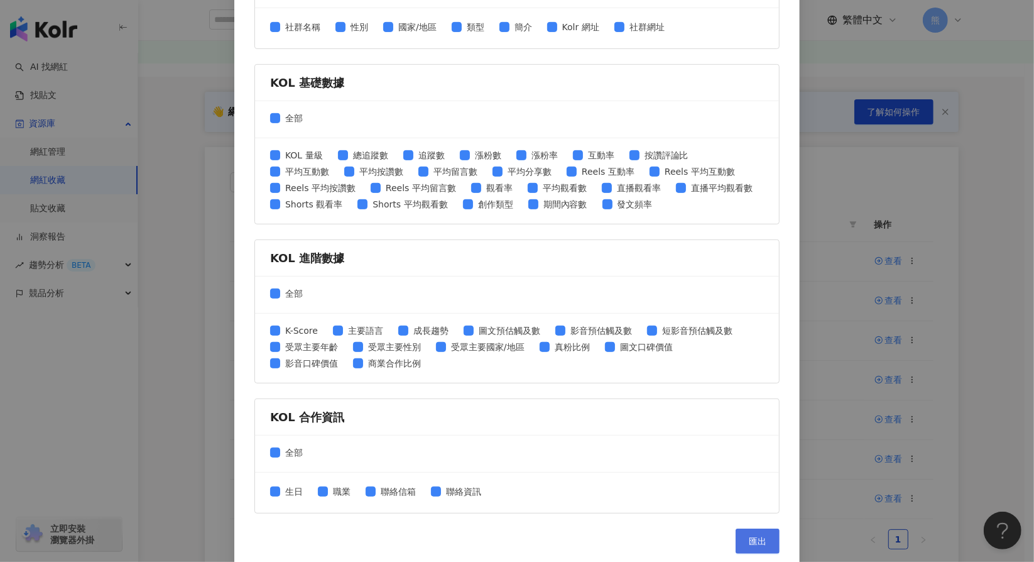
click at [740, 534] on button "匯出" at bounding box center [758, 540] width 44 height 25
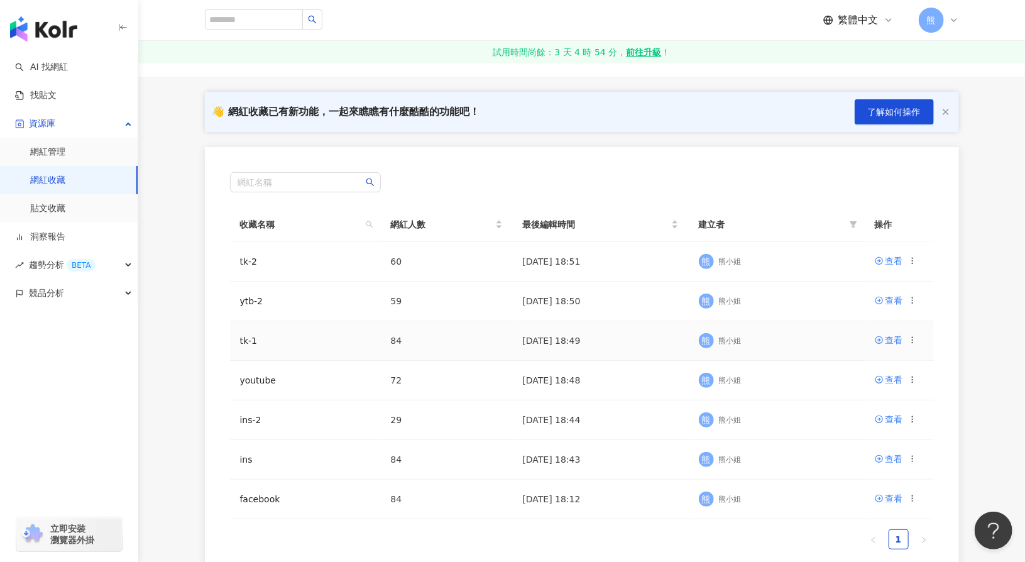
click at [917, 335] on td "查看" at bounding box center [899, 341] width 69 height 40
click at [911, 336] on icon at bounding box center [912, 340] width 9 height 9
click at [888, 384] on div "匯出收藏" at bounding box center [879, 389] width 53 height 14
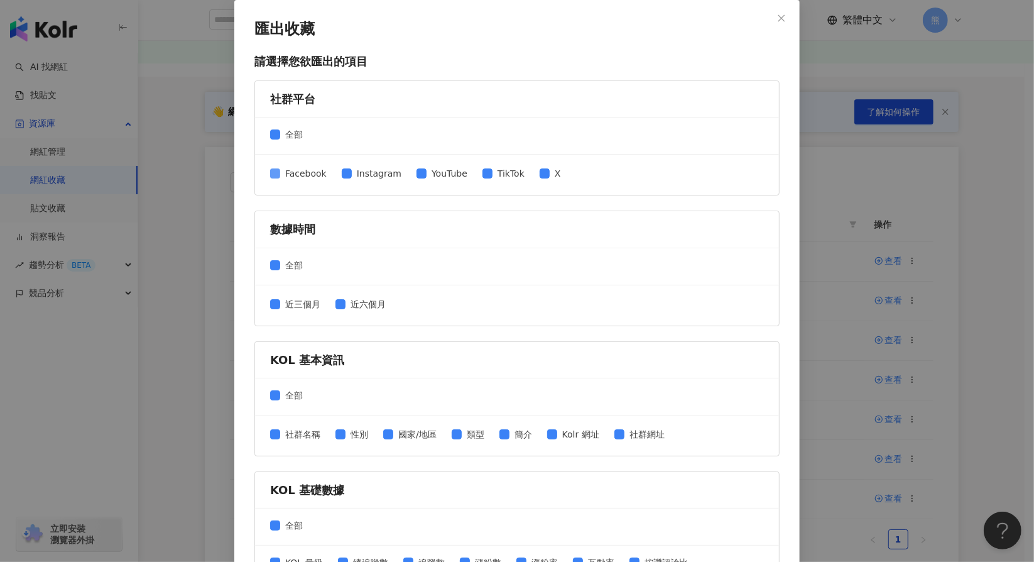
click at [303, 174] on span "Facebook" at bounding box center [306, 174] width 52 height 14
click at [345, 170] on span at bounding box center [347, 173] width 10 height 10
click at [500, 171] on span "TikTok" at bounding box center [511, 174] width 37 height 14
click at [550, 172] on span "X" at bounding box center [558, 174] width 16 height 14
click at [430, 172] on span "YouTube" at bounding box center [450, 174] width 46 height 14
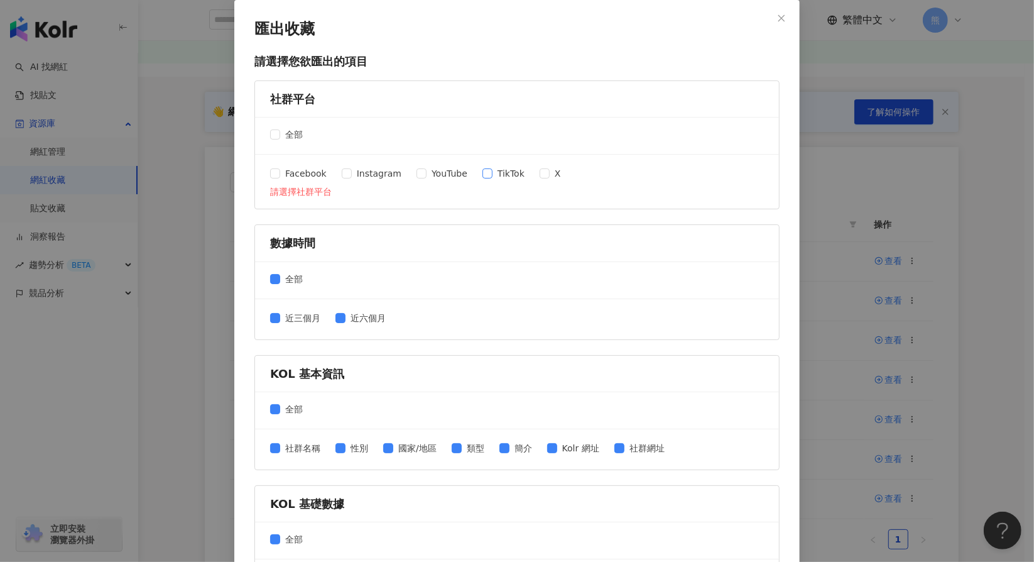
click at [513, 168] on span "TikTok" at bounding box center [511, 174] width 37 height 14
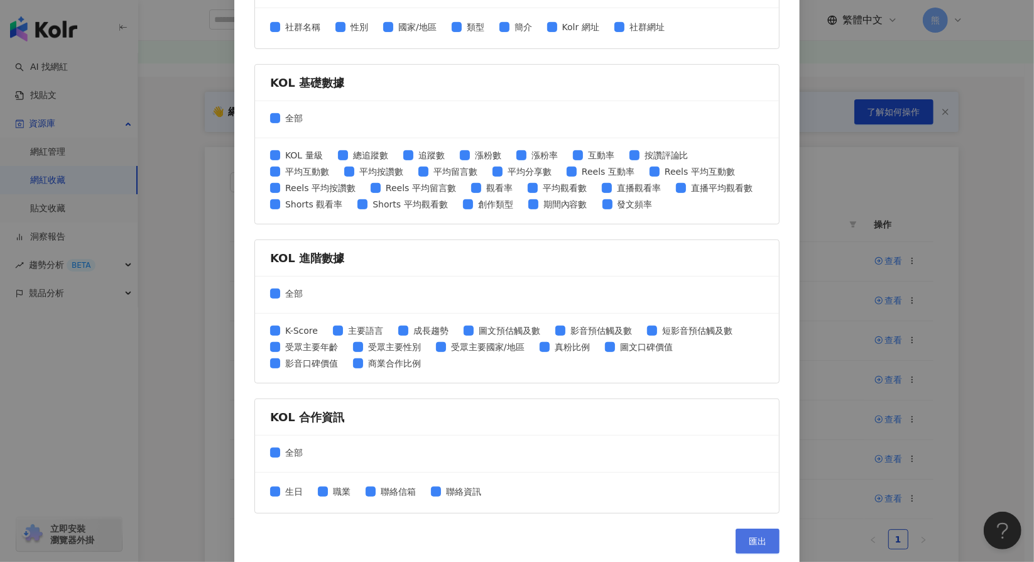
click at [755, 536] on span "匯出" at bounding box center [758, 541] width 18 height 10
